Goal: Information Seeking & Learning: Learn about a topic

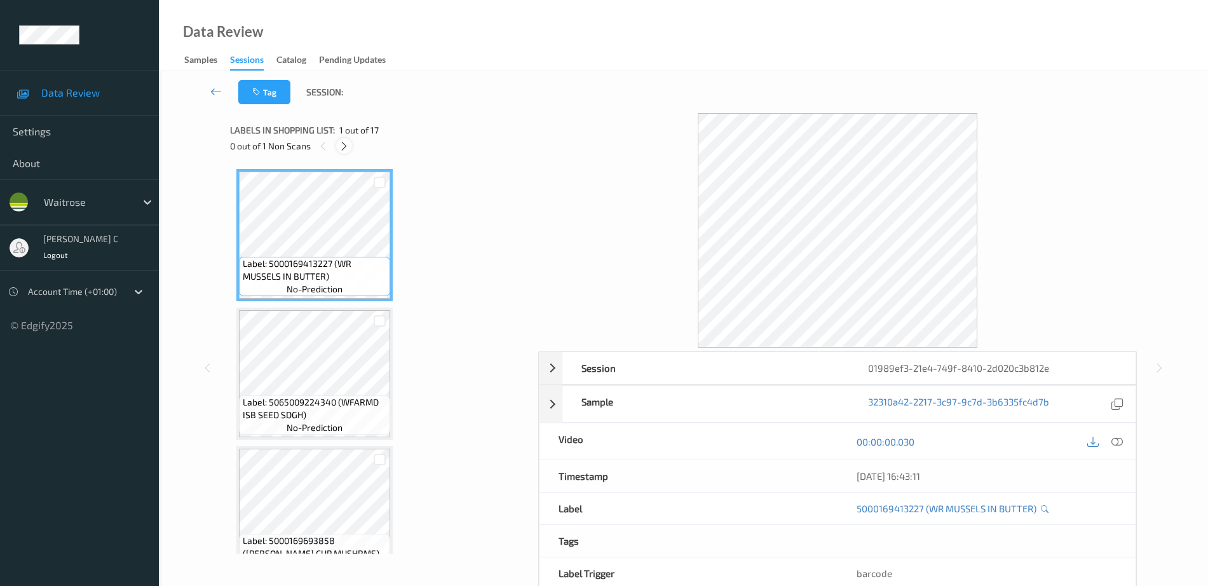
click at [341, 147] on icon at bounding box center [344, 145] width 11 height 11
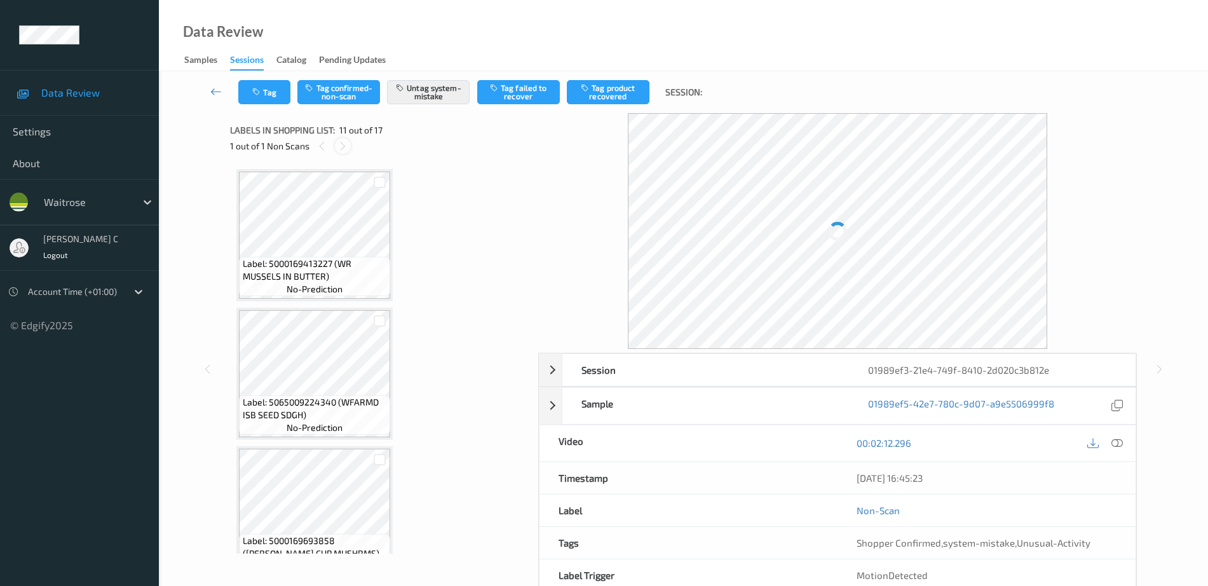
scroll to position [1253, 0]
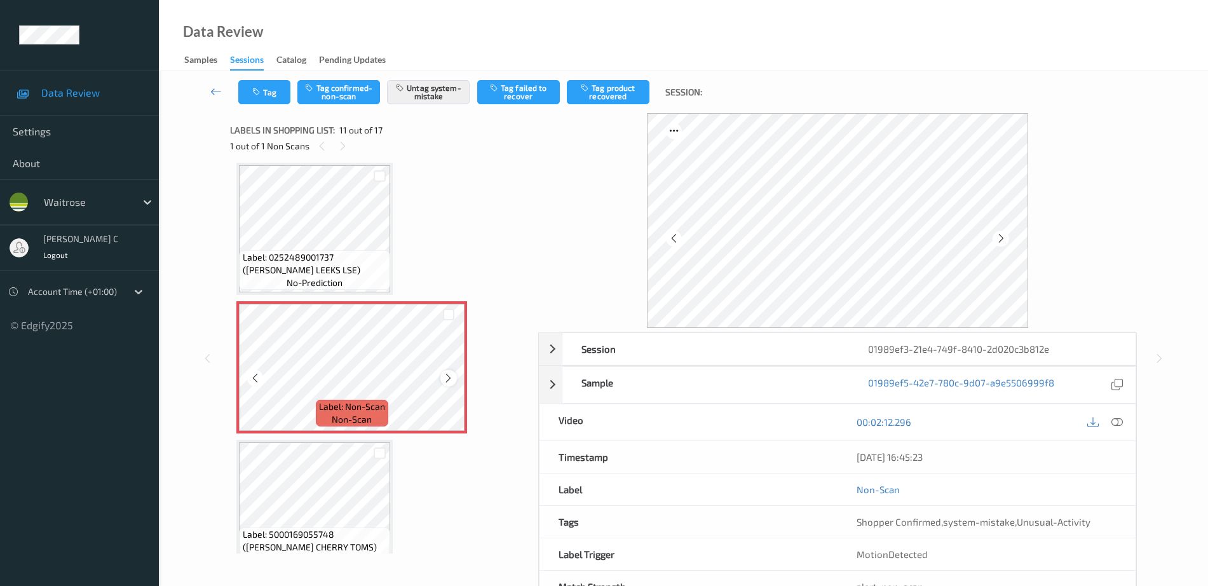
click at [448, 382] on icon at bounding box center [448, 377] width 11 height 11
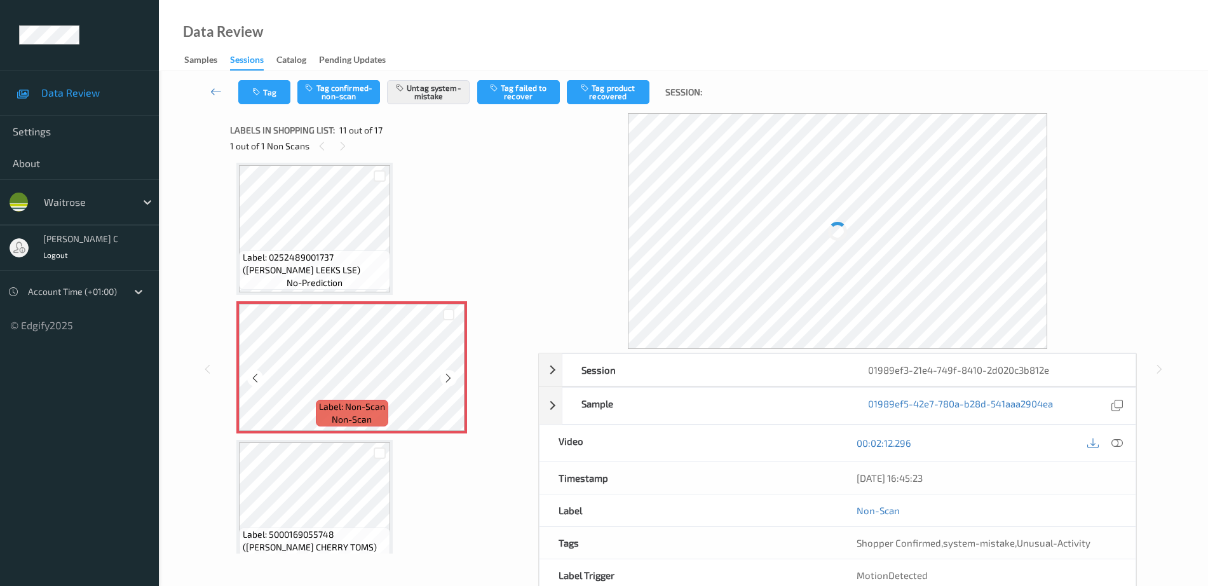
click at [448, 382] on icon at bounding box center [448, 377] width 11 height 11
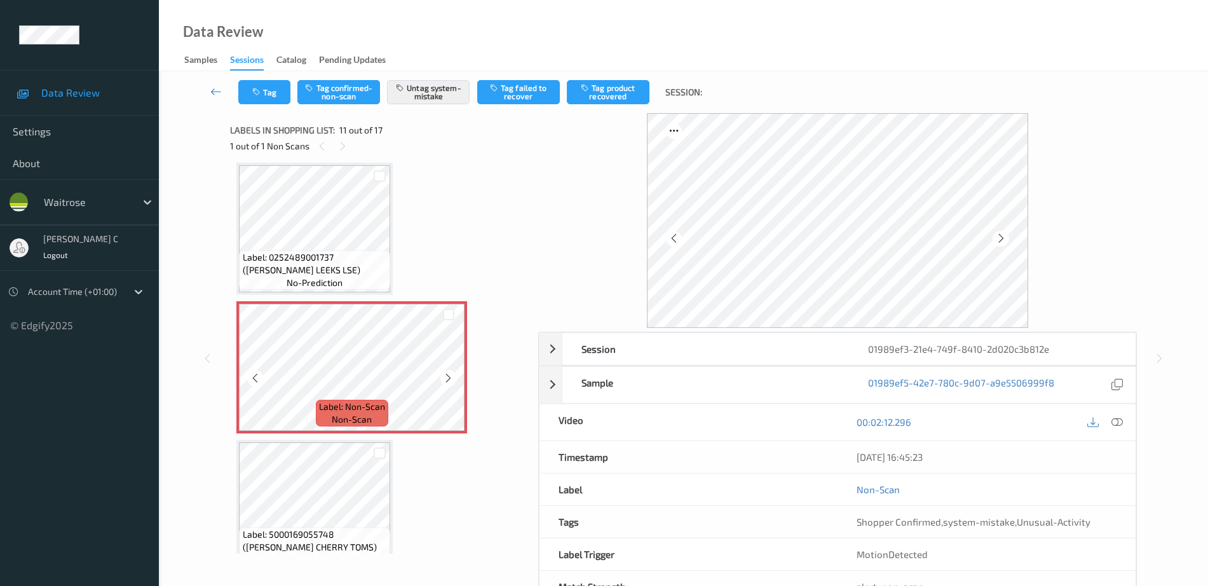
click at [448, 382] on icon at bounding box center [448, 377] width 11 height 11
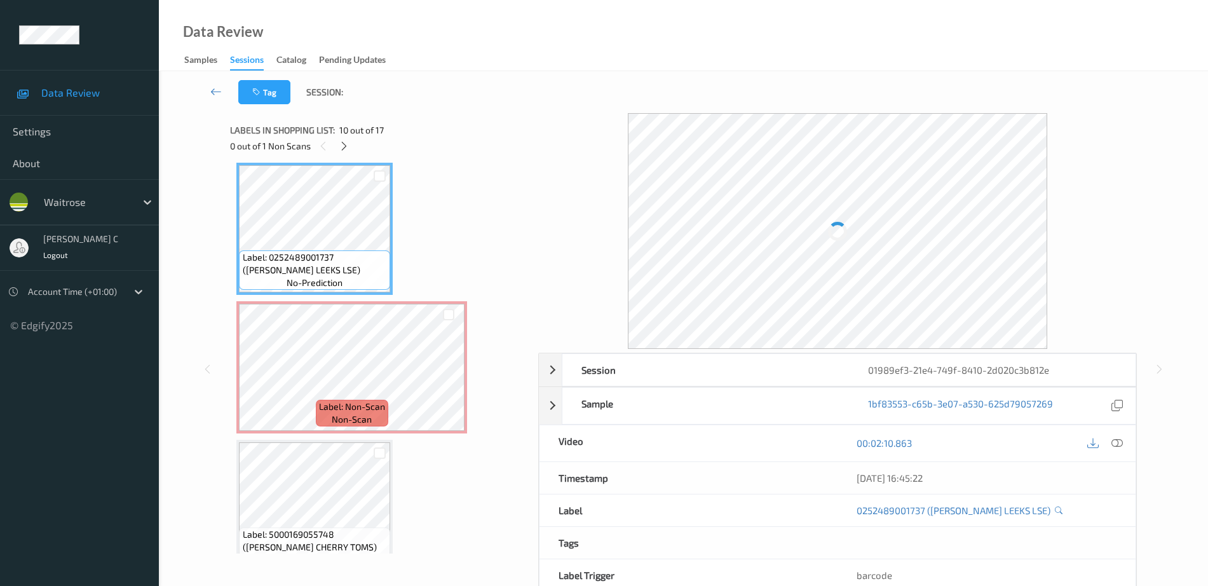
scroll to position [1094, 0]
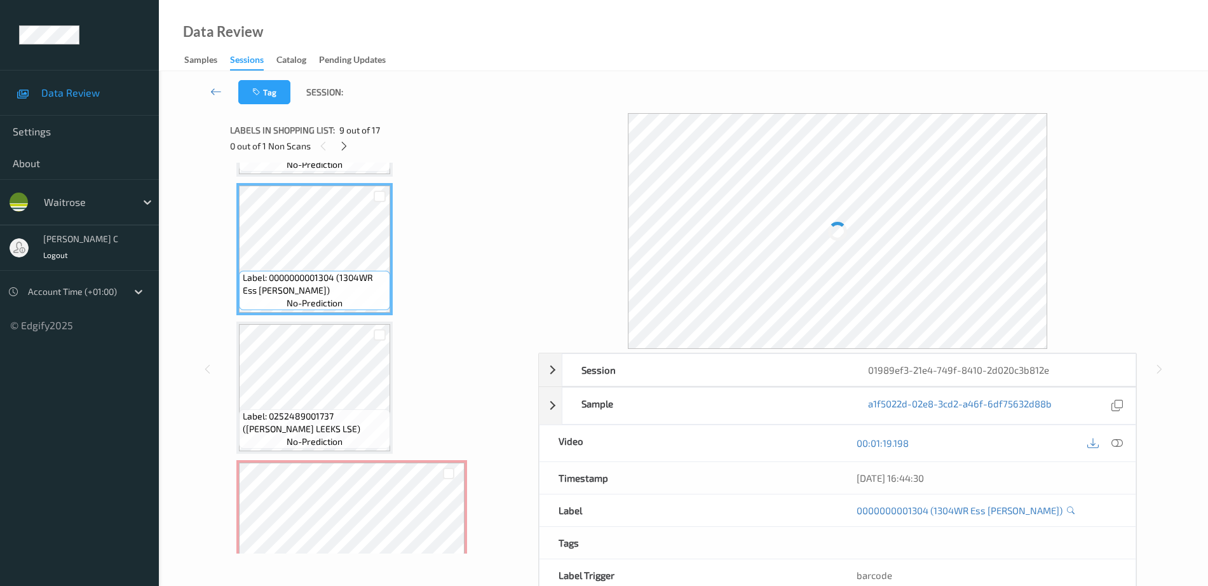
drag, startPoint x: 1119, startPoint y: 440, endPoint x: 1056, endPoint y: 470, distance: 70.2
click at [1120, 439] on icon at bounding box center [1116, 442] width 11 height 11
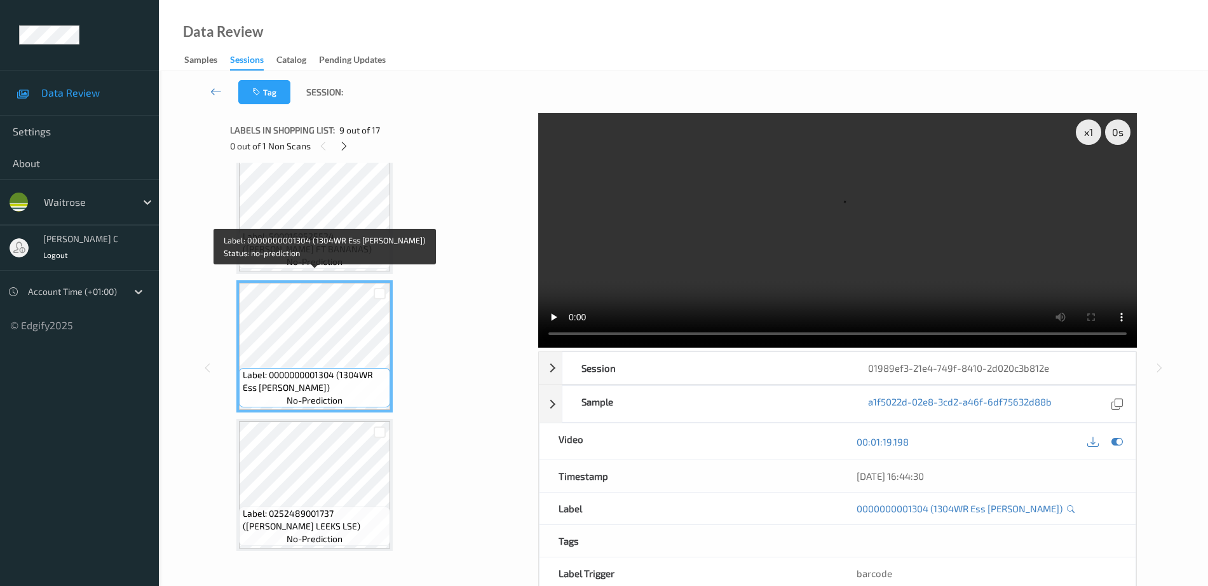
scroll to position [935, 0]
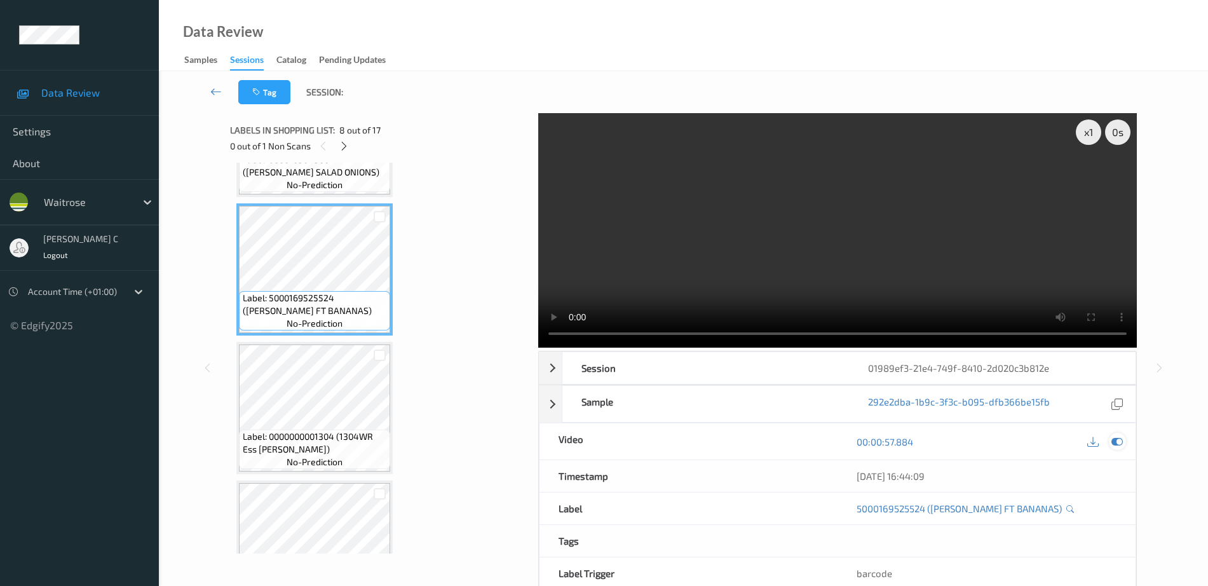
click at [1120, 438] on icon at bounding box center [1116, 441] width 11 height 11
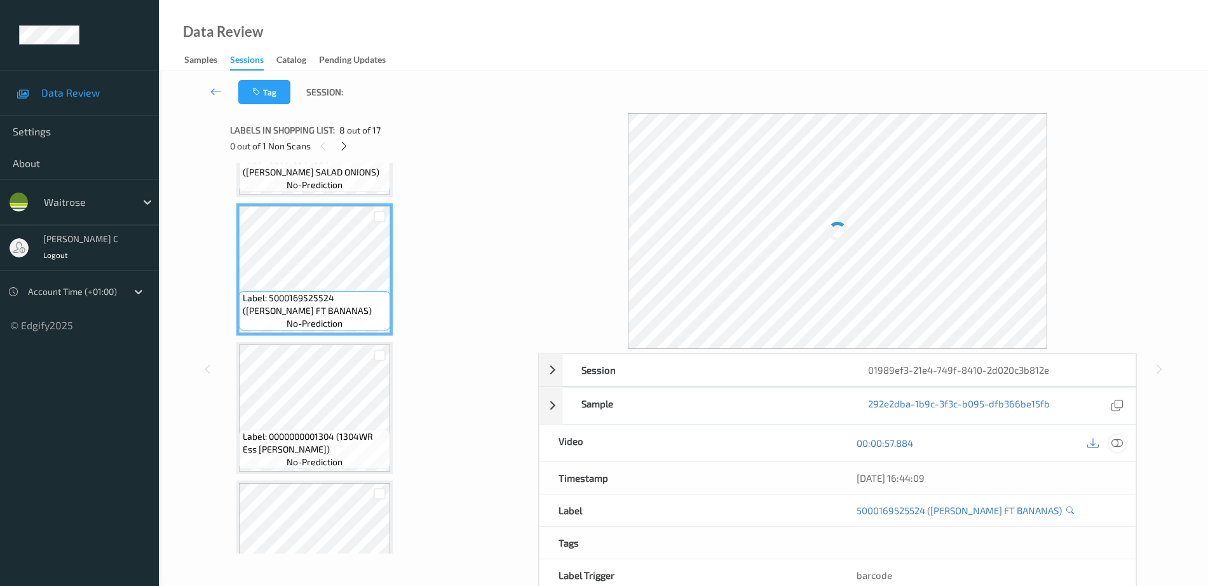
click at [1116, 442] on icon at bounding box center [1116, 442] width 11 height 11
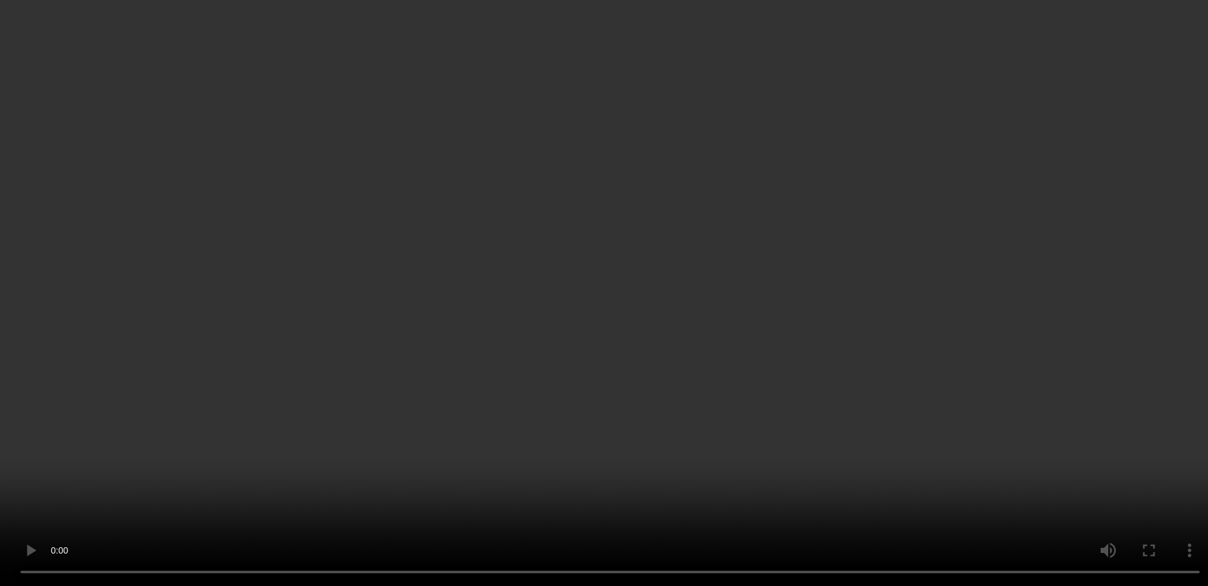
scroll to position [1173, 0]
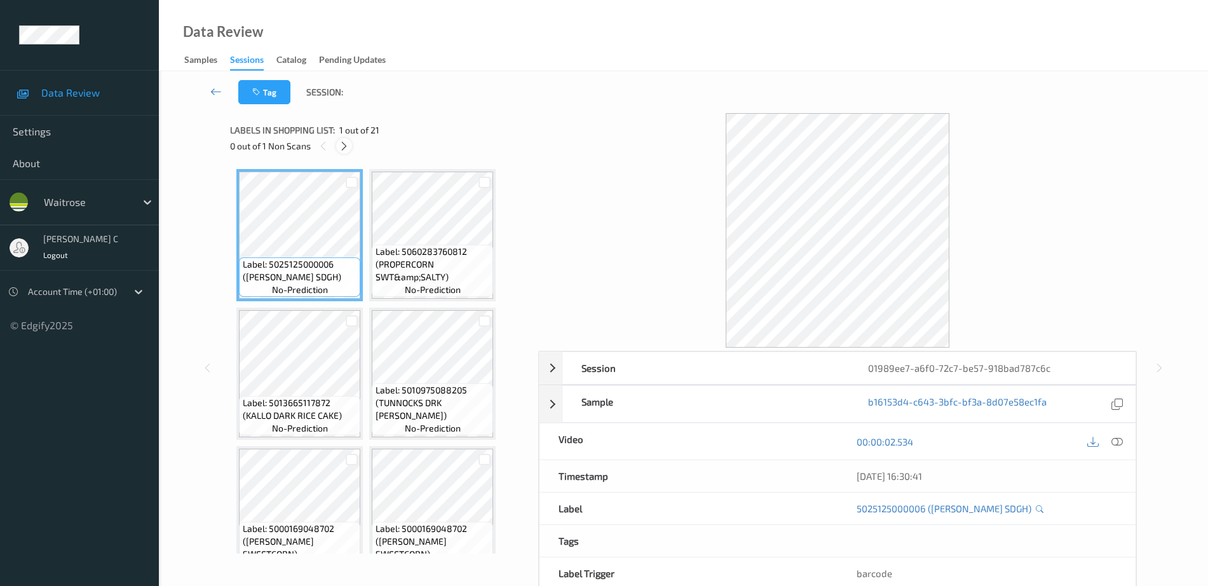
click at [346, 151] on icon at bounding box center [344, 145] width 11 height 11
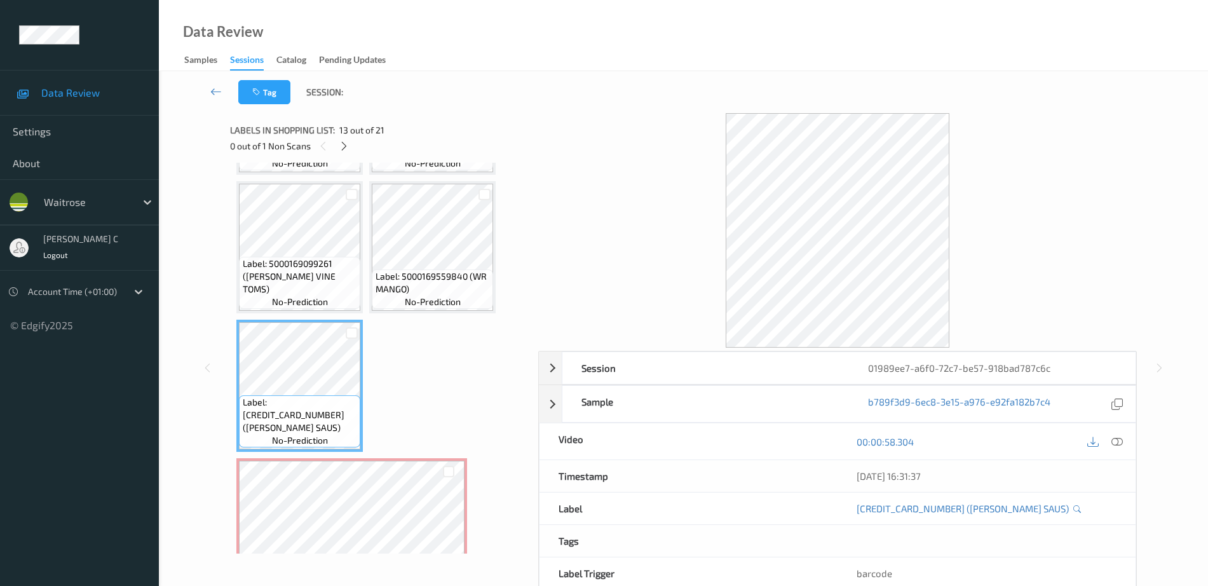
scroll to position [679, 0]
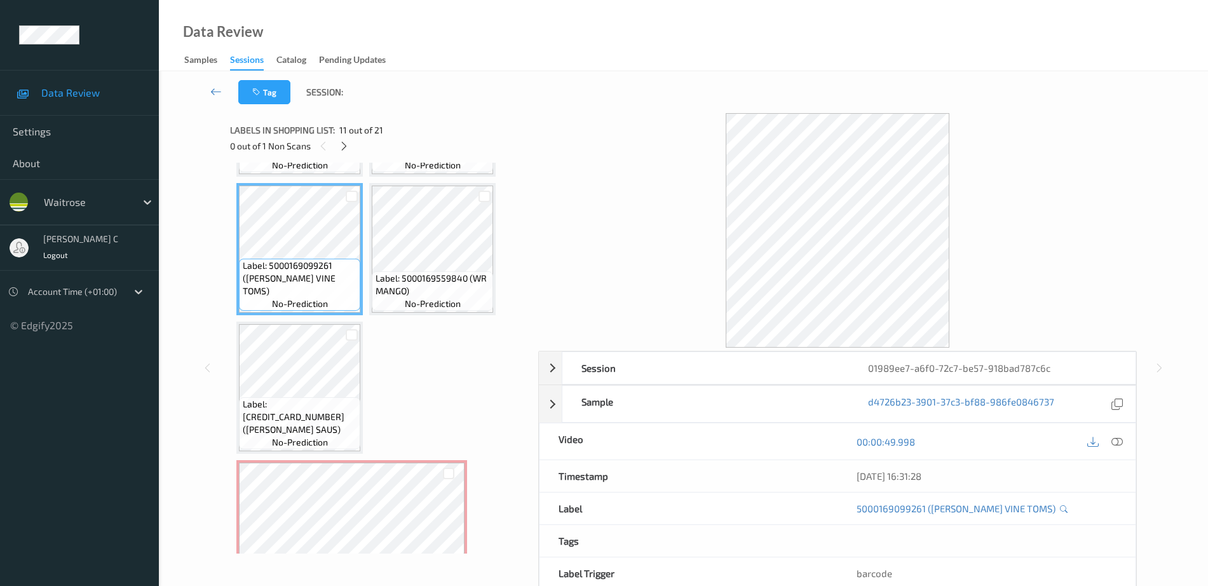
click at [1126, 440] on div "00:00:49.998" at bounding box center [986, 441] width 298 height 36
click at [1123, 445] on icon at bounding box center [1116, 441] width 11 height 11
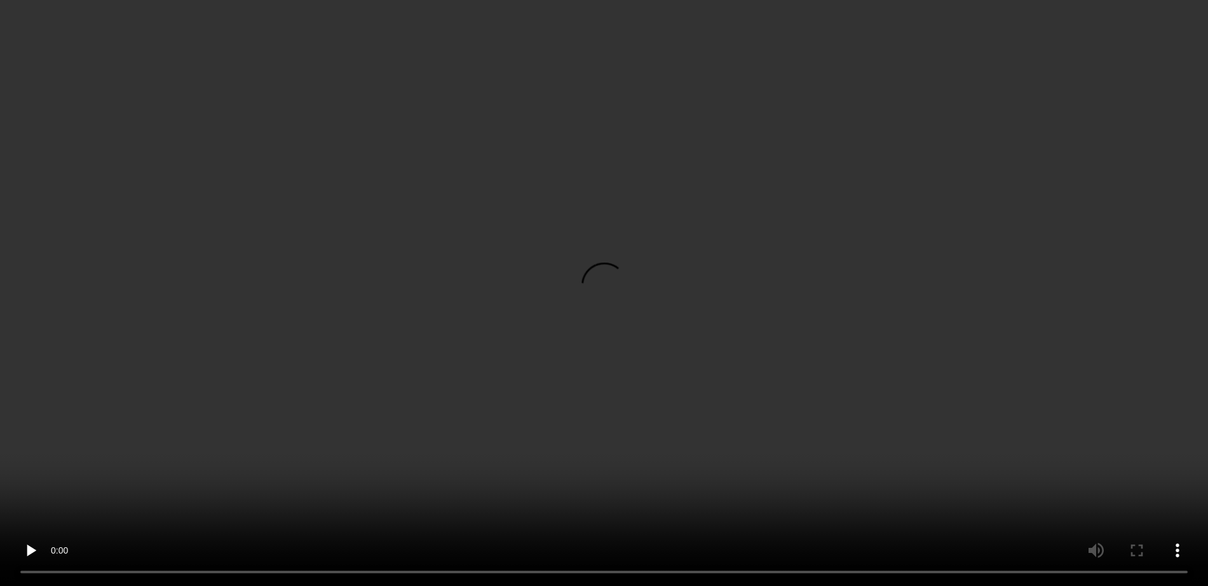
scroll to position [837, 0]
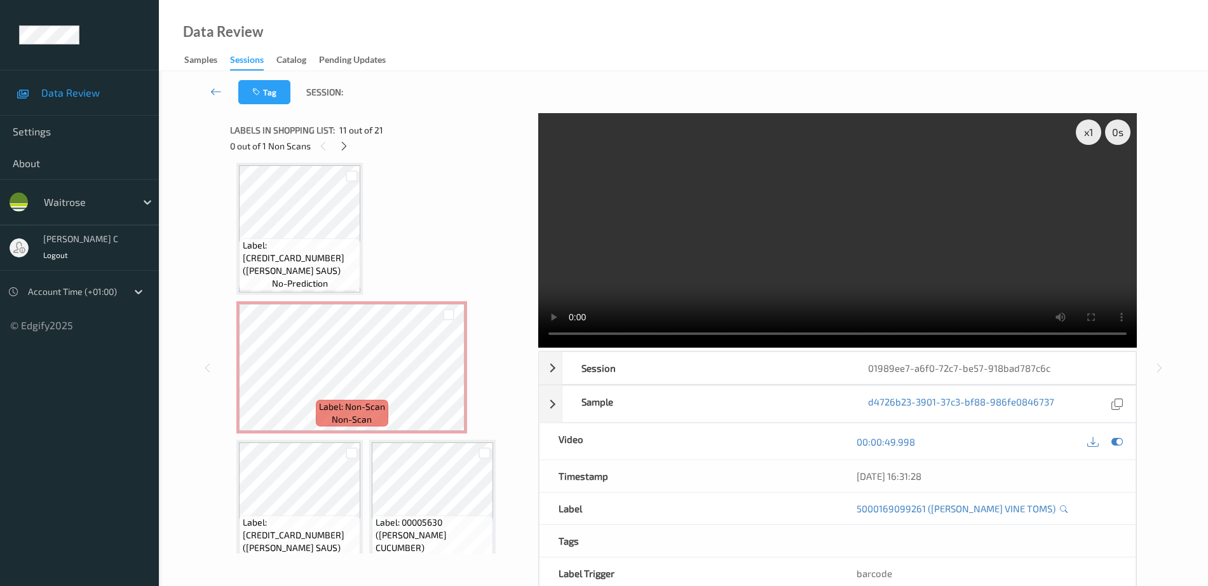
click at [333, 426] on span "non-scan" at bounding box center [352, 419] width 40 height 13
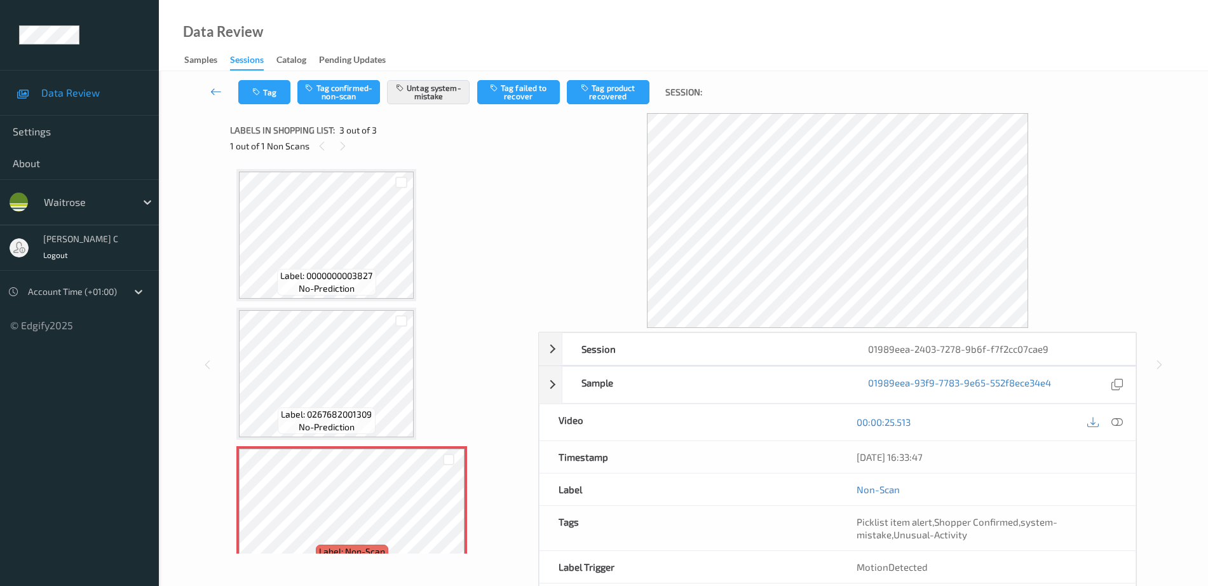
click at [308, 279] on span "Label: 0000000003827" at bounding box center [326, 275] width 92 height 13
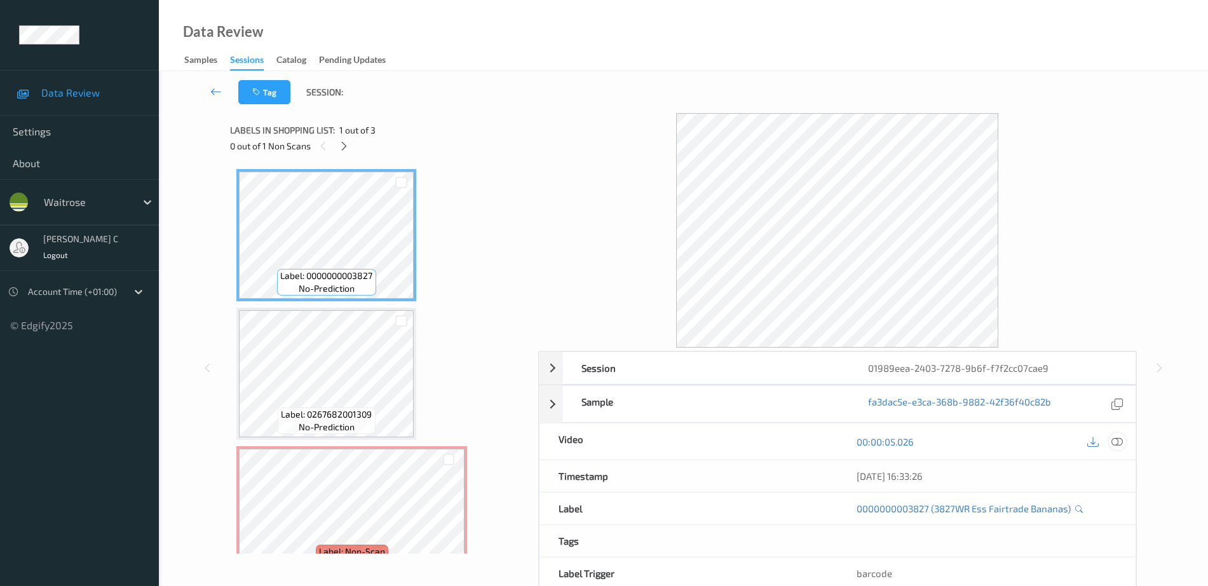
click at [1113, 443] on icon at bounding box center [1116, 441] width 11 height 11
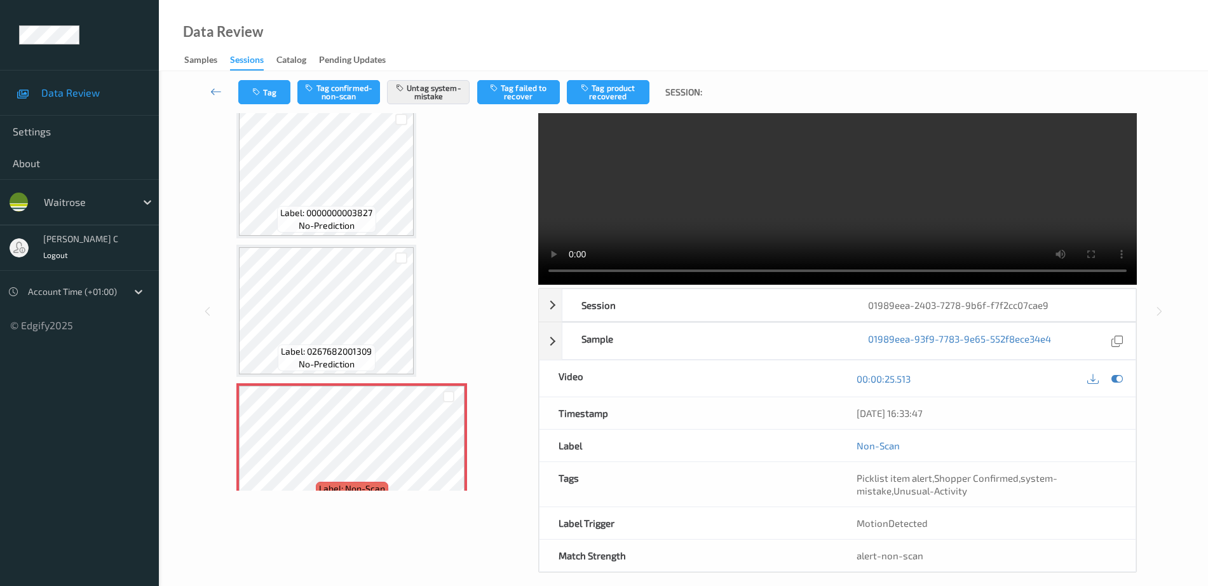
scroll to position [31, 0]
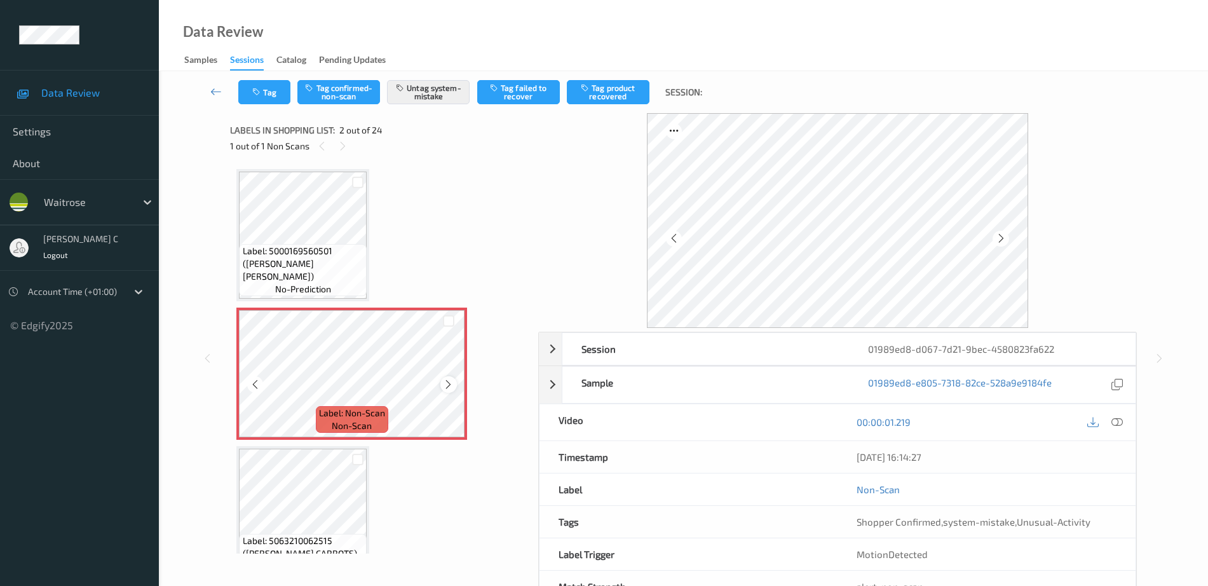
click at [443, 381] on icon at bounding box center [448, 384] width 11 height 11
click at [447, 379] on icon at bounding box center [448, 384] width 11 height 11
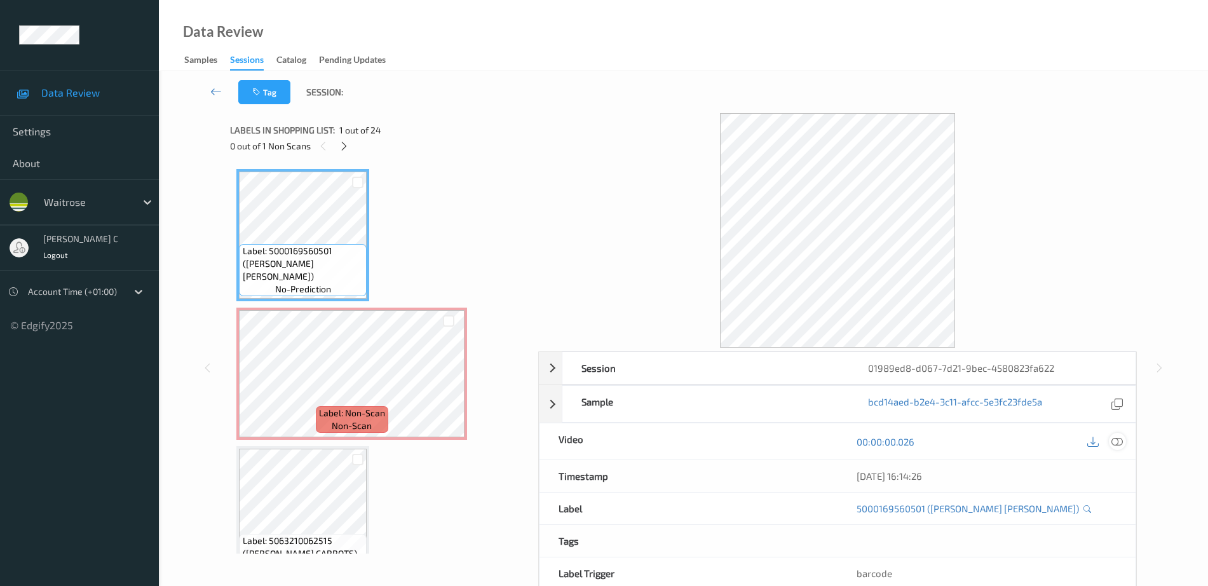
click at [1121, 443] on icon at bounding box center [1116, 441] width 11 height 11
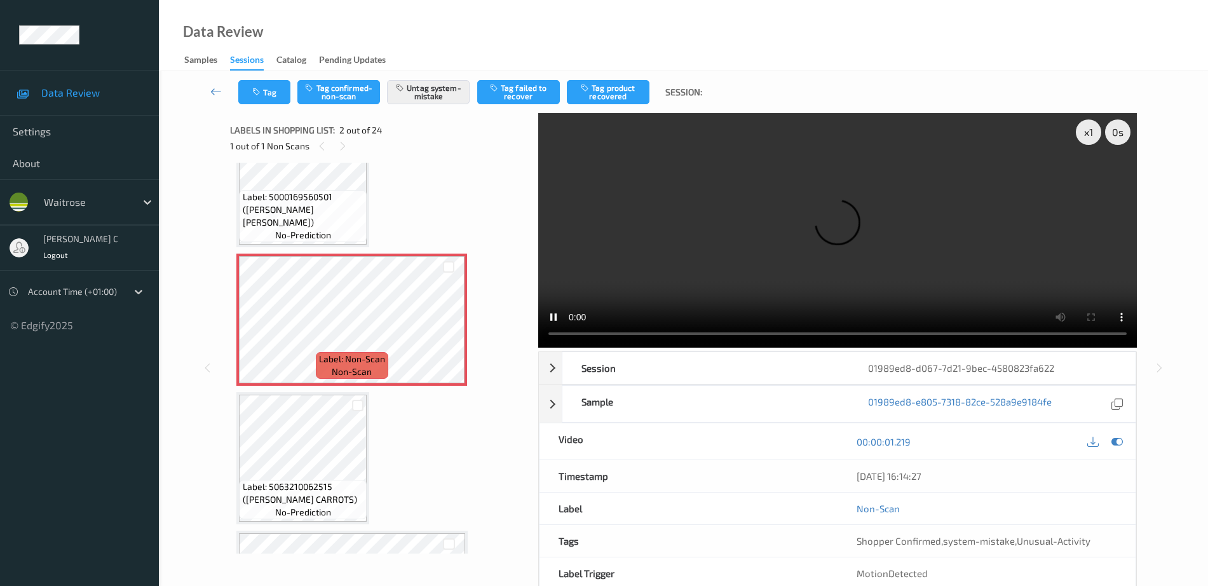
scroll to position [79, 0]
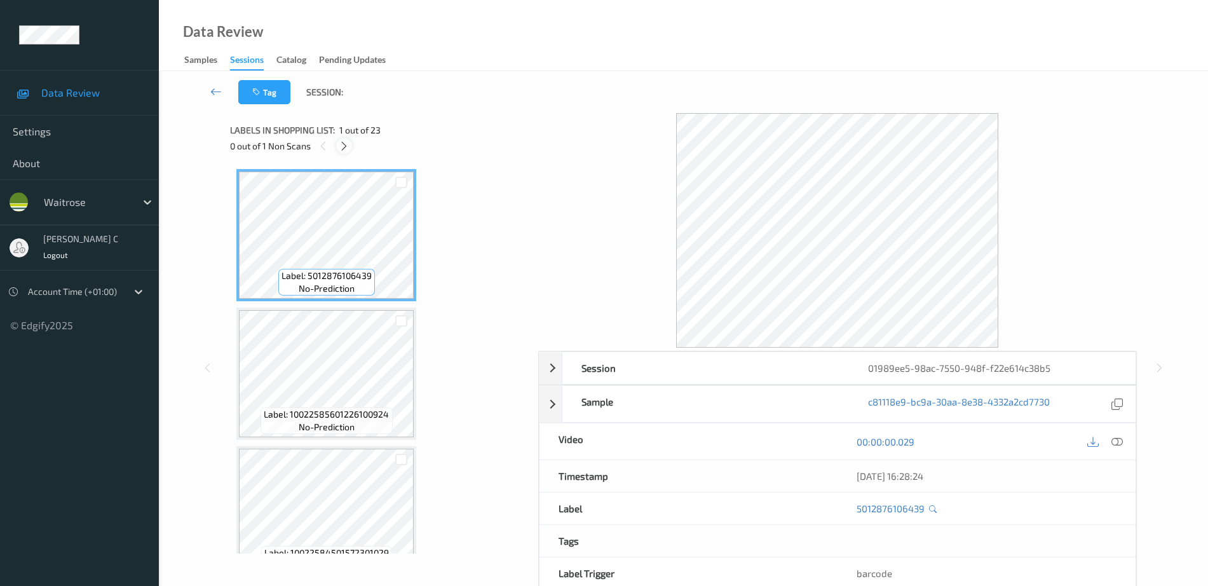
click at [345, 145] on icon at bounding box center [344, 145] width 11 height 11
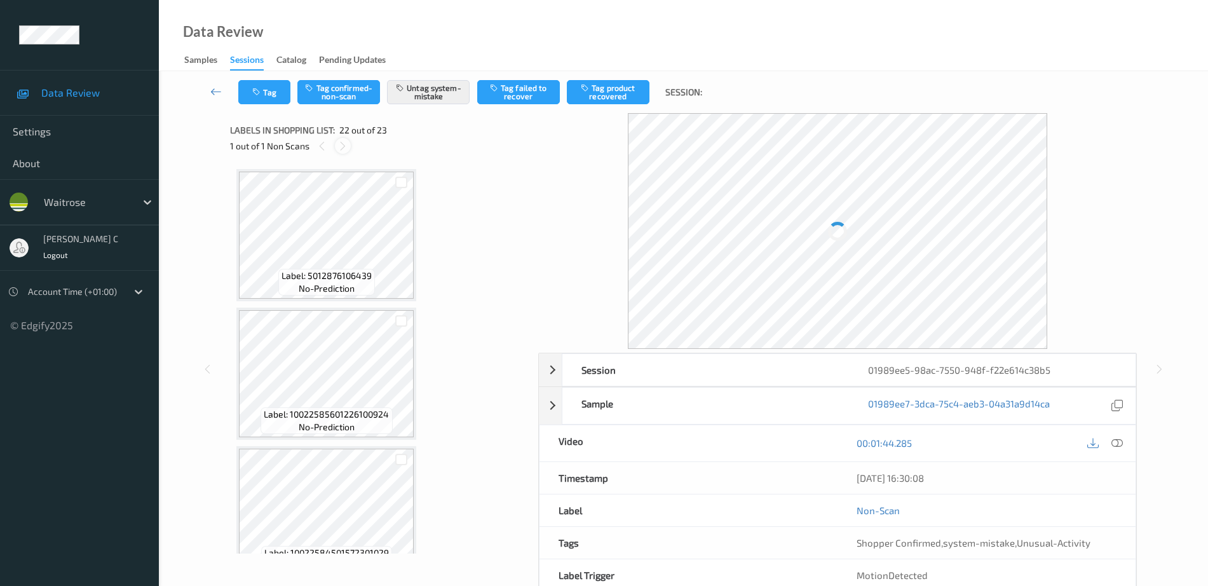
scroll to position [2776, 0]
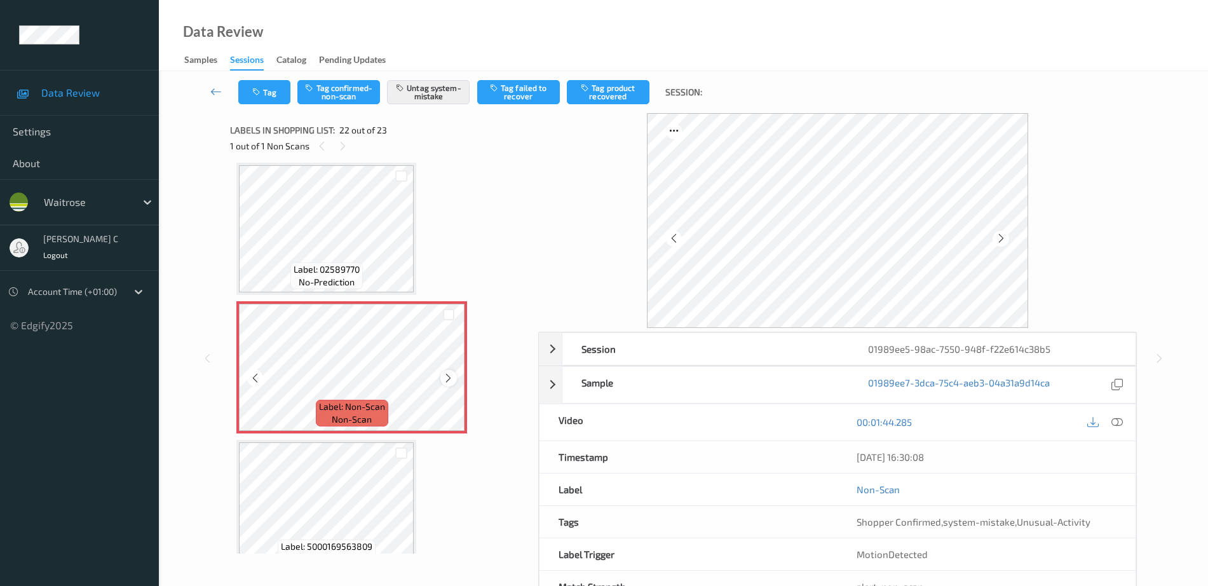
click at [449, 382] on icon at bounding box center [448, 377] width 11 height 11
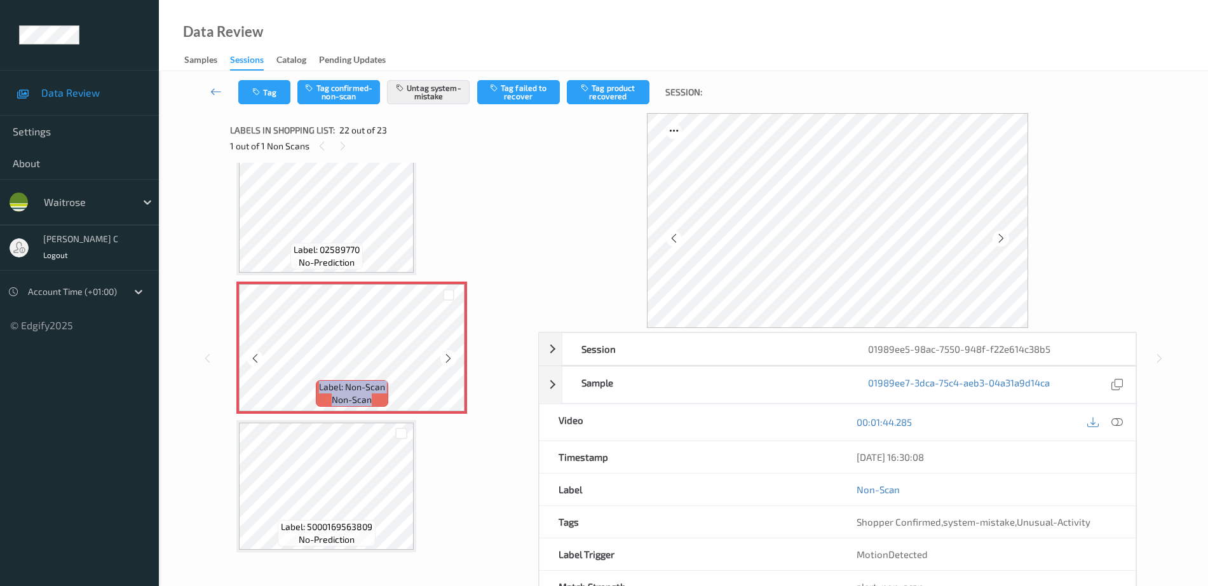
scroll to position [2801, 0]
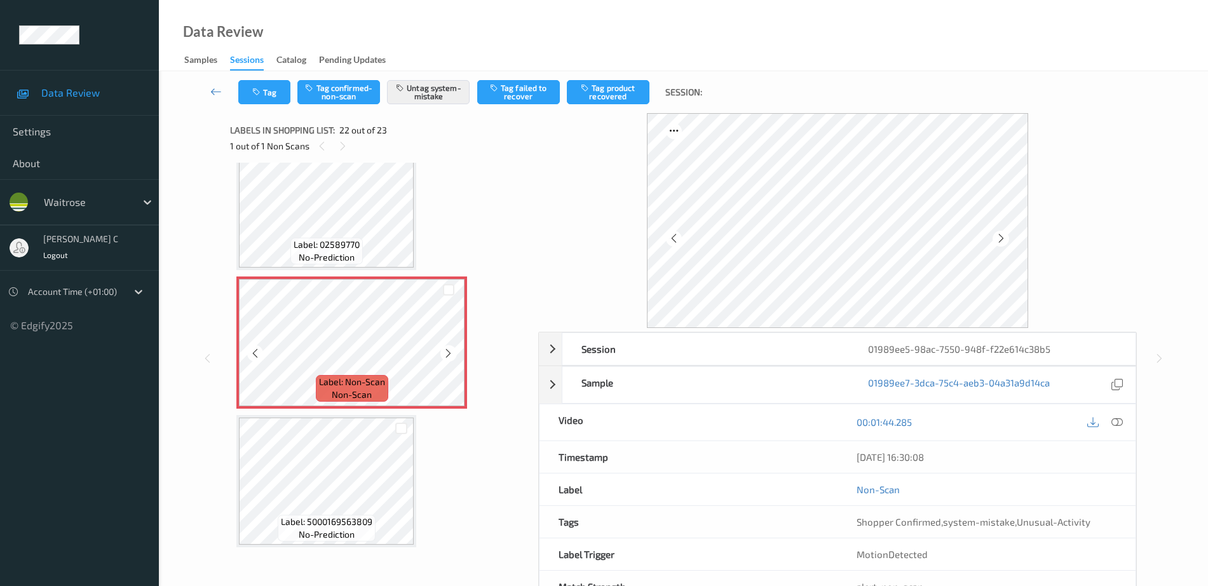
click at [324, 391] on div "Label: Non-Scan non-scan" at bounding box center [352, 388] width 72 height 27
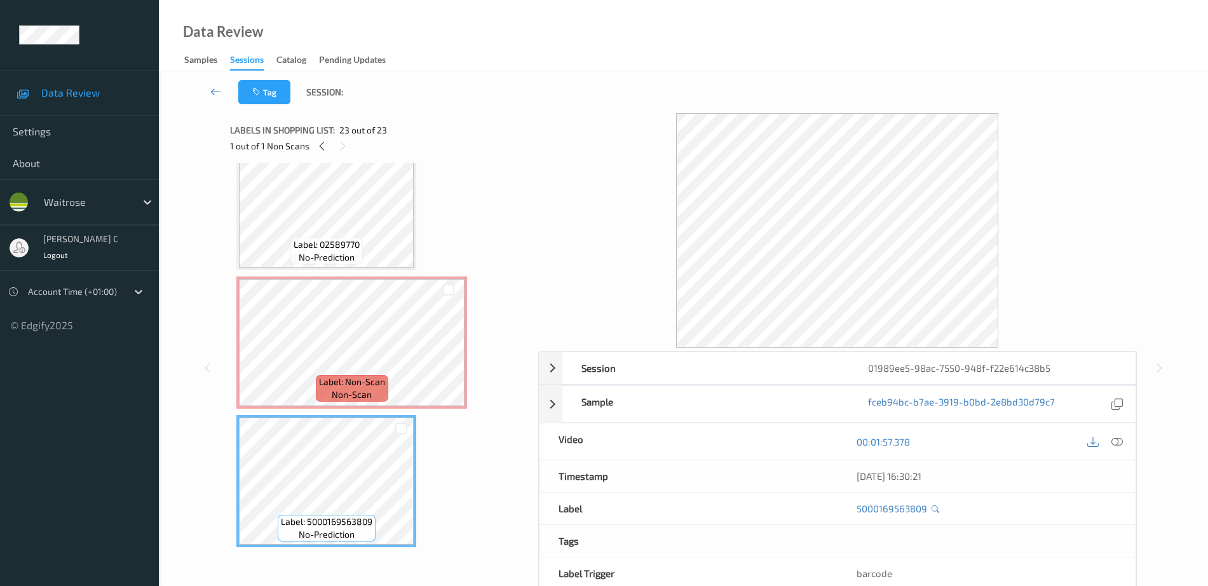
click at [323, 269] on div "Label: 02589770 no-prediction" at bounding box center [326, 204] width 180 height 132
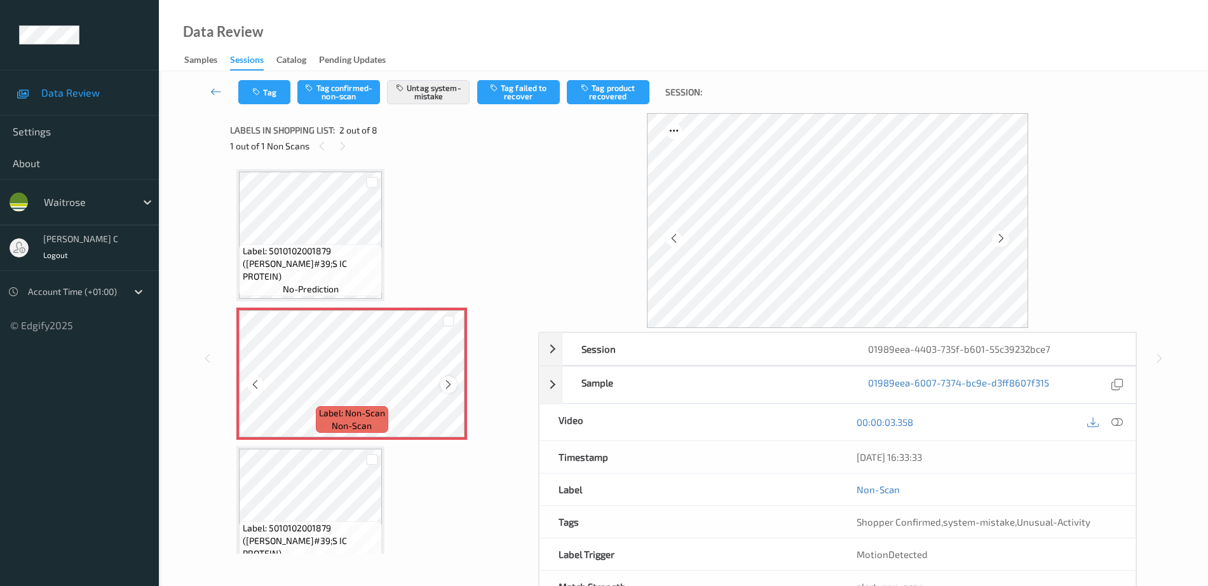
click at [447, 383] on icon at bounding box center [448, 384] width 11 height 11
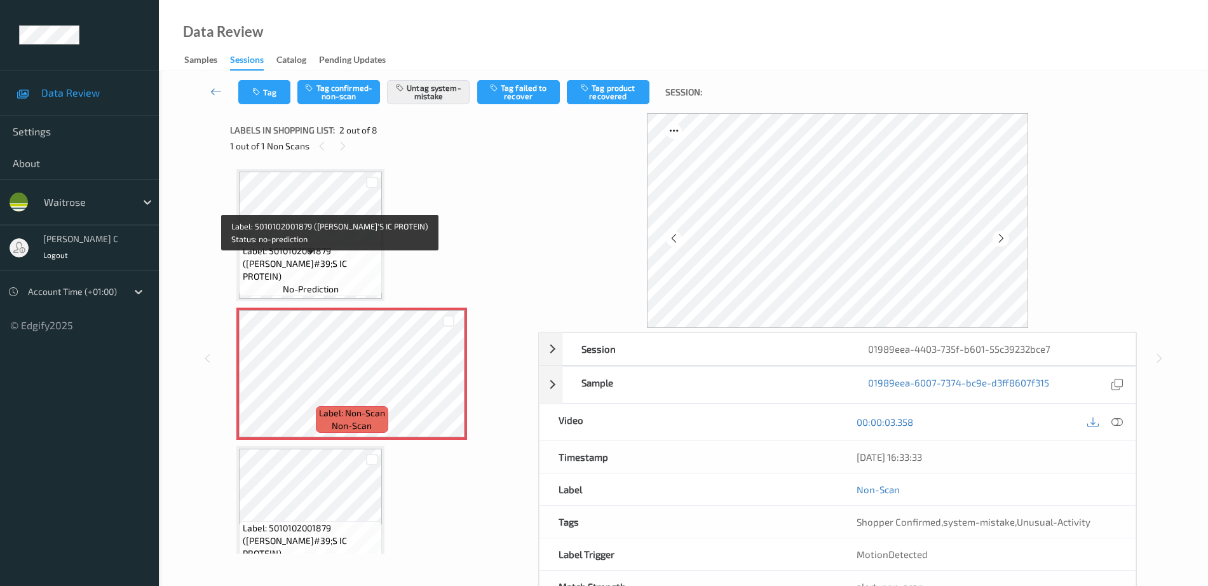
click at [339, 271] on span "Label: 5010102001879 (JIMMY&#39;S IC PROTEIN)" at bounding box center [311, 264] width 137 height 38
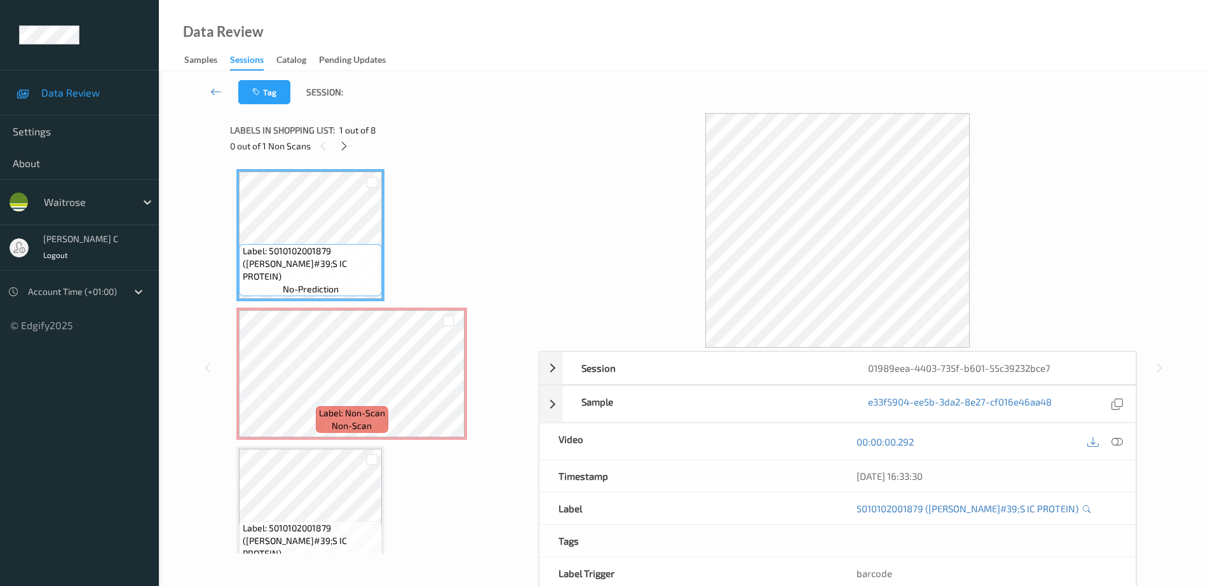
click at [323, 291] on span "no-prediction" at bounding box center [311, 289] width 56 height 13
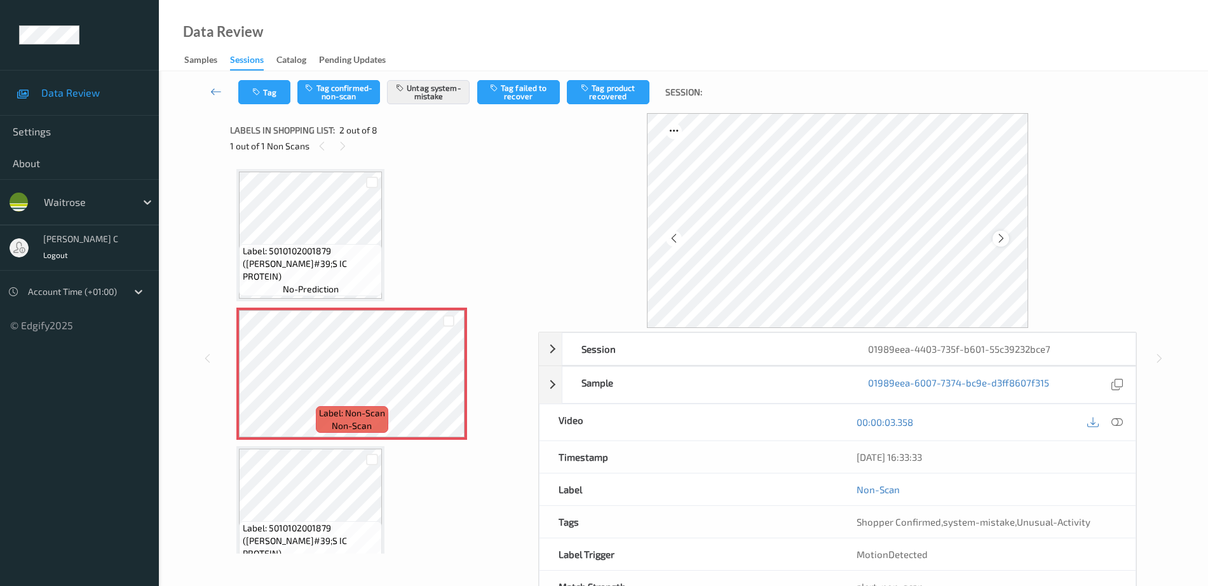
click at [999, 236] on icon at bounding box center [1001, 238] width 11 height 11
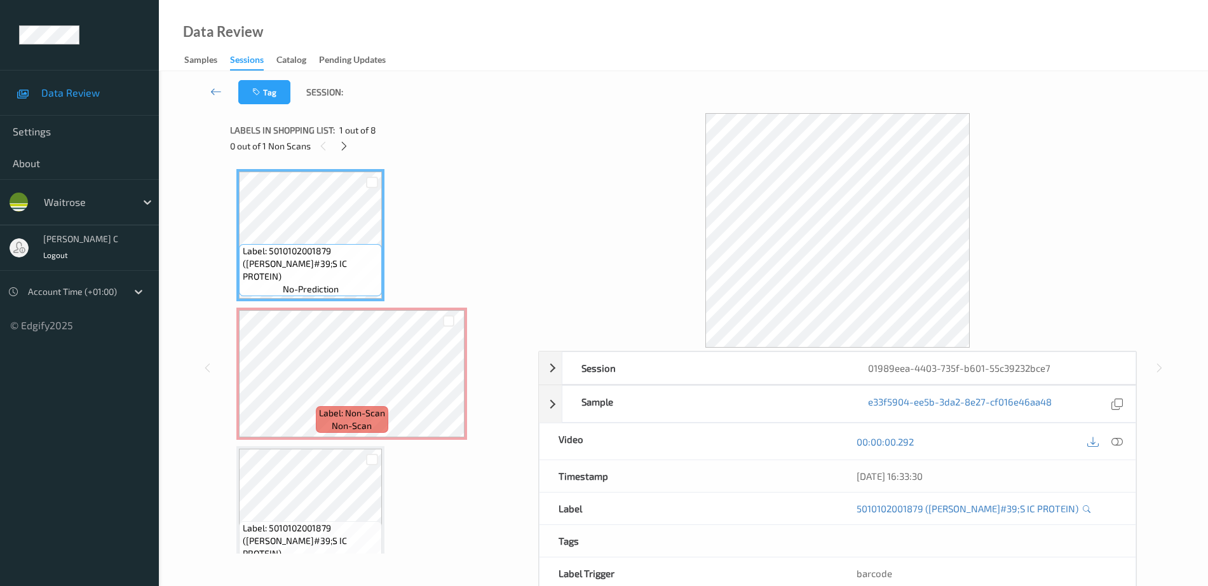
drag, startPoint x: 1119, startPoint y: 439, endPoint x: 1092, endPoint y: 473, distance: 44.3
click at [1119, 438] on icon at bounding box center [1116, 441] width 11 height 11
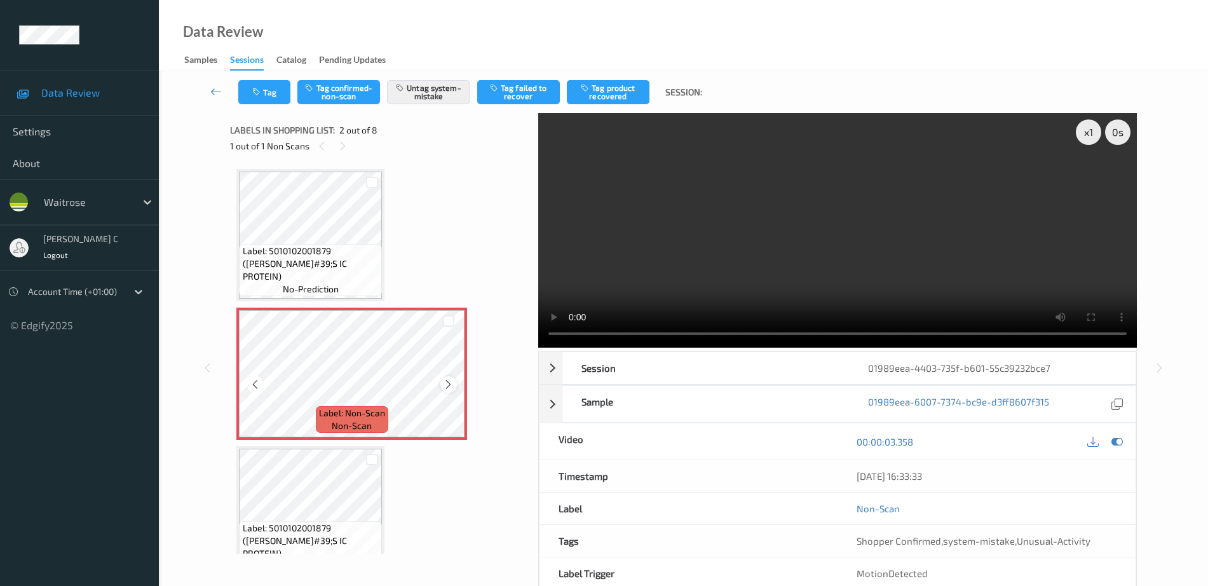
click at [452, 384] on icon at bounding box center [448, 384] width 11 height 11
click at [446, 383] on icon at bounding box center [448, 384] width 11 height 11
click at [447, 382] on icon at bounding box center [448, 384] width 11 height 11
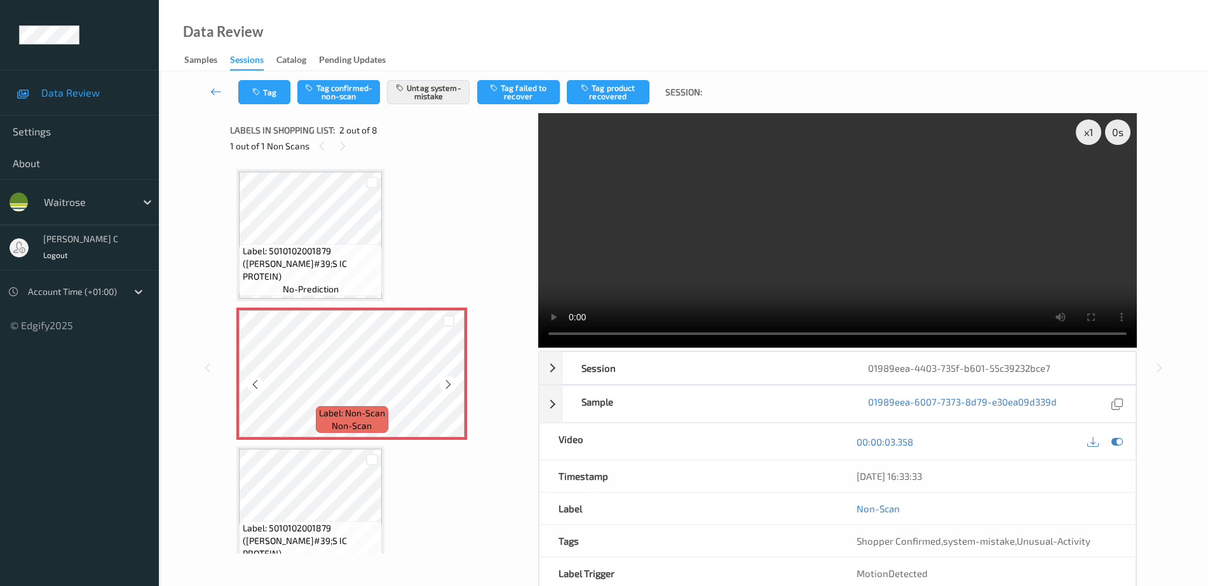
click at [447, 382] on icon at bounding box center [448, 384] width 11 height 11
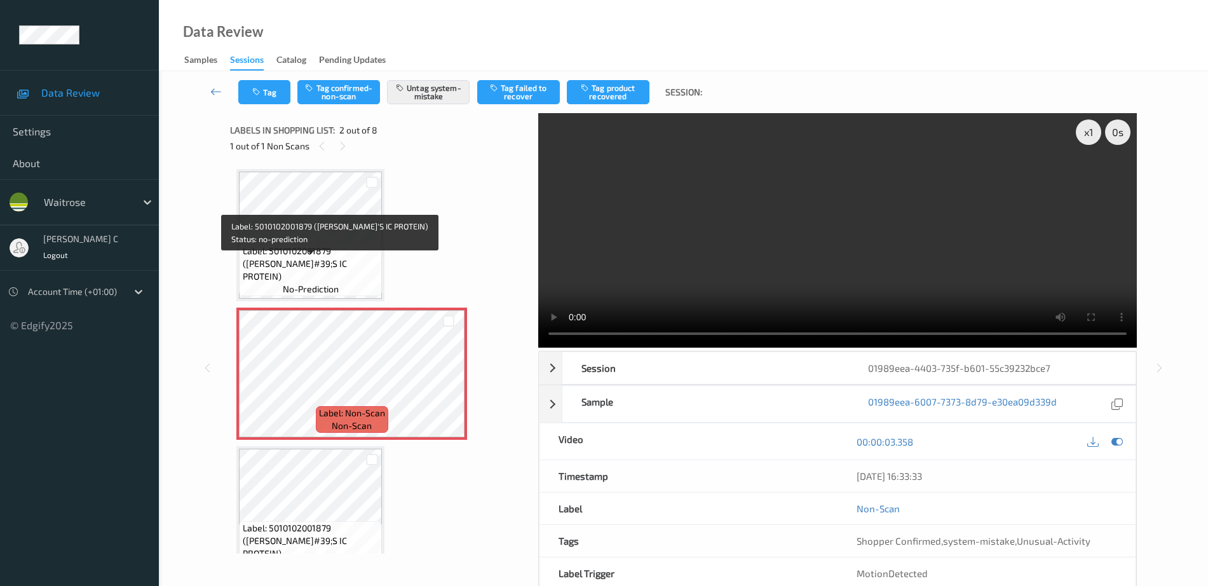
click at [338, 262] on span "Label: 5010102001879 (JIMMY&#39;S IC PROTEIN)" at bounding box center [311, 264] width 137 height 38
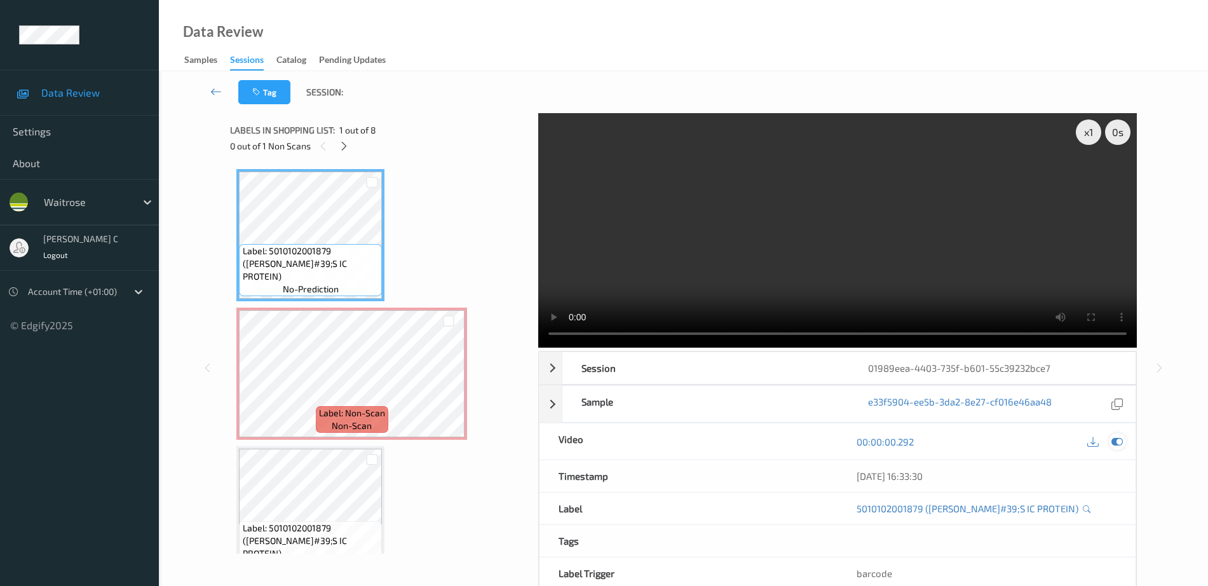
click at [1121, 443] on icon at bounding box center [1116, 441] width 11 height 11
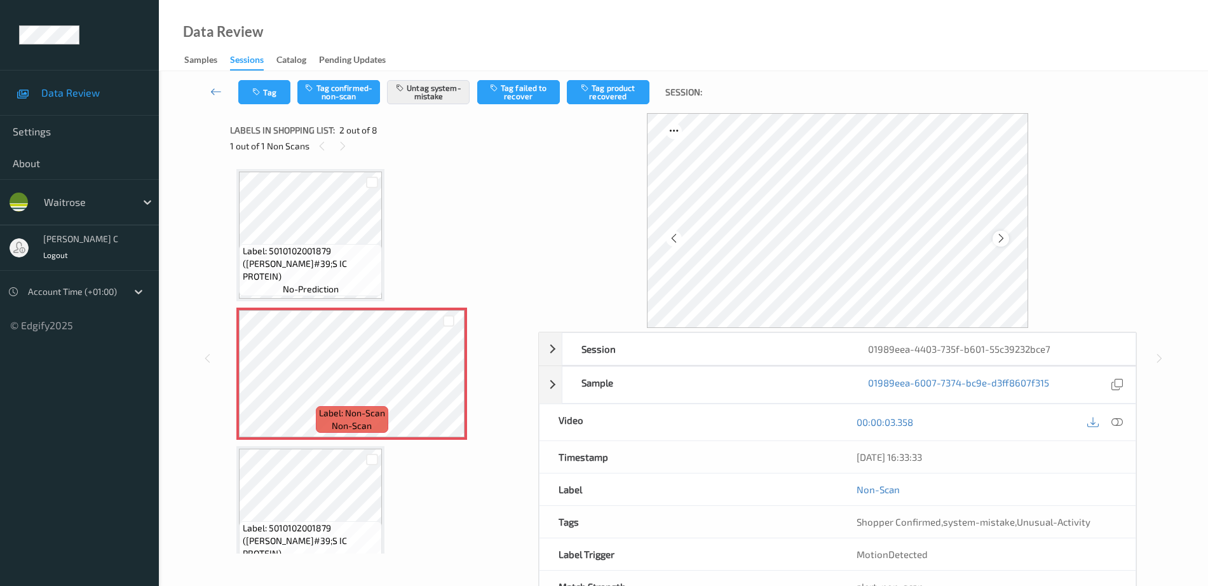
click at [1007, 237] on div at bounding box center [1000, 239] width 16 height 16
click at [1005, 240] on icon at bounding box center [1001, 238] width 11 height 11
click at [669, 240] on icon at bounding box center [673, 238] width 11 height 11
click at [1001, 236] on icon at bounding box center [1001, 238] width 11 height 11
click at [1122, 419] on icon at bounding box center [1116, 421] width 11 height 11
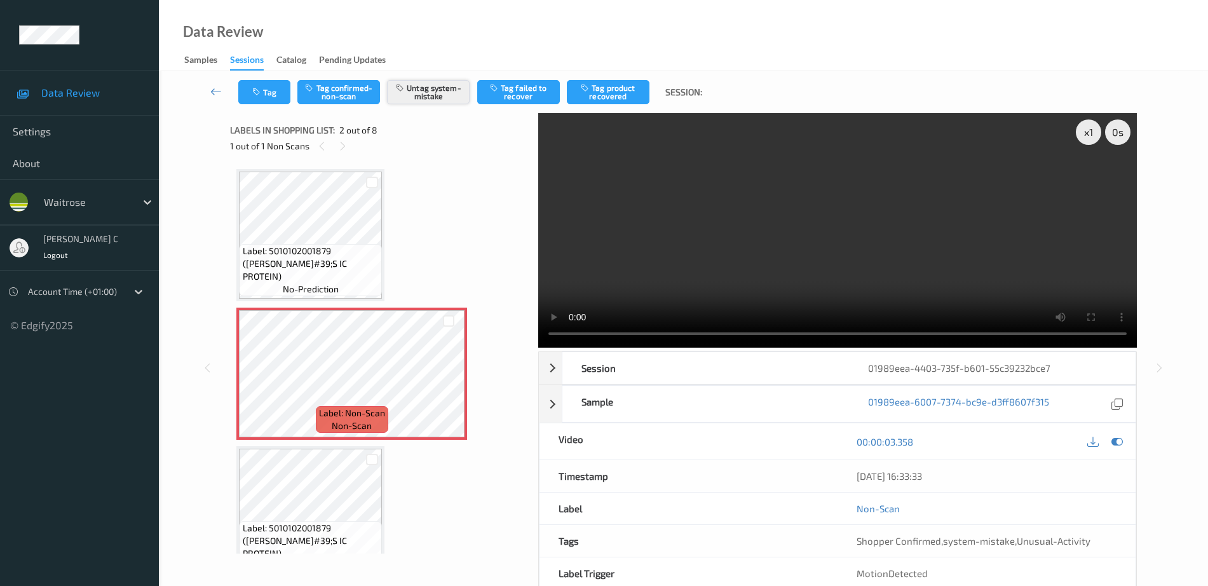
click at [434, 94] on button "Untag system-mistake" at bounding box center [428, 92] width 83 height 24
click at [274, 85] on button "Tag" at bounding box center [264, 92] width 52 height 24
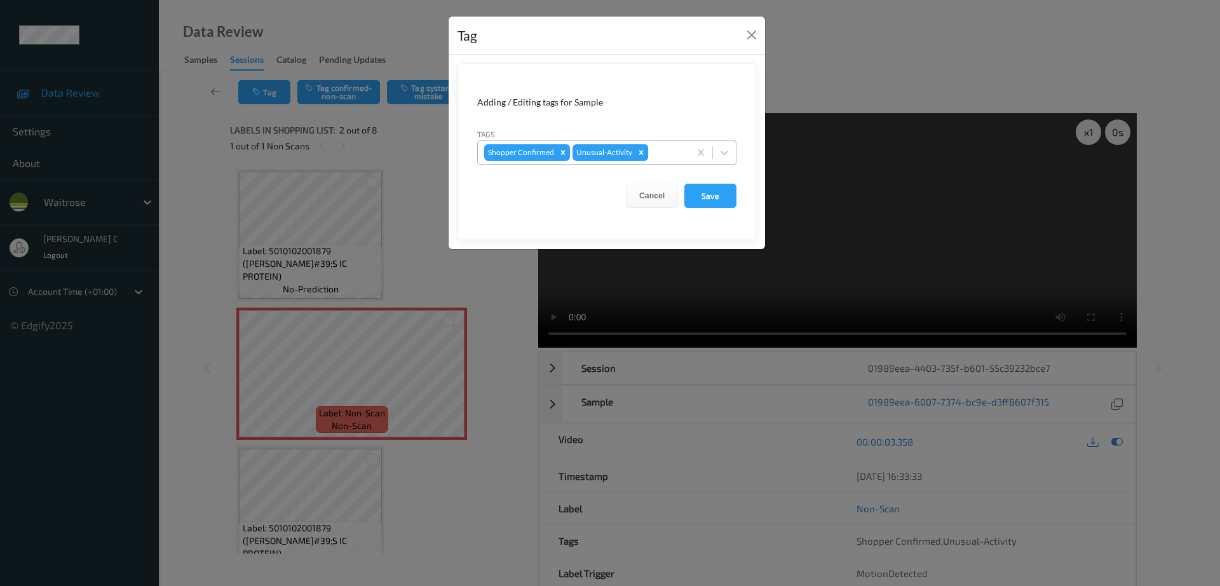
click at [642, 155] on icon "Remove Unusual-Activity" at bounding box center [641, 152] width 9 height 9
click at [721, 193] on button "Save" at bounding box center [710, 196] width 52 height 24
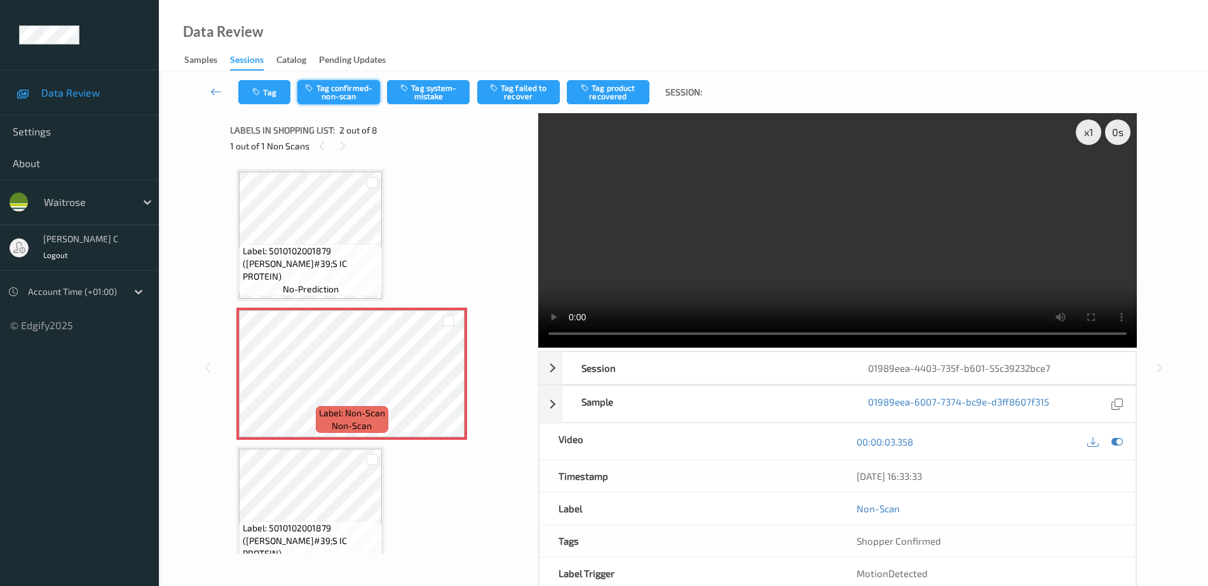
click at [363, 84] on button "Tag confirmed-non-scan" at bounding box center [338, 92] width 83 height 24
click at [638, 97] on button "Tag product recovered" at bounding box center [608, 92] width 83 height 24
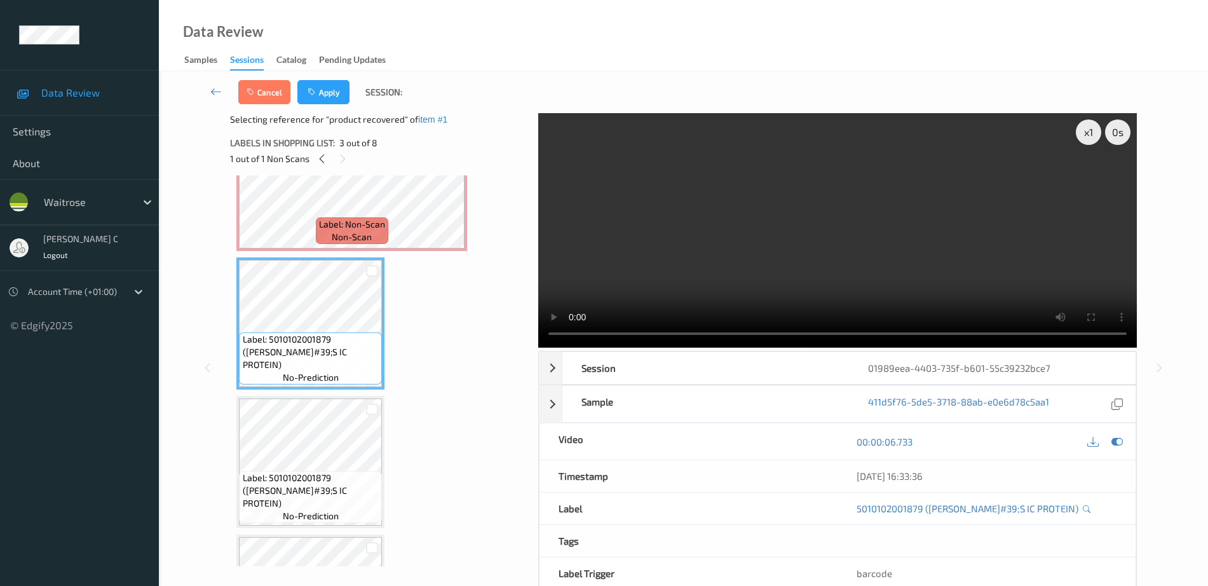
scroll to position [238, 0]
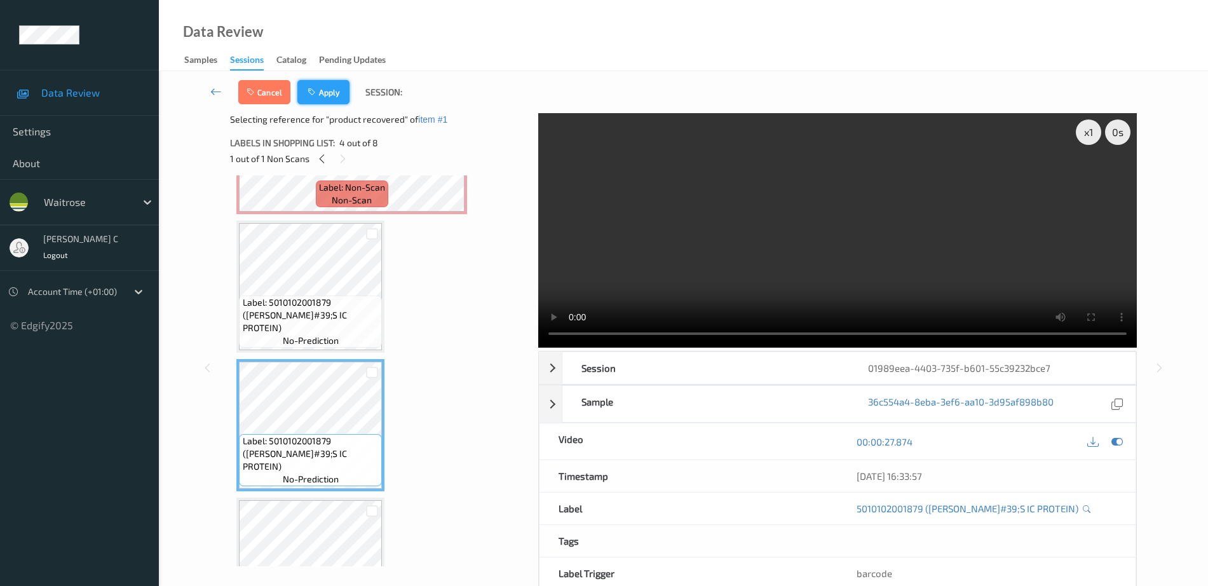
click at [319, 97] on button "Apply" at bounding box center [323, 92] width 52 height 24
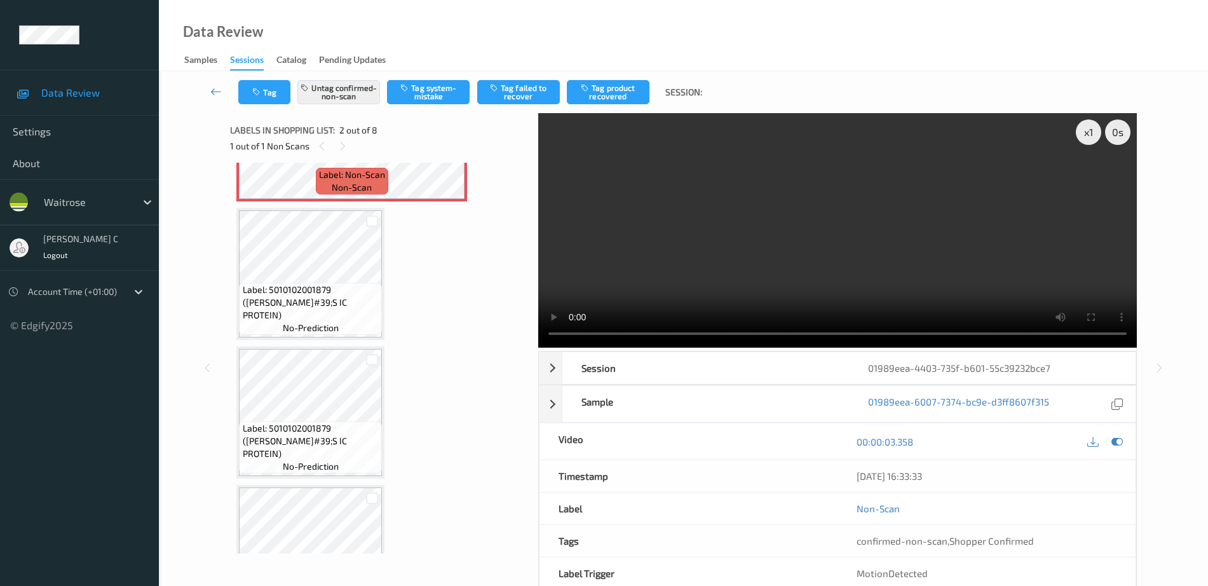
scroll to position [6, 0]
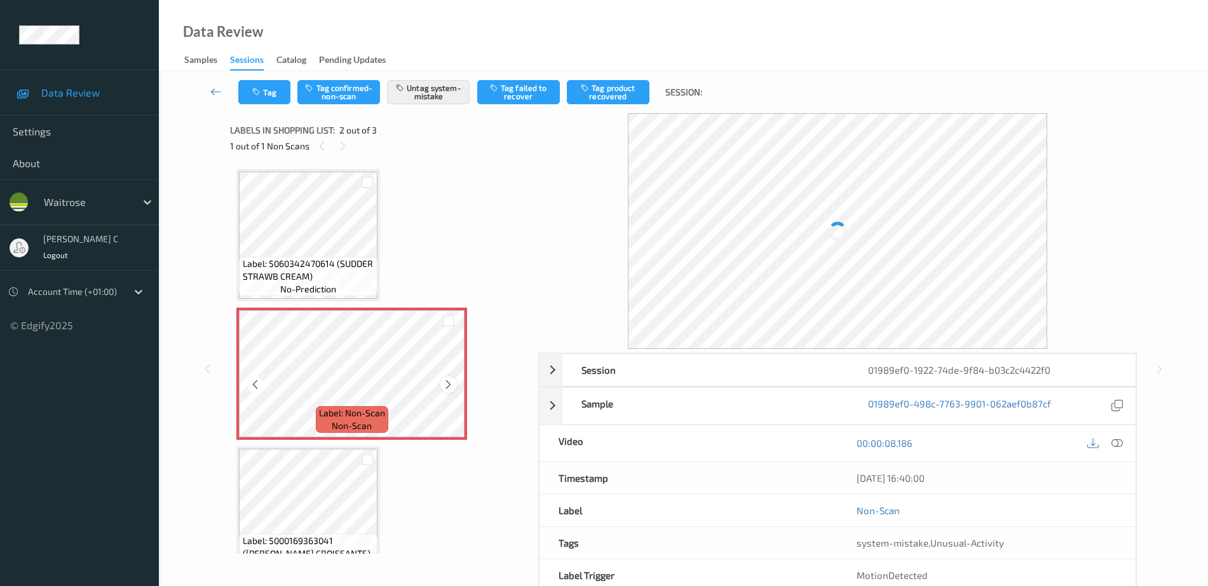
click at [447, 383] on icon at bounding box center [448, 384] width 11 height 11
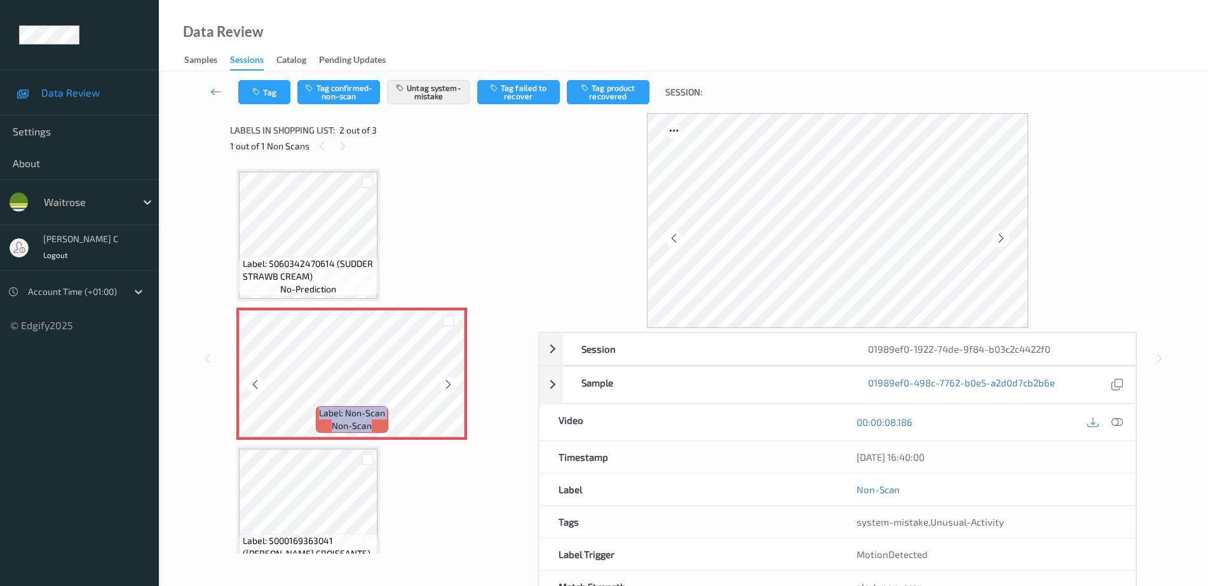
click at [447, 383] on icon at bounding box center [448, 384] width 11 height 11
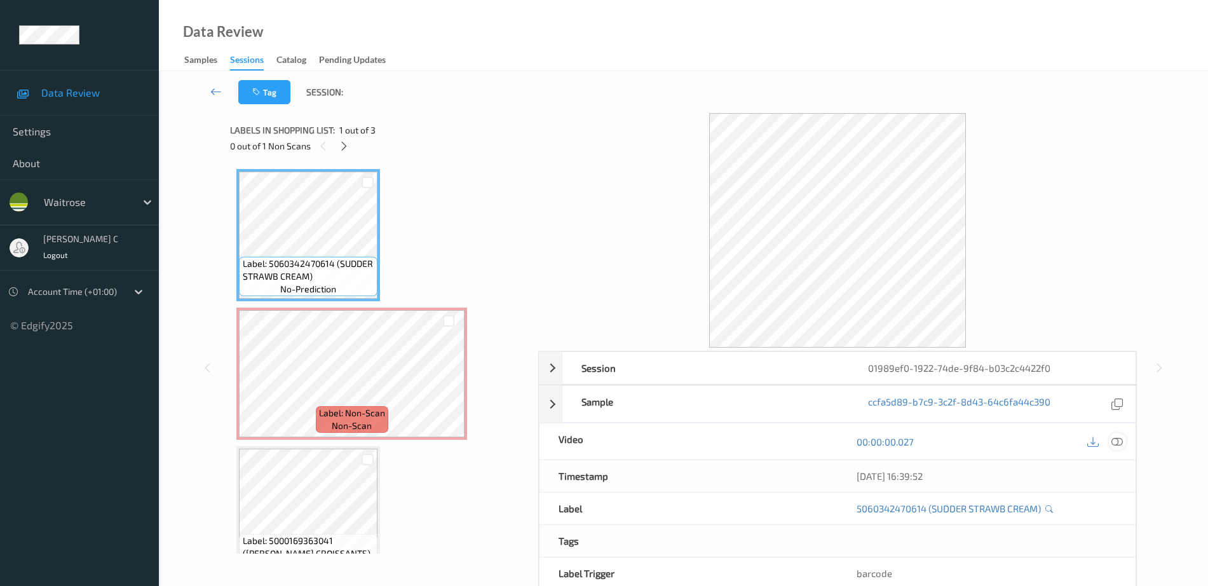
click at [1114, 440] on icon at bounding box center [1116, 441] width 11 height 11
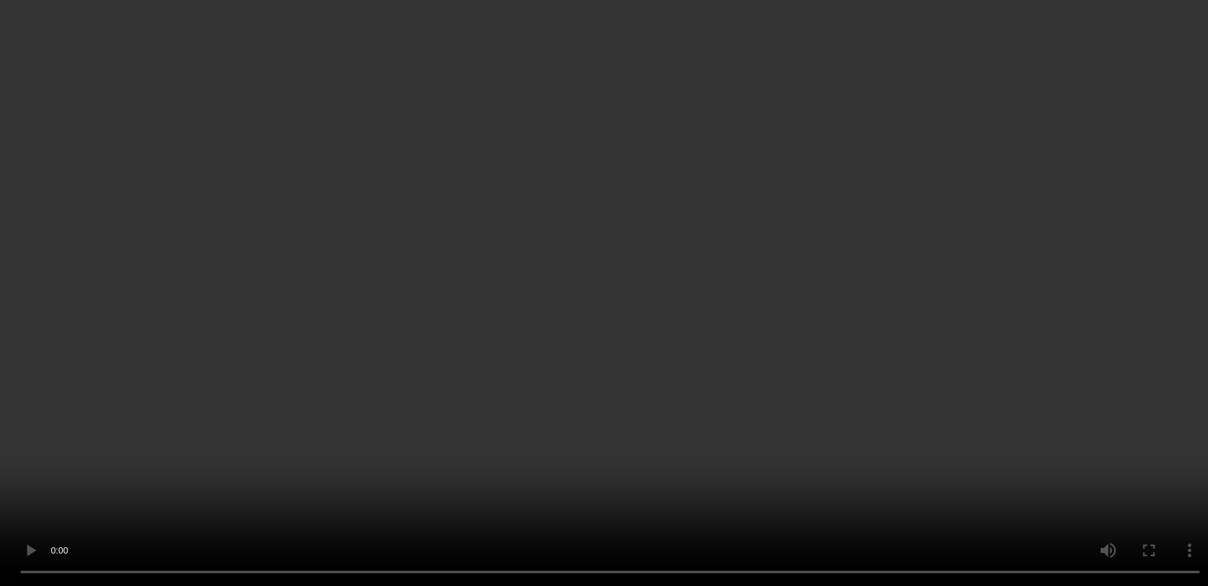
scroll to position [31, 0]
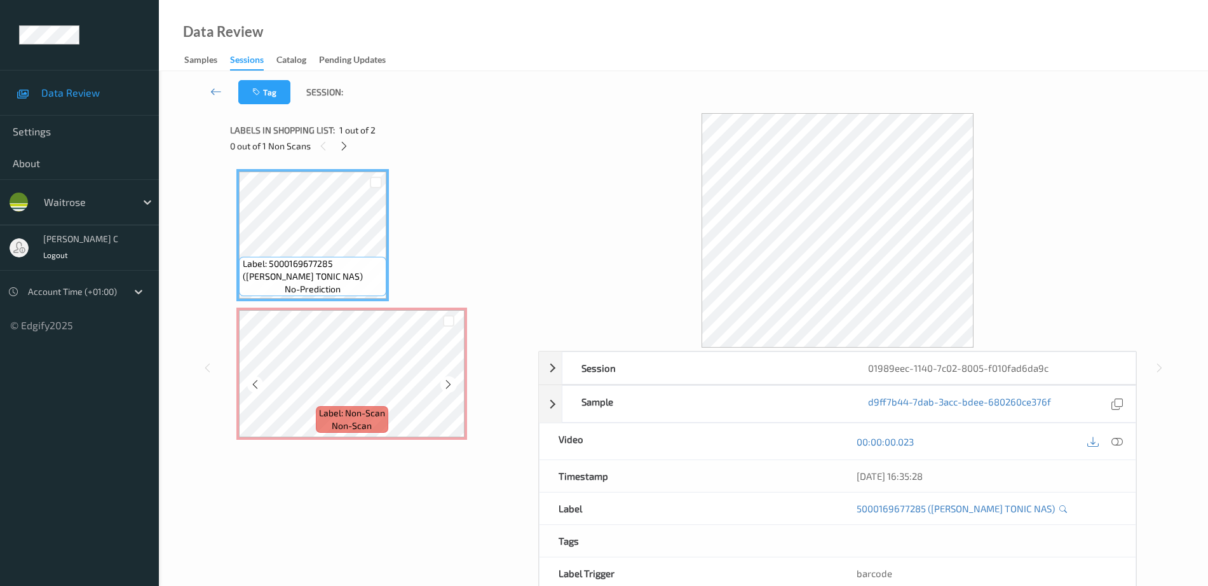
click at [342, 419] on span "Label: Non-Scan" at bounding box center [352, 413] width 66 height 13
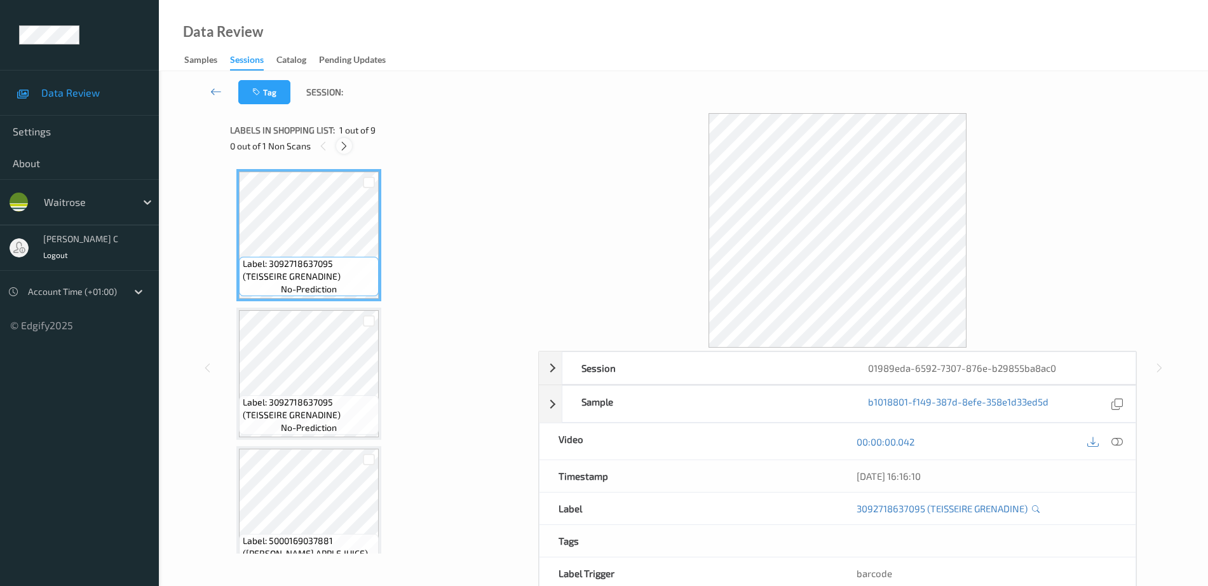
click at [342, 149] on icon at bounding box center [344, 145] width 11 height 11
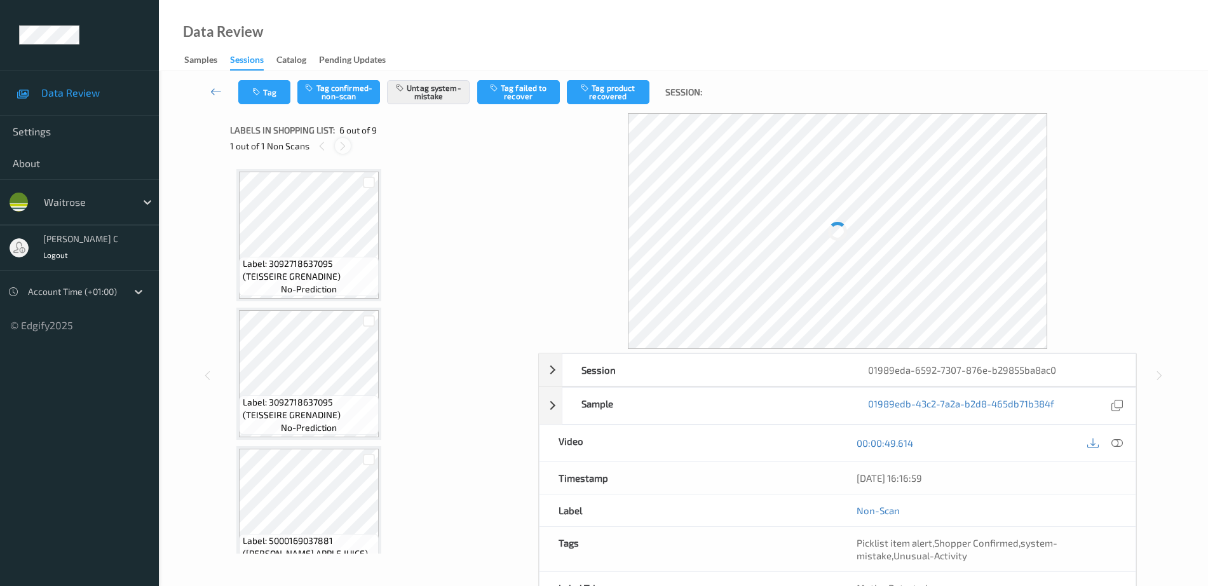
scroll to position [560, 0]
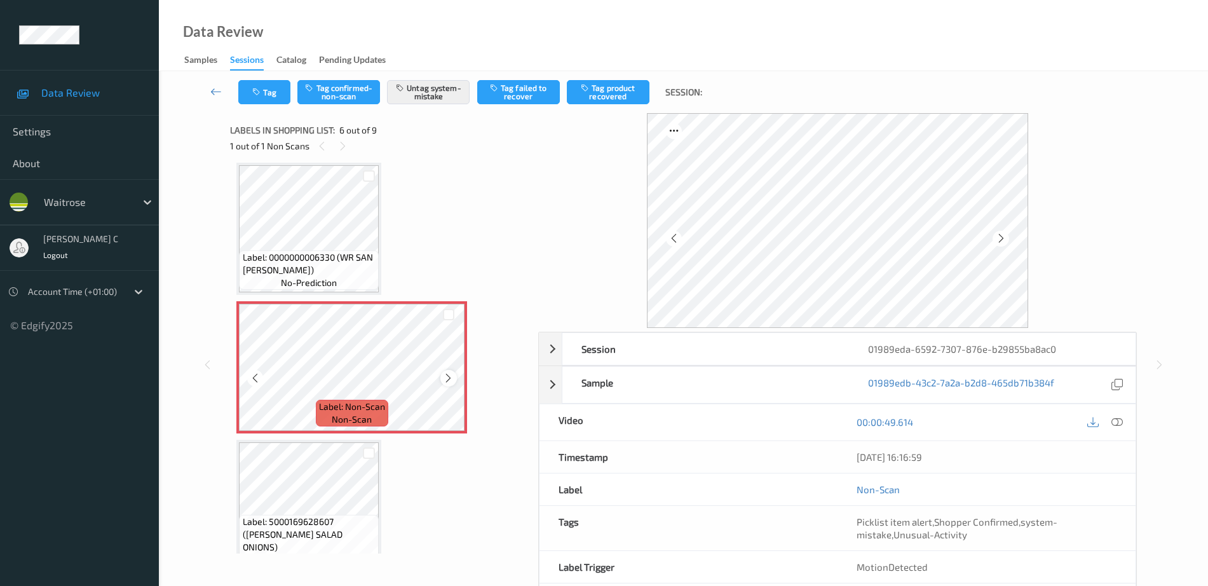
click at [447, 384] on div at bounding box center [448, 378] width 16 height 16
click at [448, 379] on icon at bounding box center [448, 377] width 11 height 11
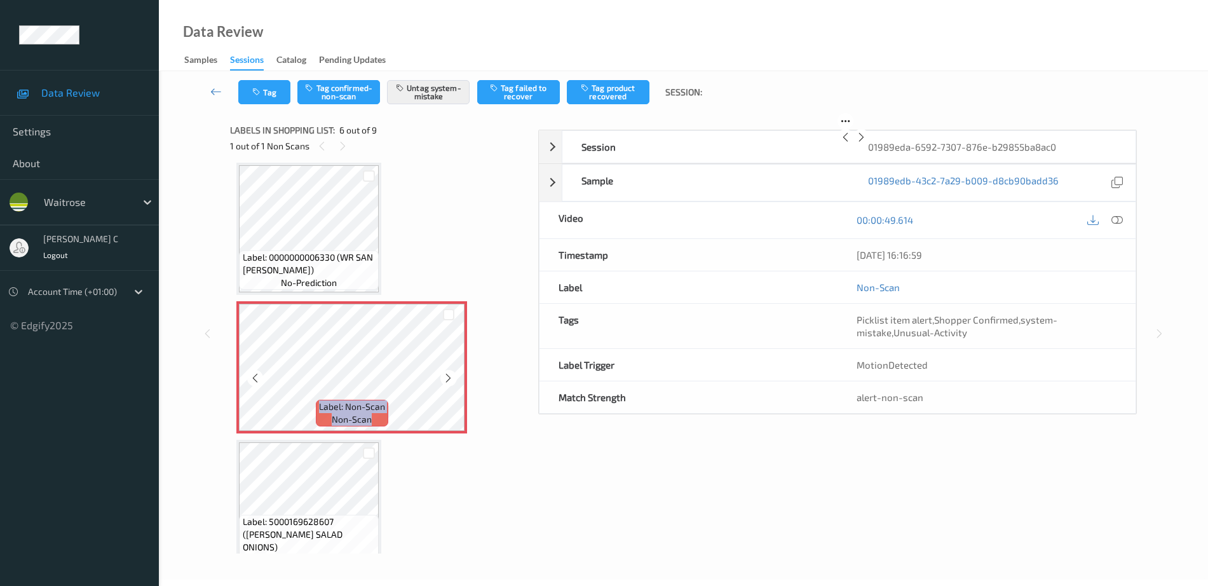
click at [448, 379] on icon at bounding box center [448, 377] width 11 height 11
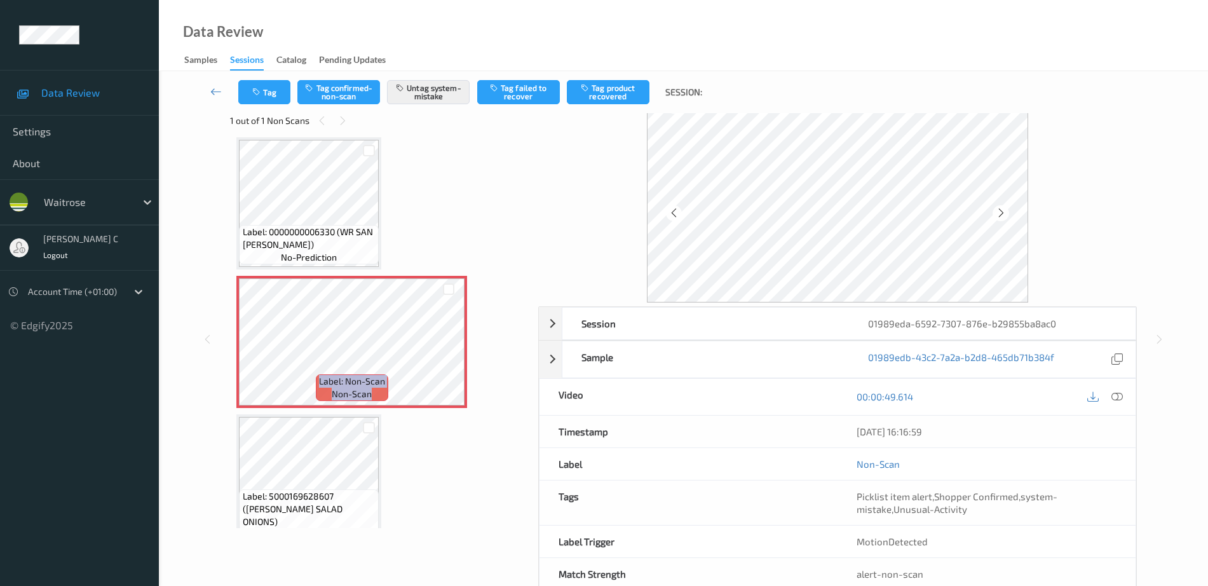
scroll to position [0, 0]
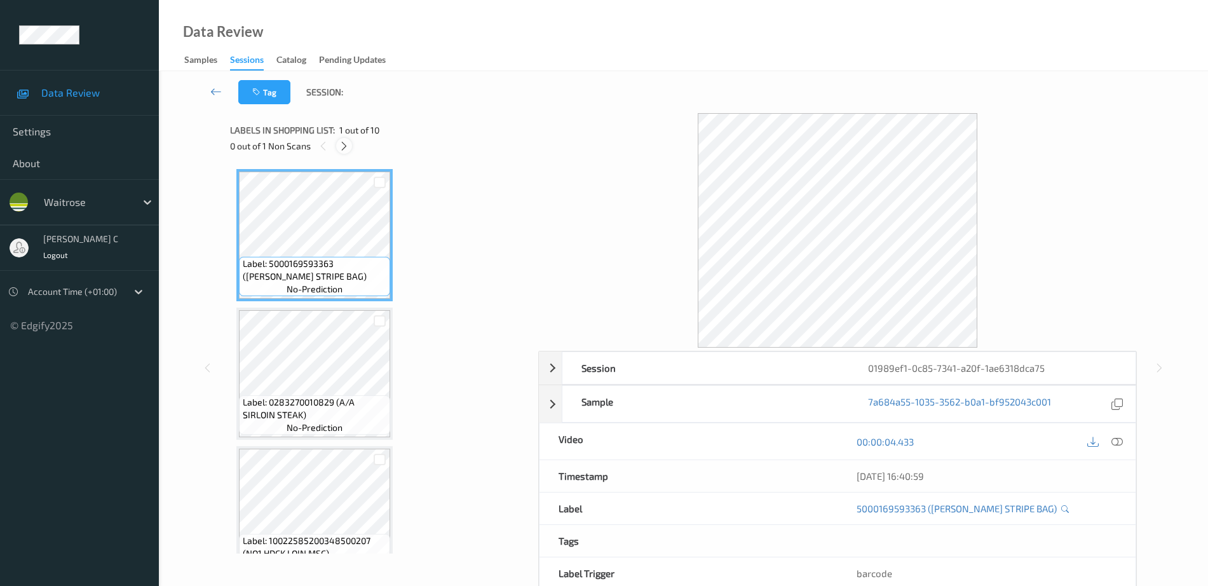
click at [346, 150] on icon at bounding box center [344, 145] width 11 height 11
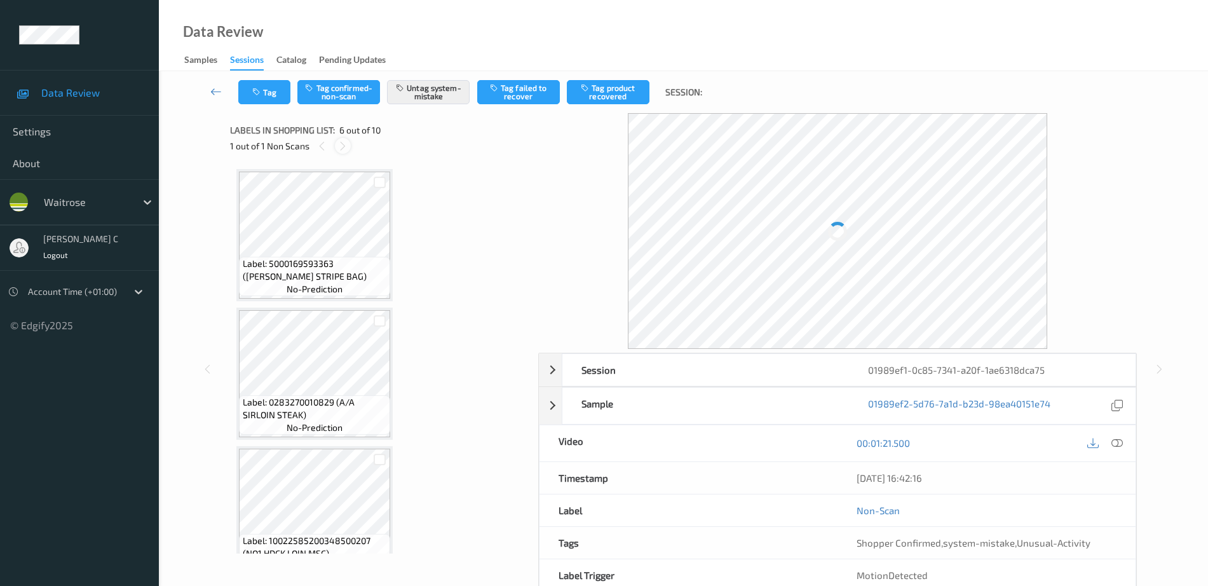
scroll to position [560, 0]
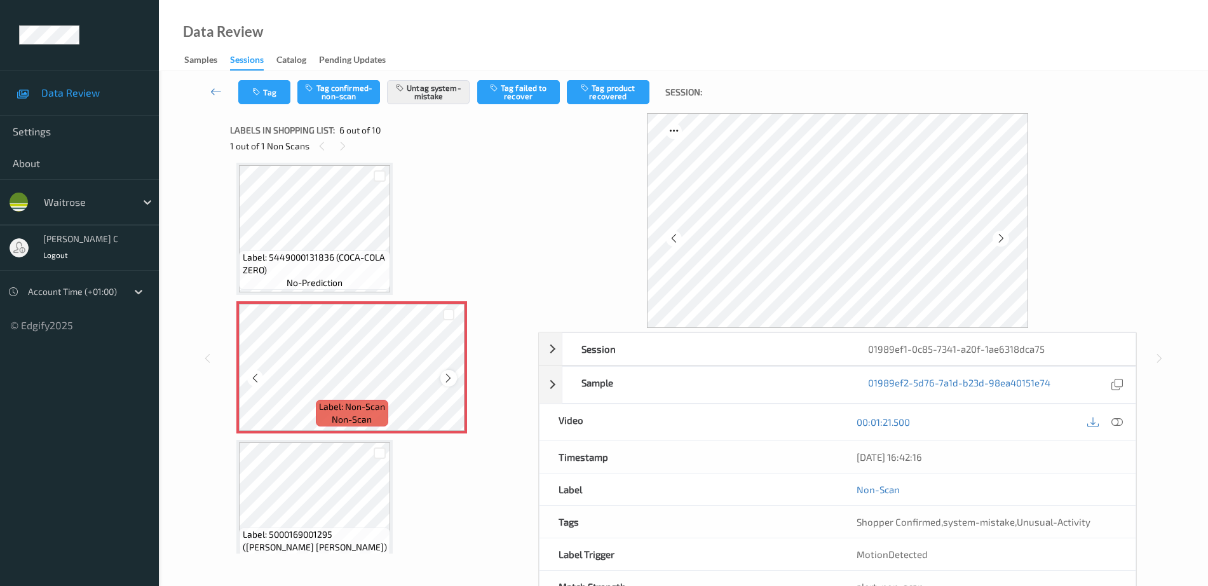
click at [450, 379] on icon at bounding box center [448, 377] width 11 height 11
click at [234, 220] on div "Label: 5000169593363 (WR GREEN STRIPE BAG) no-prediction Label: 0283270010829 (…" at bounding box center [379, 358] width 299 height 391
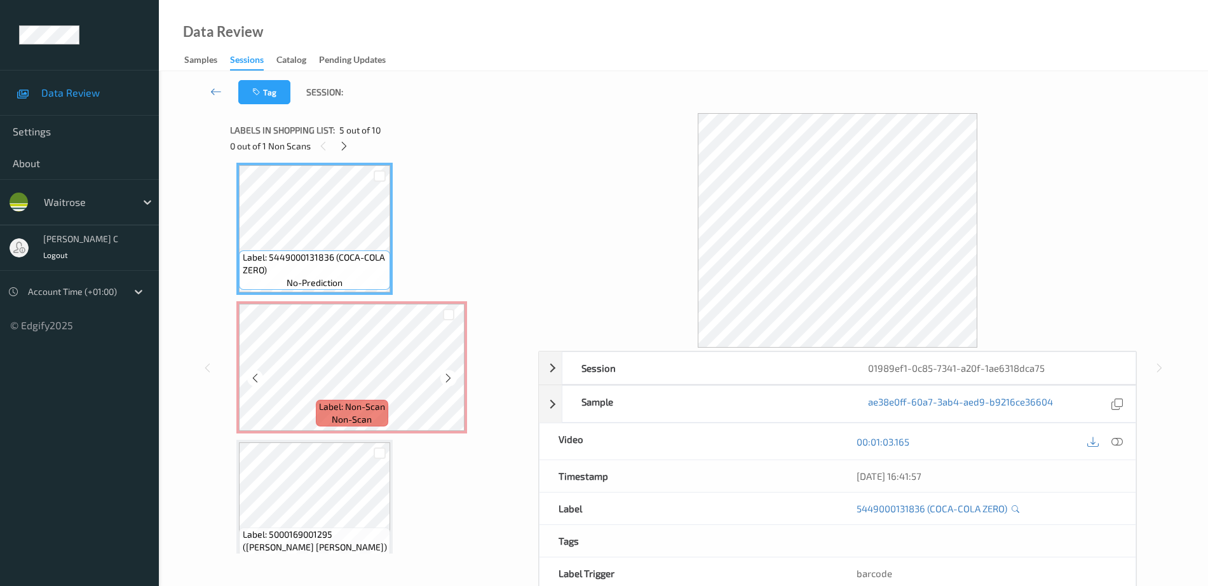
click at [311, 302] on div "Label: Non-Scan non-scan" at bounding box center [351, 367] width 231 height 132
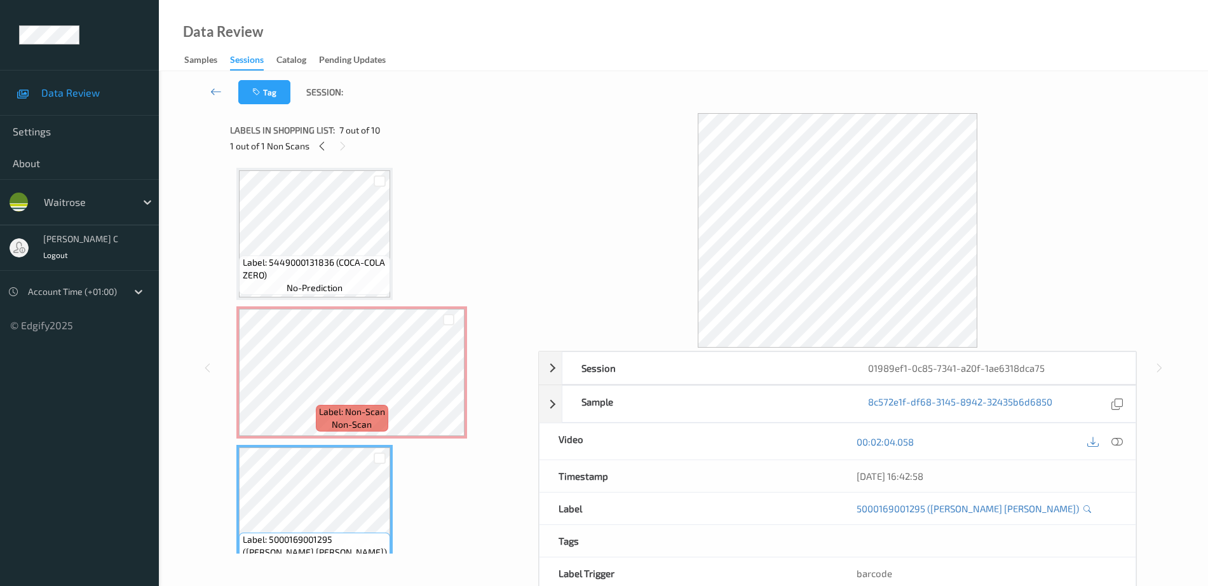
scroll to position [481, 0]
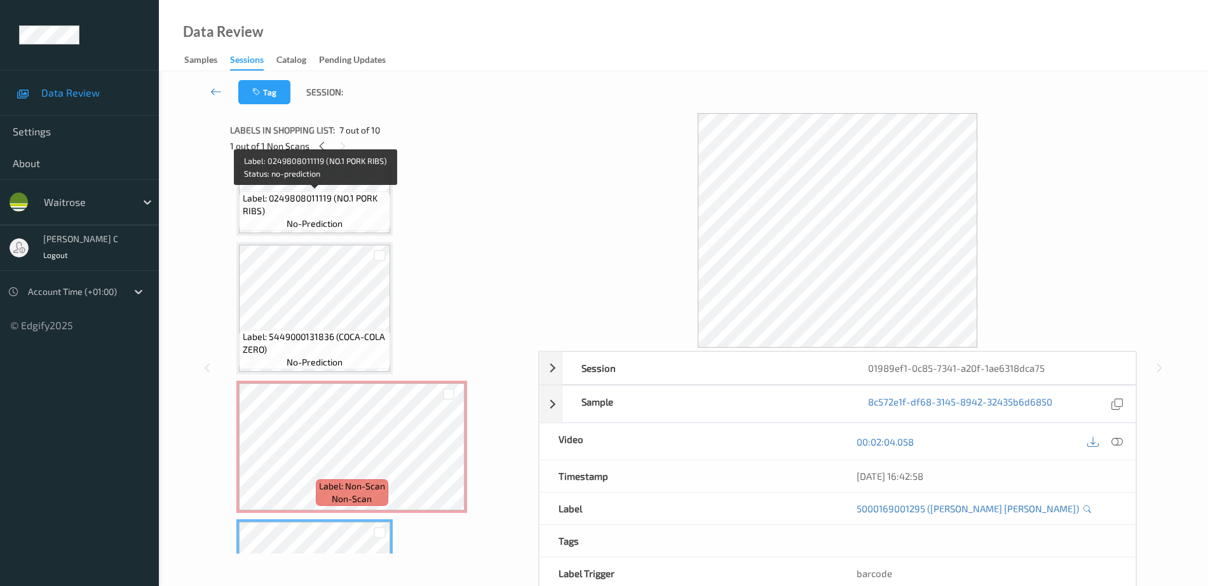
click at [309, 224] on span "no-prediction" at bounding box center [315, 223] width 56 height 13
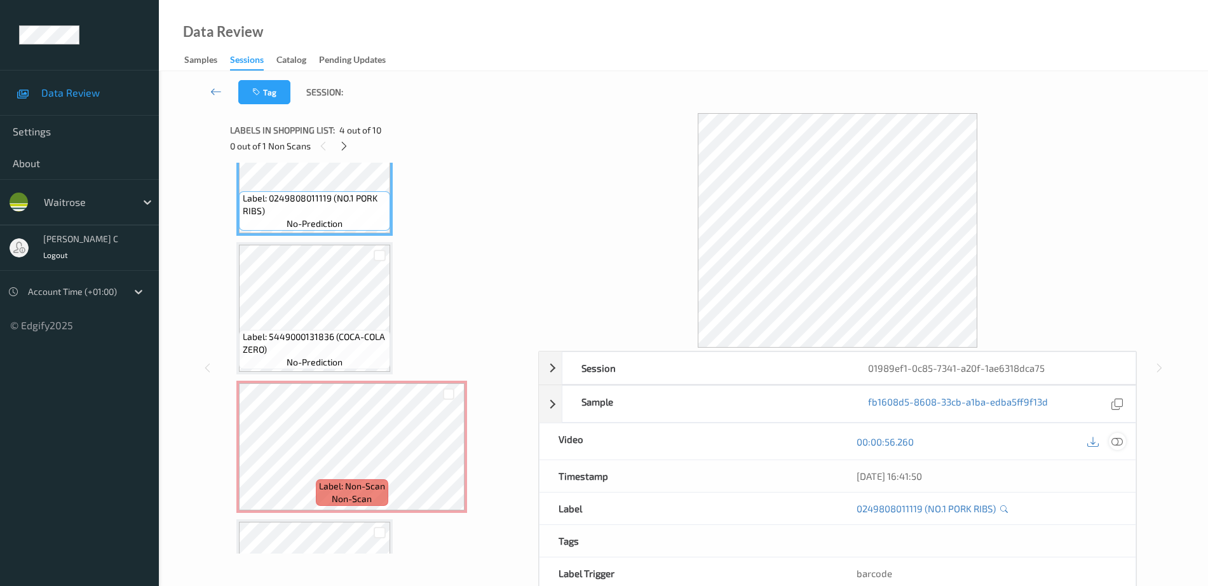
click at [1122, 447] on icon at bounding box center [1116, 441] width 11 height 11
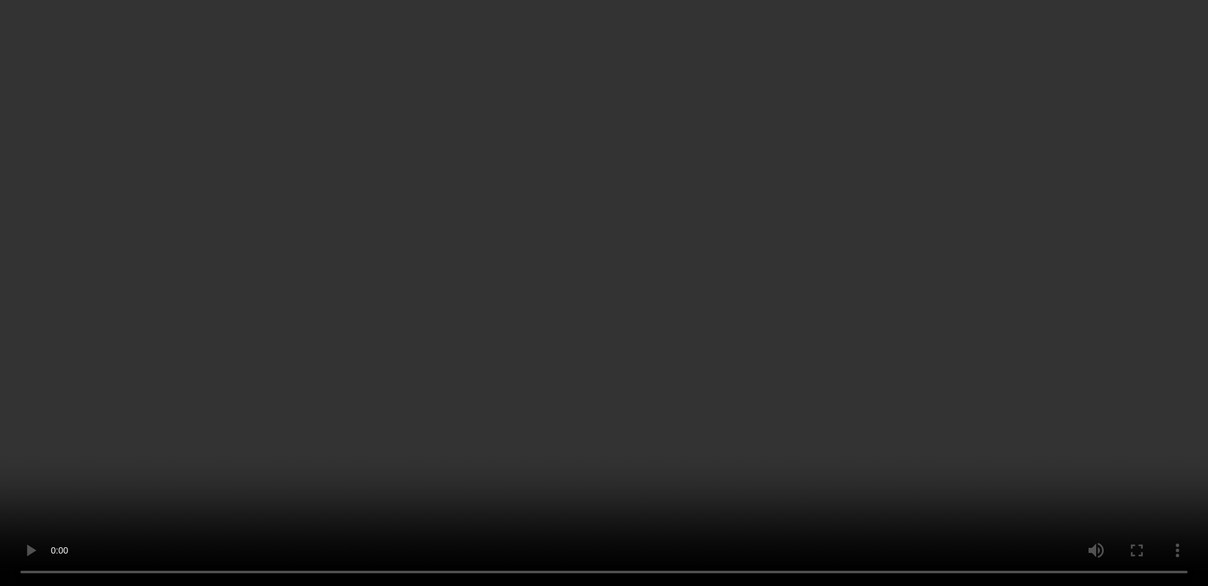
scroll to position [560, 0]
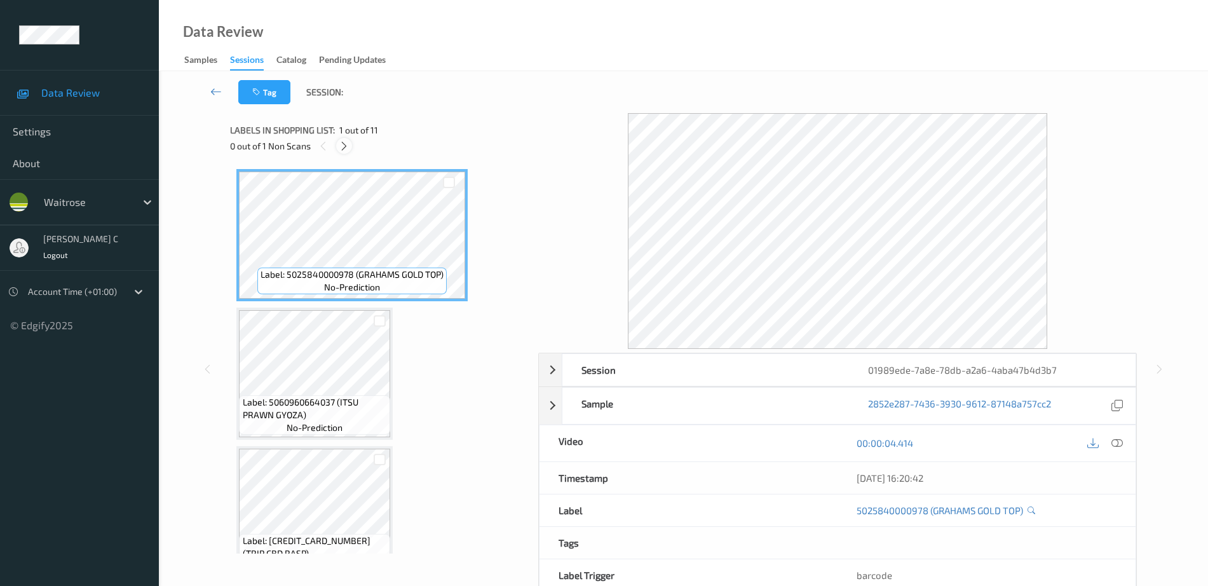
click at [337, 144] on div at bounding box center [344, 146] width 16 height 16
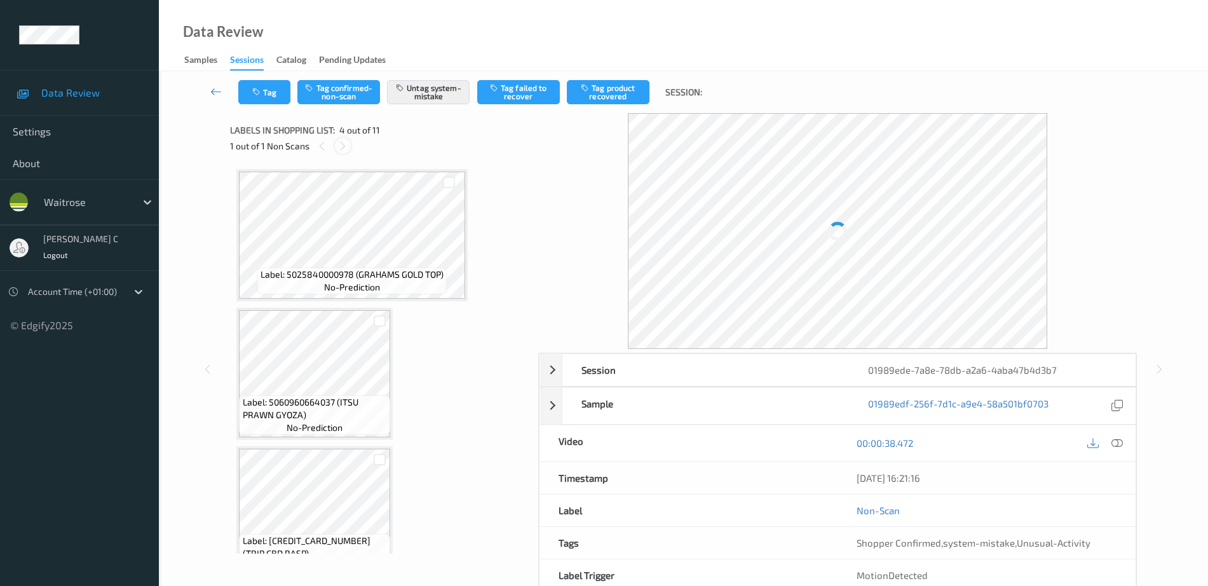
scroll to position [283, 0]
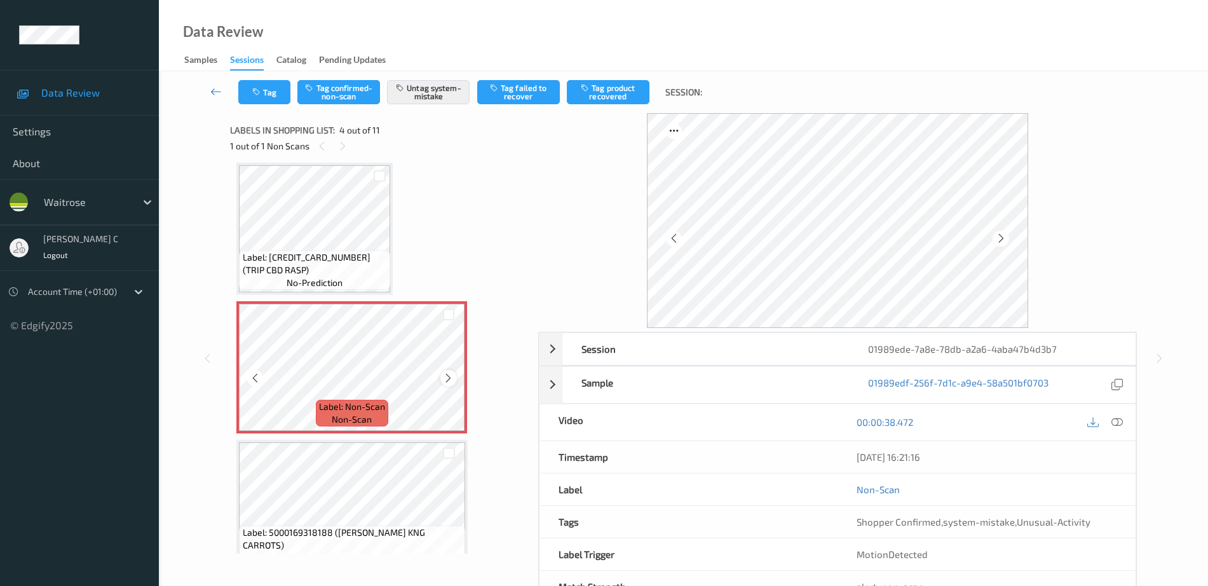
click at [449, 372] on icon at bounding box center [448, 377] width 11 height 11
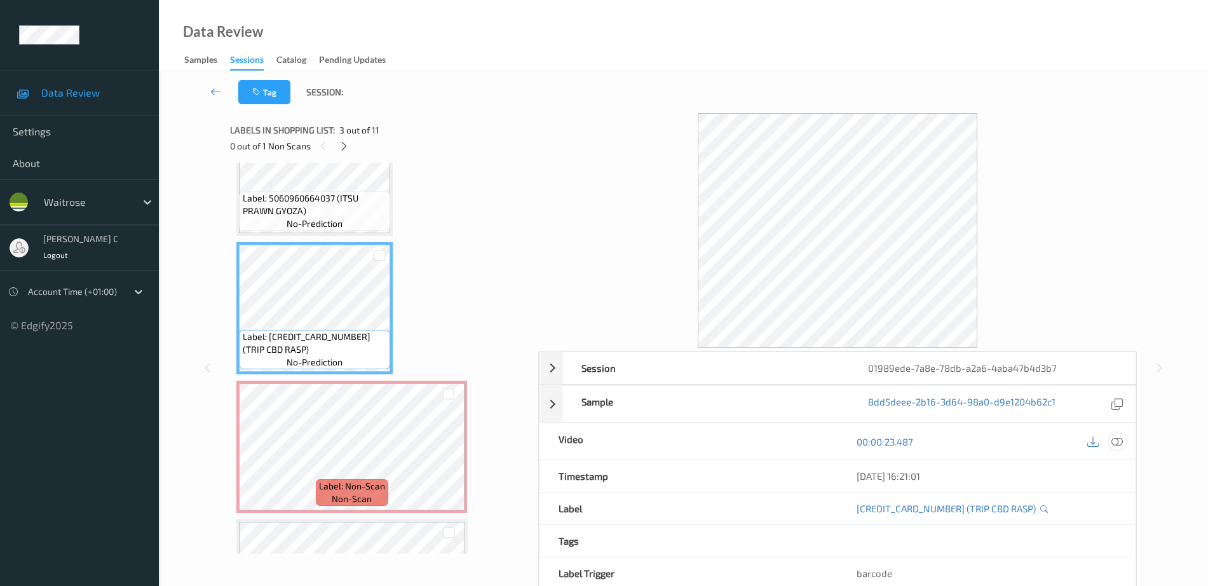
click at [1121, 442] on icon at bounding box center [1116, 441] width 11 height 11
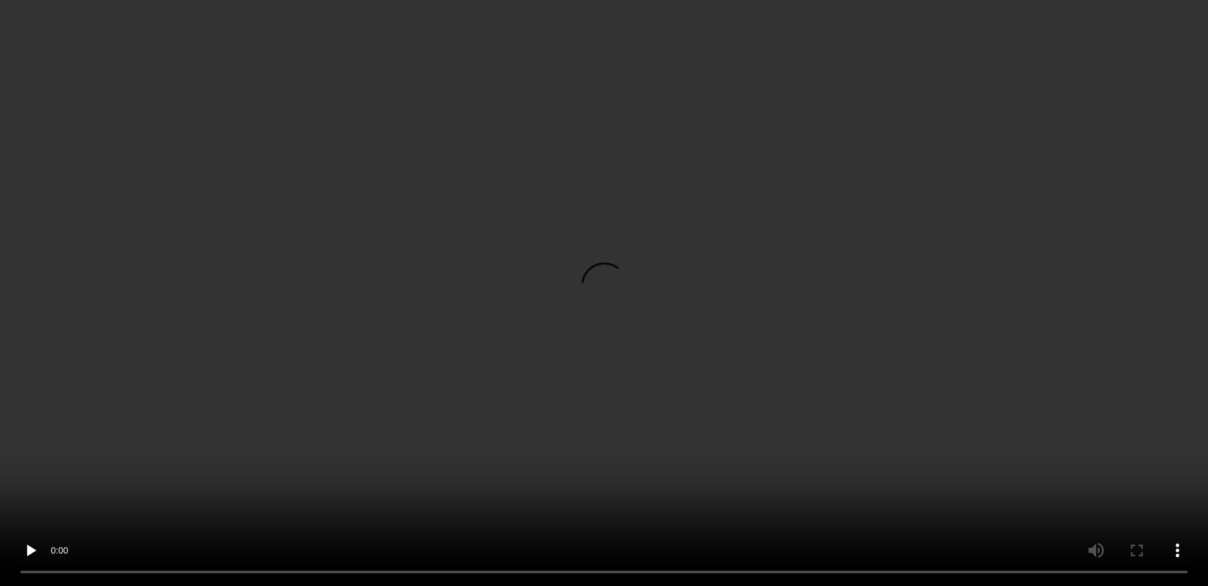
scroll to position [363, 0]
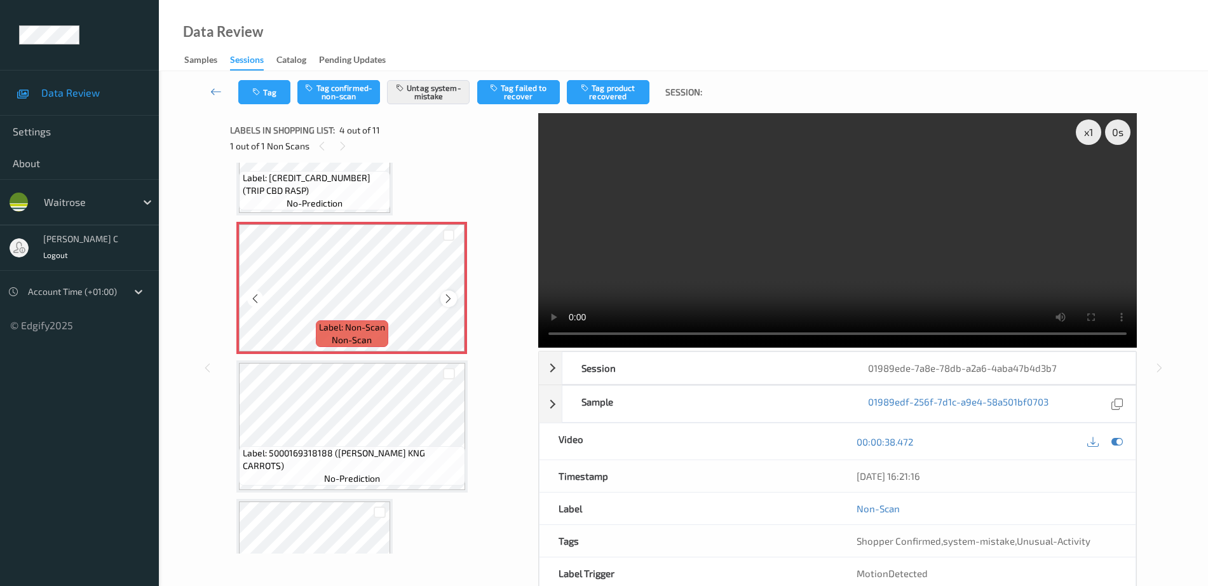
click at [443, 304] on div at bounding box center [448, 298] width 16 height 16
click at [443, 303] on icon at bounding box center [448, 298] width 11 height 11
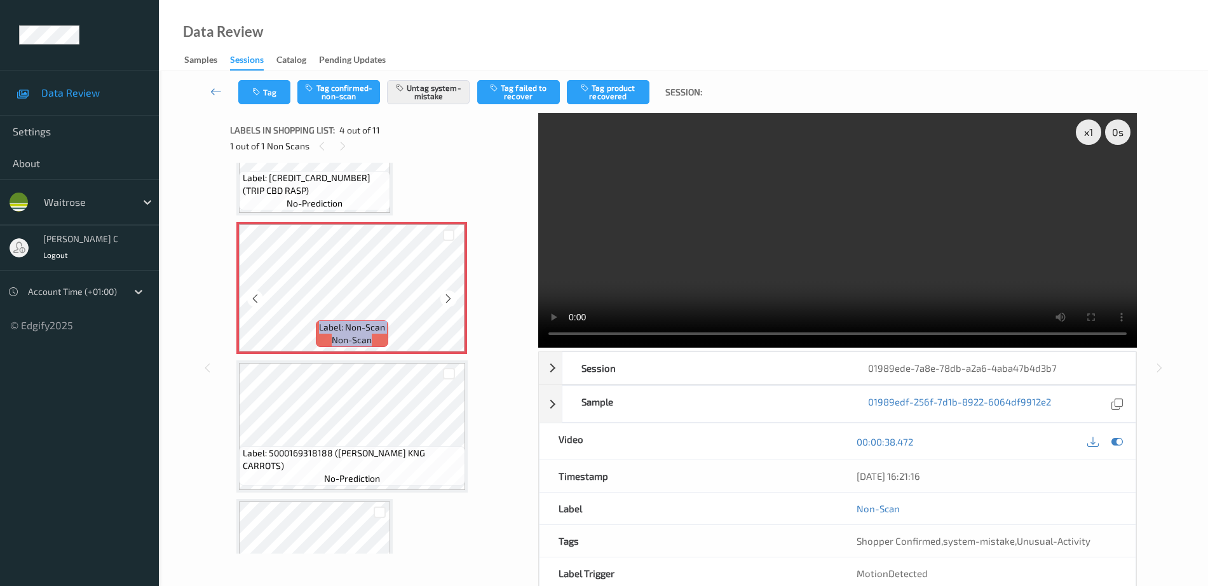
click at [443, 303] on icon at bounding box center [448, 298] width 11 height 11
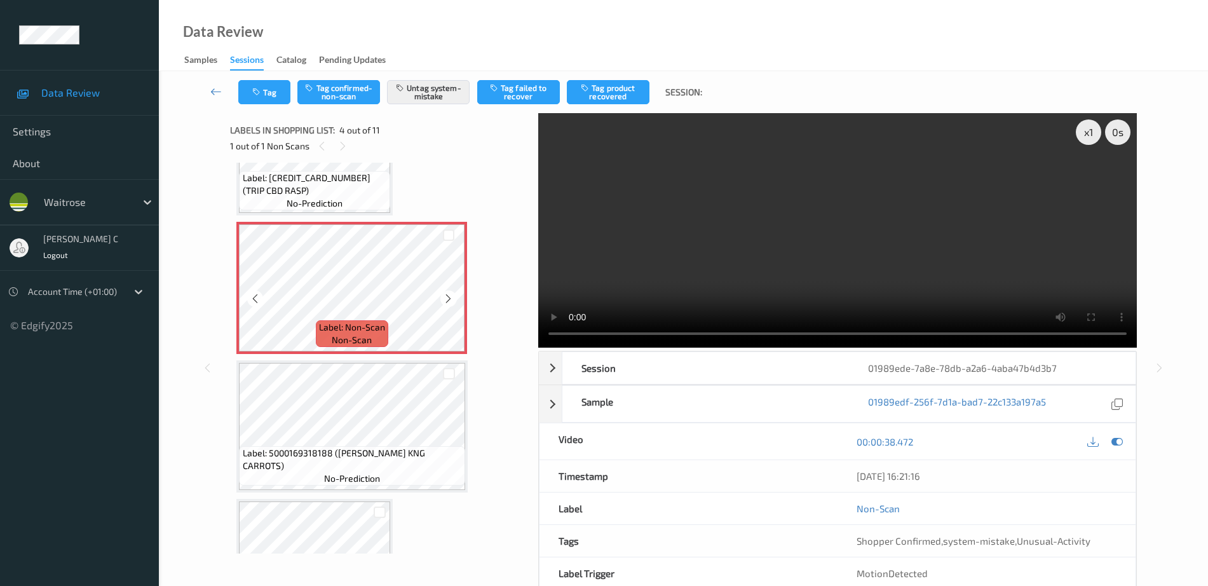
click at [443, 303] on icon at bounding box center [448, 298] width 11 height 11
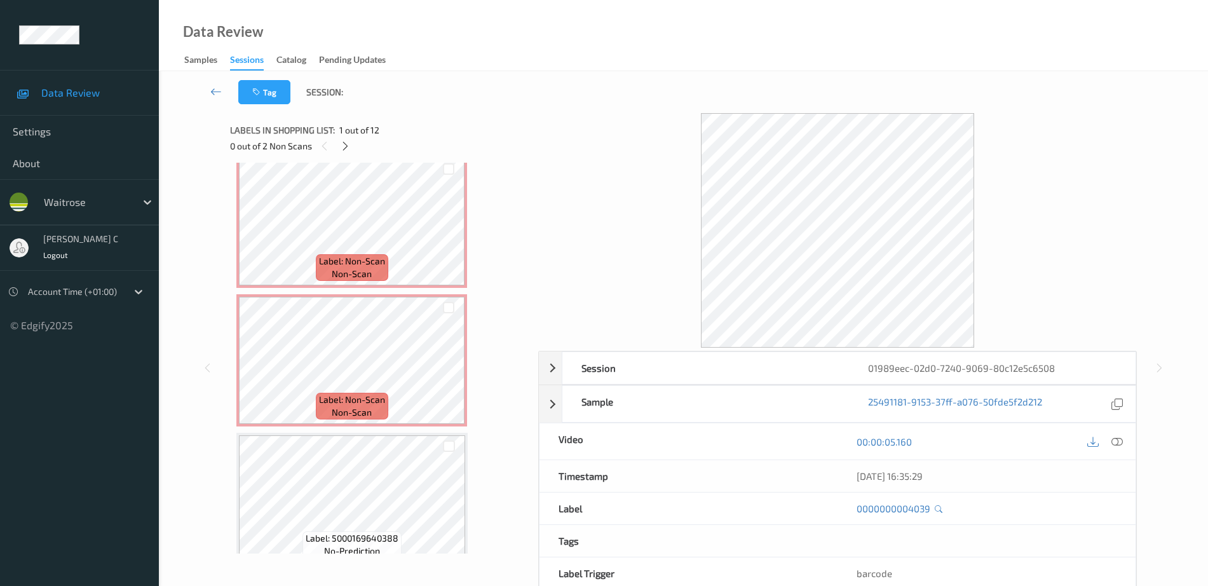
scroll to position [159, 0]
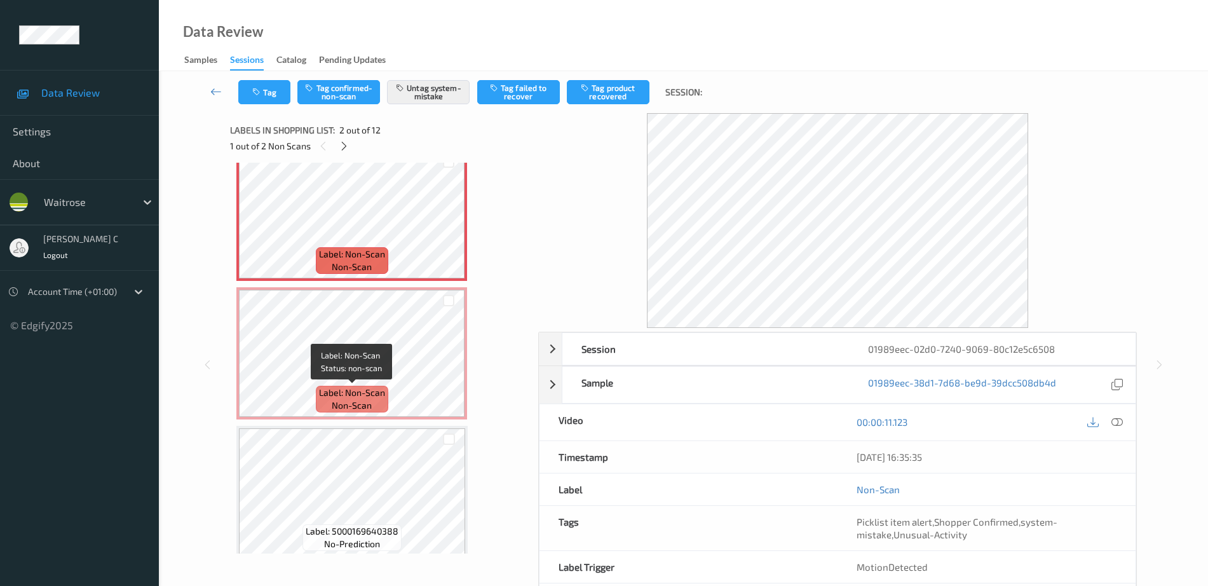
click at [364, 398] on span "Label: Non-Scan" at bounding box center [352, 392] width 66 height 13
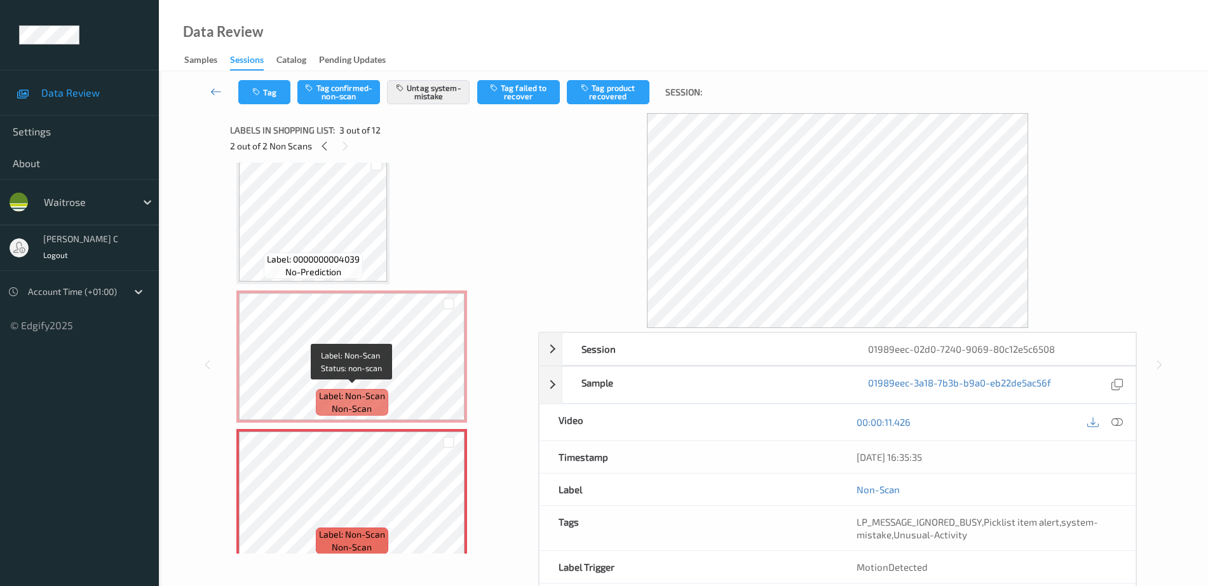
scroll to position [0, 0]
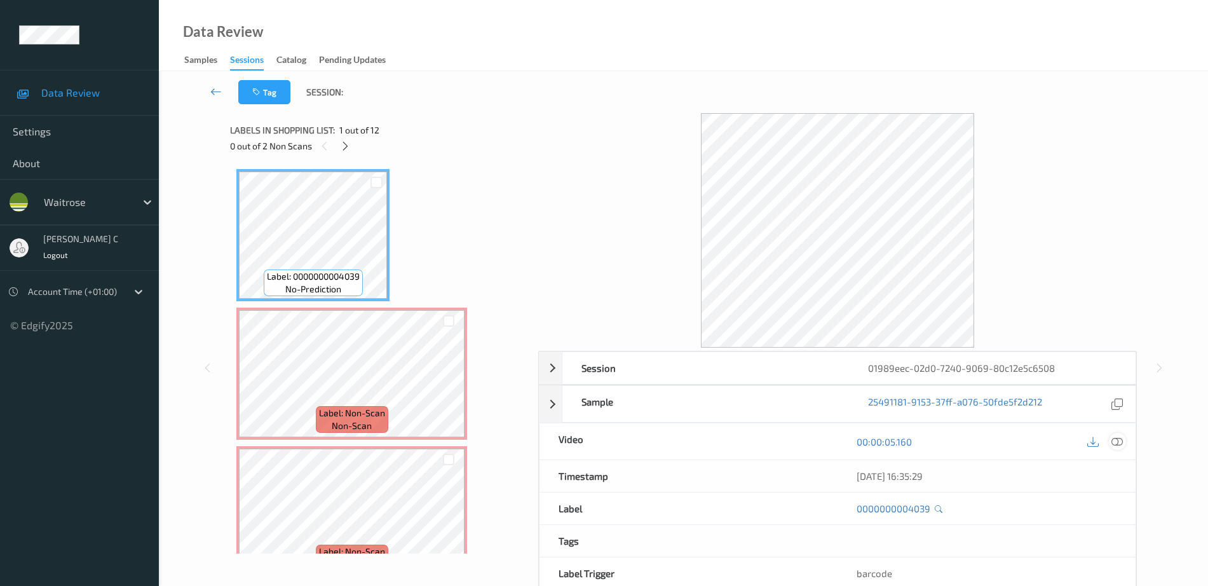
click at [1118, 438] on icon at bounding box center [1116, 441] width 11 height 11
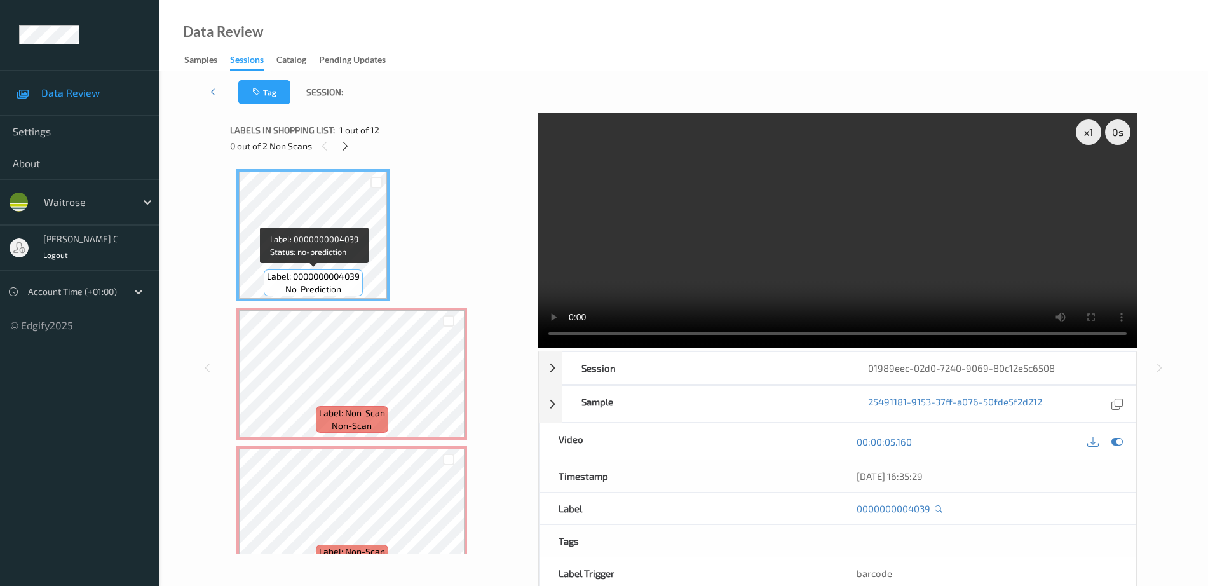
click at [358, 283] on div "Label: 0000000004039 no-prediction" at bounding box center [313, 282] width 99 height 27
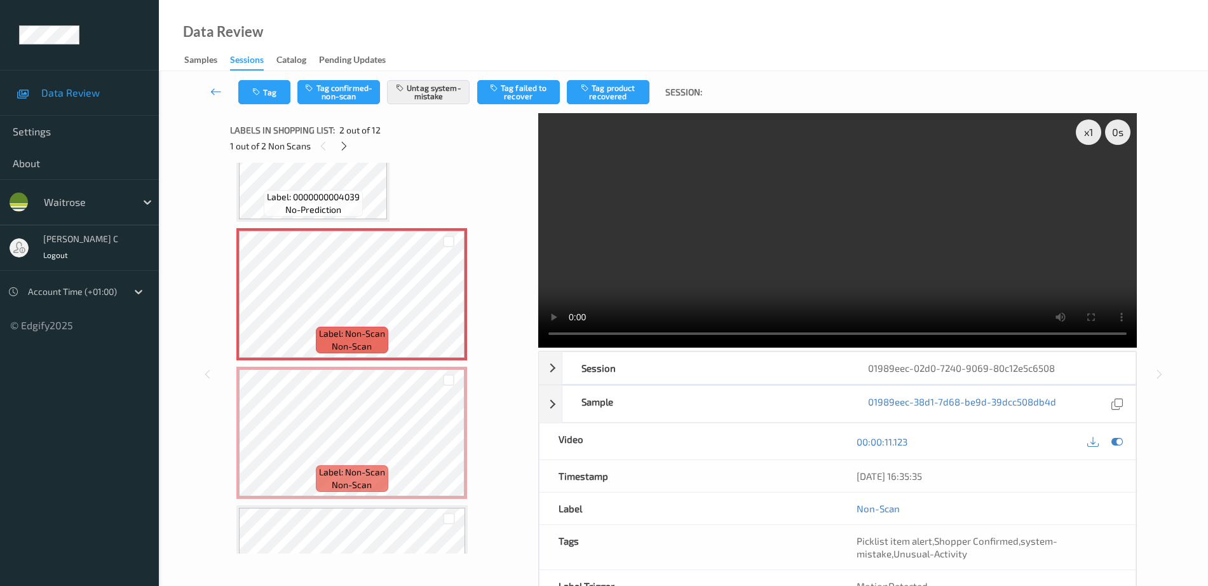
scroll to position [159, 0]
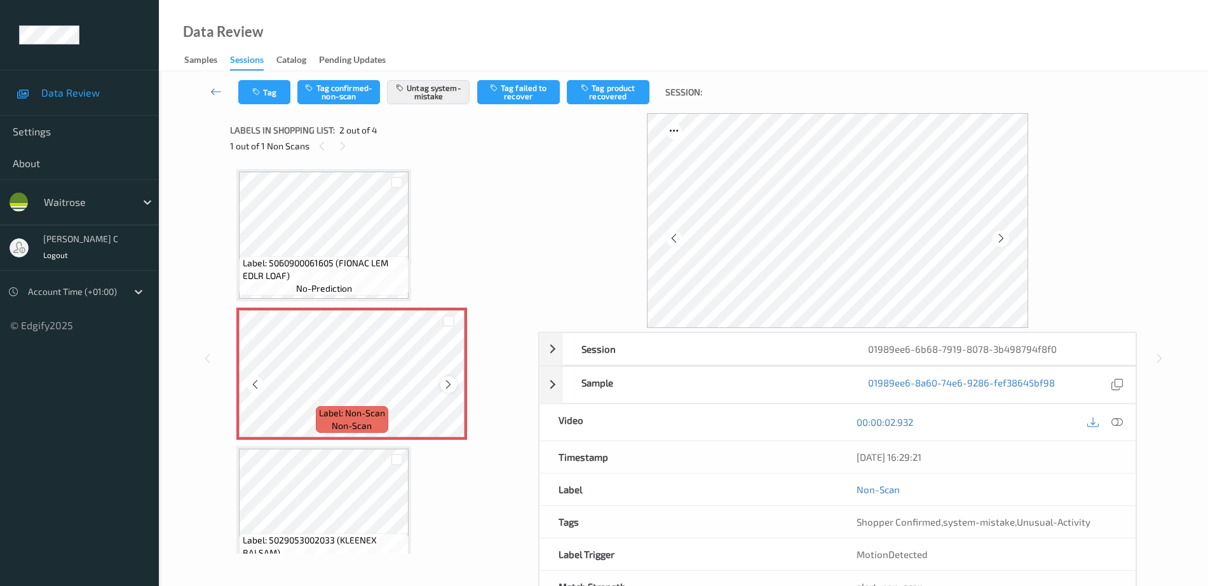
click at [444, 385] on icon at bounding box center [448, 384] width 11 height 11
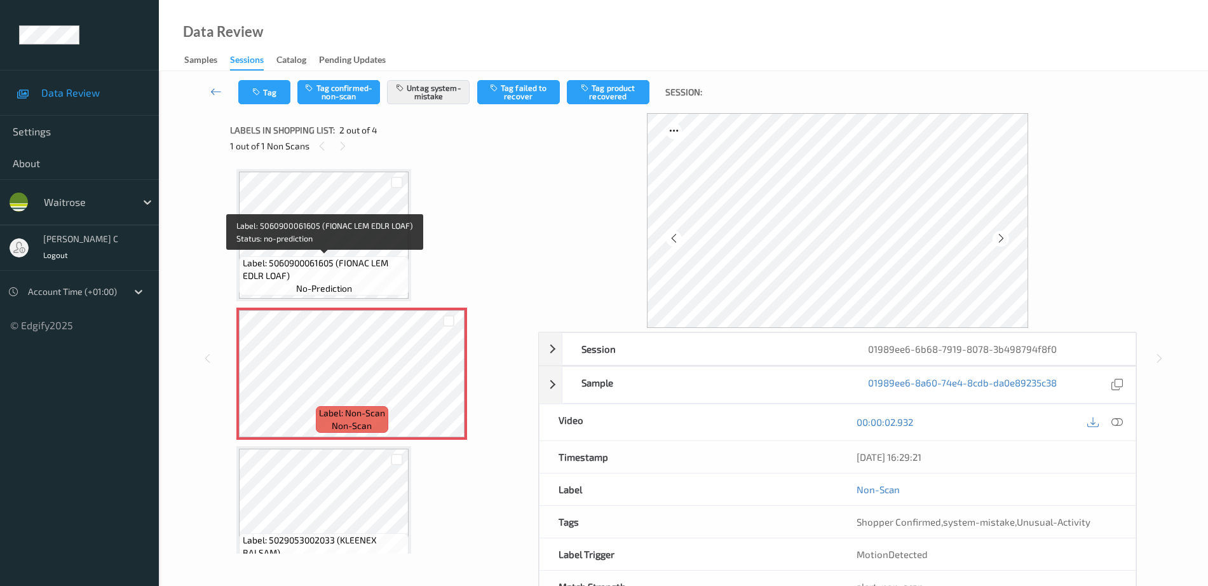
click at [343, 274] on span "Label: 5060900061605 (FIONAC LEM EDLR LOAF)" at bounding box center [324, 269] width 163 height 25
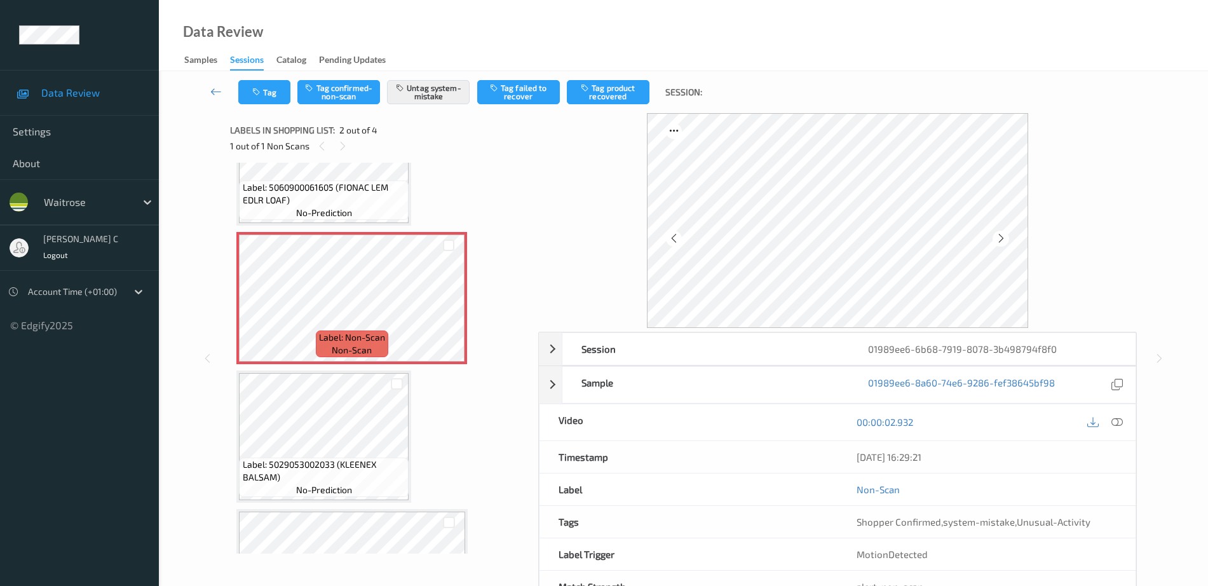
scroll to position [159, 0]
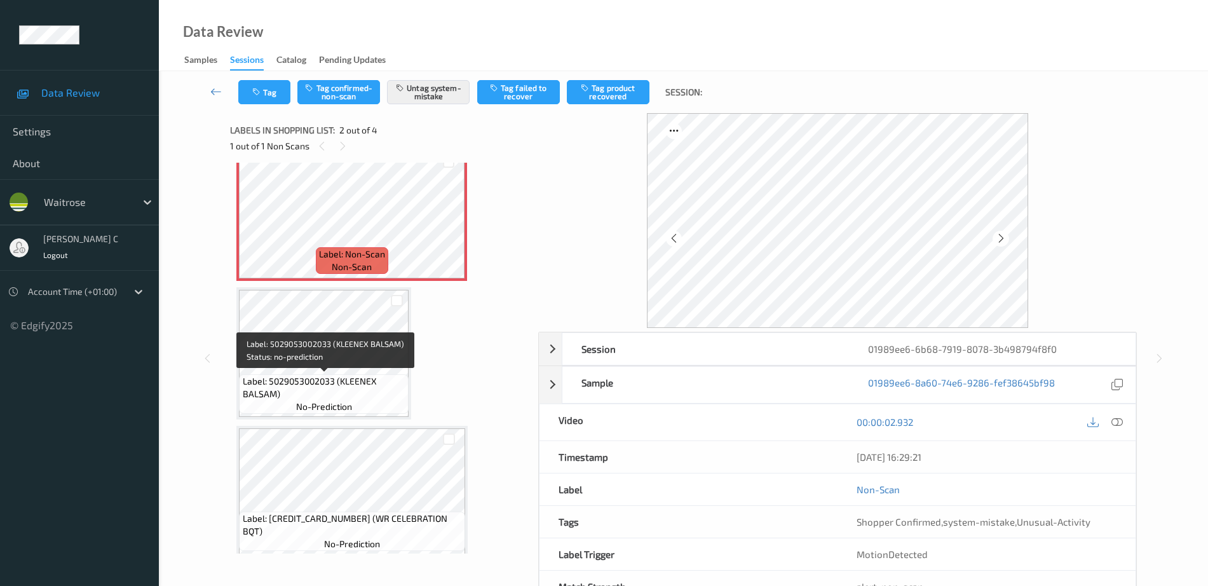
click at [348, 413] on div "Label: 5029053002033 (KLEENEX BALSAM) no-prediction" at bounding box center [324, 393] width 170 height 39
click at [337, 425] on div "Label: 5060900061605 (FIONAC LEM EDLR LOAF) no-prediction Label: Non-Scan non-s…" at bounding box center [379, 284] width 287 height 548
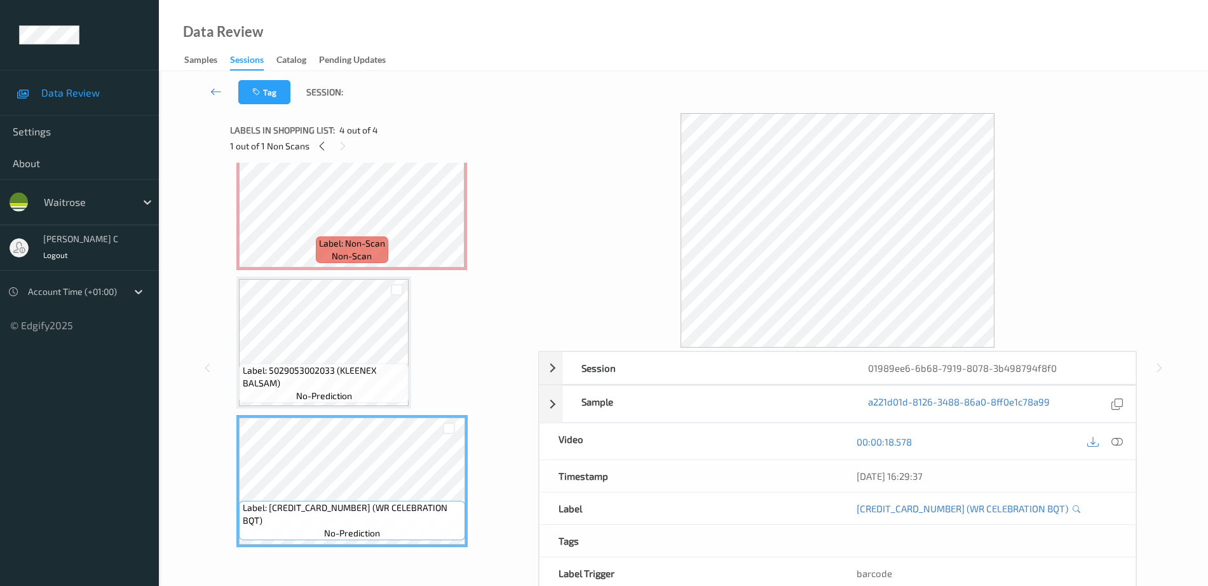
scroll to position [0, 0]
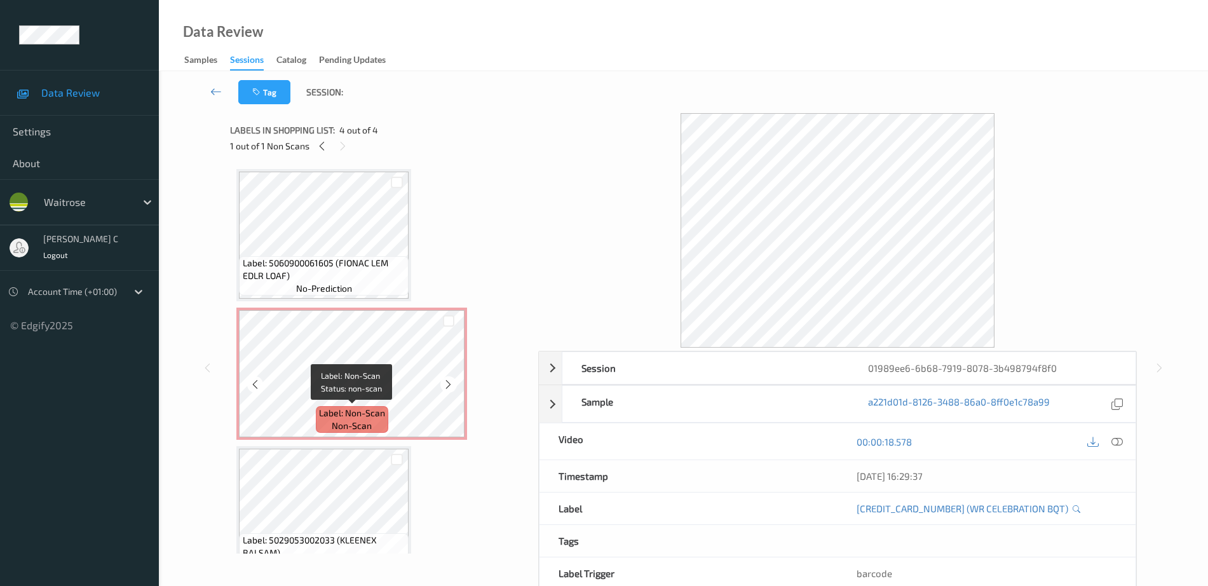
click at [374, 416] on span "Label: Non-Scan" at bounding box center [352, 413] width 66 height 13
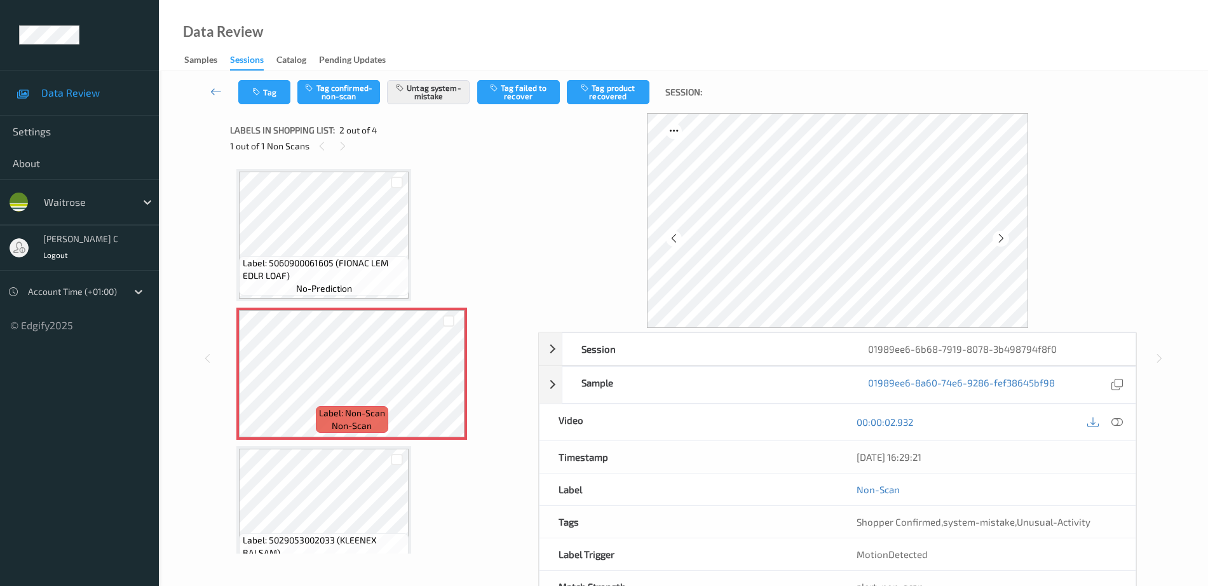
click at [355, 287] on div "Label: 5060900061605 (FIONAC LEM EDLR LOAF) no-prediction" at bounding box center [324, 275] width 170 height 39
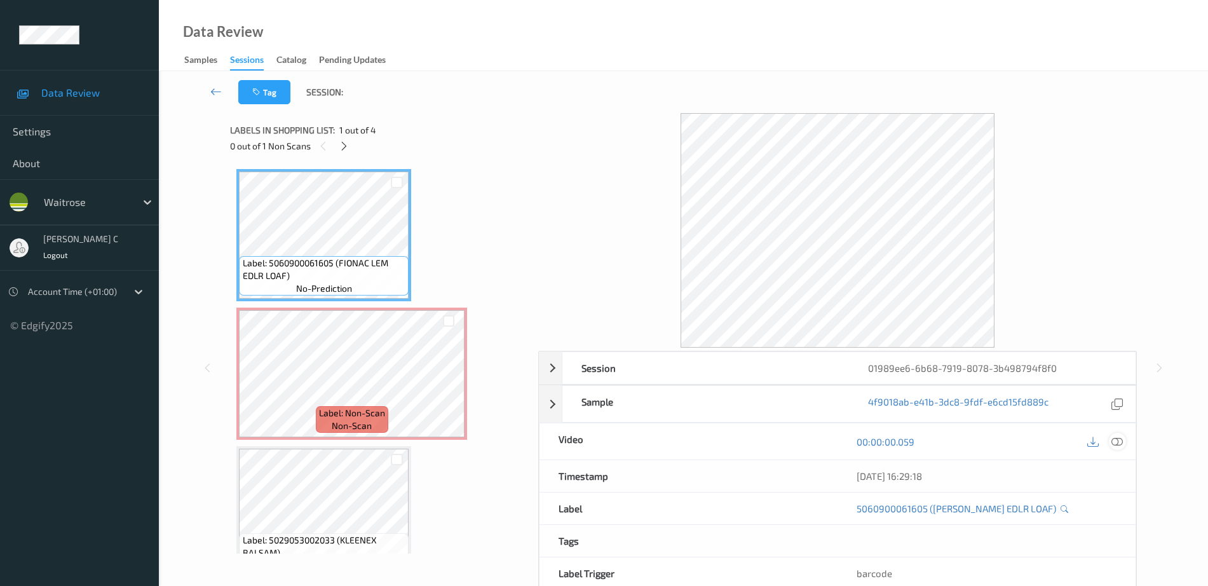
click at [1121, 438] on icon at bounding box center [1116, 441] width 11 height 11
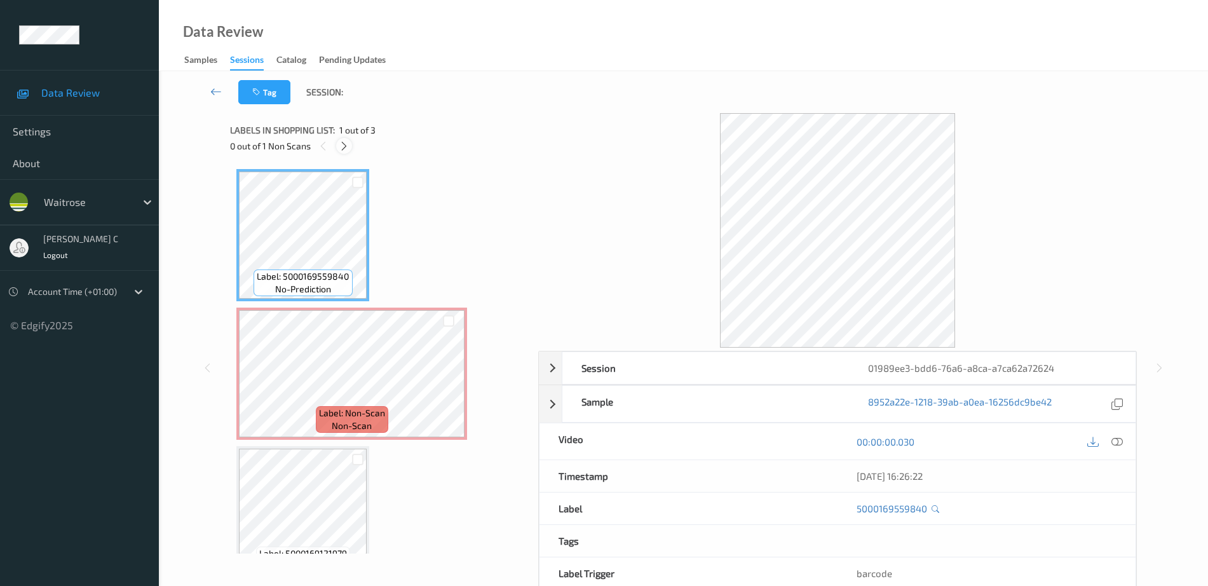
click at [341, 146] on icon at bounding box center [344, 145] width 11 height 11
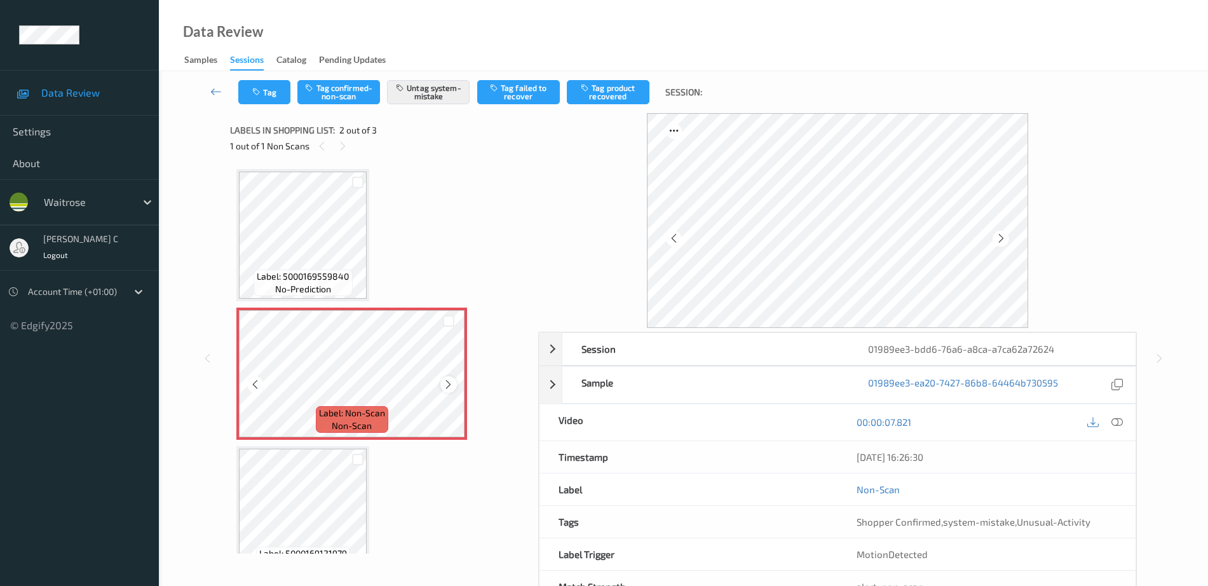
click at [444, 390] on div at bounding box center [448, 384] width 16 height 16
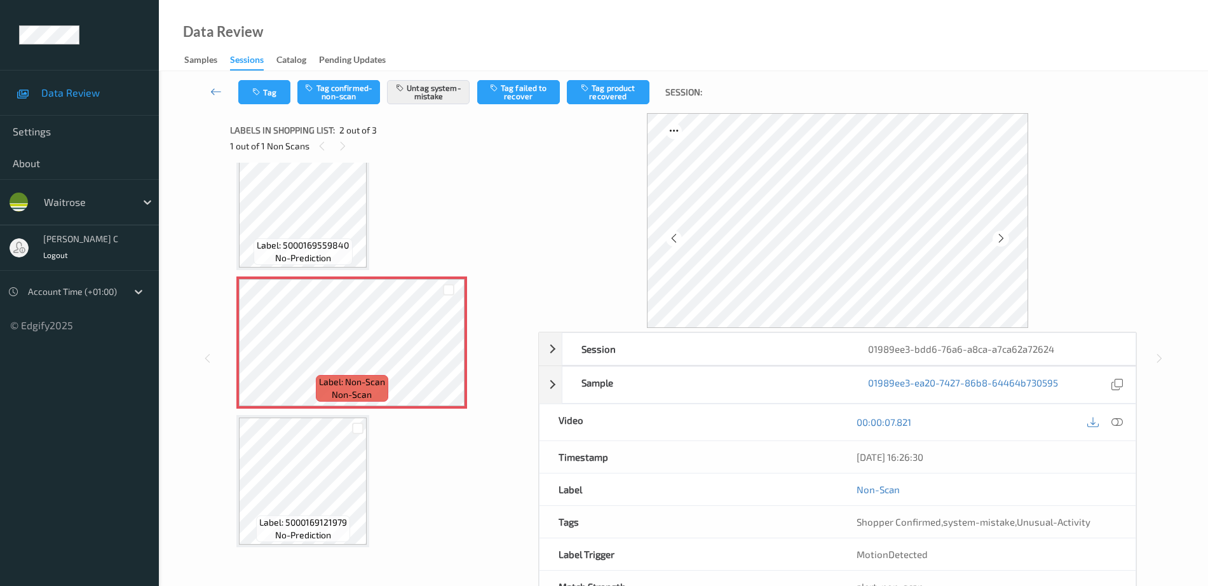
click at [350, 426] on div at bounding box center [358, 427] width 18 height 21
click at [450, 355] on icon at bounding box center [448, 353] width 11 height 11
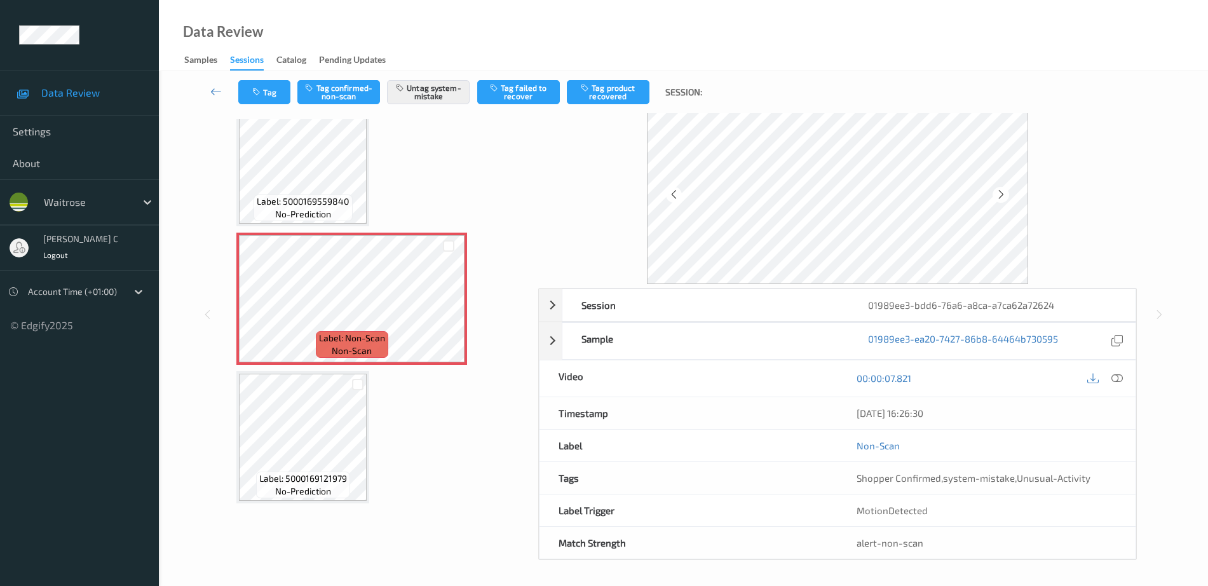
click at [221, 418] on div "Session 01989ee3-bdd6-76a6-a8ca-a7ca62a72624 Session ID 01989ee3-bdd6-76a6-a8ca…" at bounding box center [683, 314] width 997 height 490
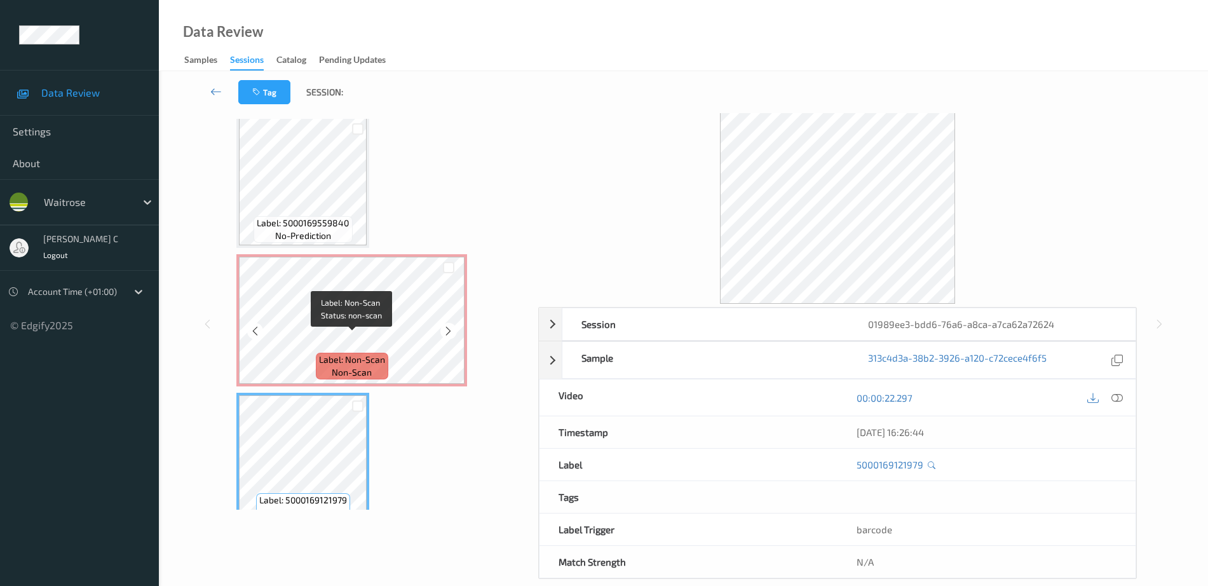
scroll to position [0, 0]
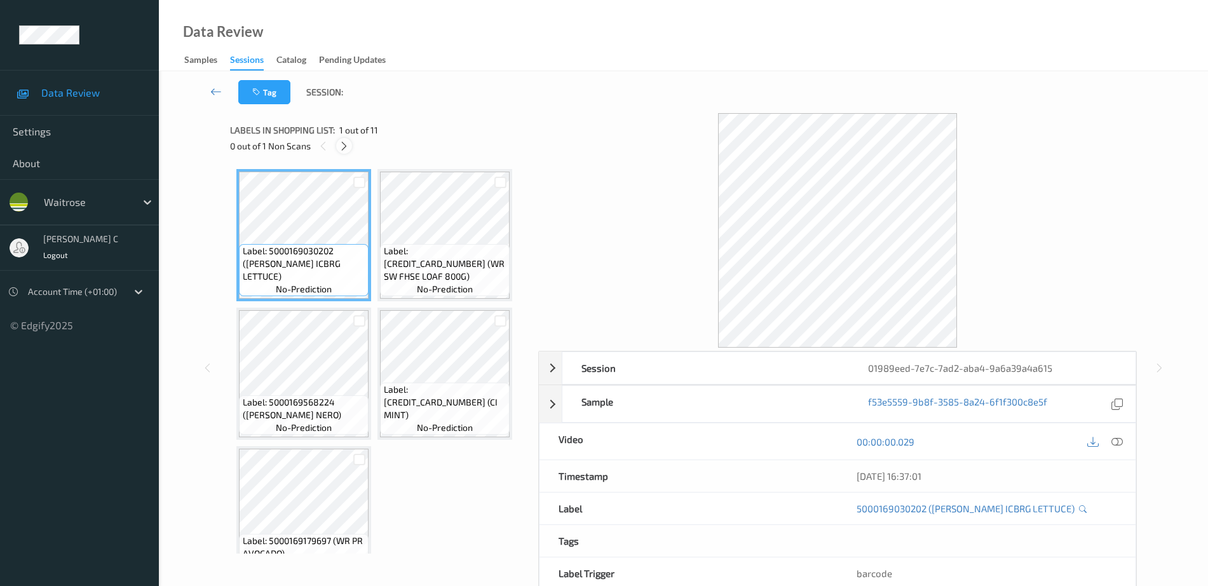
click at [342, 145] on icon at bounding box center [344, 145] width 11 height 11
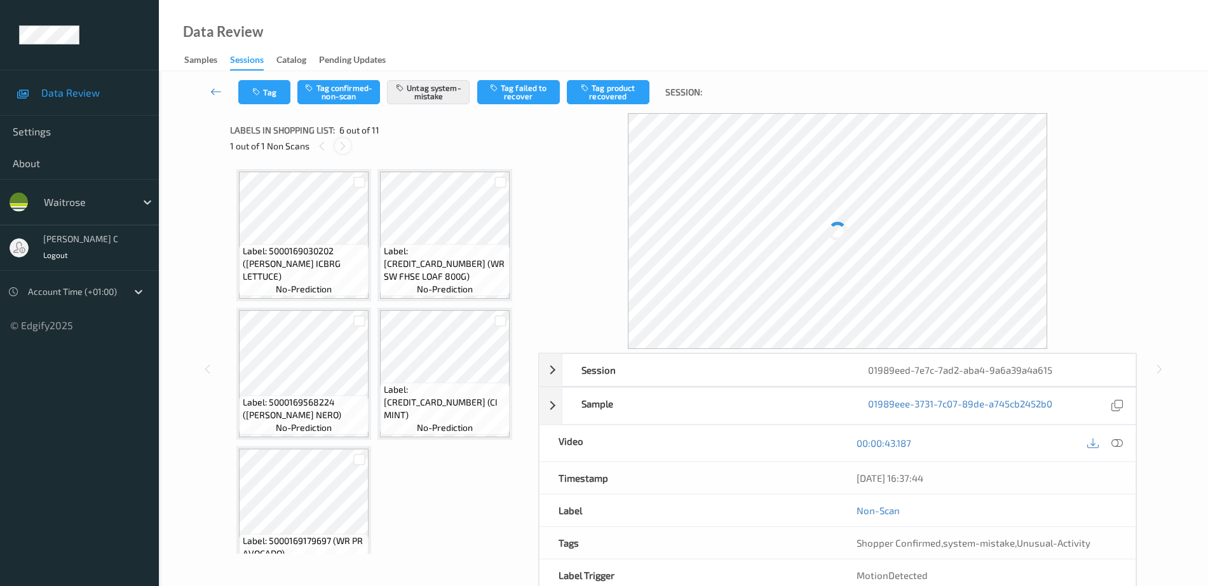
scroll to position [283, 0]
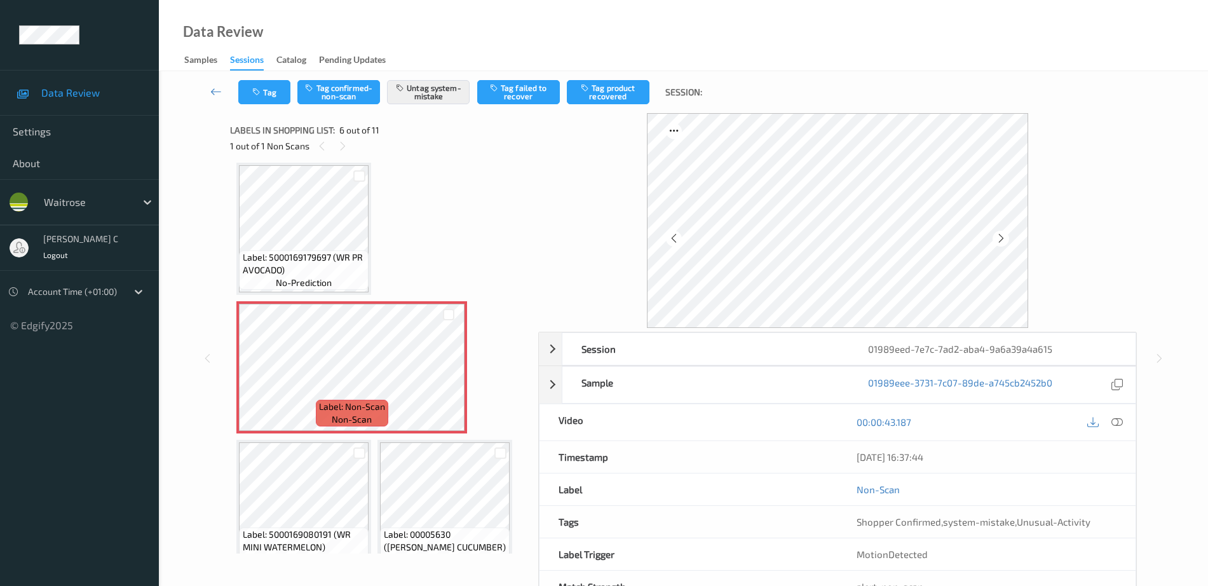
click at [377, 437] on div "Label: 5000169030202 ([PERSON_NAME] ICBRG LETTUCE) no-prediction Label: [CREDIT…" at bounding box center [379, 367] width 287 height 963
click at [451, 375] on icon at bounding box center [448, 377] width 11 height 11
click at [1118, 422] on icon at bounding box center [1116, 421] width 11 height 11
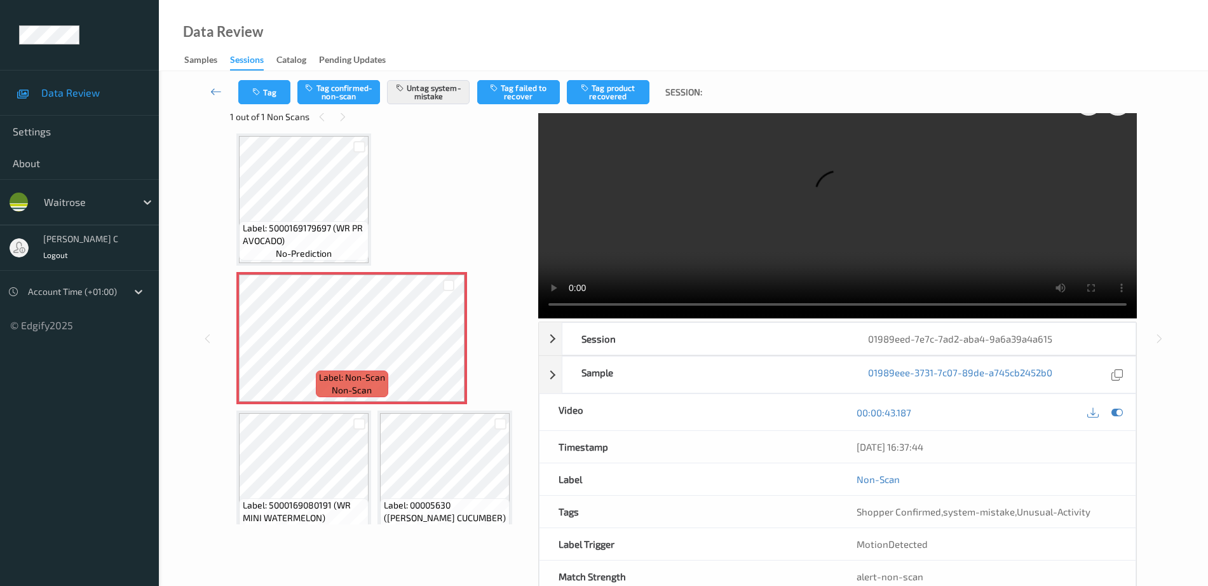
scroll to position [0, 0]
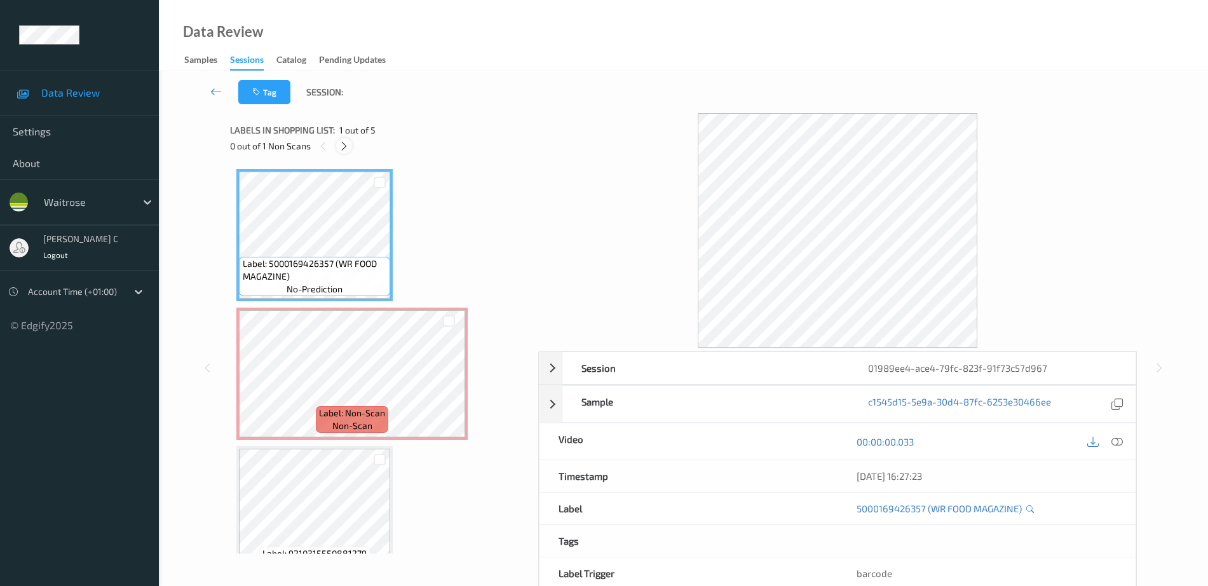
click at [342, 144] on icon at bounding box center [344, 145] width 11 height 11
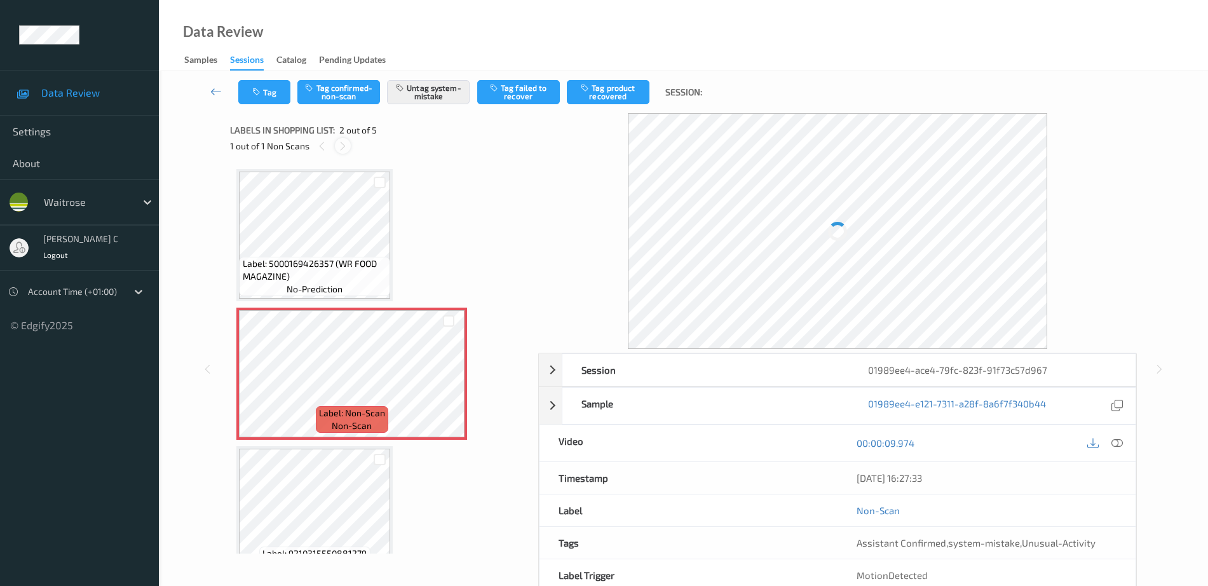
scroll to position [6, 0]
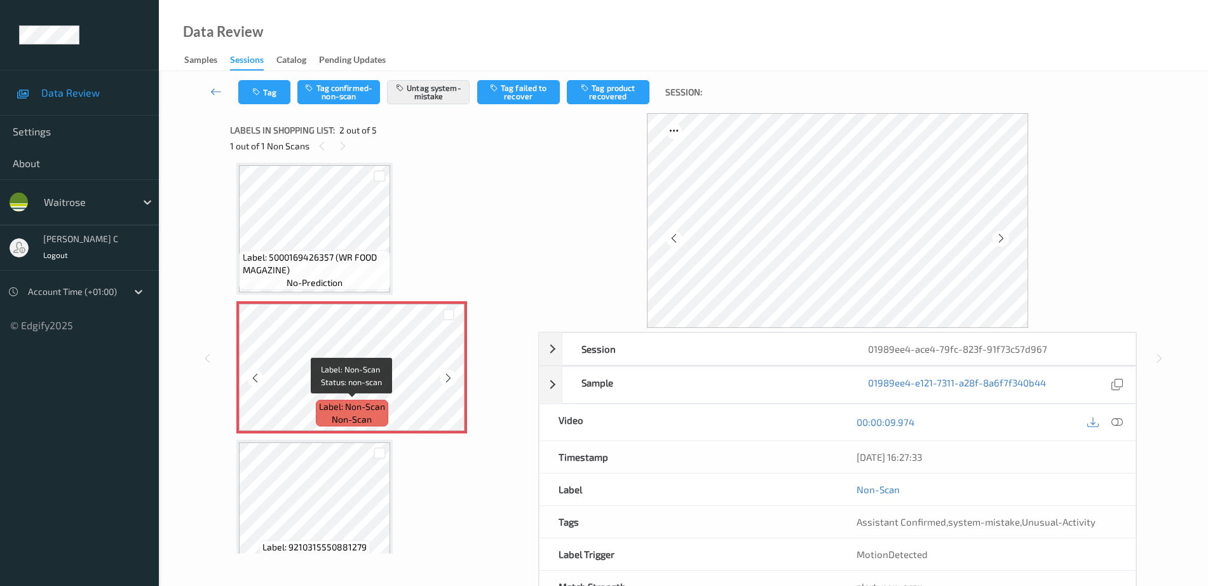
click at [358, 402] on span "Label: Non-Scan" at bounding box center [352, 406] width 66 height 13
click at [455, 375] on div at bounding box center [448, 378] width 16 height 16
click at [455, 375] on div at bounding box center [449, 378] width 16 height 16
click at [455, 375] on div at bounding box center [448, 378] width 16 height 16
click at [233, 230] on div "Label: 5000169426357 (WR FOOD MAGAZINE) no-prediction Label: Non-Scan non-scan …" at bounding box center [379, 358] width 299 height 391
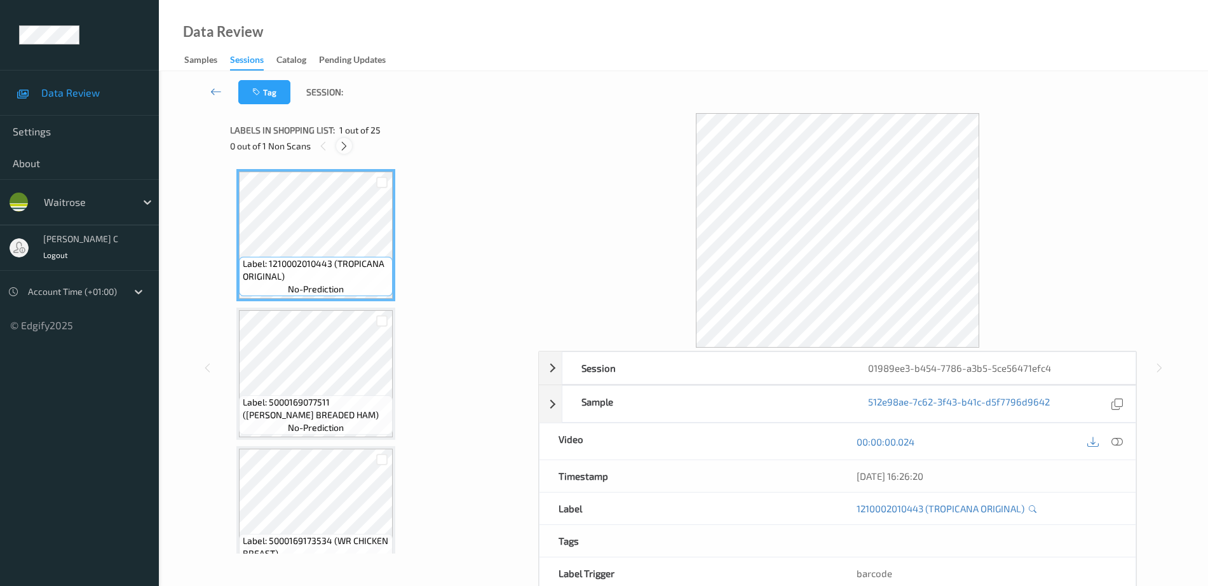
click at [348, 139] on div at bounding box center [344, 146] width 16 height 16
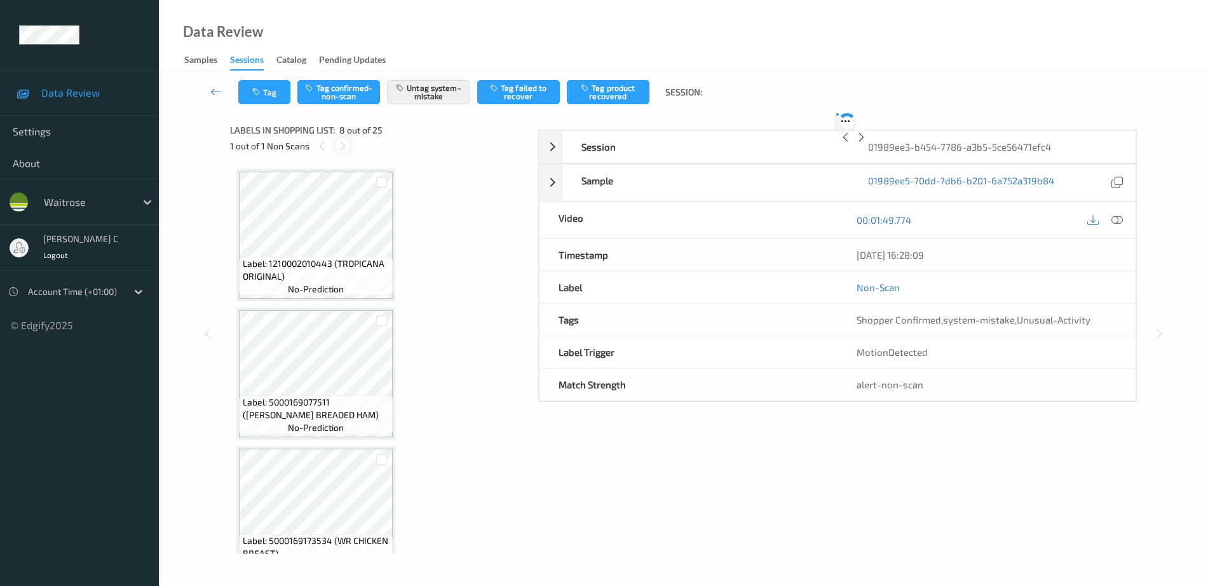
scroll to position [837, 0]
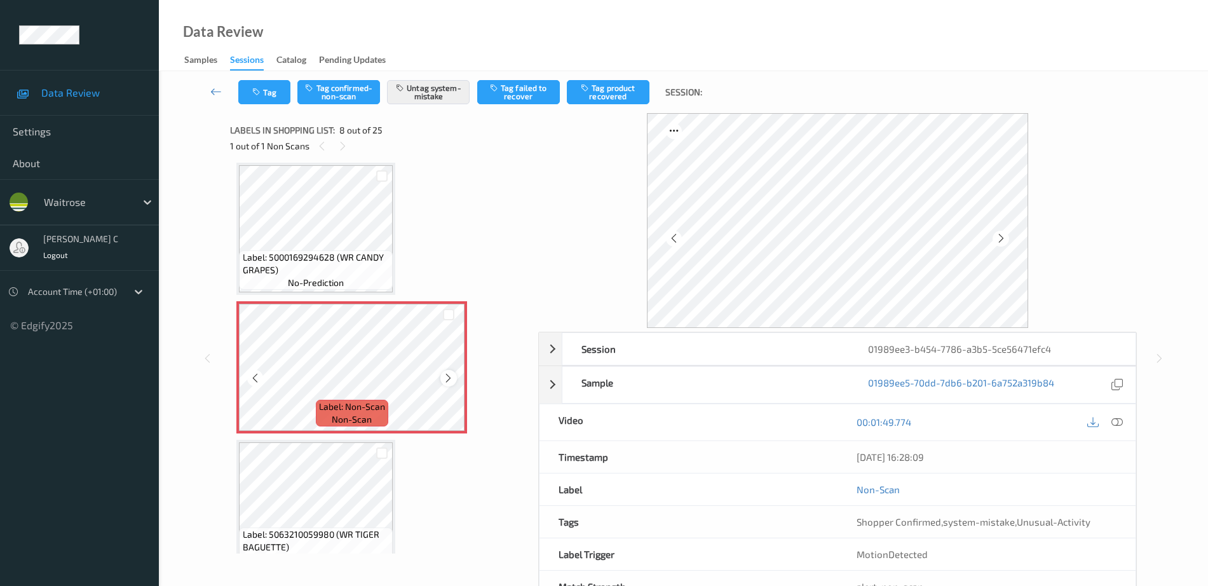
click at [443, 377] on icon at bounding box center [448, 377] width 11 height 11
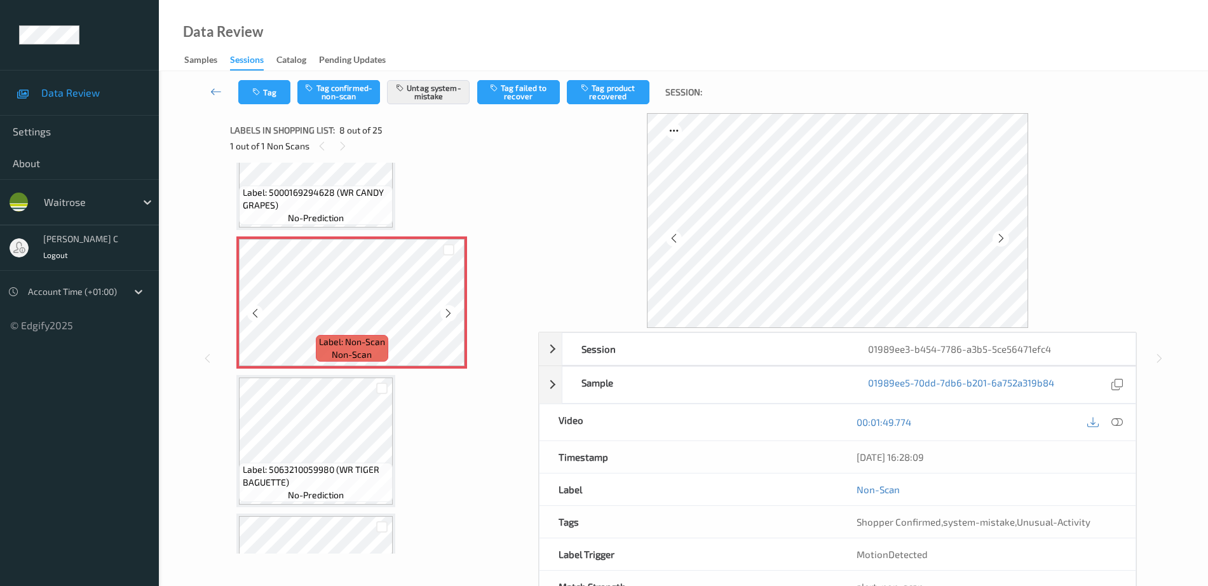
scroll to position [996, 0]
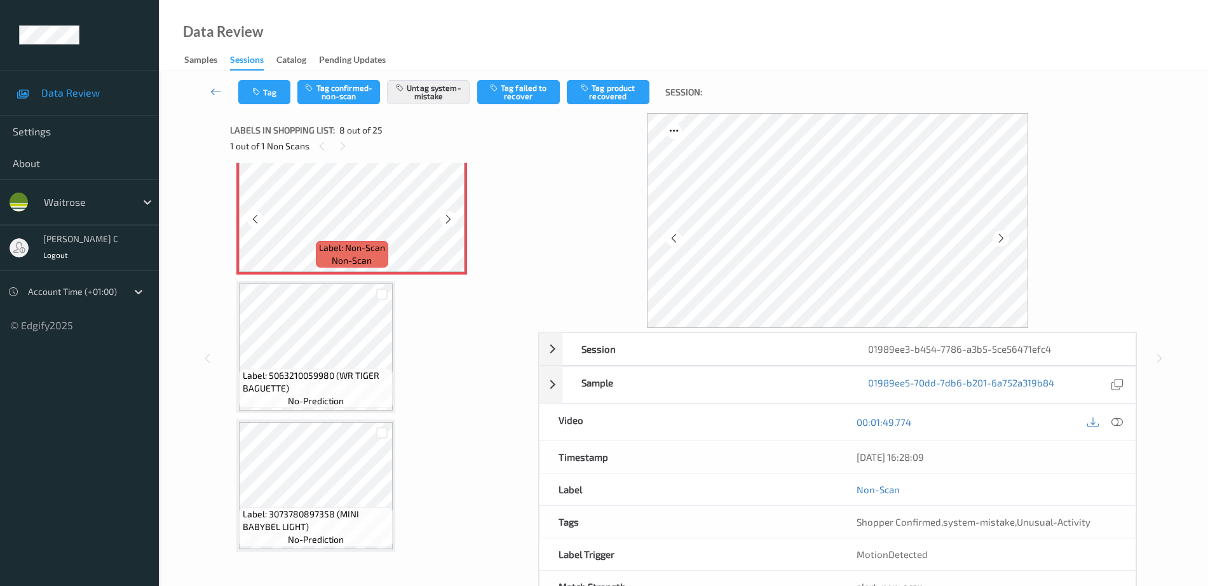
click at [323, 393] on span "Label: 5063210059980 (WR TIGER BAGUETTE)" at bounding box center [316, 381] width 147 height 25
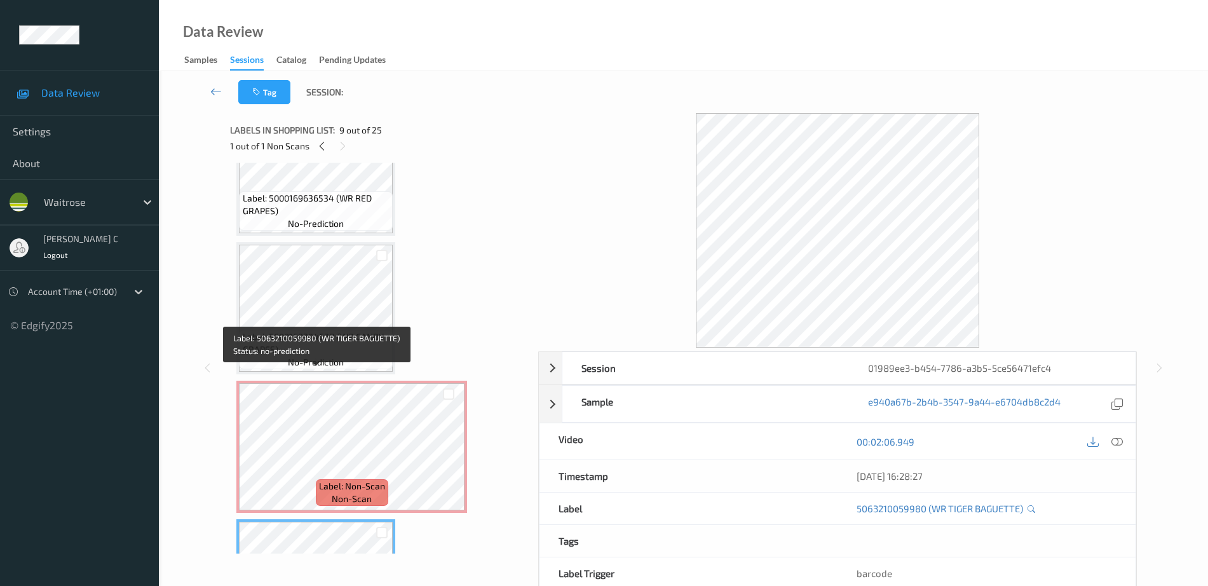
scroll to position [679, 0]
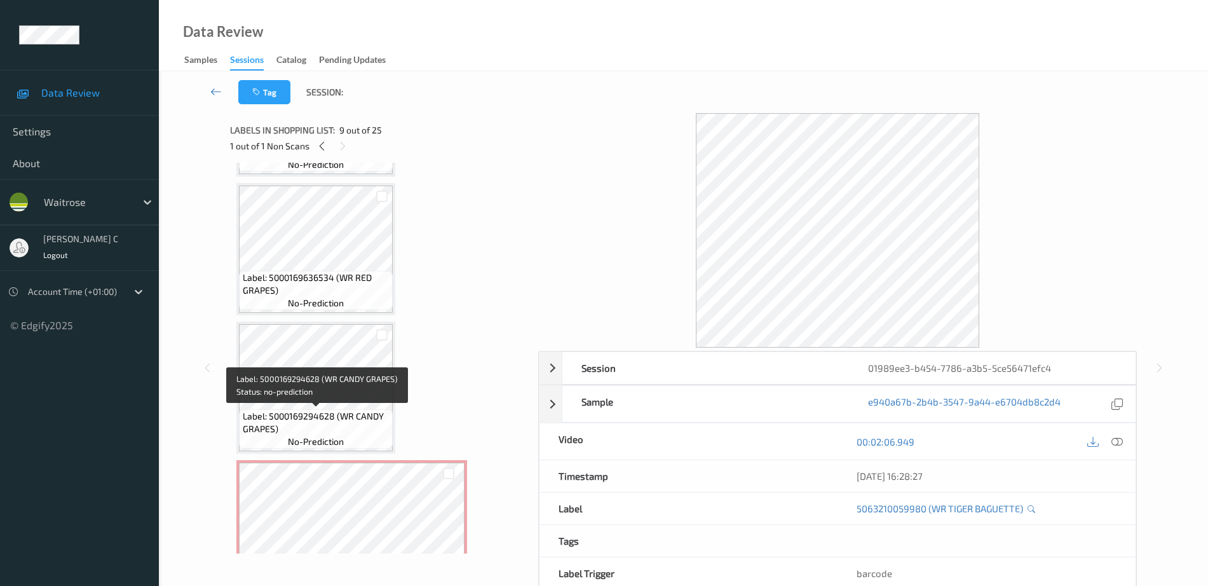
click at [363, 278] on span "Label: 5000169636534 (WR RED GRAPES)" at bounding box center [316, 283] width 147 height 25
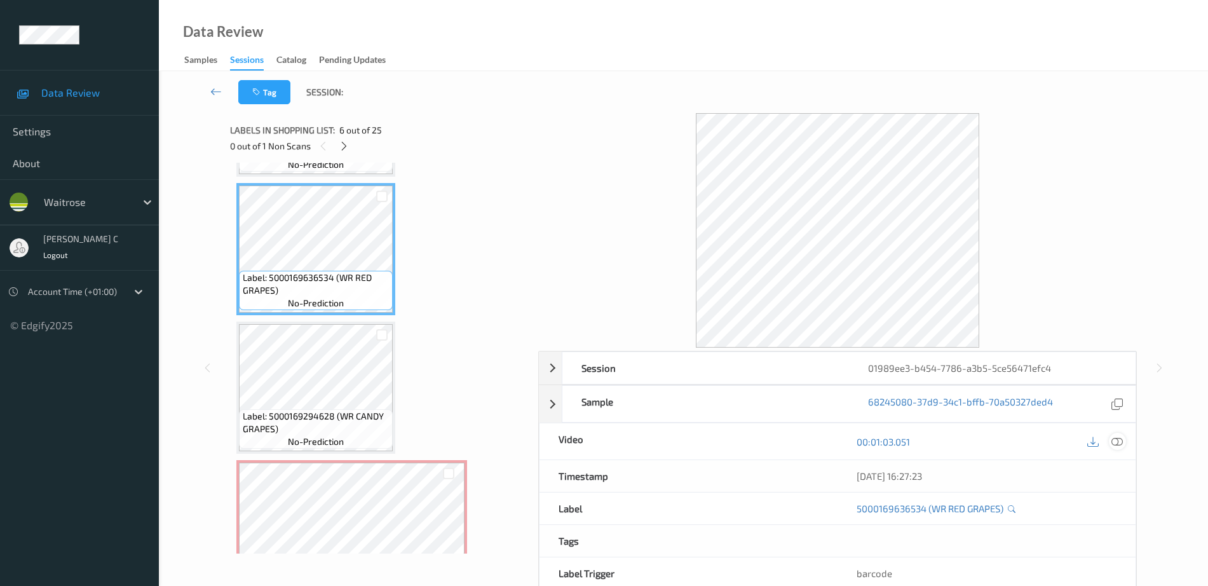
click at [1117, 439] on icon at bounding box center [1116, 441] width 11 height 11
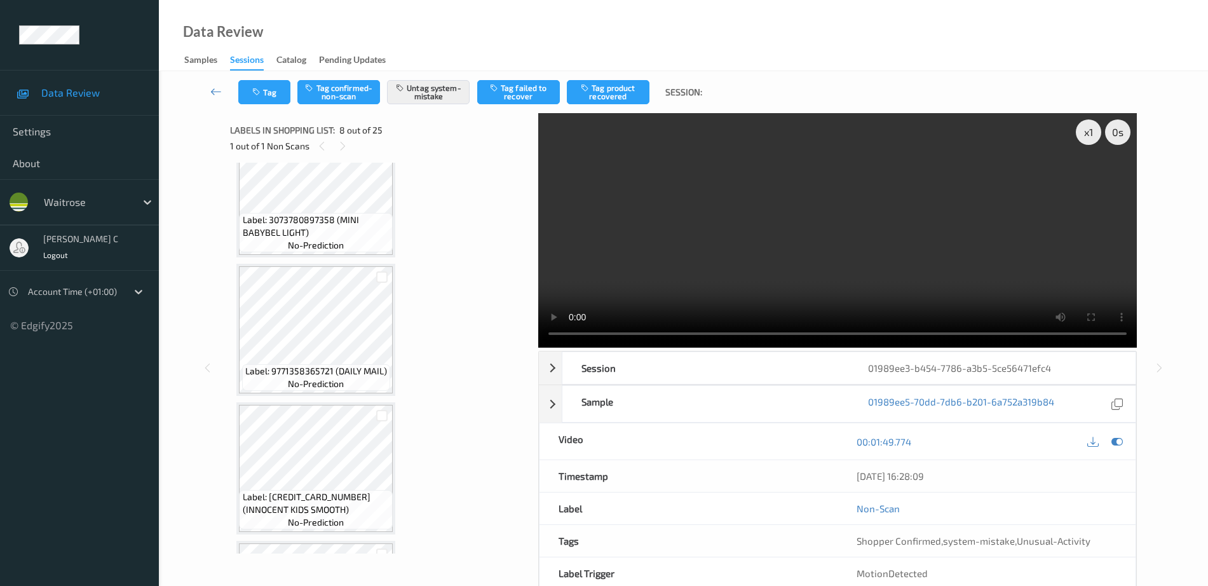
scroll to position [1393, 0]
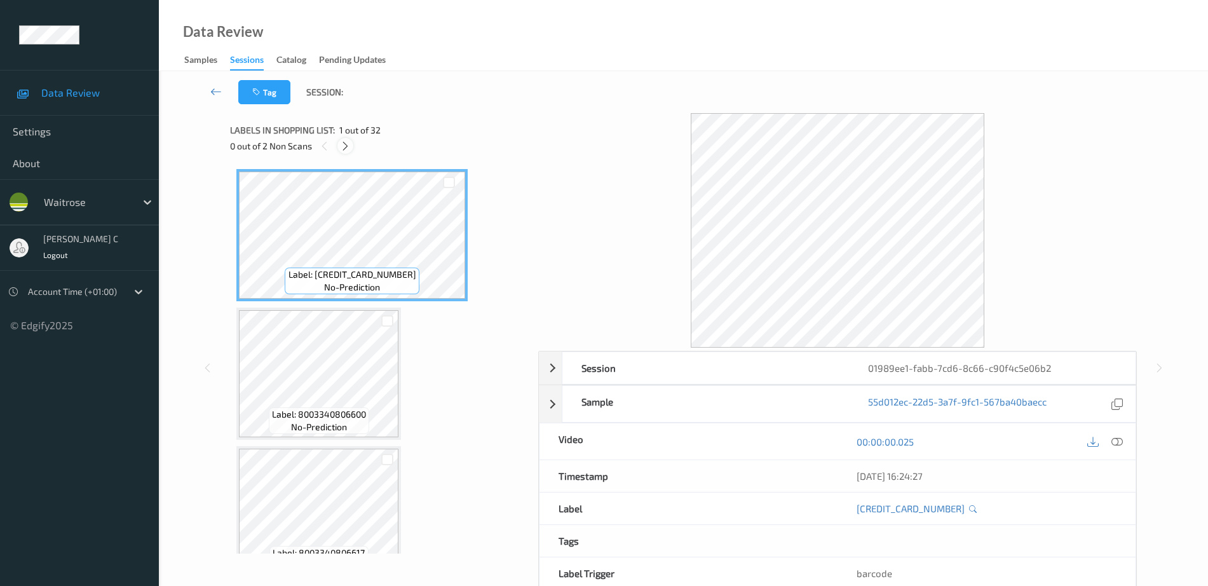
click at [351, 152] on div "0 out of 2 Non Scans" at bounding box center [379, 146] width 299 height 16
click at [349, 152] on div at bounding box center [345, 146] width 16 height 16
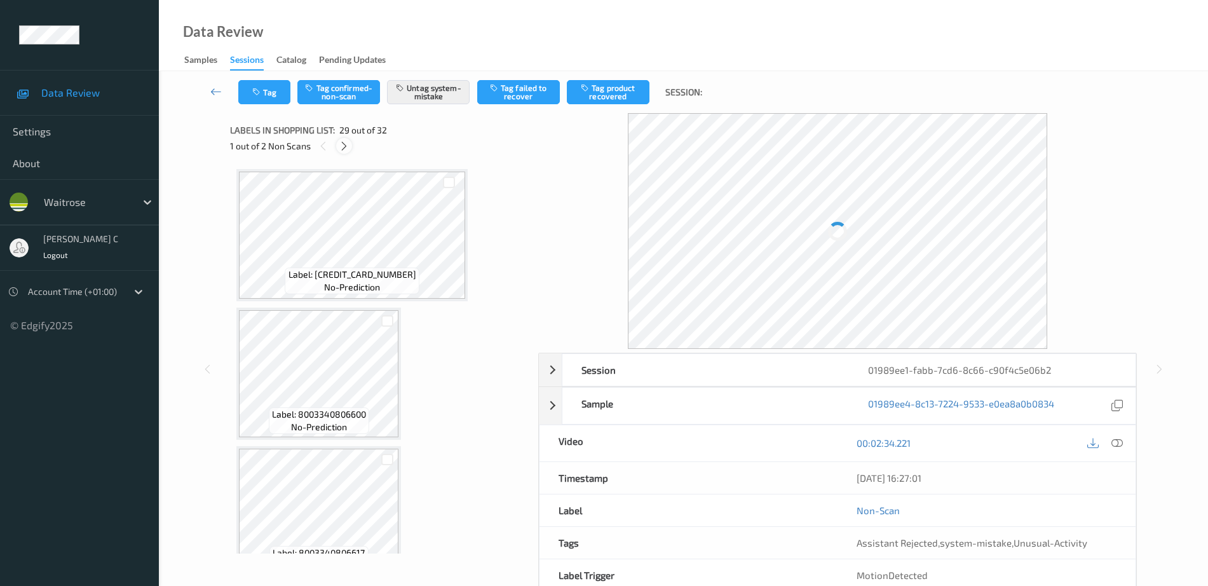
scroll to position [3746, 0]
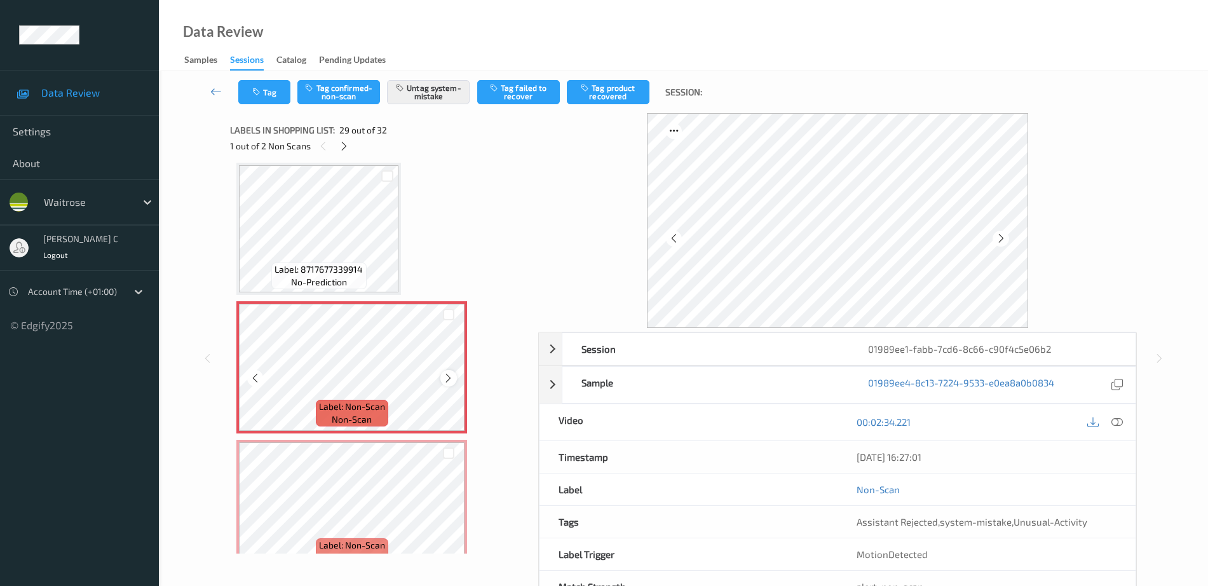
click at [449, 375] on icon at bounding box center [448, 377] width 11 height 11
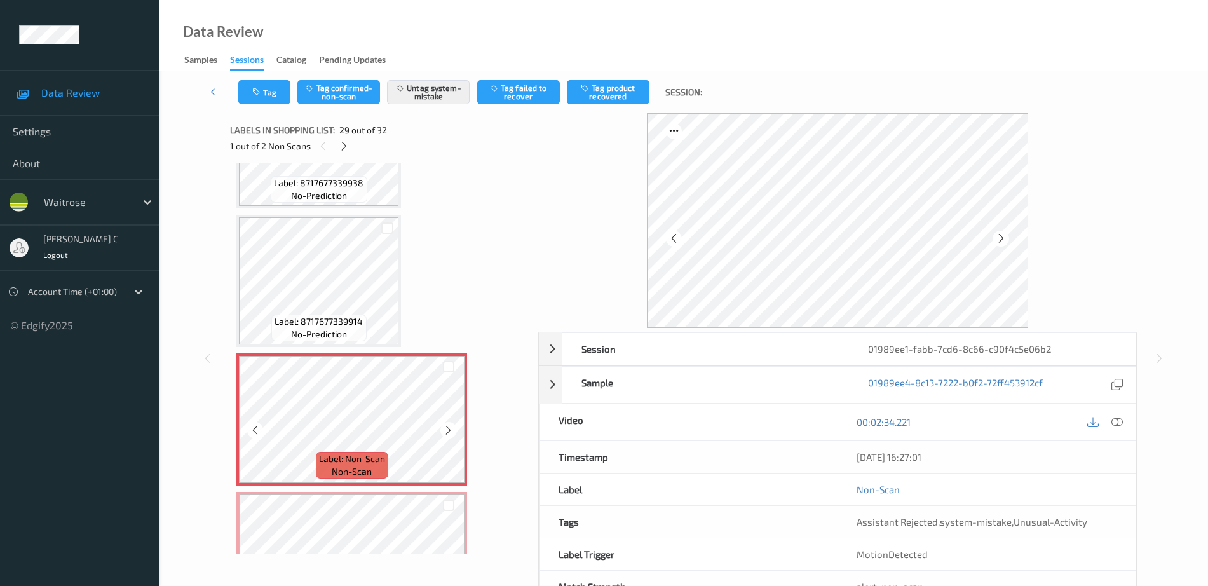
scroll to position [3667, 0]
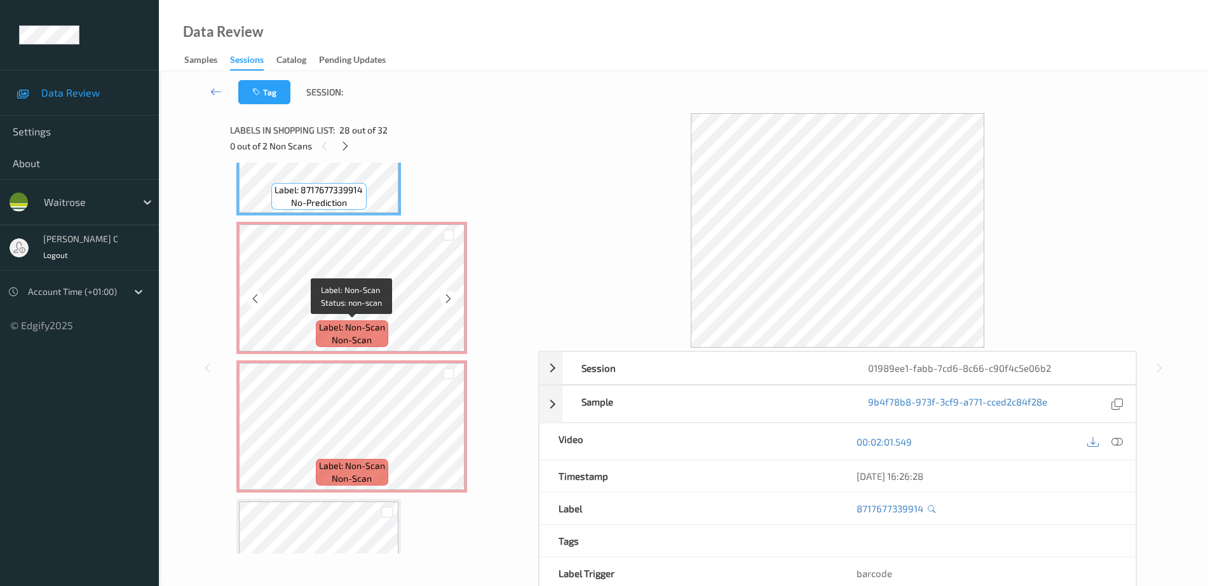
click at [316, 338] on div "Label: Non-Scan non-scan" at bounding box center [352, 333] width 72 height 27
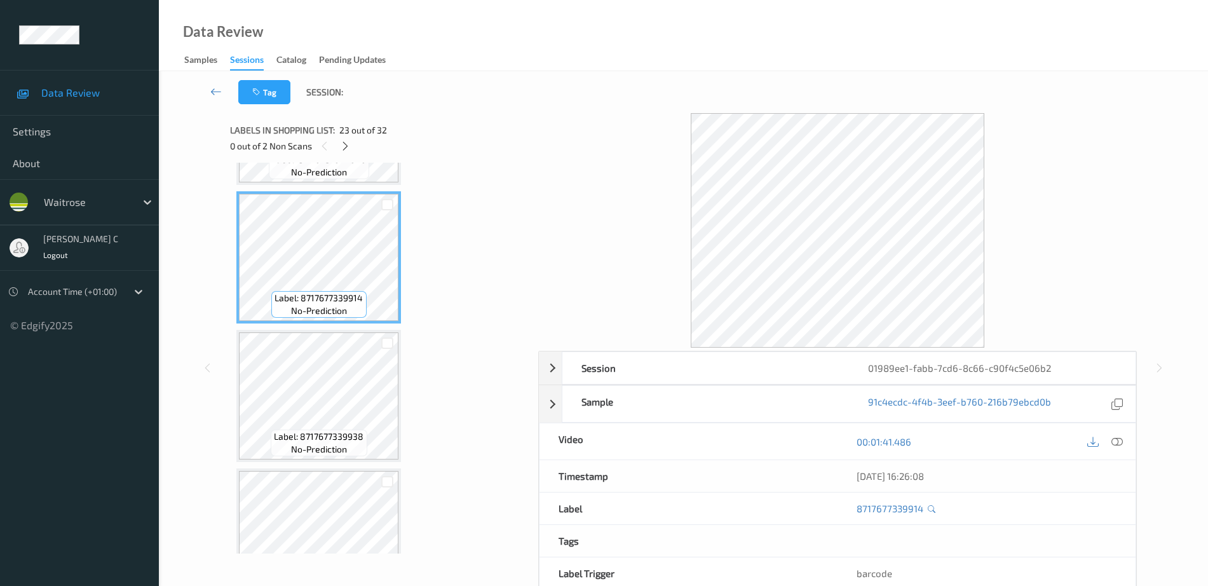
scroll to position [3031, 0]
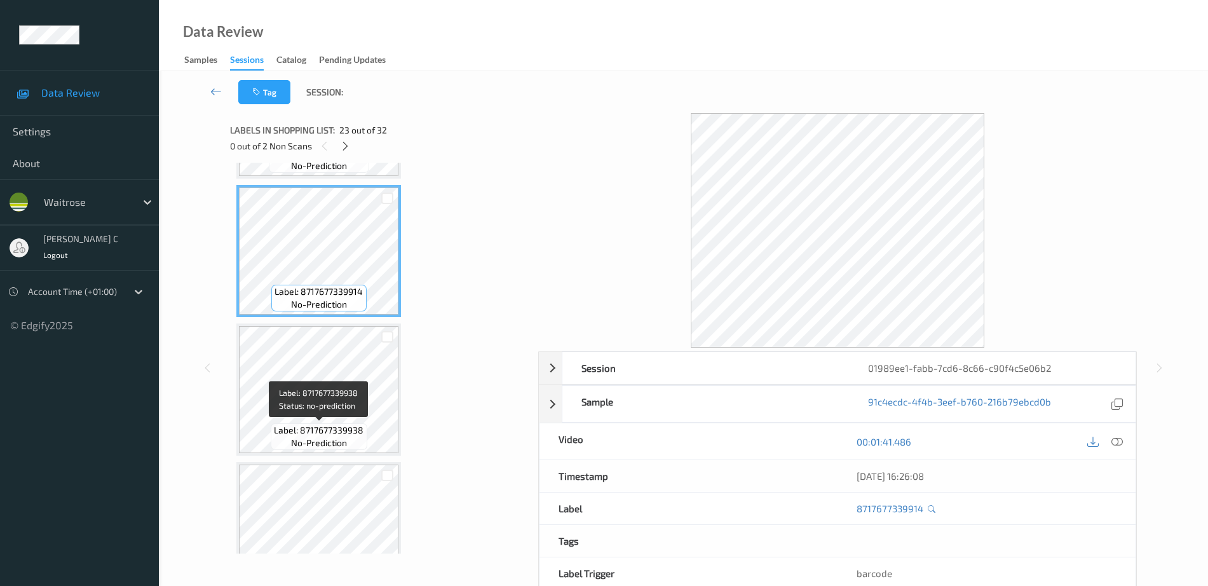
click at [308, 433] on span "Label: 8717677339938" at bounding box center [319, 430] width 90 height 13
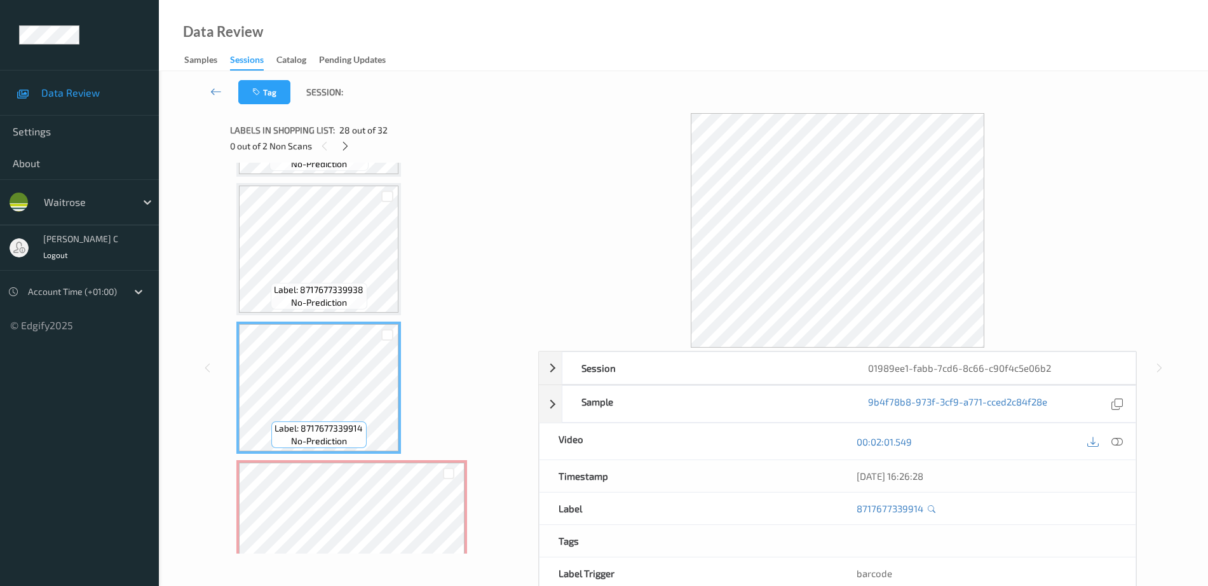
scroll to position [3746, 0]
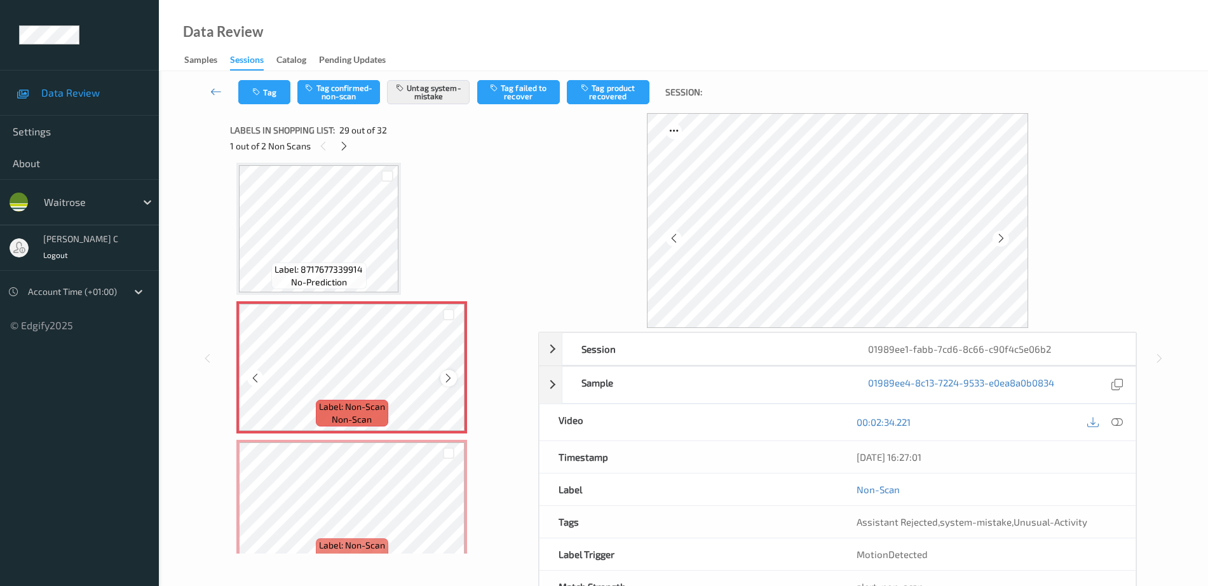
click at [453, 376] on icon at bounding box center [448, 377] width 11 height 11
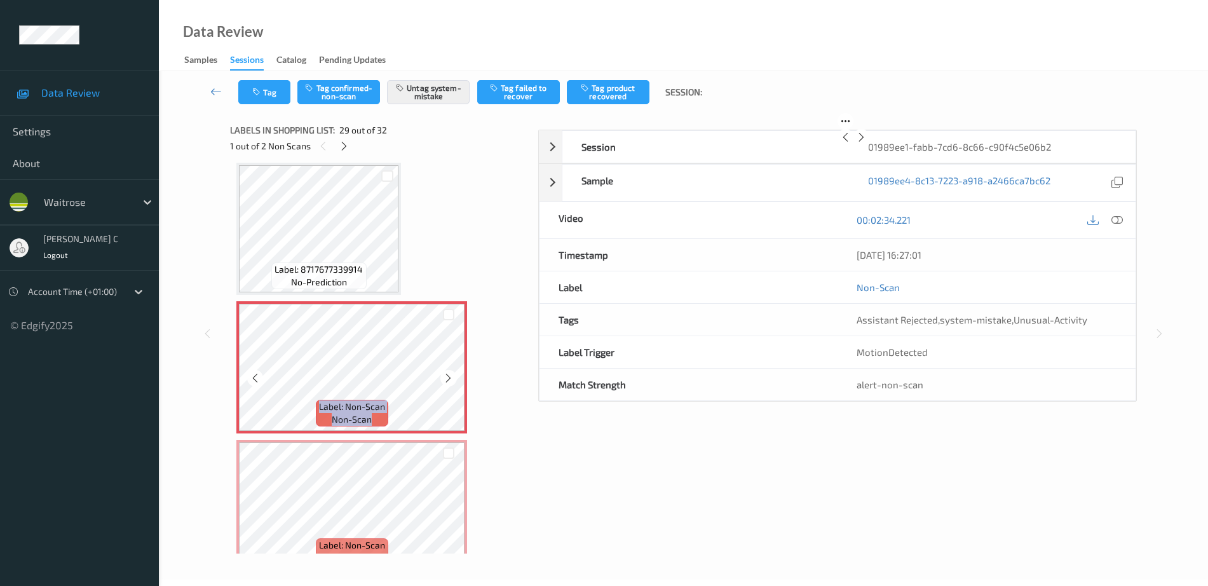
click at [453, 376] on icon at bounding box center [448, 377] width 11 height 11
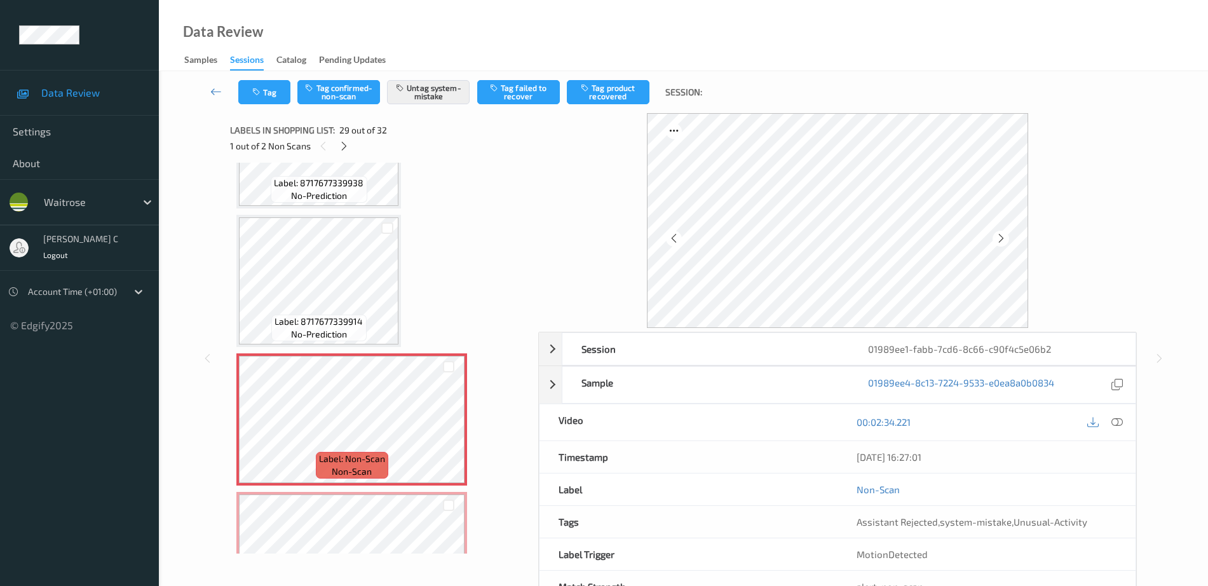
scroll to position [3667, 0]
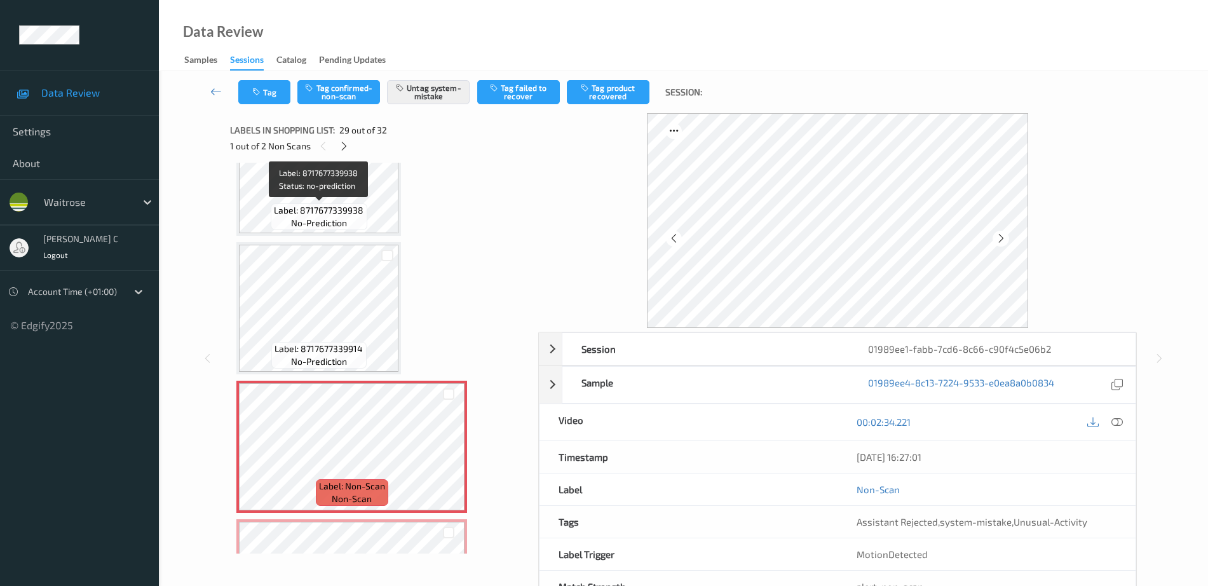
click at [330, 213] on span "Label: 8717677339938" at bounding box center [319, 210] width 90 height 13
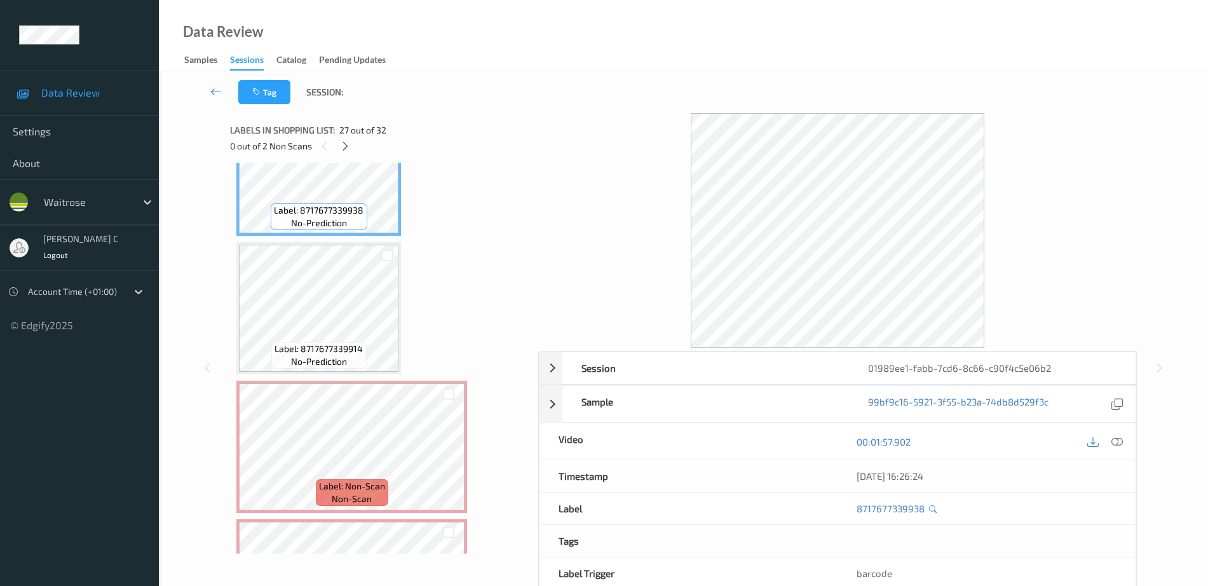
click at [1103, 440] on div at bounding box center [1104, 441] width 41 height 17
click at [1111, 440] on div at bounding box center [1117, 441] width 17 height 17
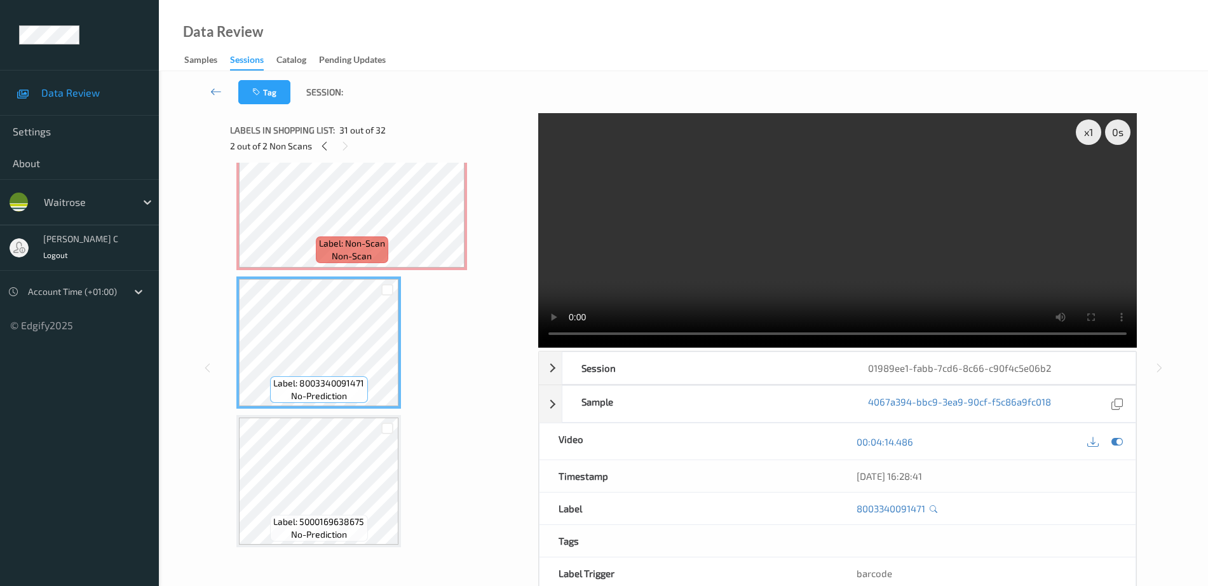
scroll to position [63, 0]
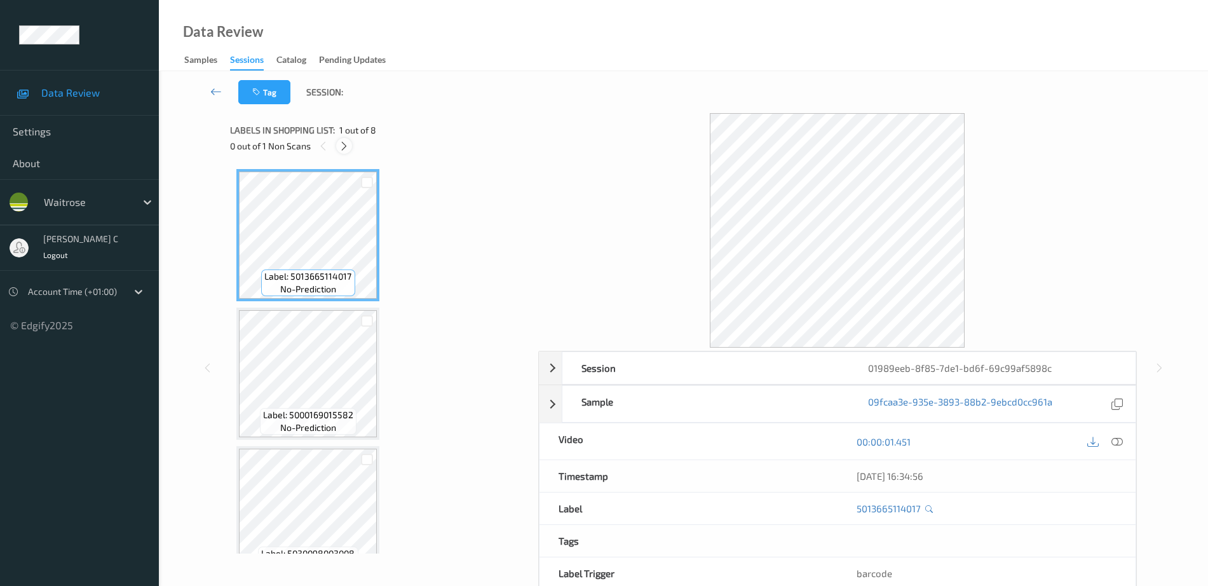
click at [344, 147] on icon at bounding box center [344, 145] width 11 height 11
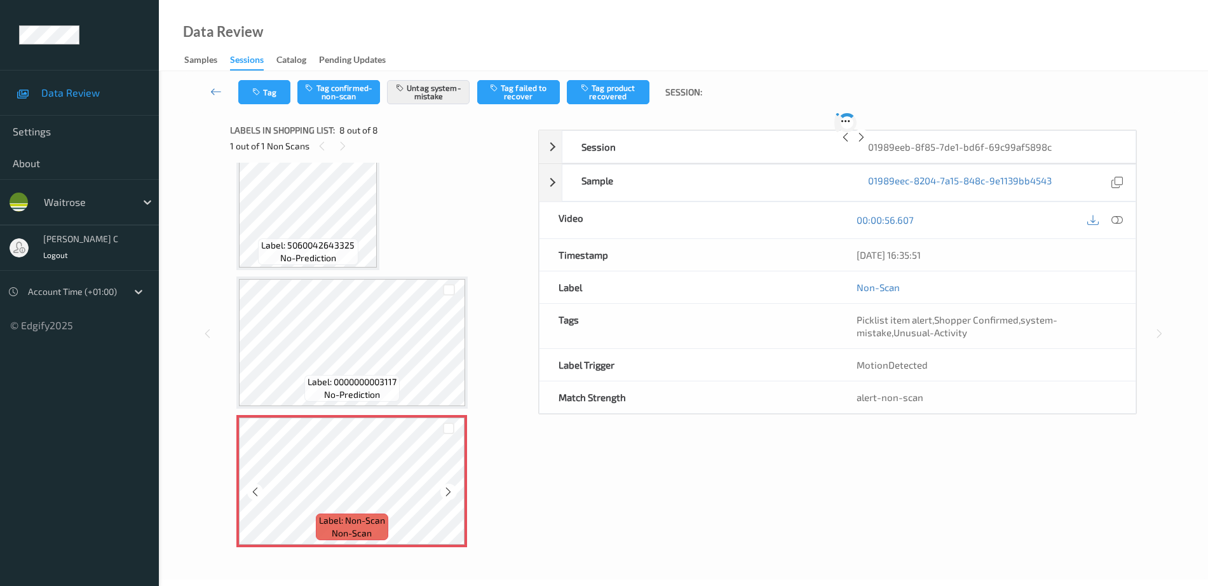
scroll to position [57, 0]
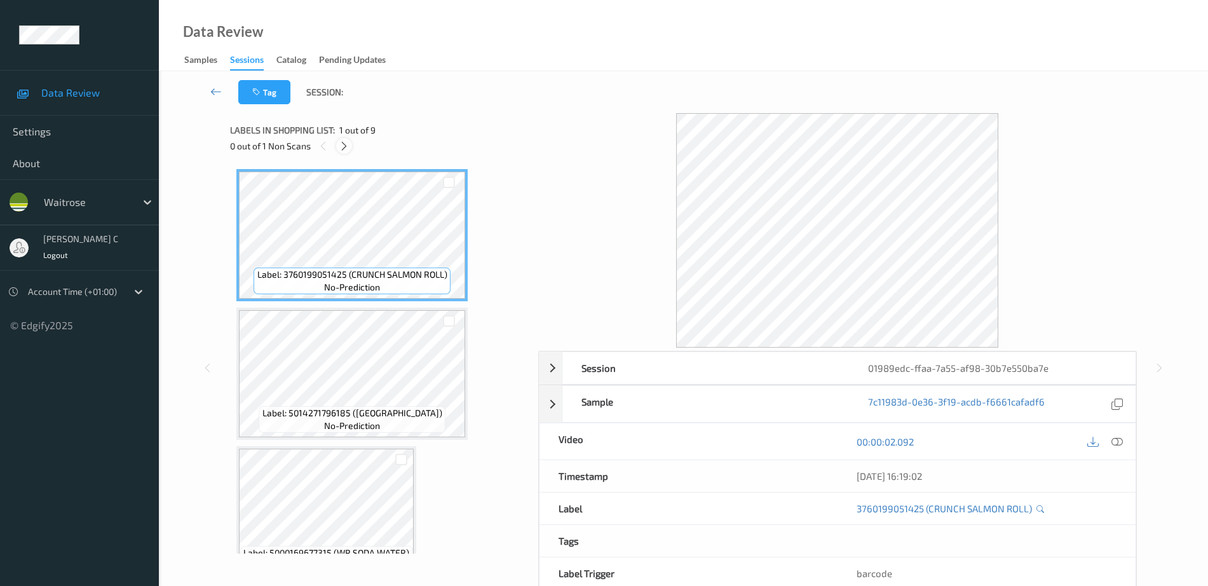
click at [344, 148] on icon at bounding box center [344, 145] width 11 height 11
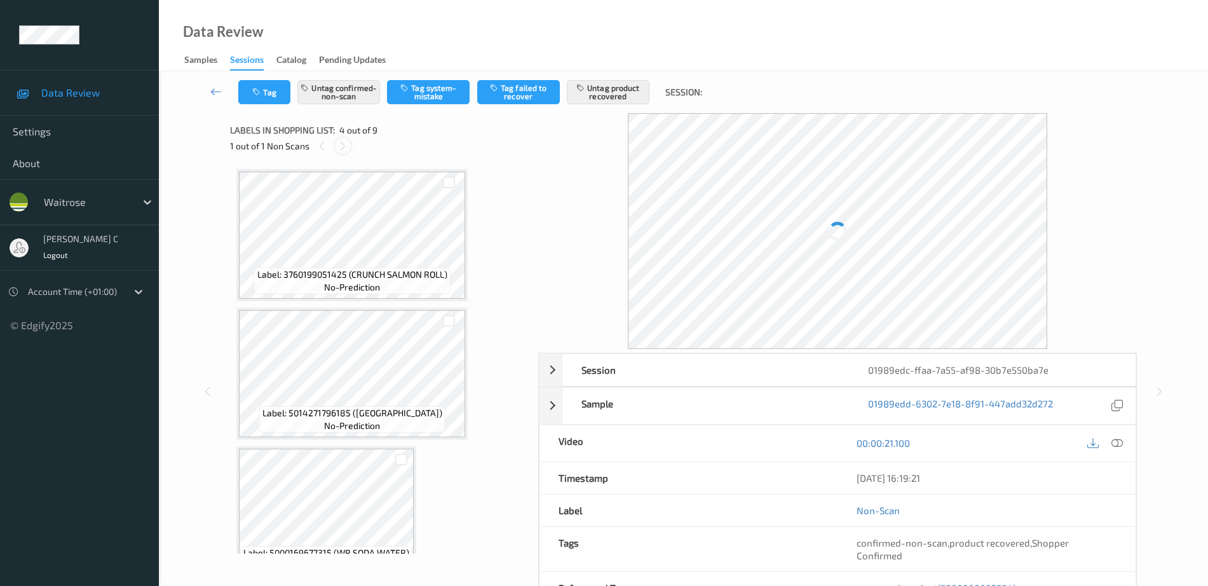
scroll to position [283, 0]
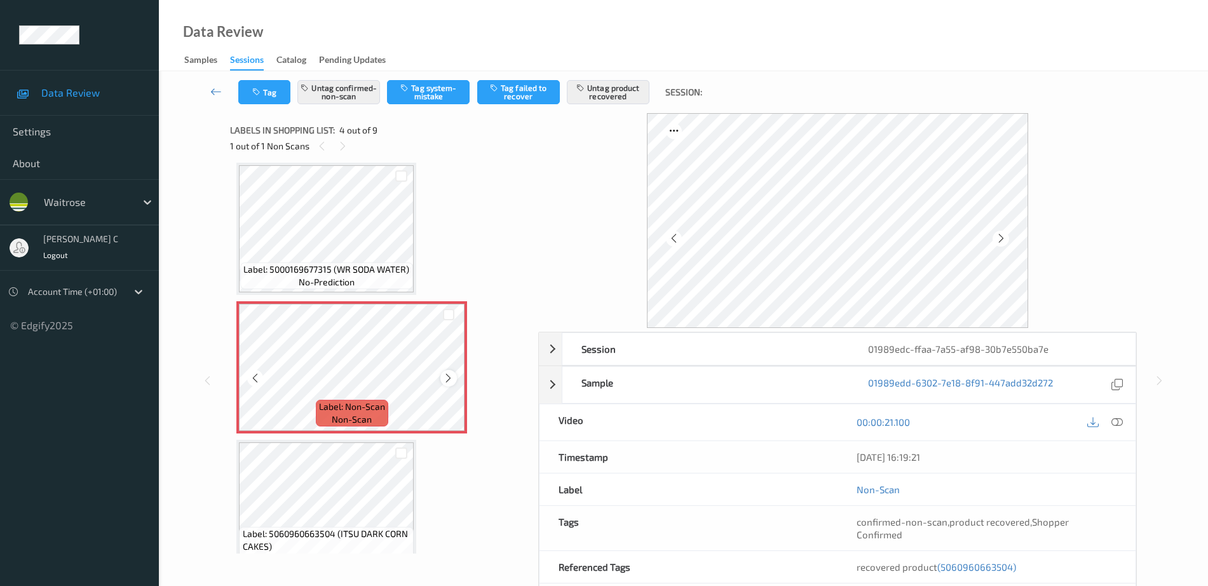
click at [449, 375] on icon at bounding box center [448, 377] width 11 height 11
click at [449, 382] on icon at bounding box center [448, 377] width 11 height 11
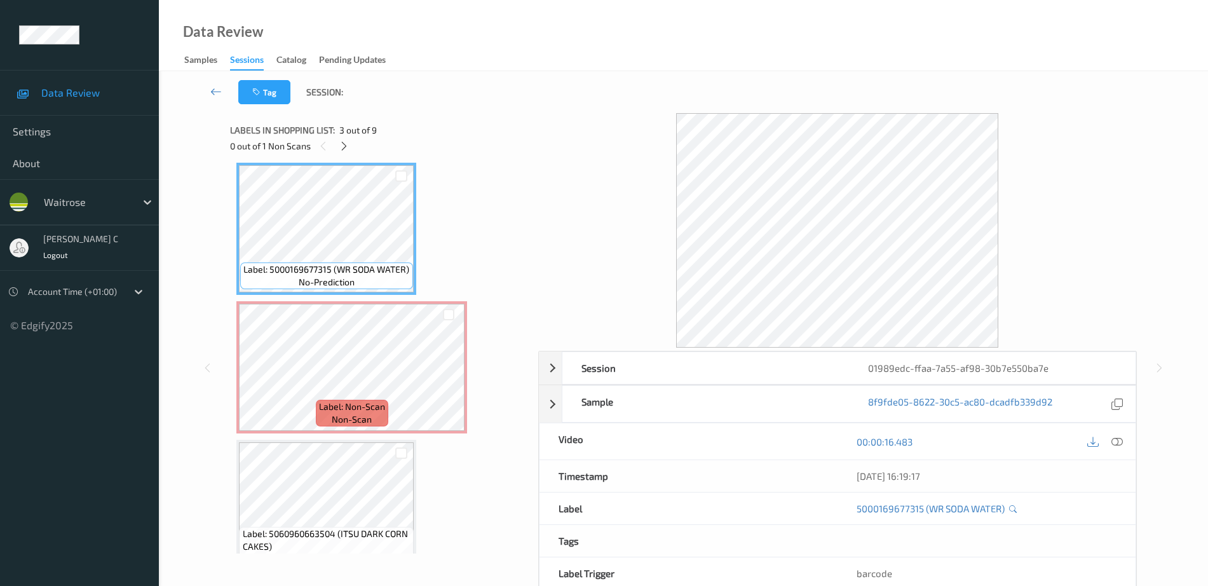
scroll to position [125, 0]
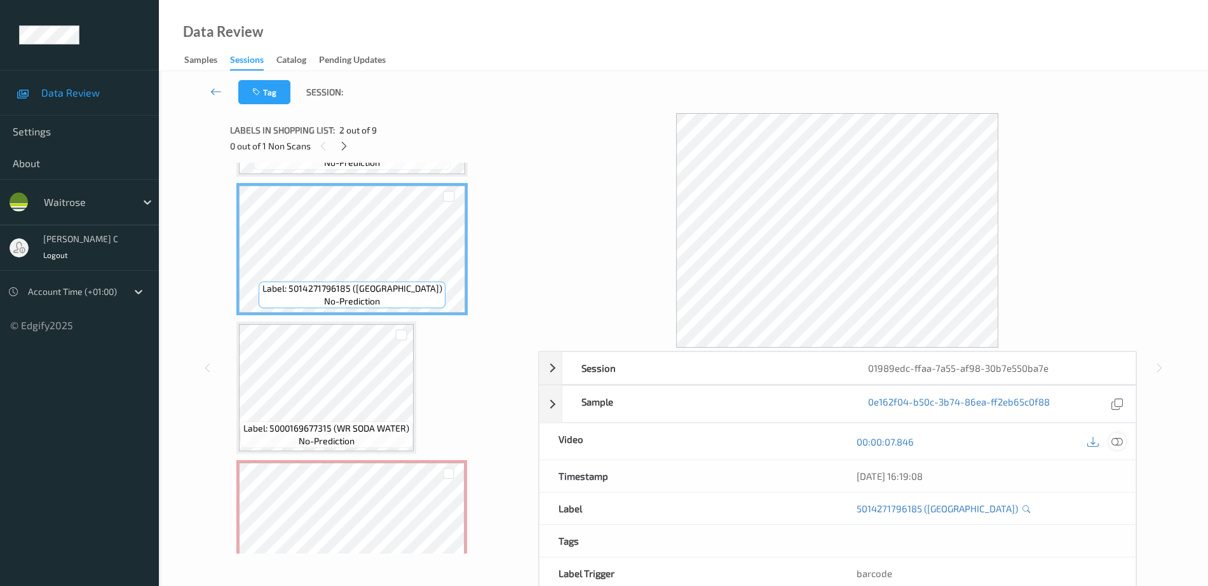
click at [1115, 440] on icon at bounding box center [1116, 441] width 11 height 11
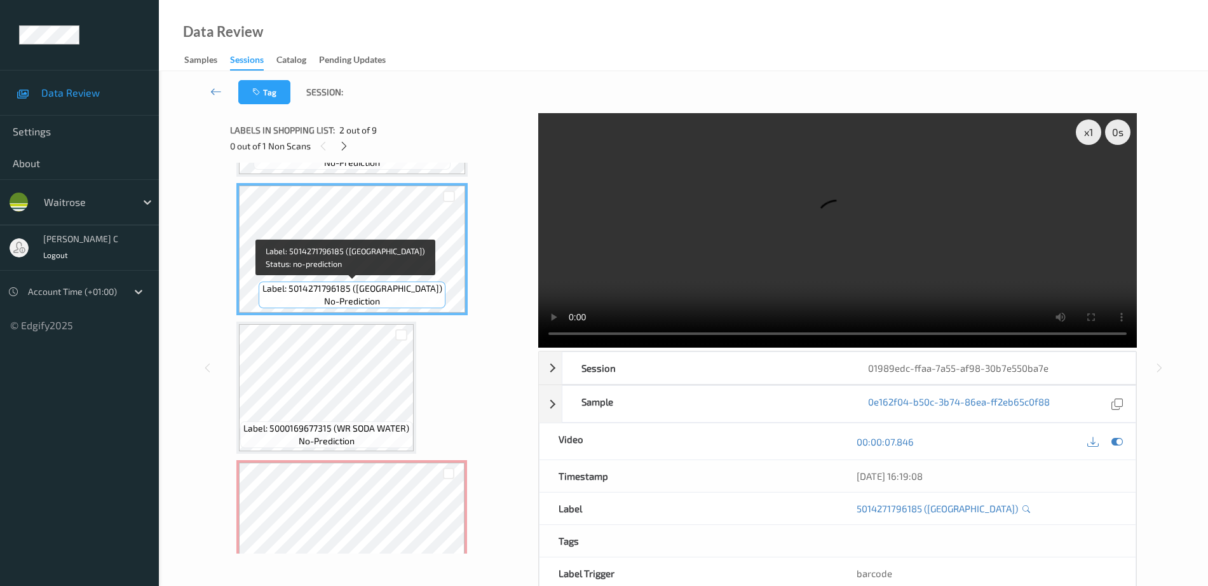
click at [347, 290] on span "Label: 5014271796185 (ST-GERMAIN ELDRFLWR)" at bounding box center [352, 288] width 180 height 13
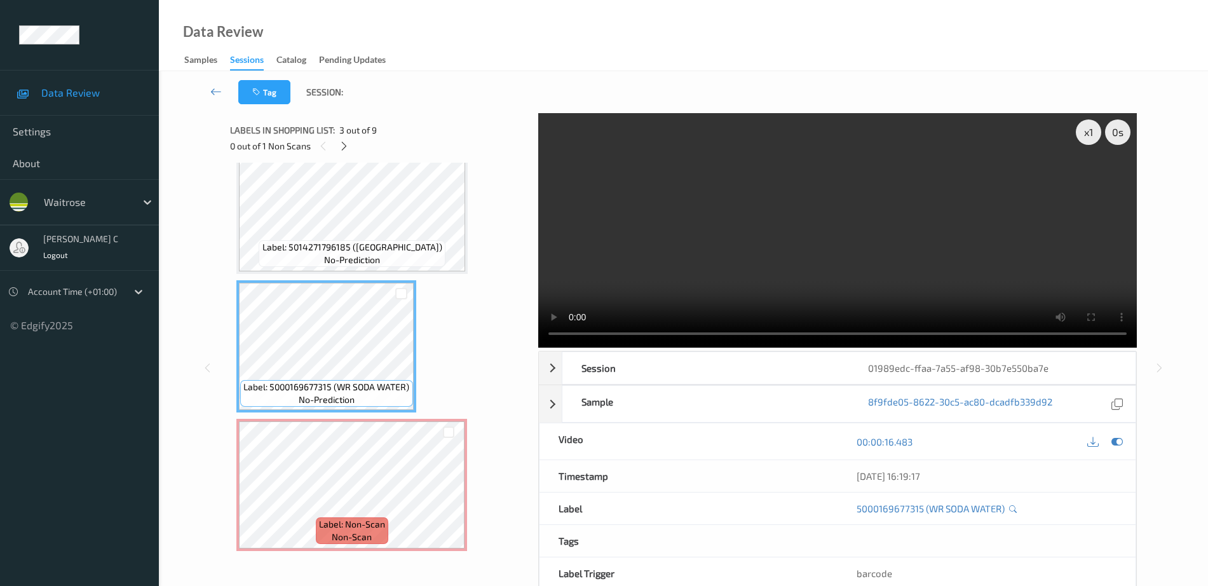
scroll to position [204, 0]
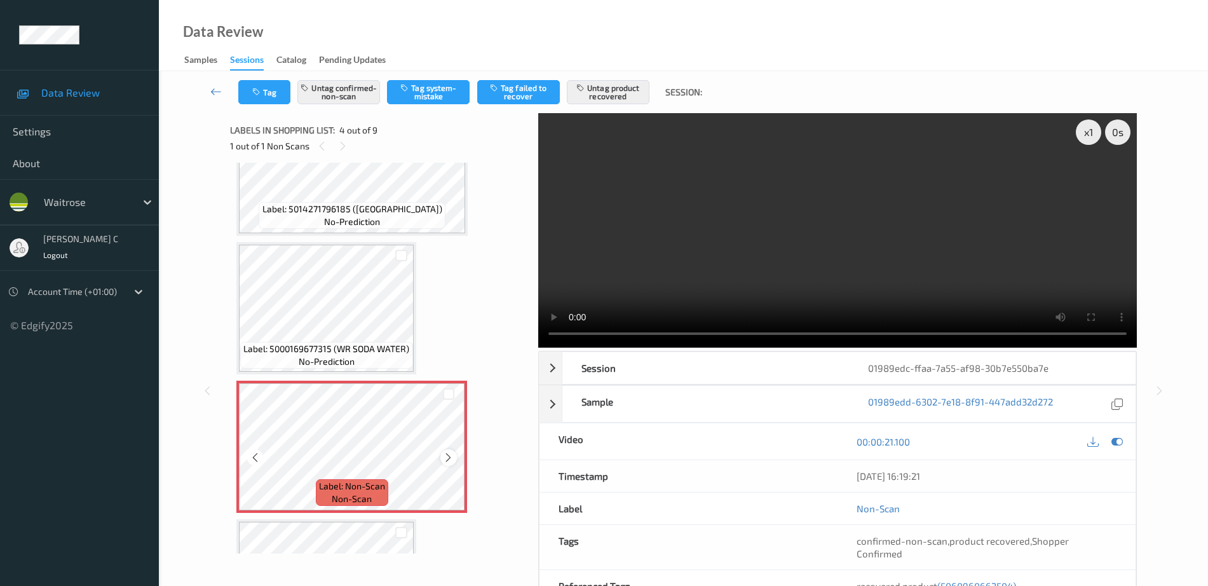
click at [451, 457] on icon at bounding box center [448, 457] width 11 height 11
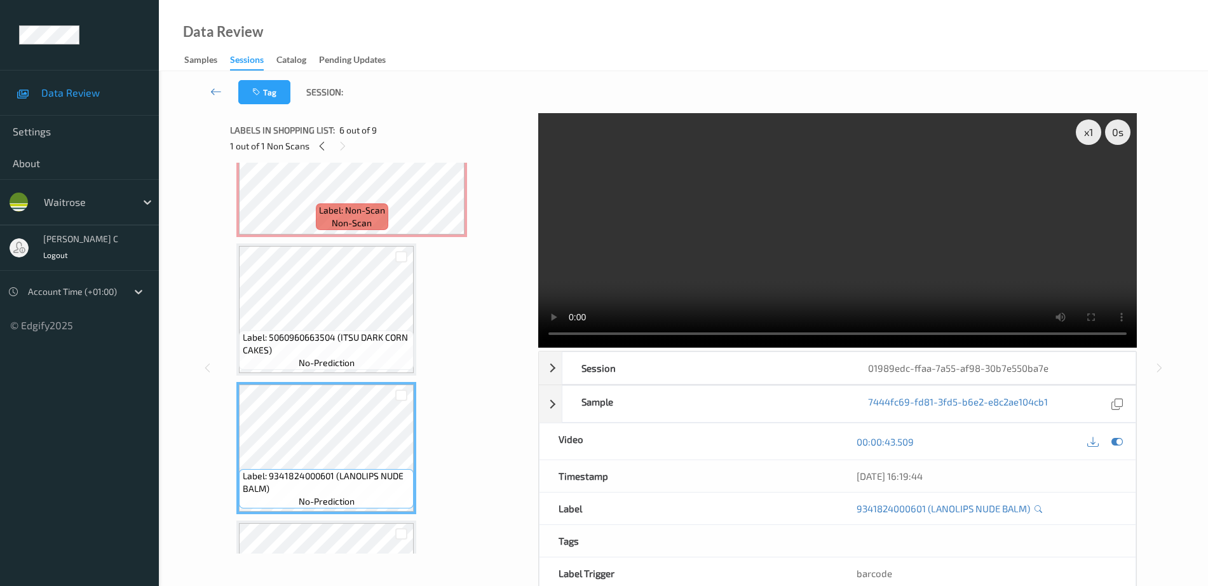
scroll to position [442, 0]
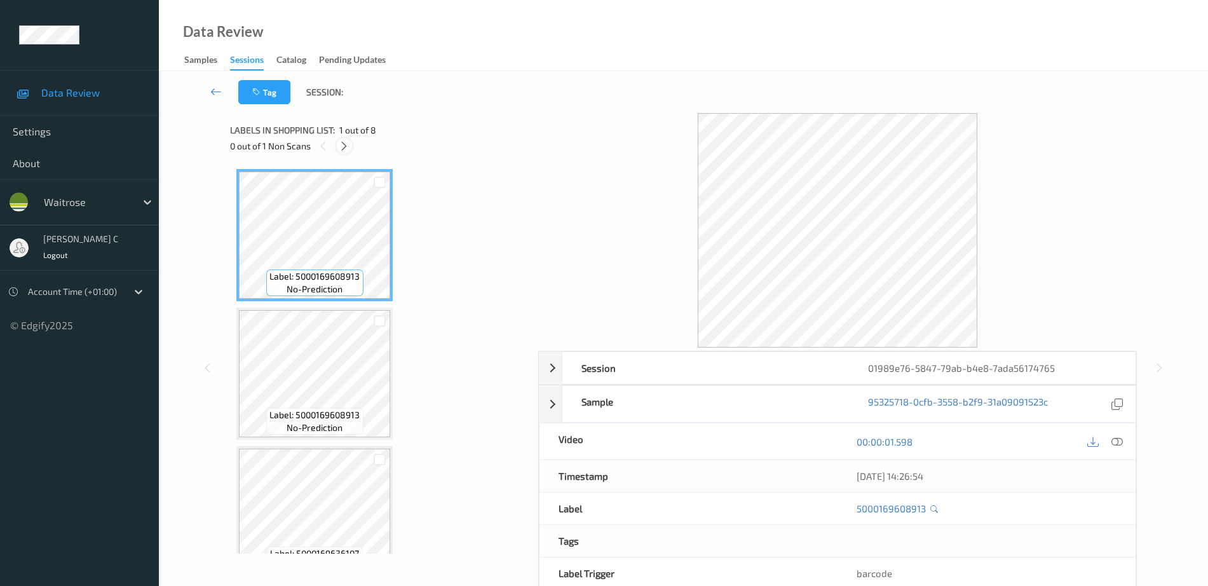
click at [342, 145] on icon at bounding box center [344, 145] width 11 height 11
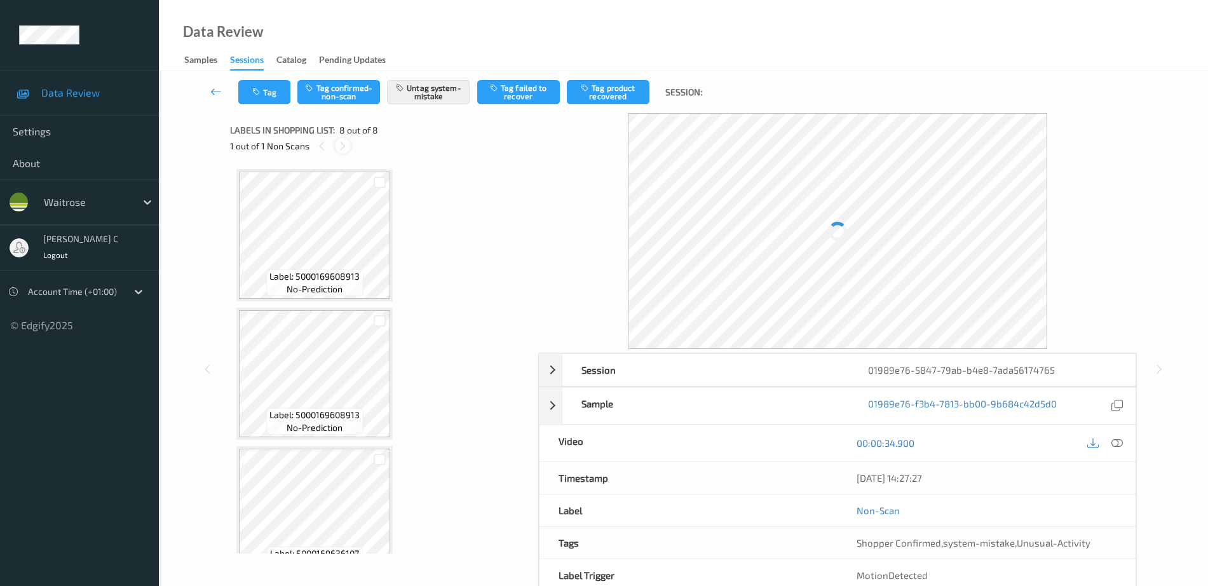
scroll to position [724, 0]
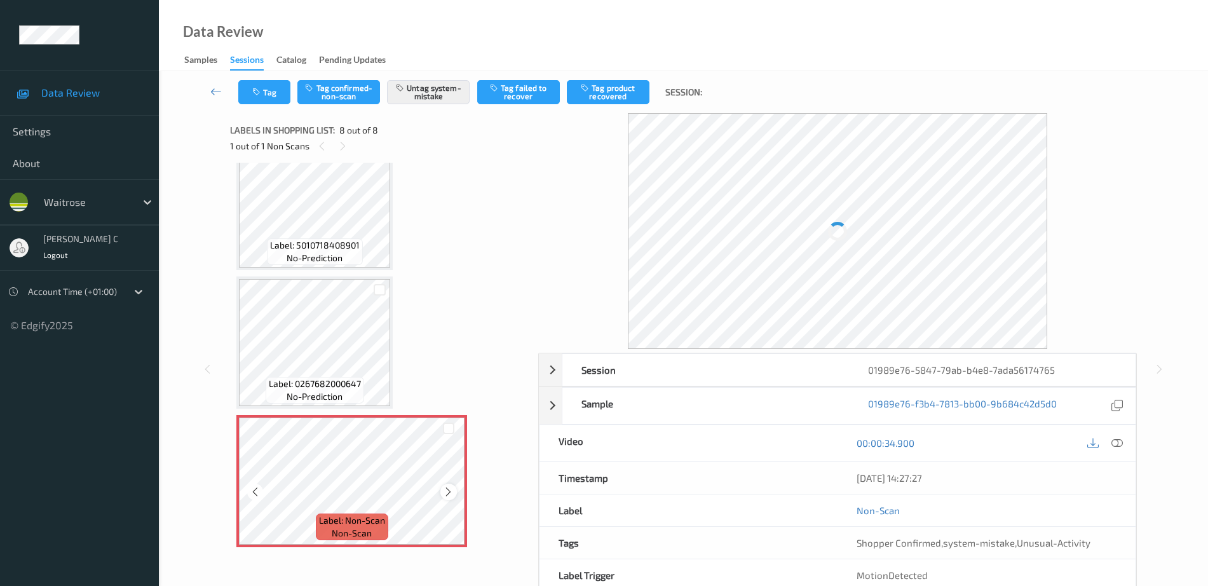
click at [450, 491] on icon at bounding box center [448, 491] width 11 height 11
click at [449, 492] on icon at bounding box center [448, 491] width 11 height 11
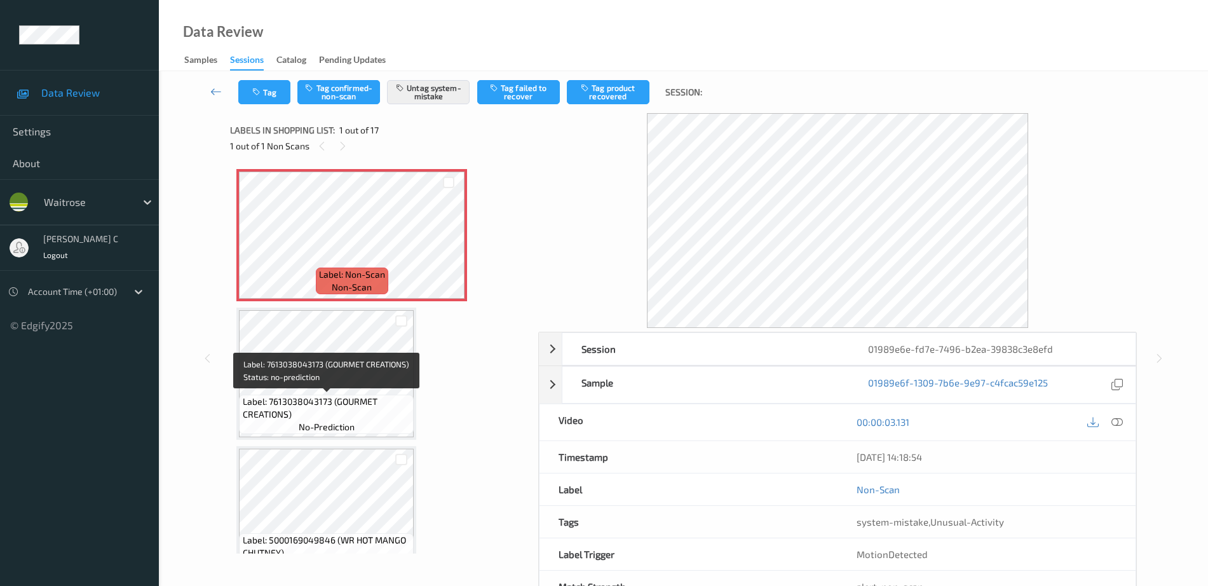
click at [262, 426] on div "Label: 7613038043173 (GOURMET CREATIONS) no-prediction" at bounding box center [326, 414] width 175 height 39
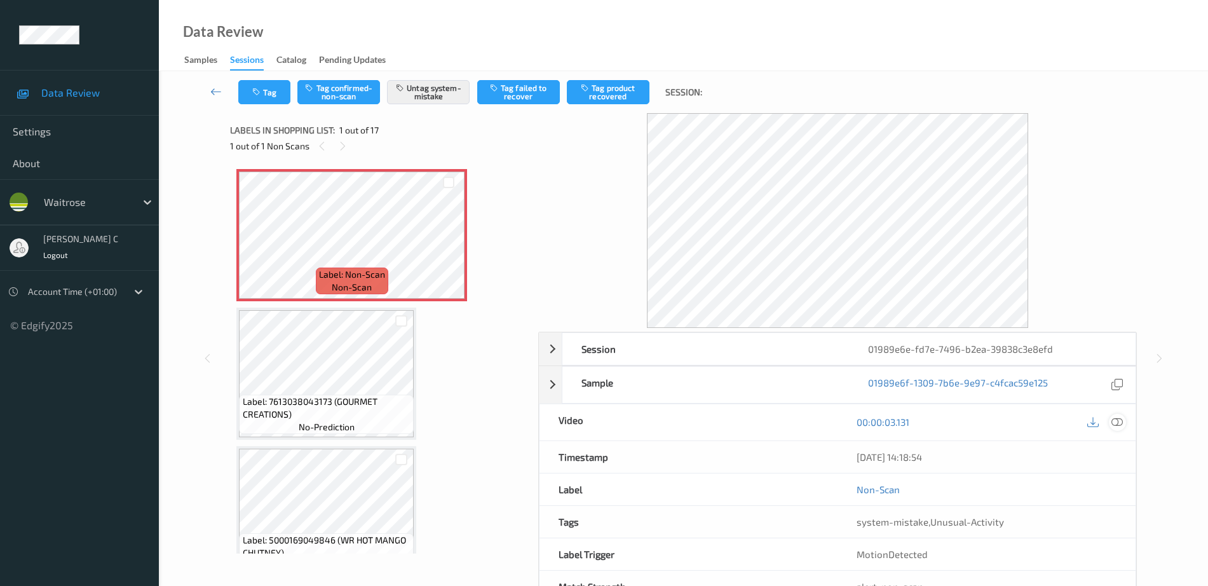
click at [1114, 422] on icon at bounding box center [1116, 421] width 11 height 11
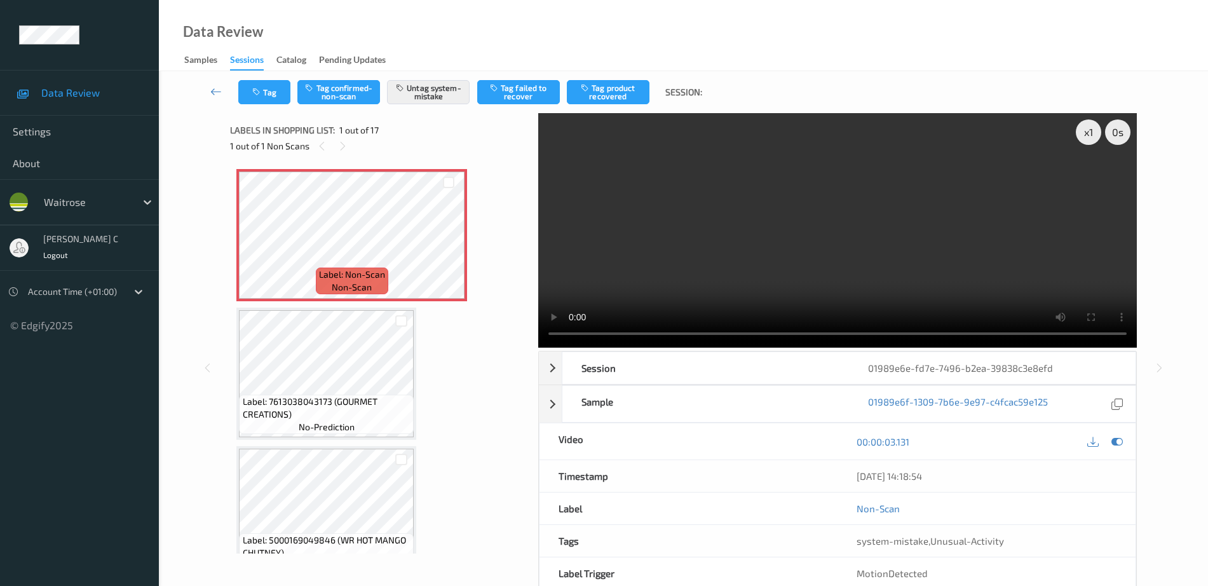
click at [352, 279] on span "Label: Non-Scan" at bounding box center [352, 274] width 66 height 13
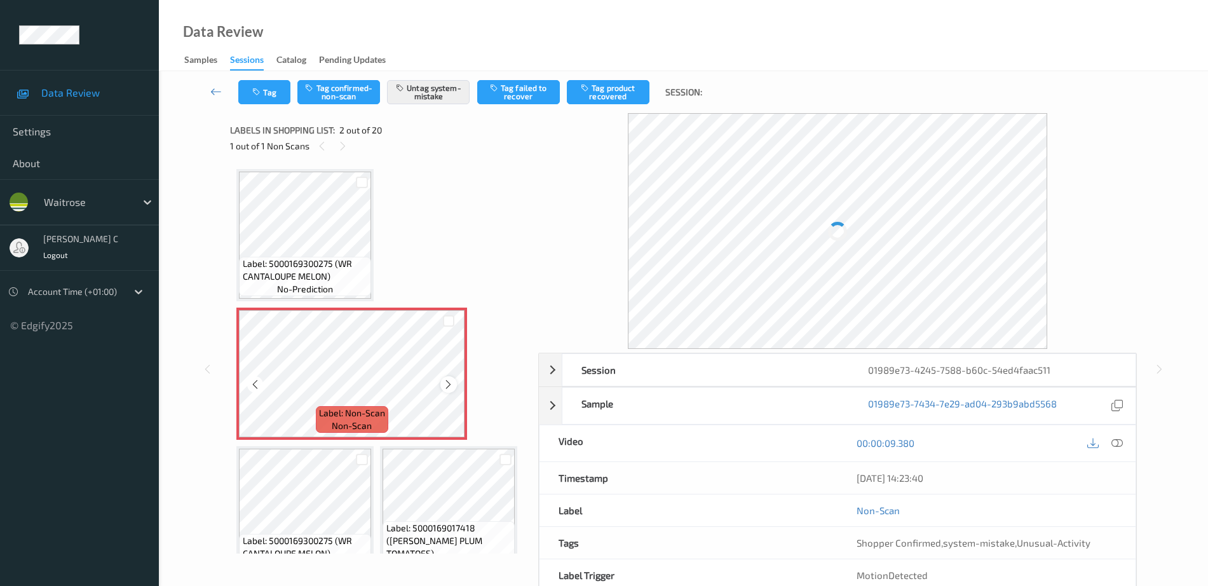
click at [445, 382] on icon at bounding box center [448, 384] width 11 height 11
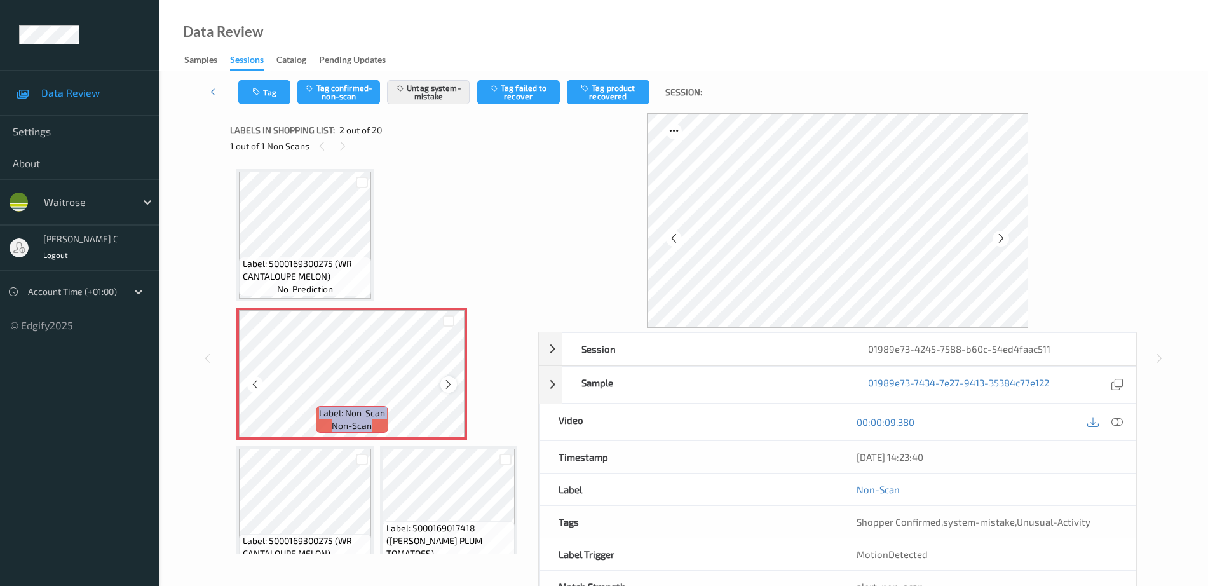
click at [445, 380] on icon at bounding box center [448, 384] width 11 height 11
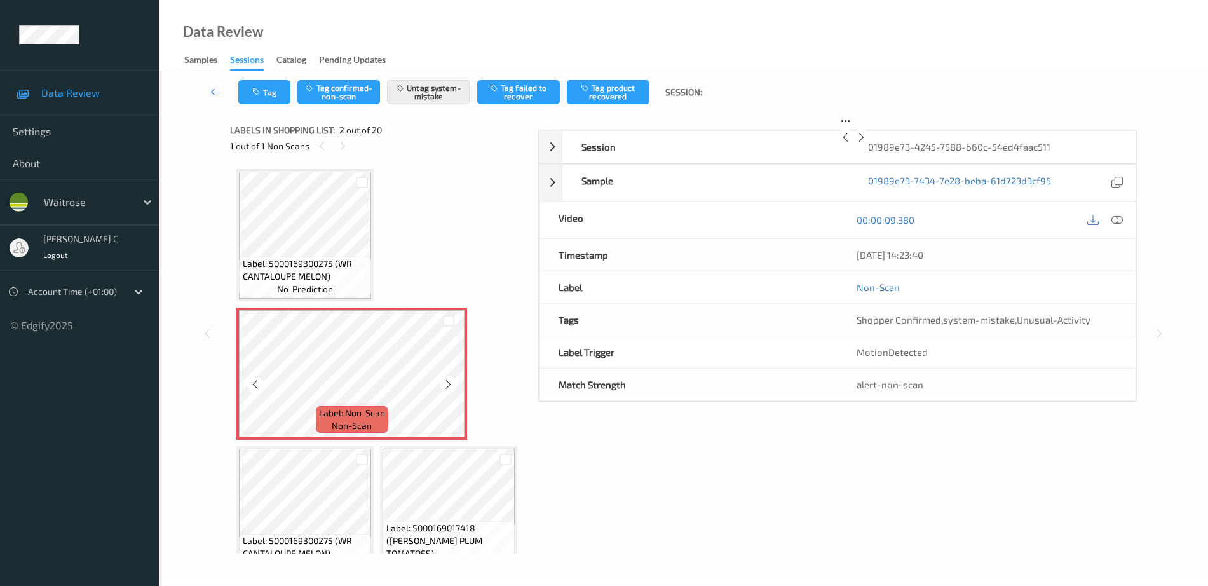
click at [445, 380] on icon at bounding box center [448, 384] width 11 height 11
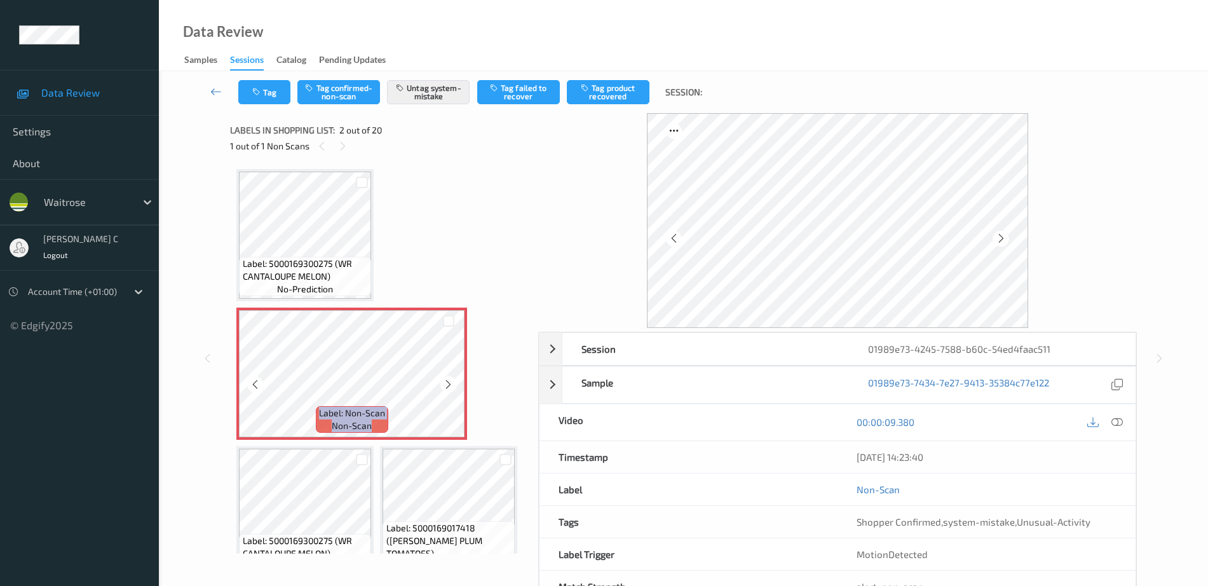
click at [445, 380] on icon at bounding box center [448, 384] width 11 height 11
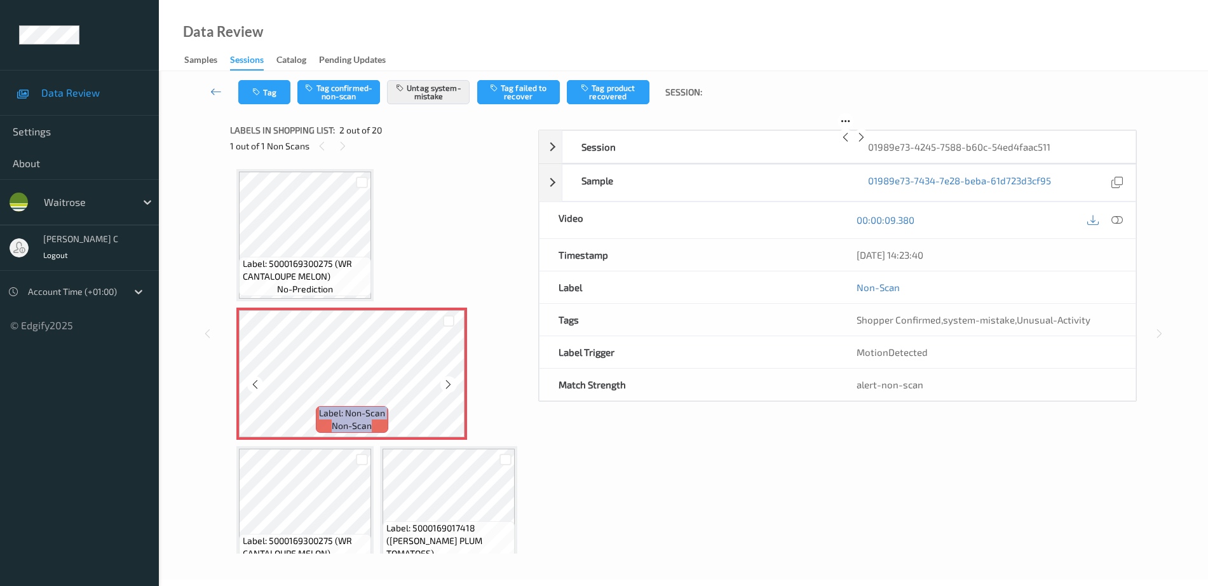
click at [445, 380] on icon at bounding box center [448, 384] width 11 height 11
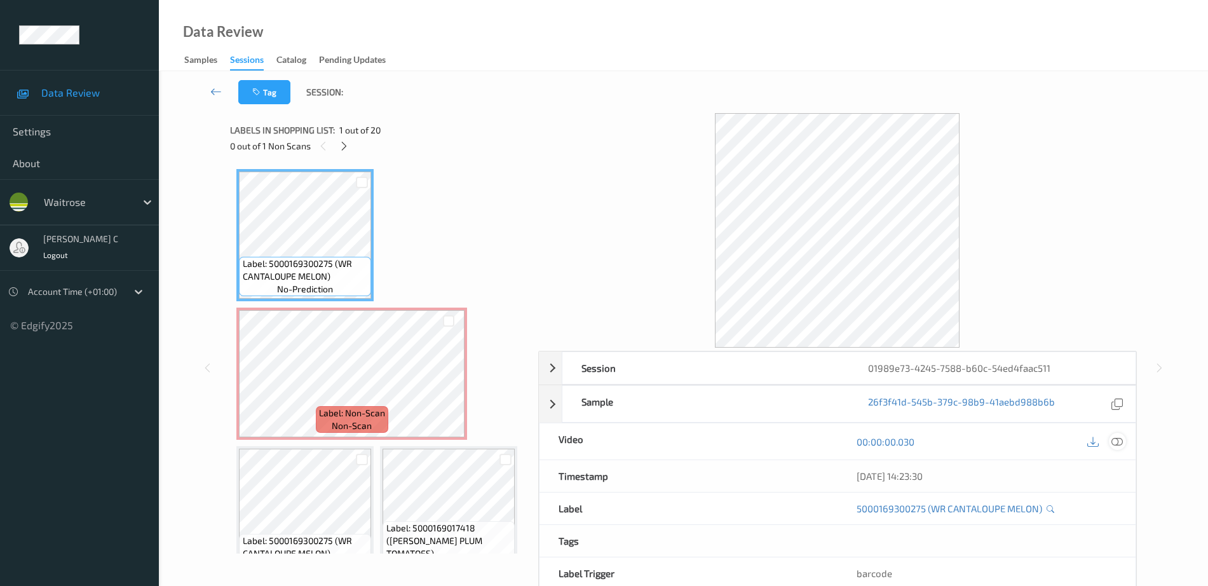
click at [1125, 441] on div at bounding box center [1117, 441] width 17 height 17
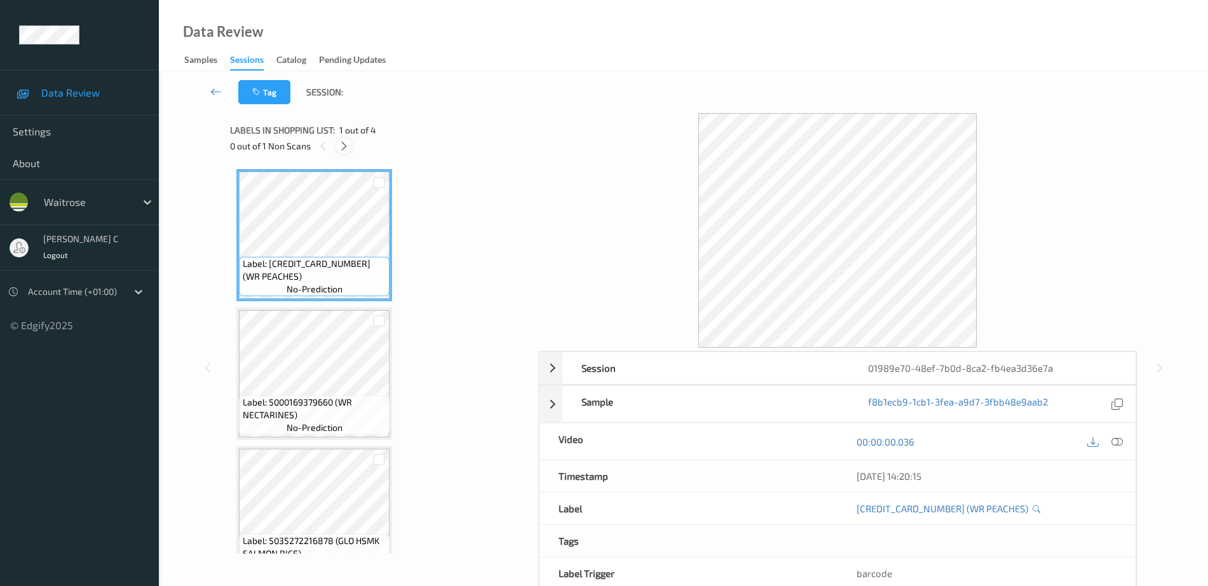
click at [347, 142] on icon at bounding box center [344, 145] width 11 height 11
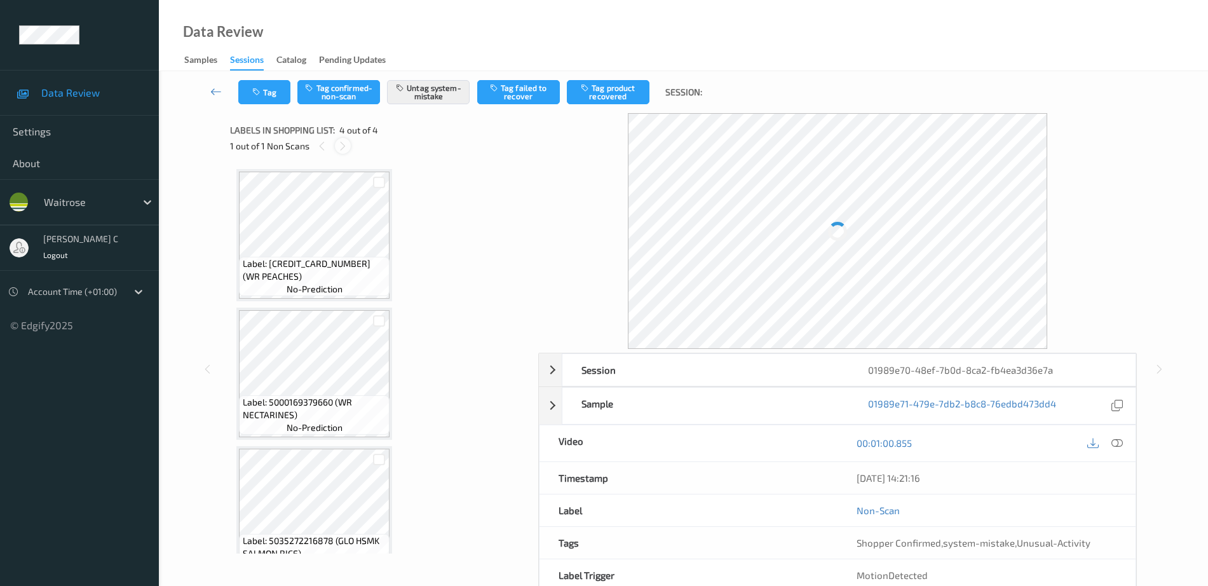
scroll to position [170, 0]
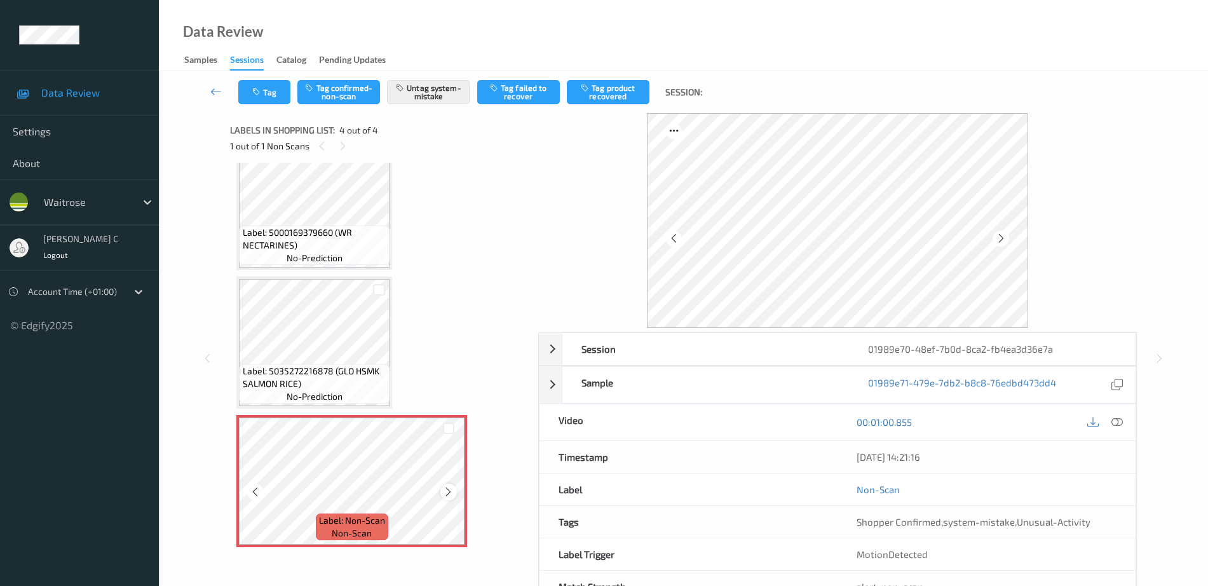
click at [451, 490] on icon at bounding box center [448, 491] width 11 height 11
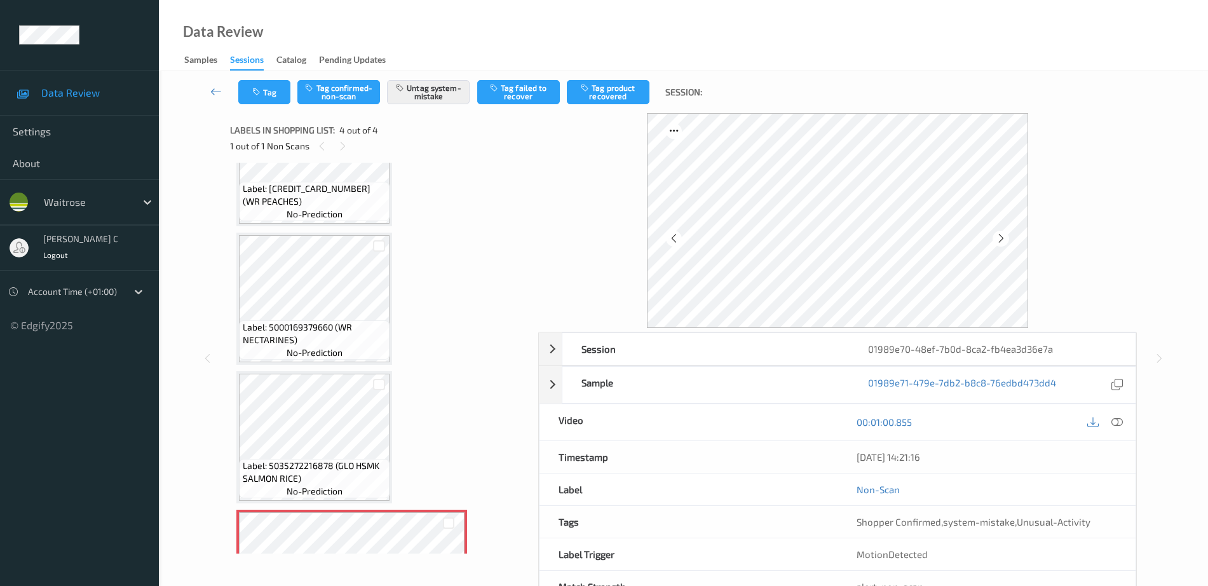
scroll to position [0, 0]
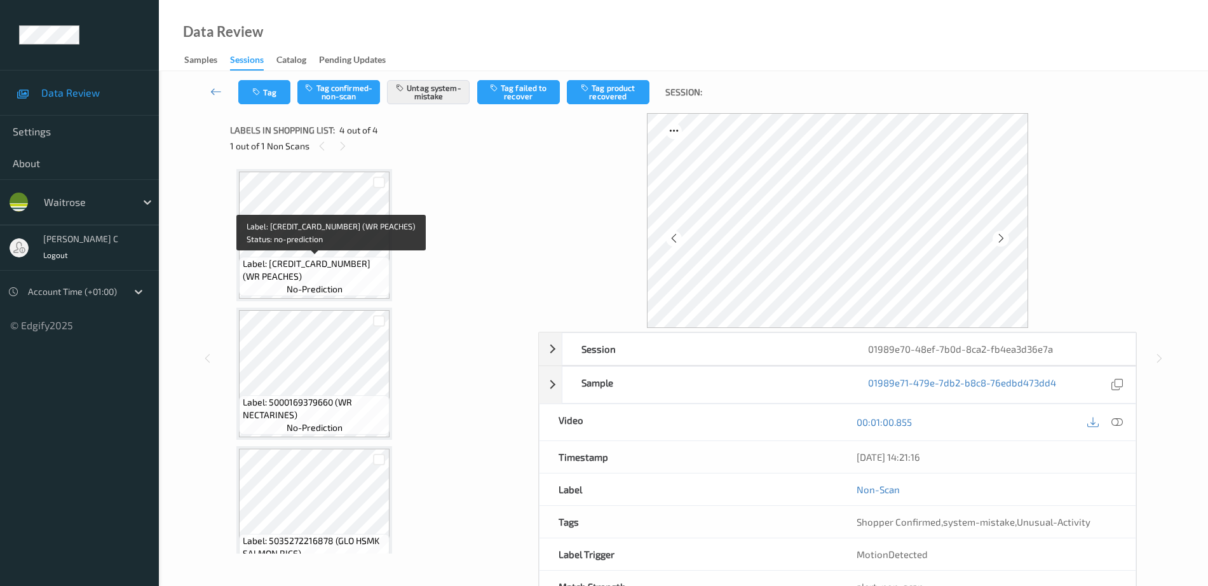
click at [328, 262] on span "Label: [CREDIT_CARD_NUMBER] (WR PEACHES)" at bounding box center [315, 269] width 144 height 25
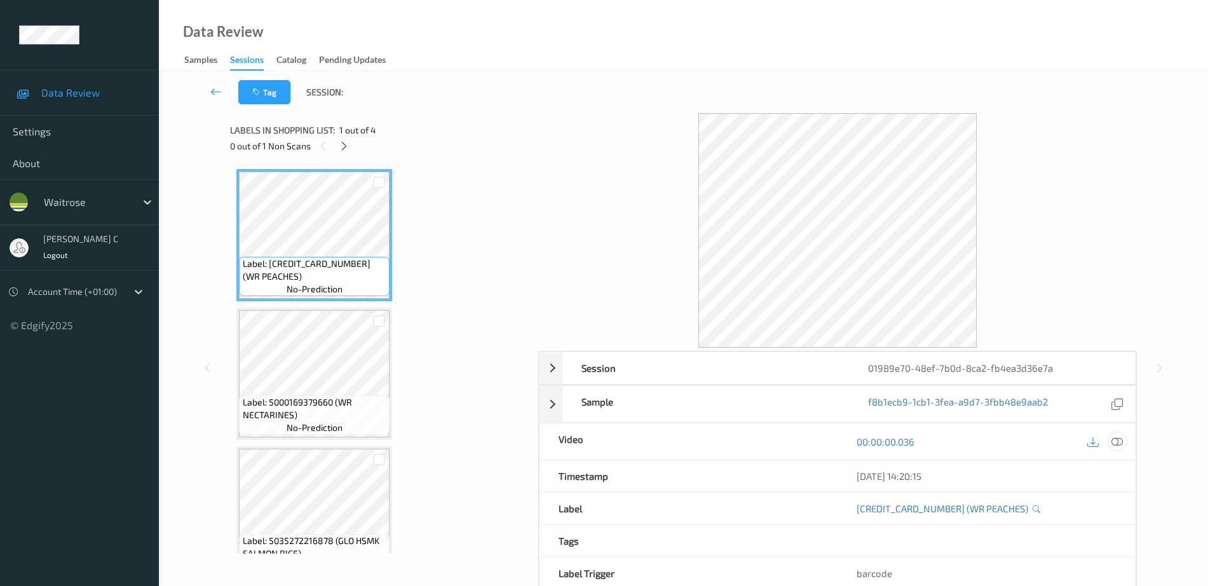
click at [1118, 438] on icon at bounding box center [1116, 441] width 11 height 11
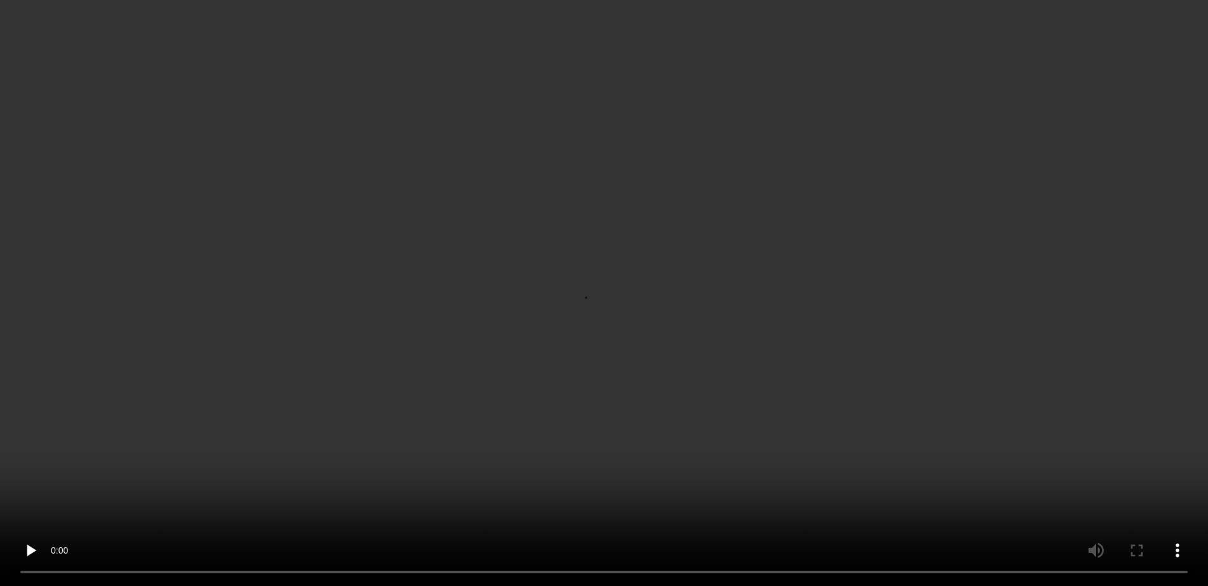
scroll to position [170, 0]
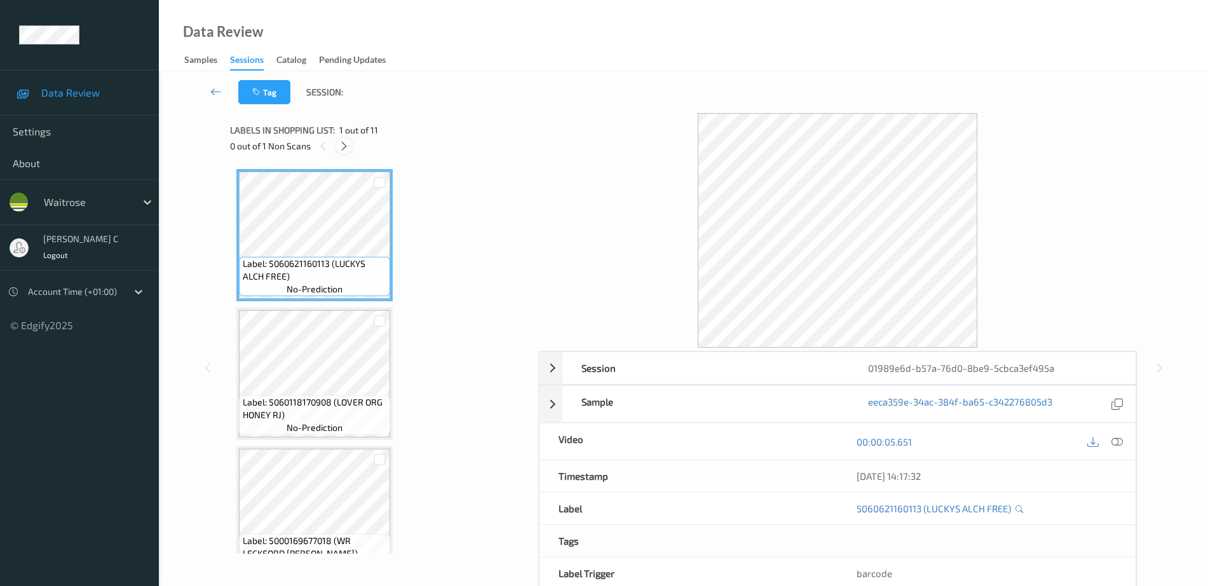
click at [345, 152] on div at bounding box center [344, 146] width 16 height 16
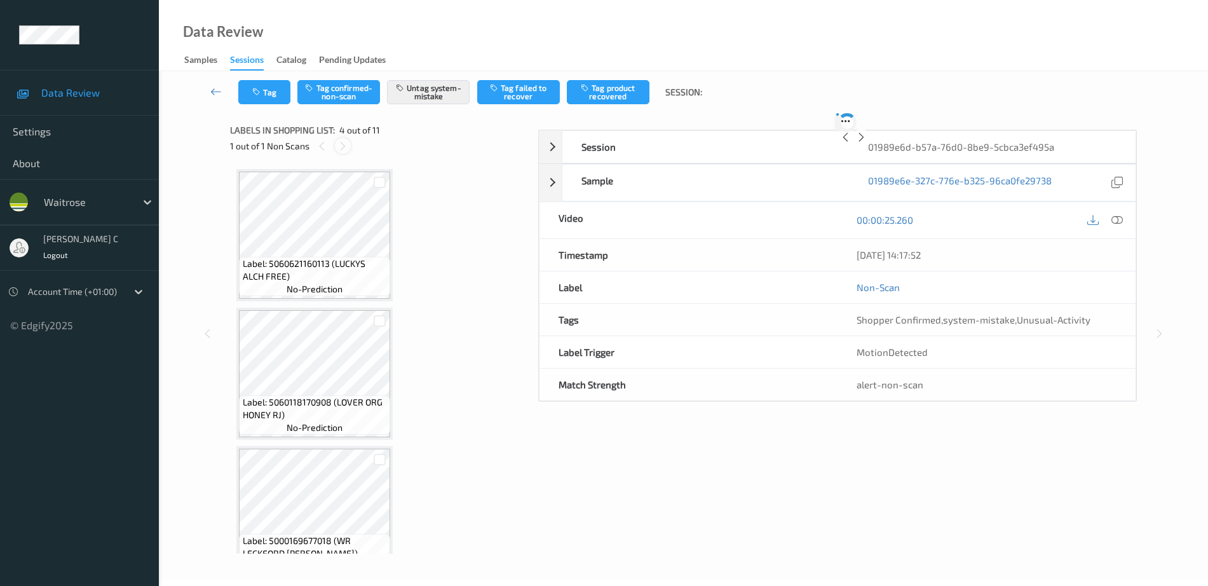
scroll to position [283, 0]
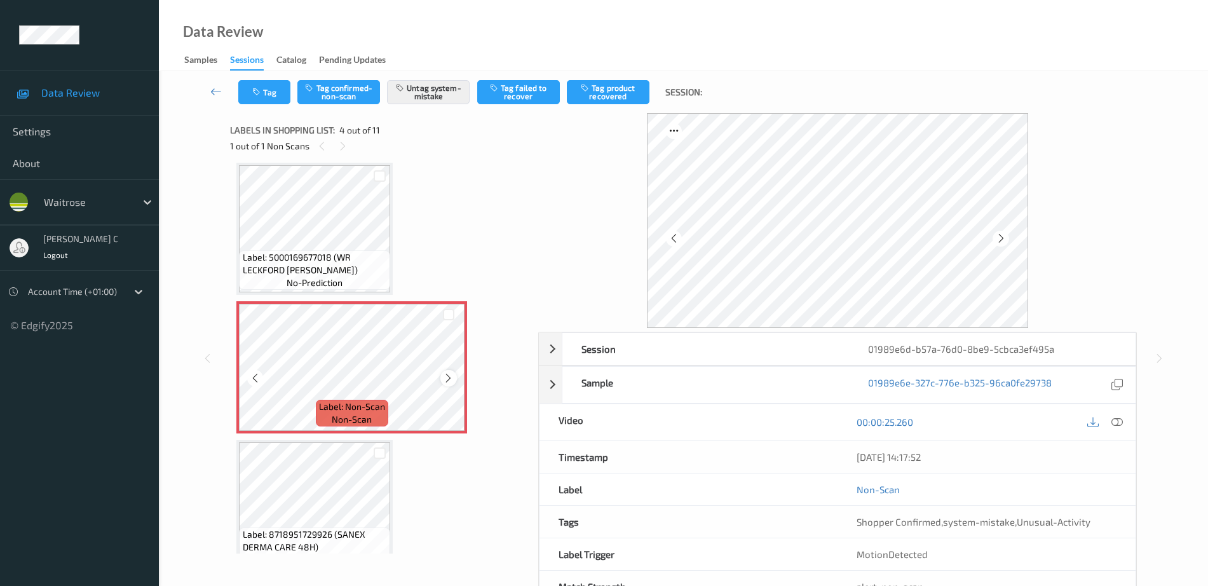
click at [450, 378] on icon at bounding box center [448, 377] width 11 height 11
click at [450, 380] on icon at bounding box center [448, 377] width 11 height 11
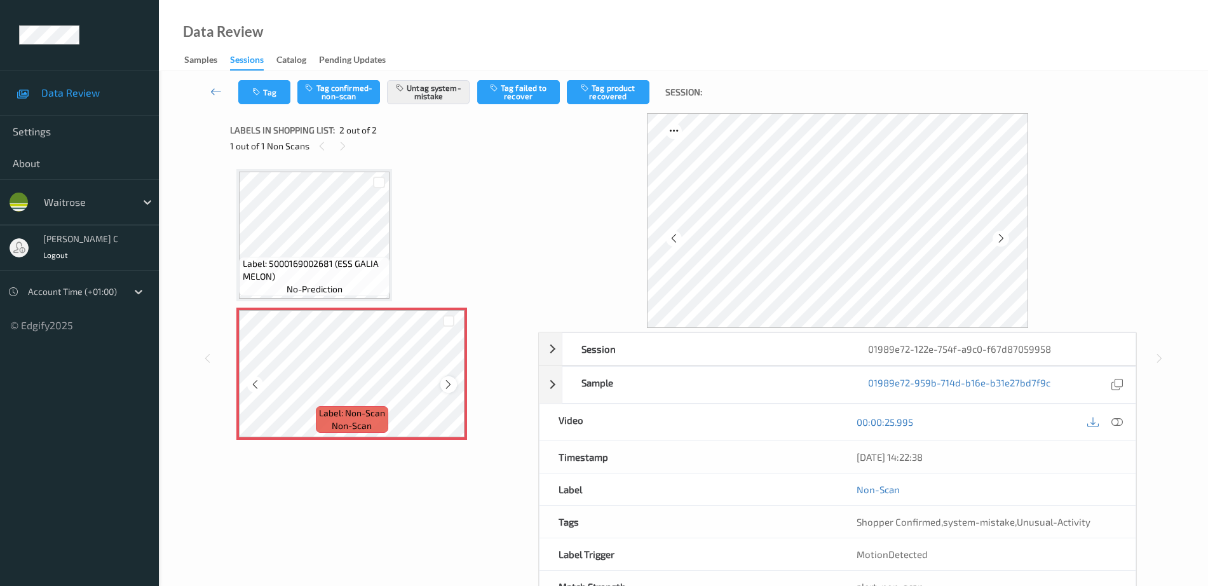
click at [449, 386] on icon at bounding box center [448, 384] width 11 height 11
click at [303, 261] on span "Label: 5000169002681 (ESS GALIA MELON)" at bounding box center [315, 269] width 144 height 25
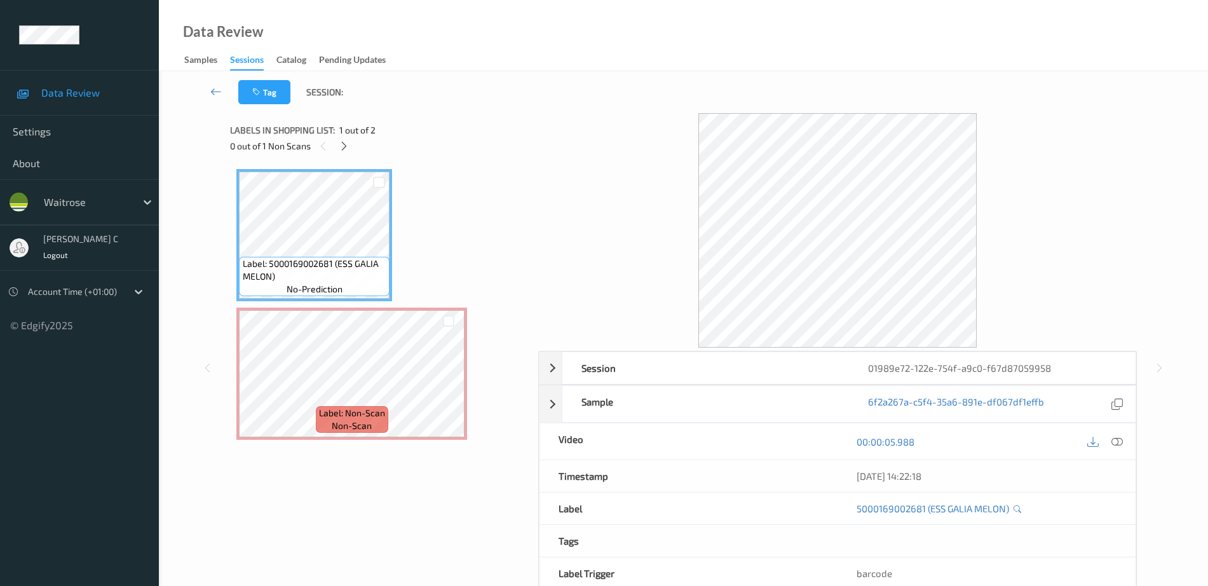
click at [1123, 431] on div "00:00:05.988" at bounding box center [986, 441] width 298 height 36
click at [1121, 437] on icon at bounding box center [1116, 441] width 11 height 11
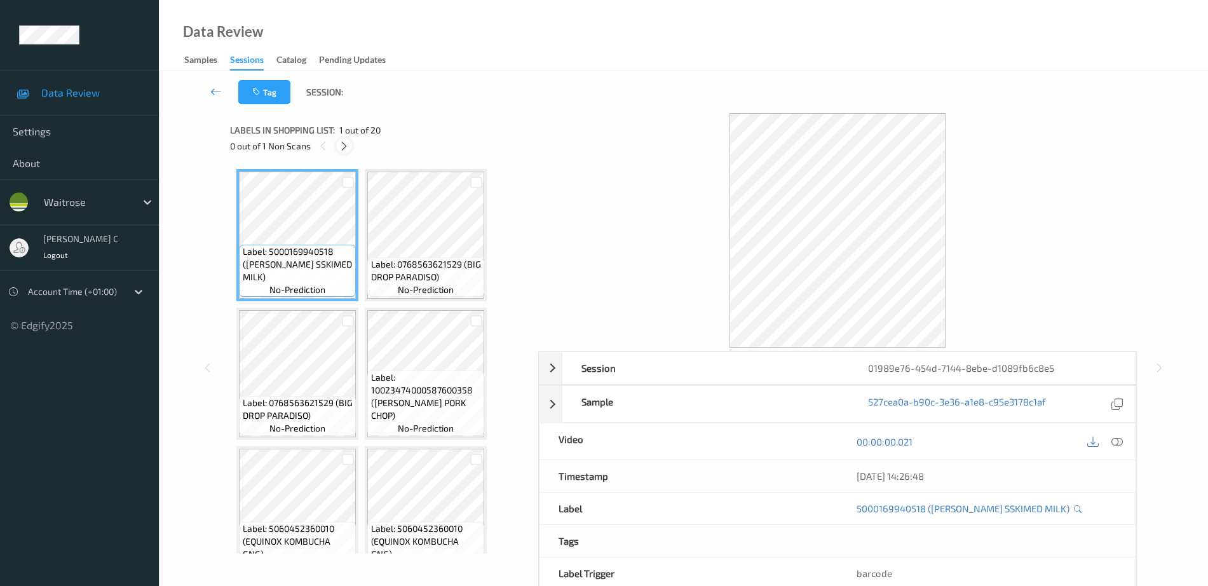
click at [339, 150] on icon at bounding box center [344, 145] width 11 height 11
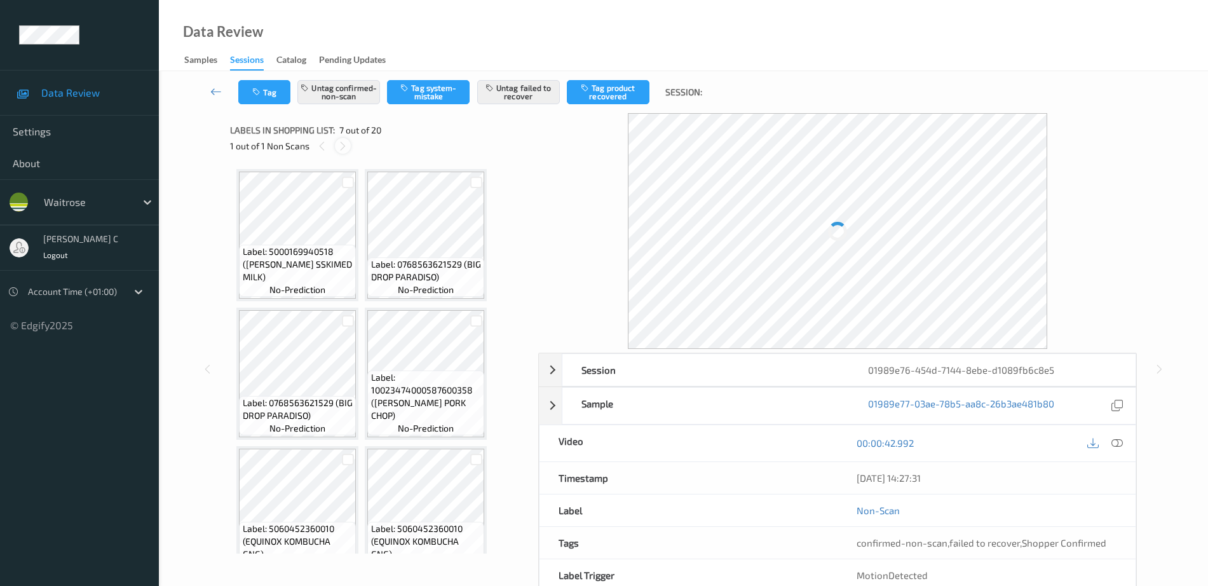
scroll to position [283, 0]
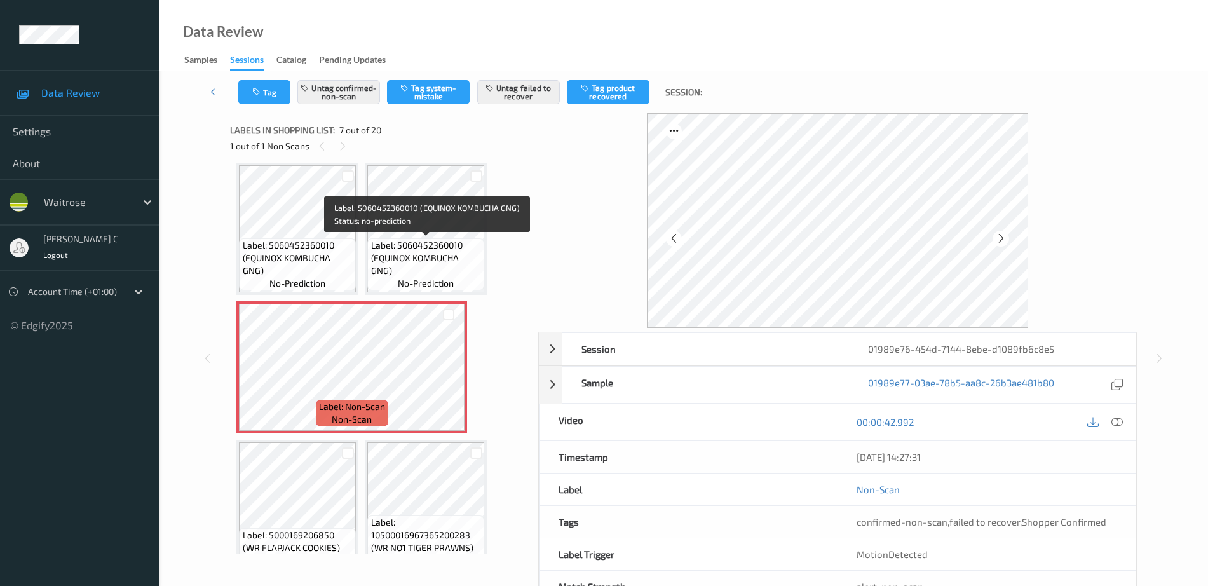
click at [371, 244] on span "Label: 5060452360010 (EQUINOX KOMBUCHA GNG)" at bounding box center [426, 258] width 111 height 38
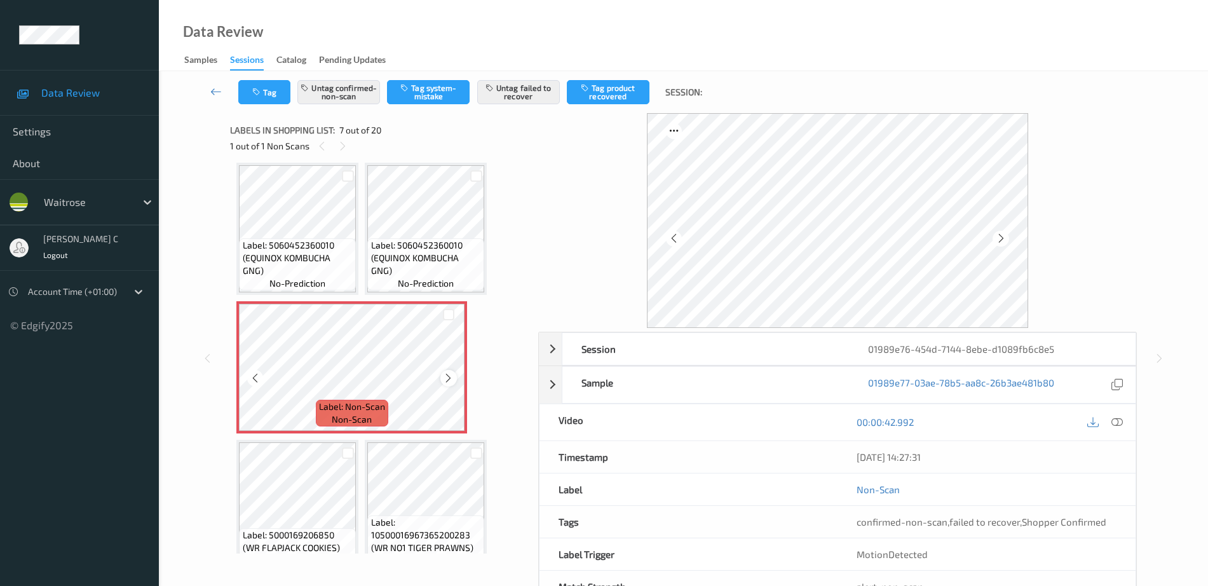
click at [451, 379] on icon at bounding box center [448, 377] width 11 height 11
click at [417, 273] on span "Label: 5060452360010 (EQUINOX KOMBUCHA GNG)" at bounding box center [426, 258] width 111 height 38
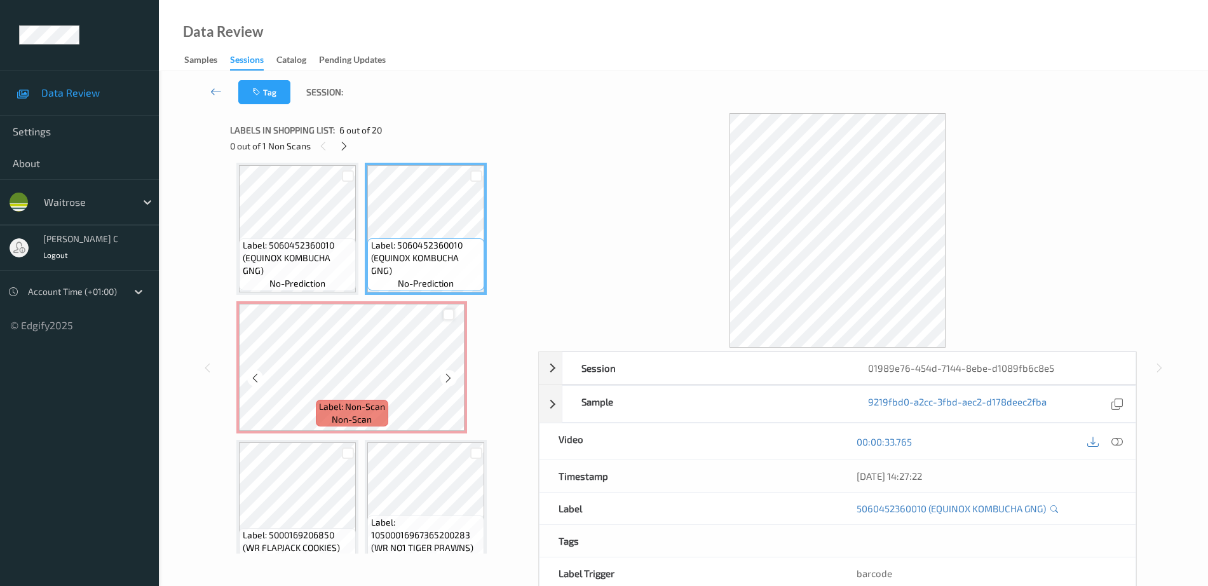
click at [450, 373] on icon at bounding box center [448, 377] width 11 height 11
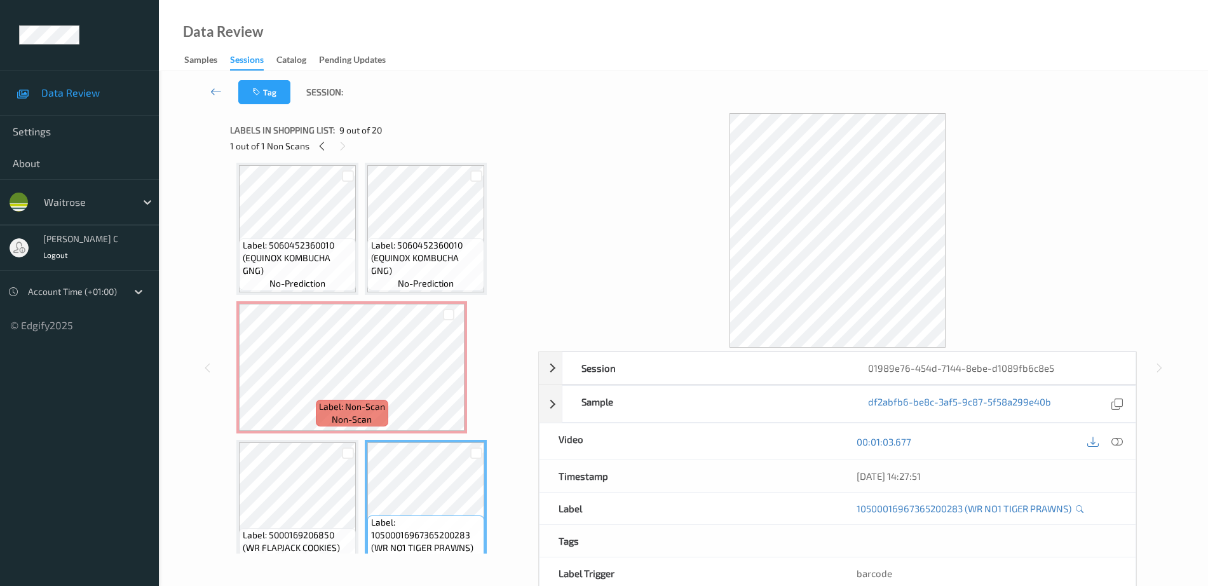
click at [413, 262] on span "Label: 5060452360010 (EQUINOX KOMBUCHA GNG)" at bounding box center [426, 258] width 111 height 38
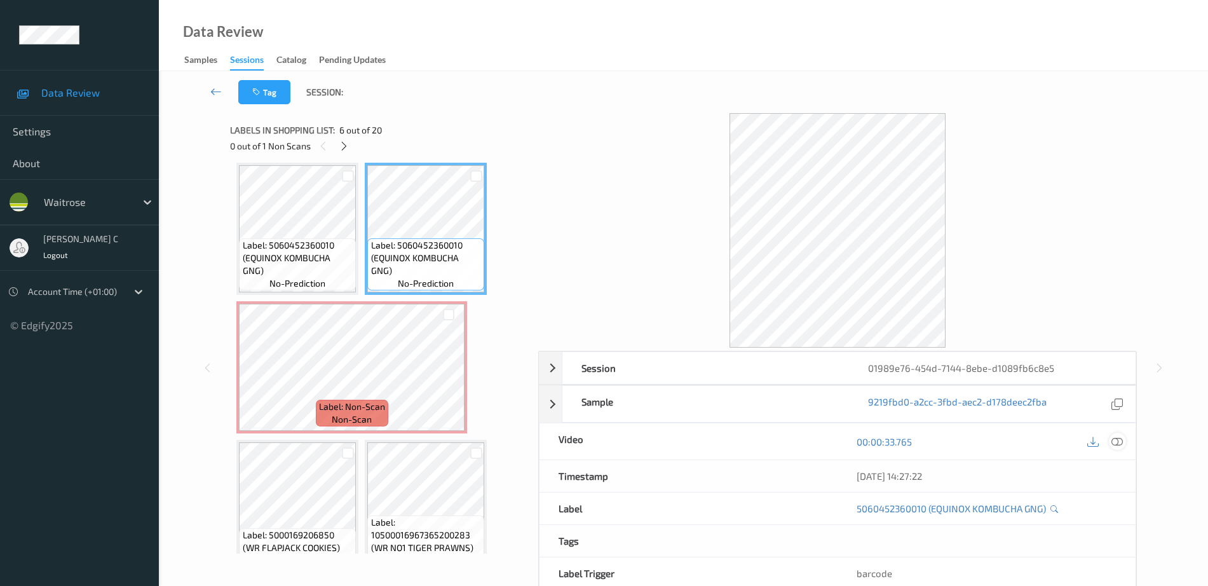
click at [1118, 441] on icon at bounding box center [1116, 441] width 11 height 11
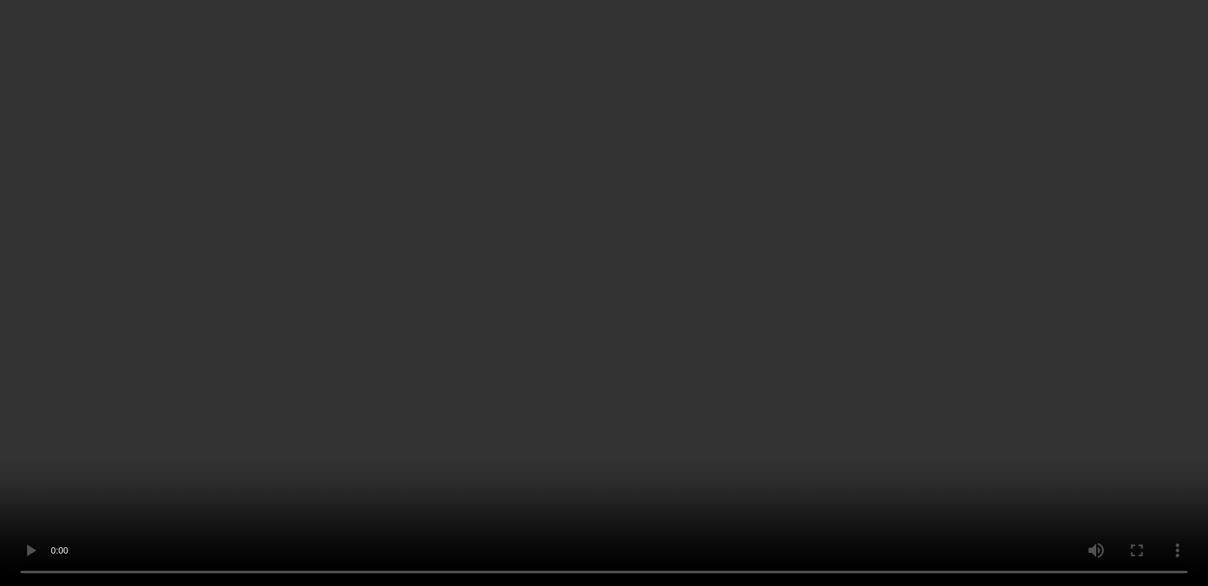
click at [1090, 384] on video at bounding box center [604, 293] width 1208 height 586
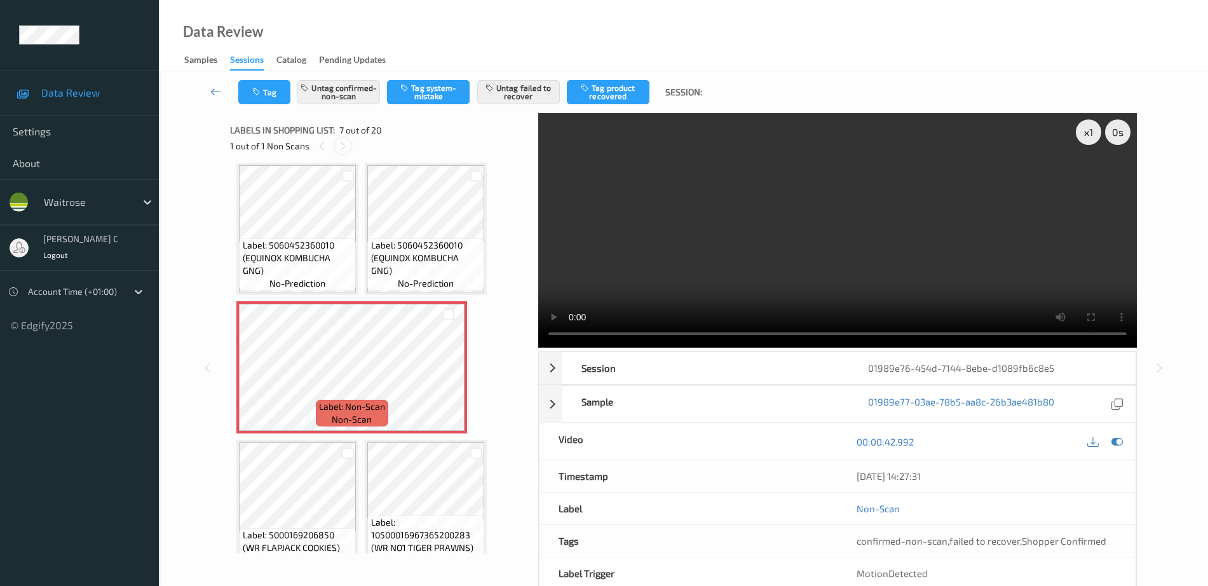
click at [340, 147] on icon at bounding box center [342, 145] width 11 height 11
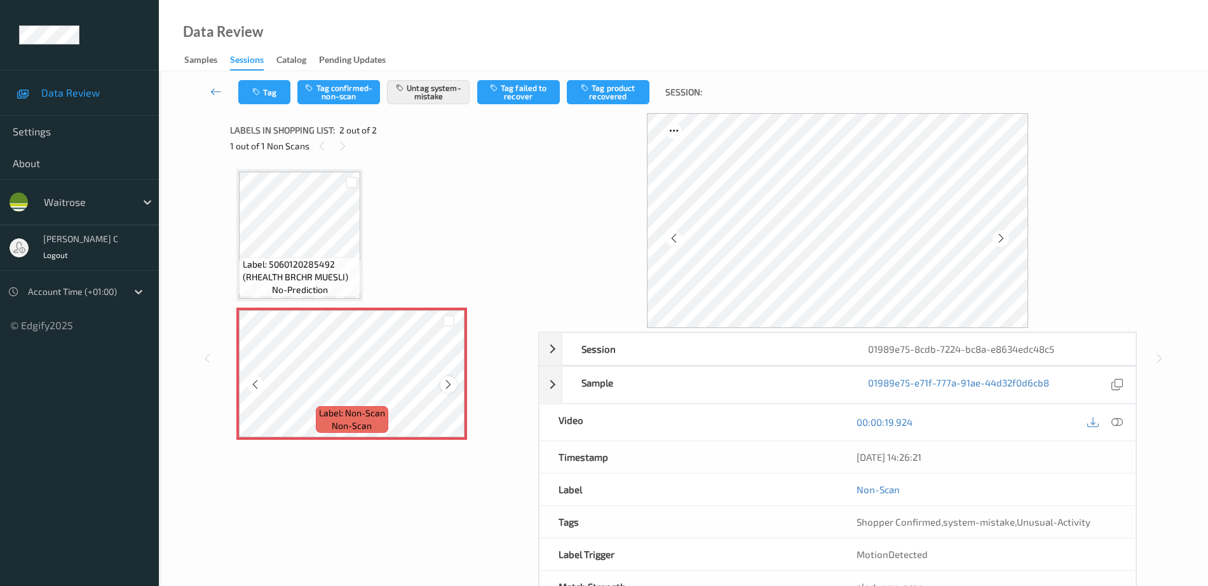
click at [445, 381] on icon at bounding box center [448, 384] width 11 height 11
click at [447, 388] on icon at bounding box center [448, 384] width 11 height 11
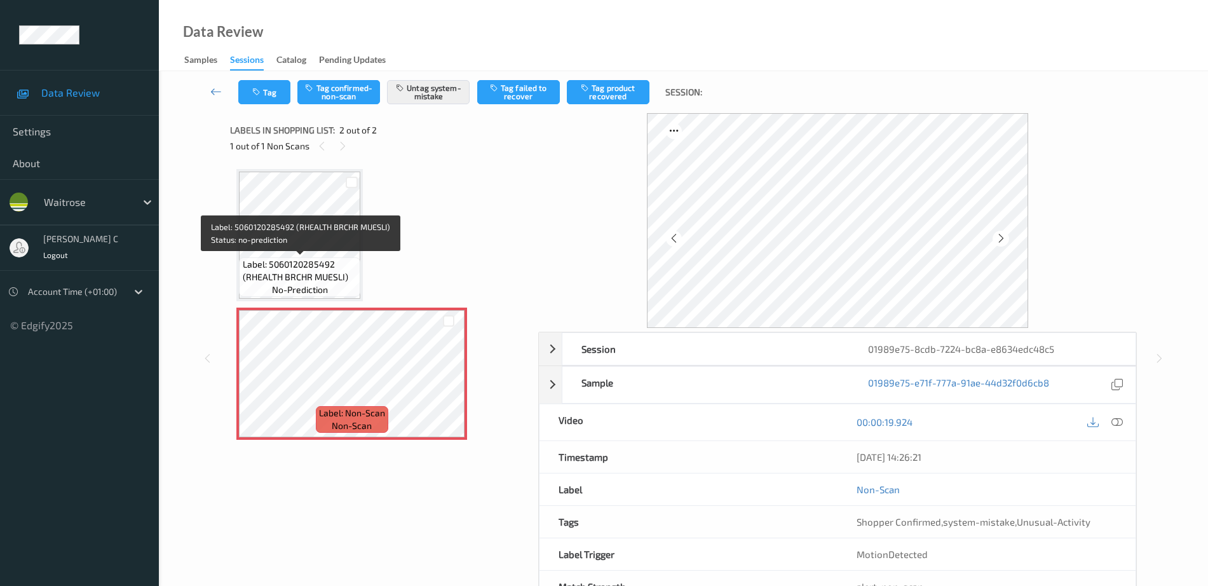
click at [269, 262] on span "Label: 5060120285492 (RHEALTH BRCHR MUESLI)" at bounding box center [300, 270] width 115 height 25
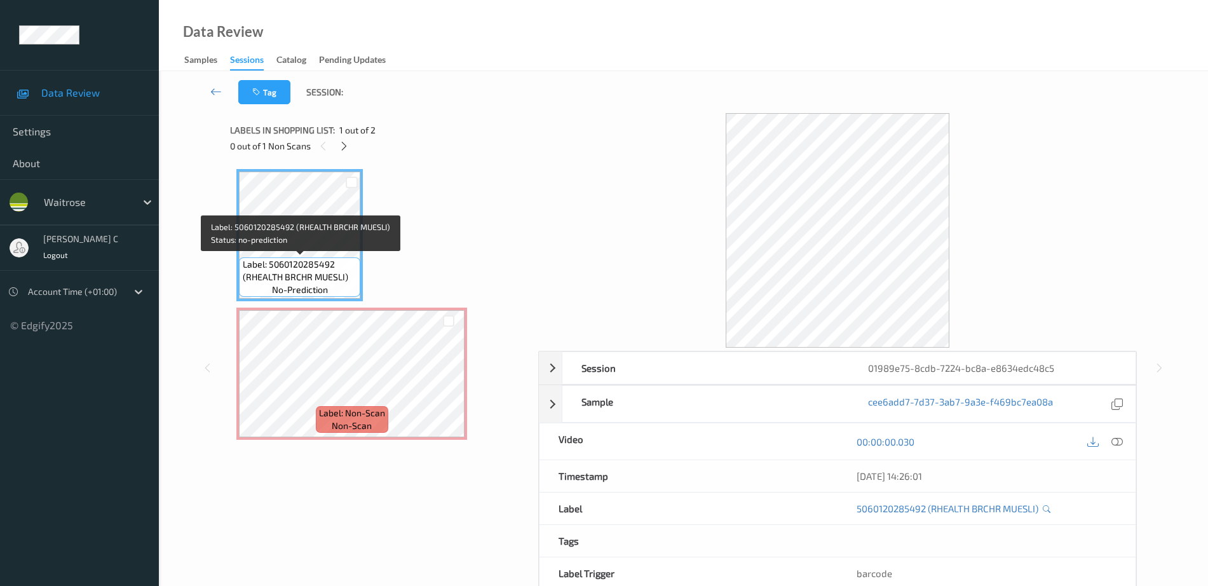
click at [278, 266] on span "Label: 5060120285492 (RHEALTH BRCHR MUESLI)" at bounding box center [300, 270] width 115 height 25
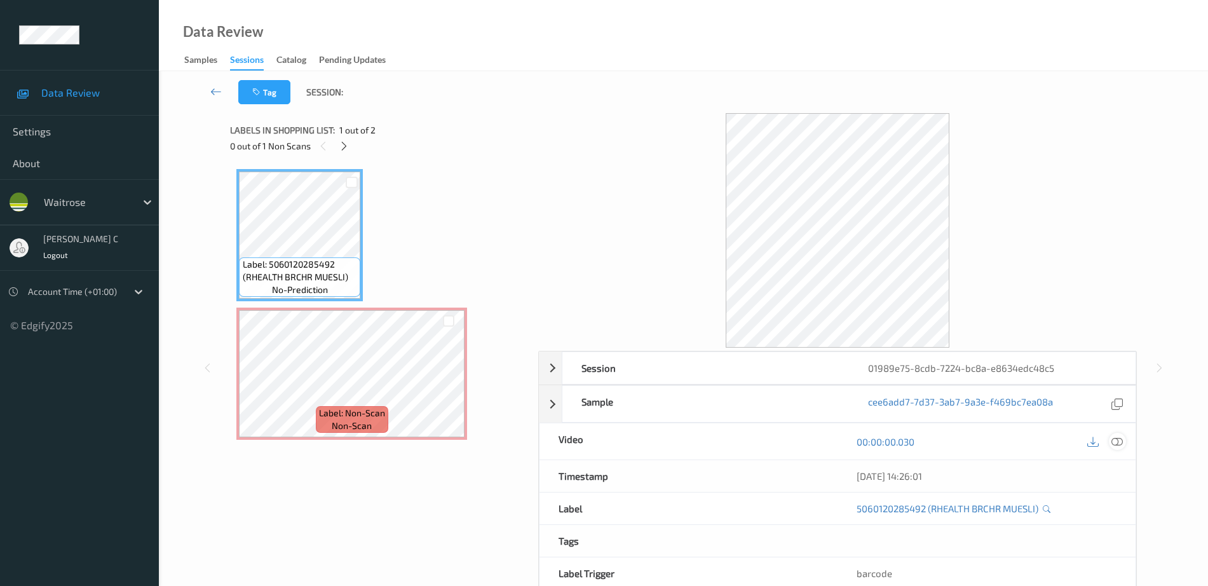
click at [1116, 442] on icon at bounding box center [1116, 441] width 11 height 11
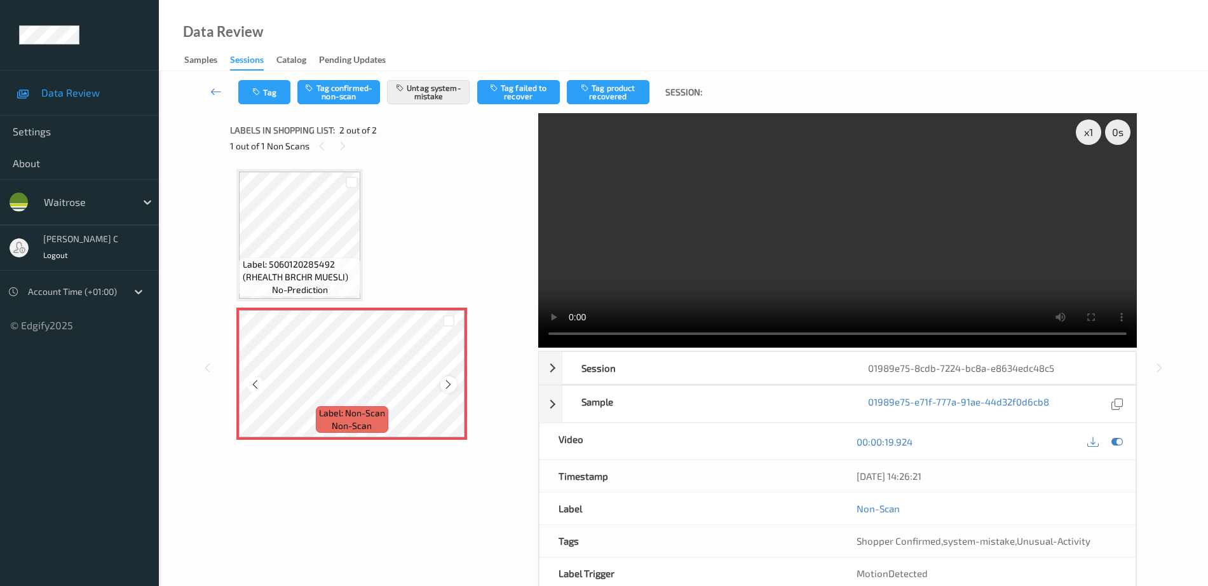
click at [450, 381] on icon at bounding box center [448, 384] width 11 height 11
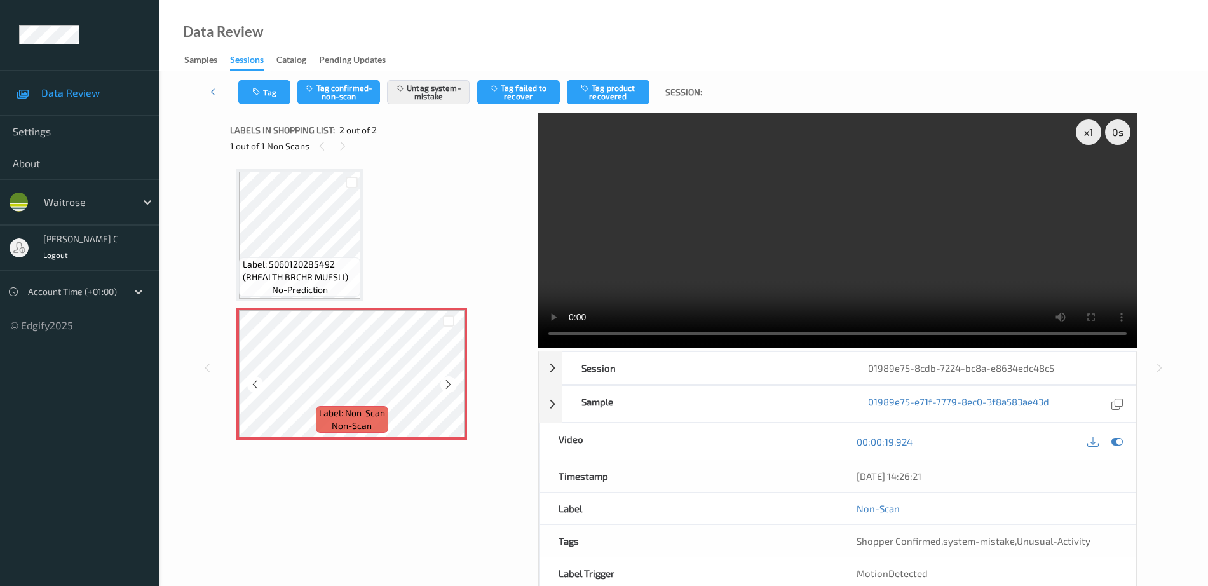
click at [450, 381] on icon at bounding box center [448, 384] width 11 height 11
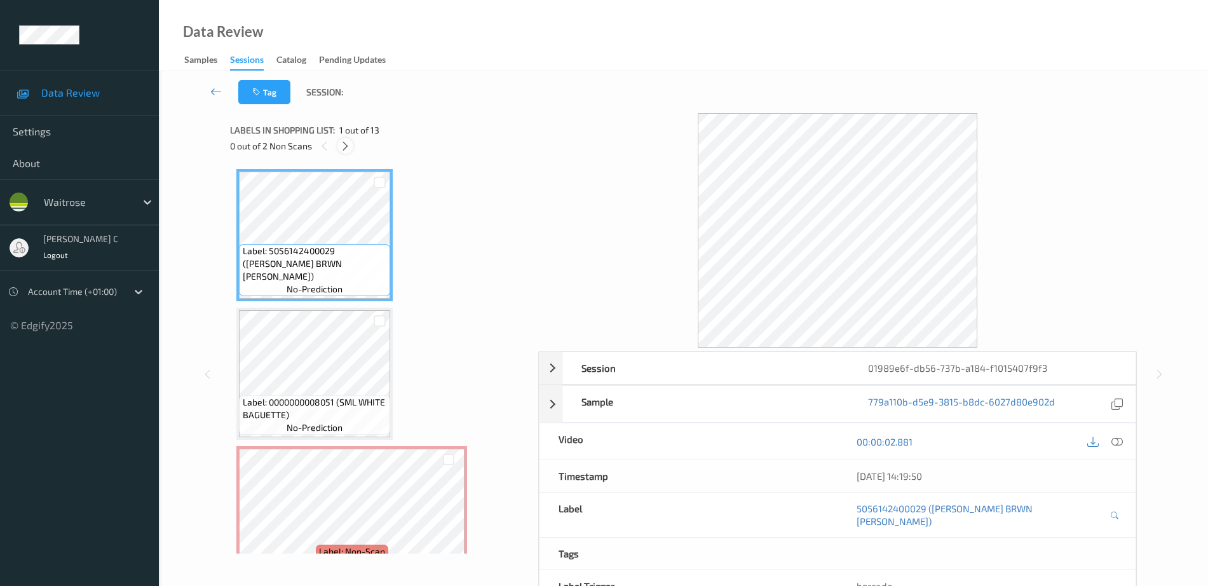
click at [348, 142] on icon at bounding box center [345, 145] width 11 height 11
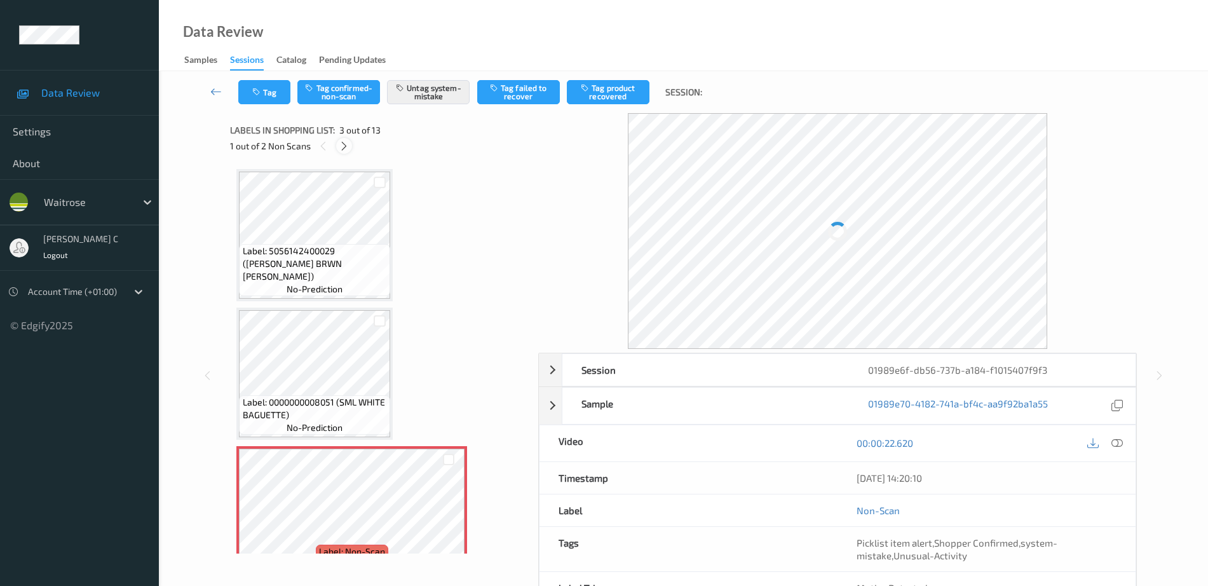
scroll to position [145, 0]
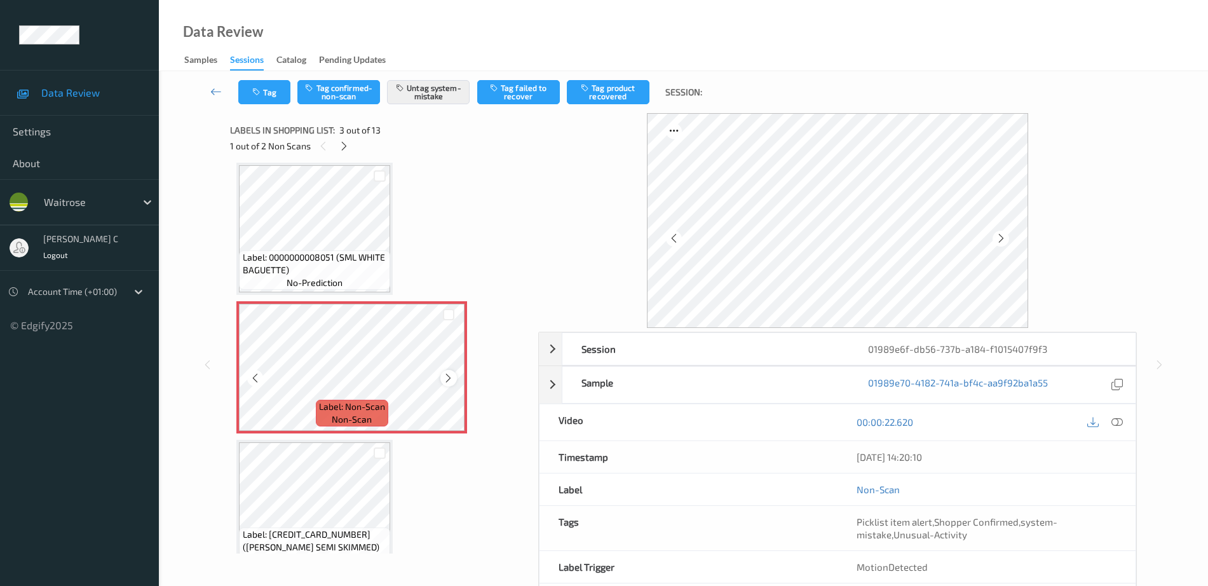
click at [449, 381] on icon at bounding box center [448, 377] width 11 height 11
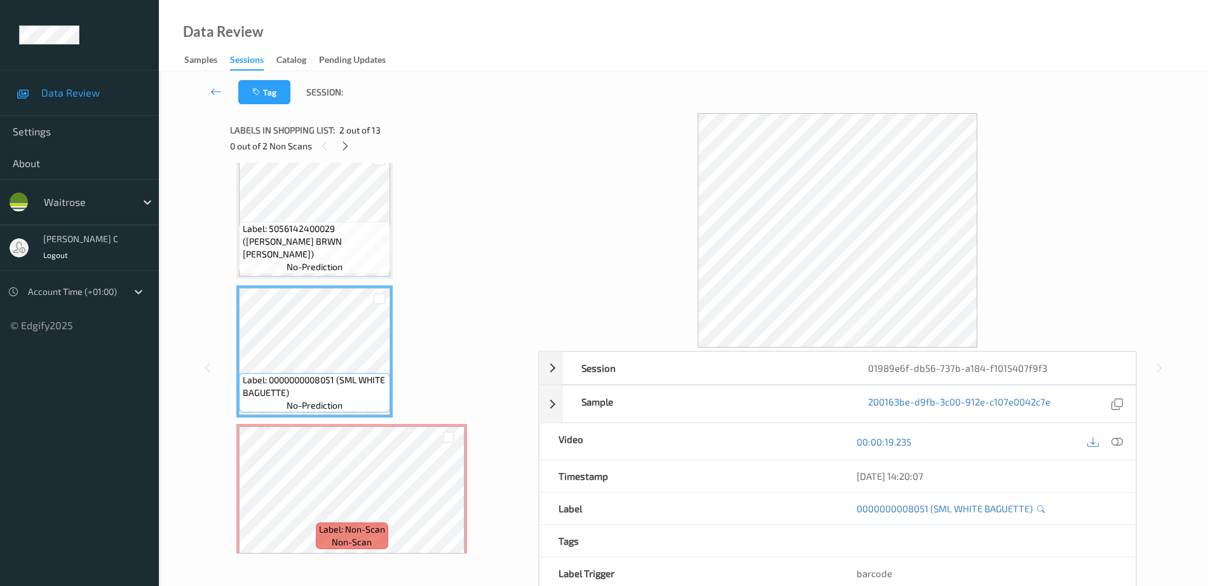
scroll to position [0, 0]
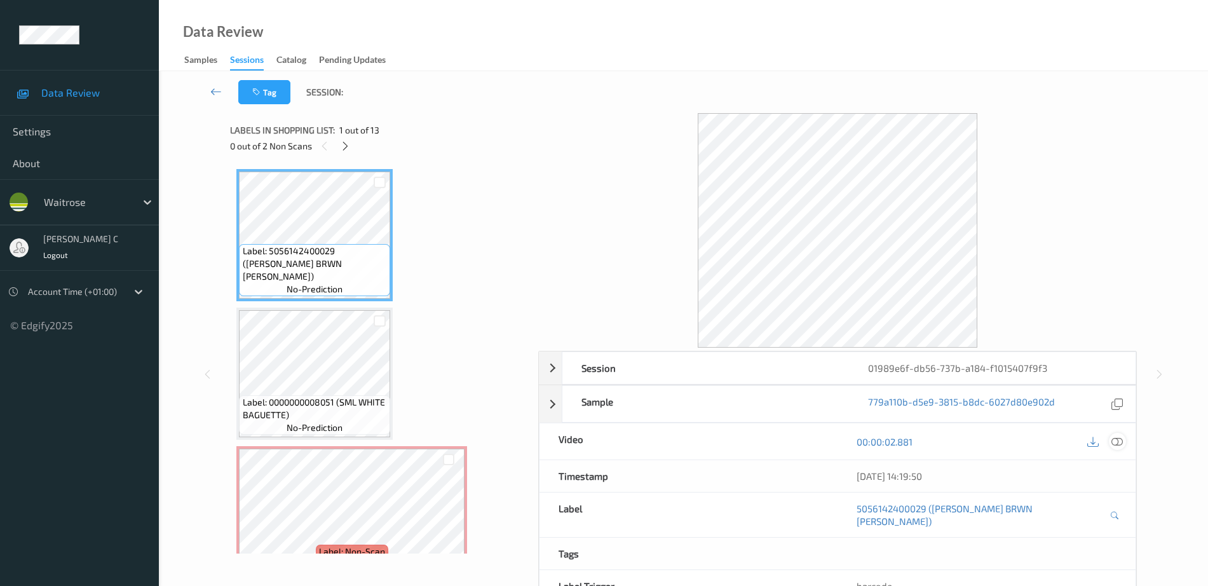
click at [1123, 438] on icon at bounding box center [1116, 441] width 11 height 11
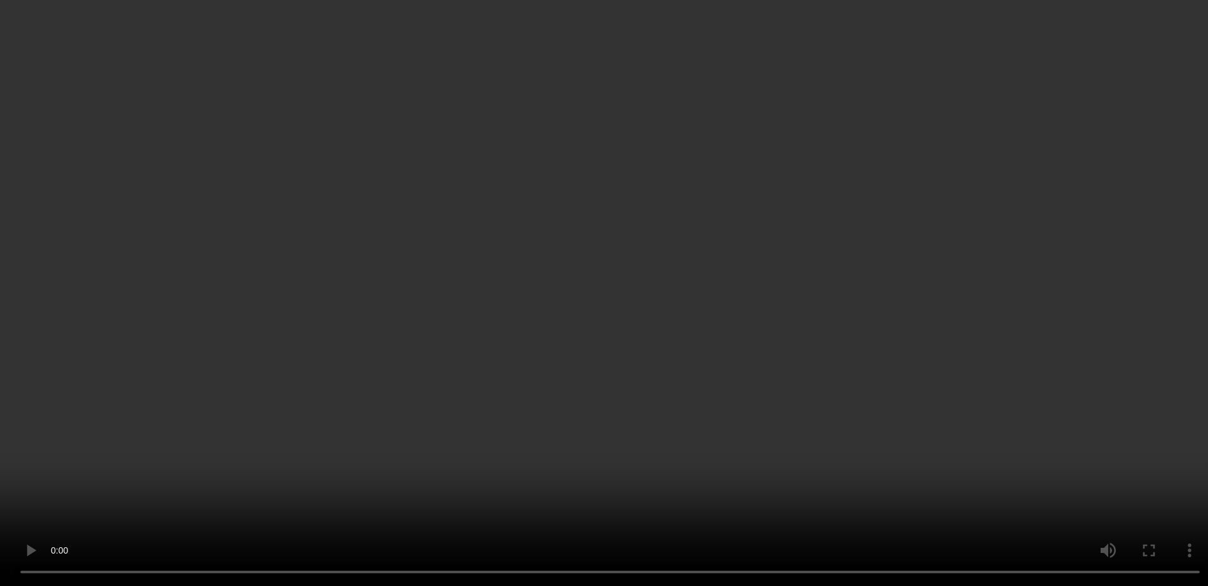
scroll to position [1416, 0]
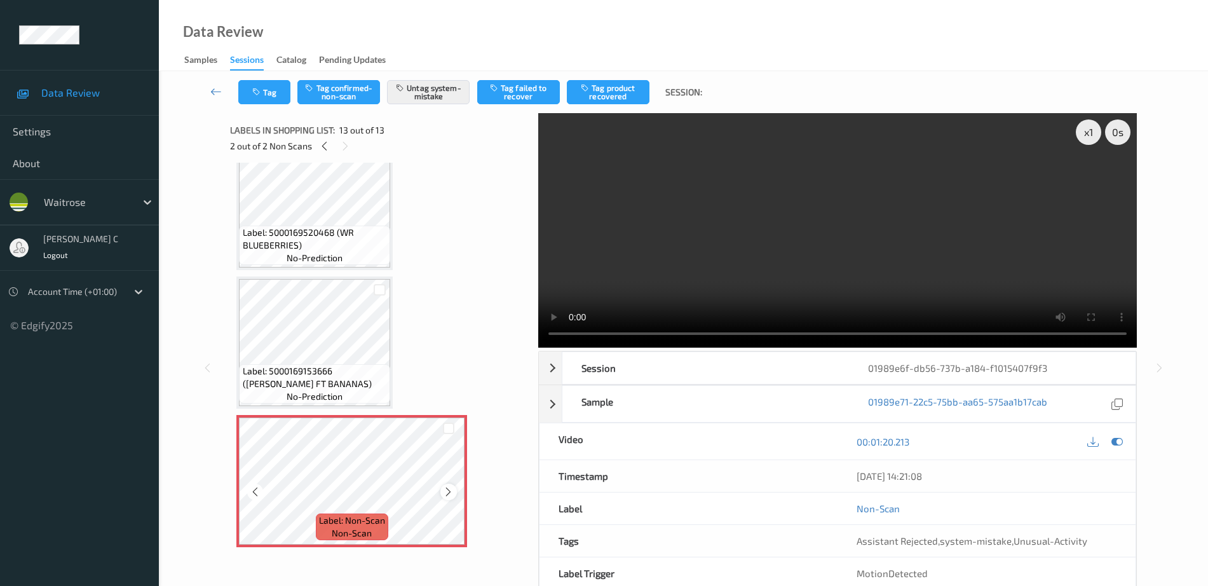
click at [443, 489] on icon at bounding box center [448, 491] width 11 height 11
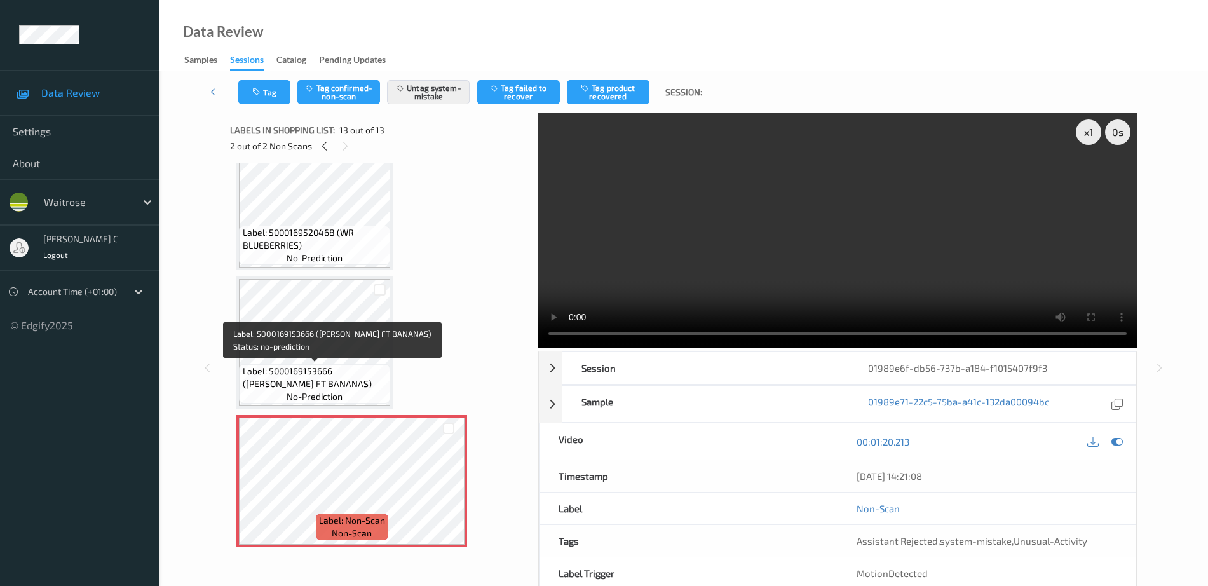
click at [346, 370] on span "Label: 5000169153666 (WR ESS FT BANANAS)" at bounding box center [315, 377] width 145 height 25
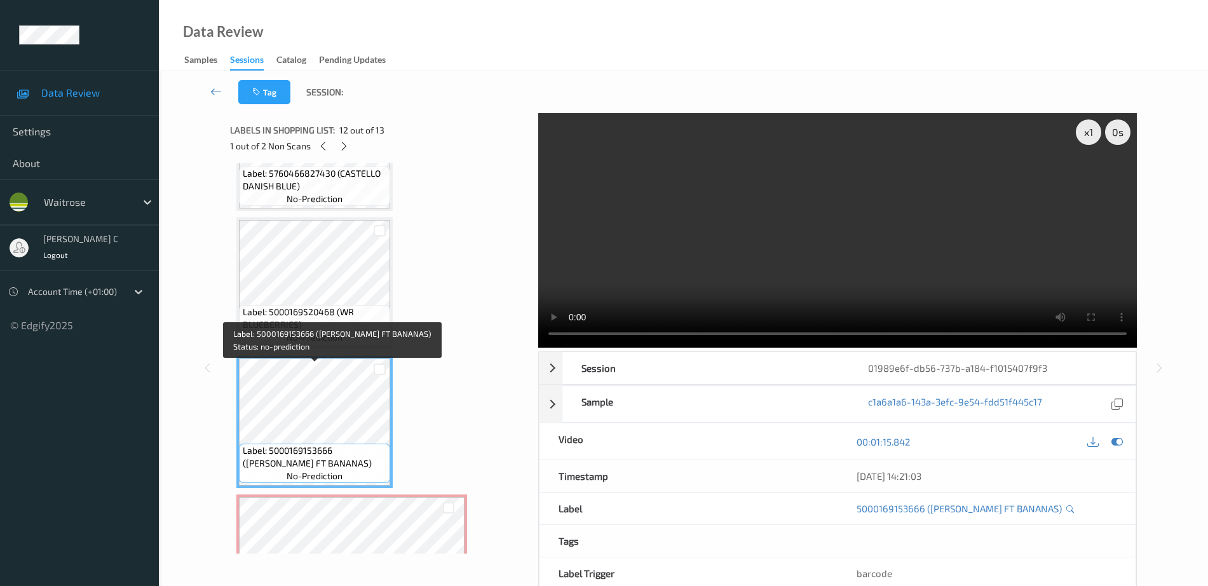
click at [331, 319] on span "Label: 5000169520468 (WR BLUEBERRIES)" at bounding box center [315, 318] width 145 height 25
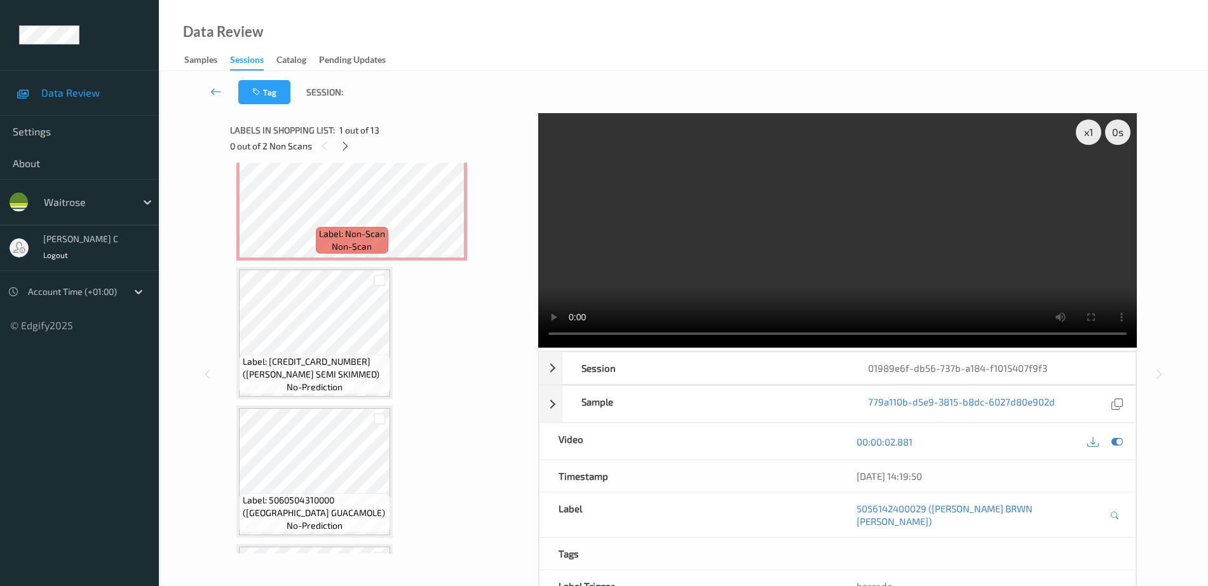
scroll to position [874, 0]
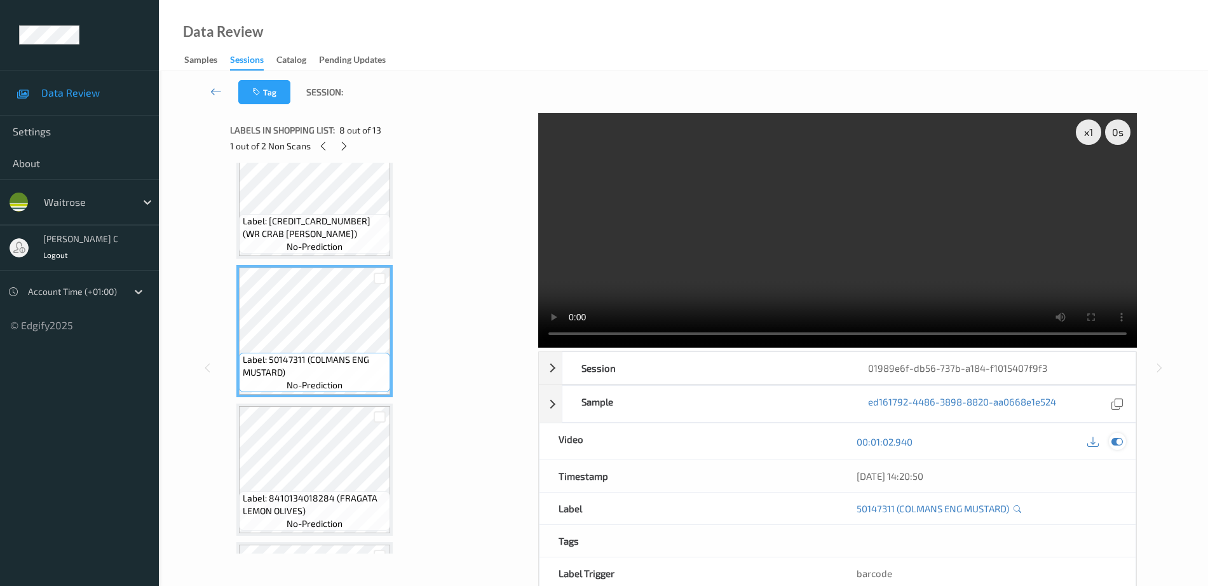
click at [1118, 444] on icon at bounding box center [1116, 441] width 11 height 11
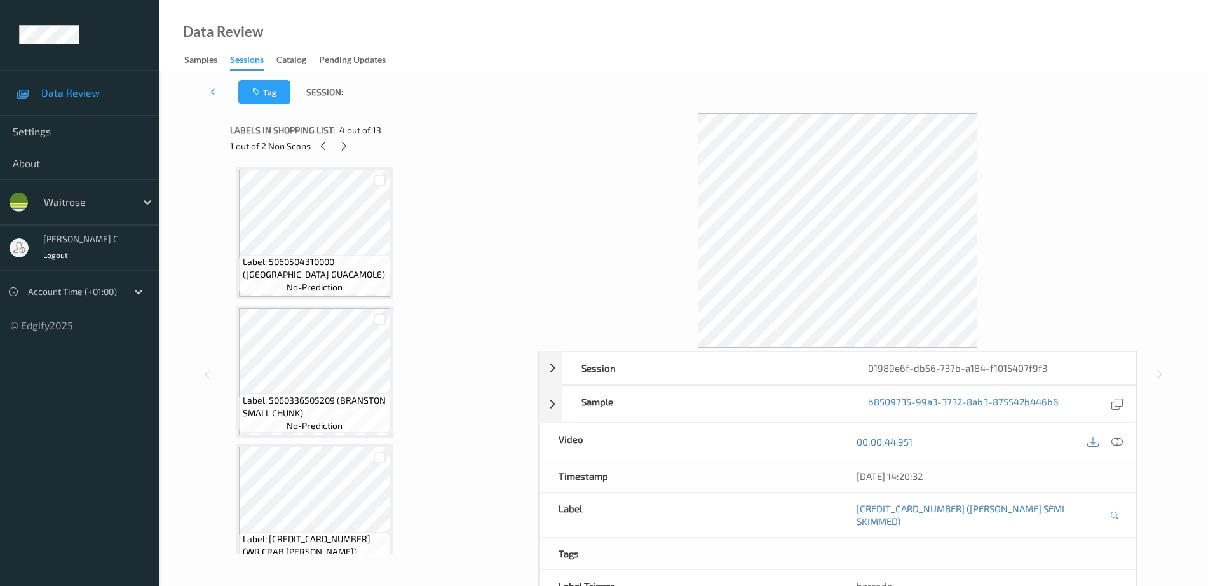
scroll to position [318, 0]
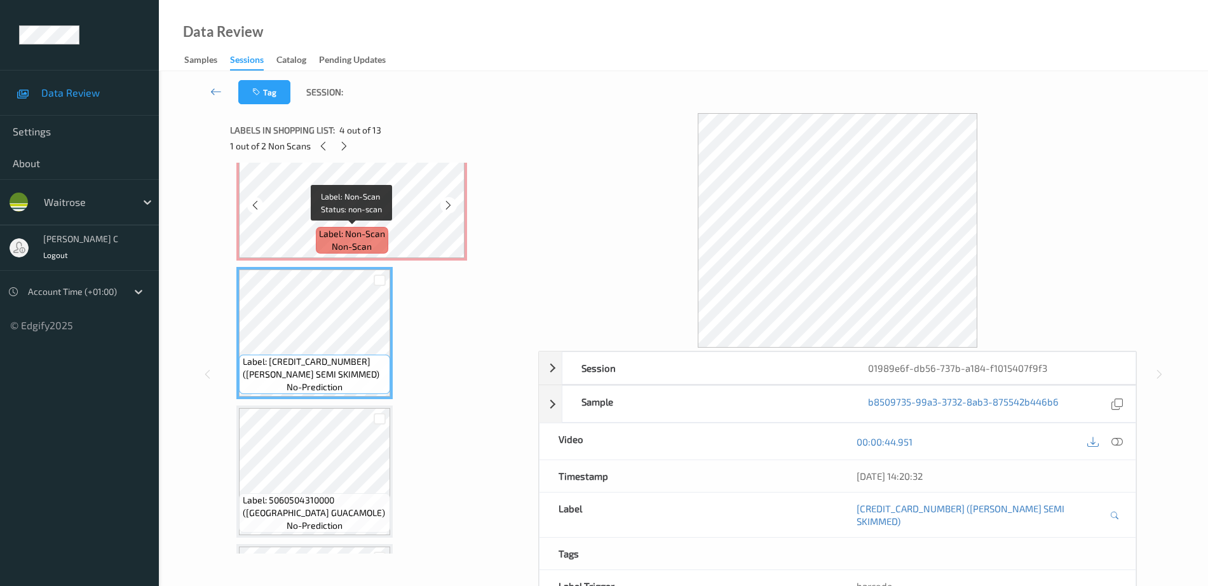
click at [323, 238] on span "Label: Non-Scan" at bounding box center [352, 233] width 66 height 13
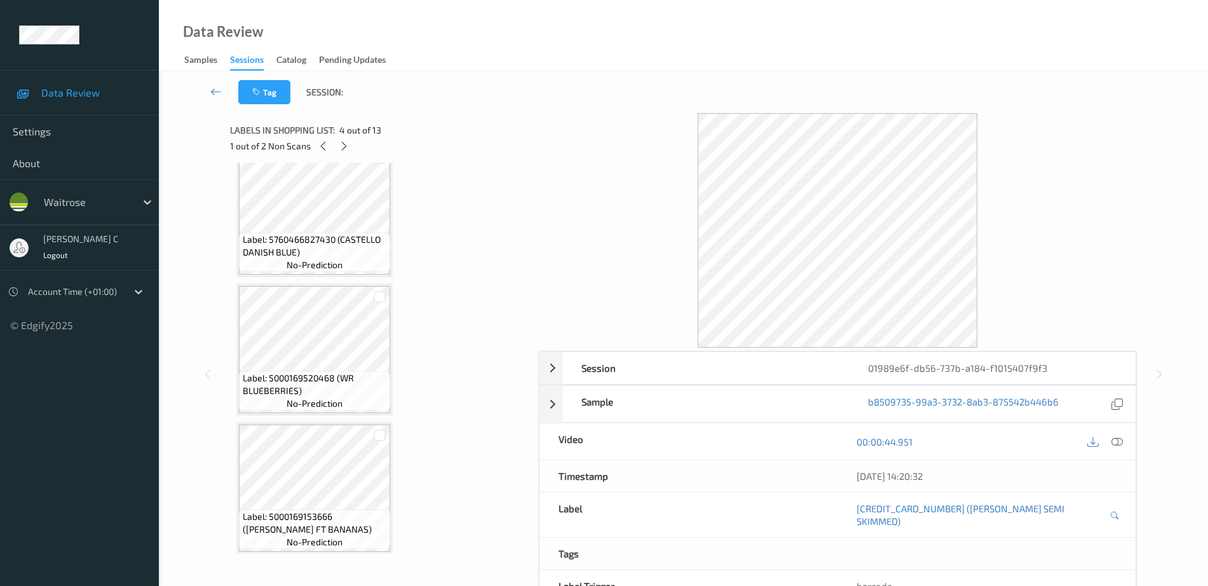
scroll to position [1416, 0]
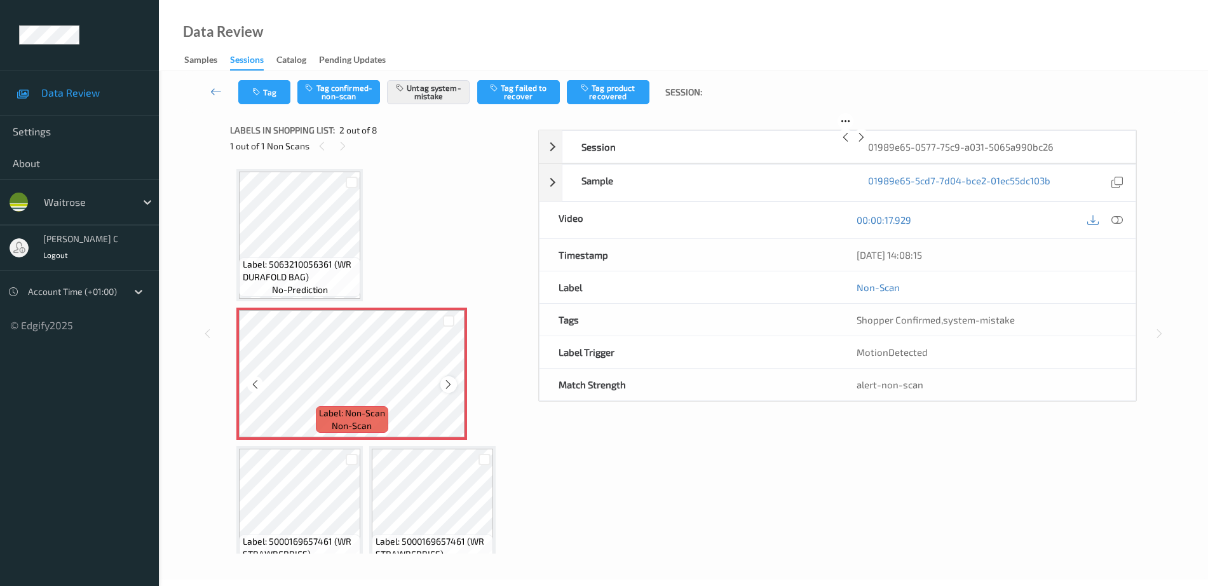
click at [448, 386] on icon at bounding box center [448, 384] width 11 height 11
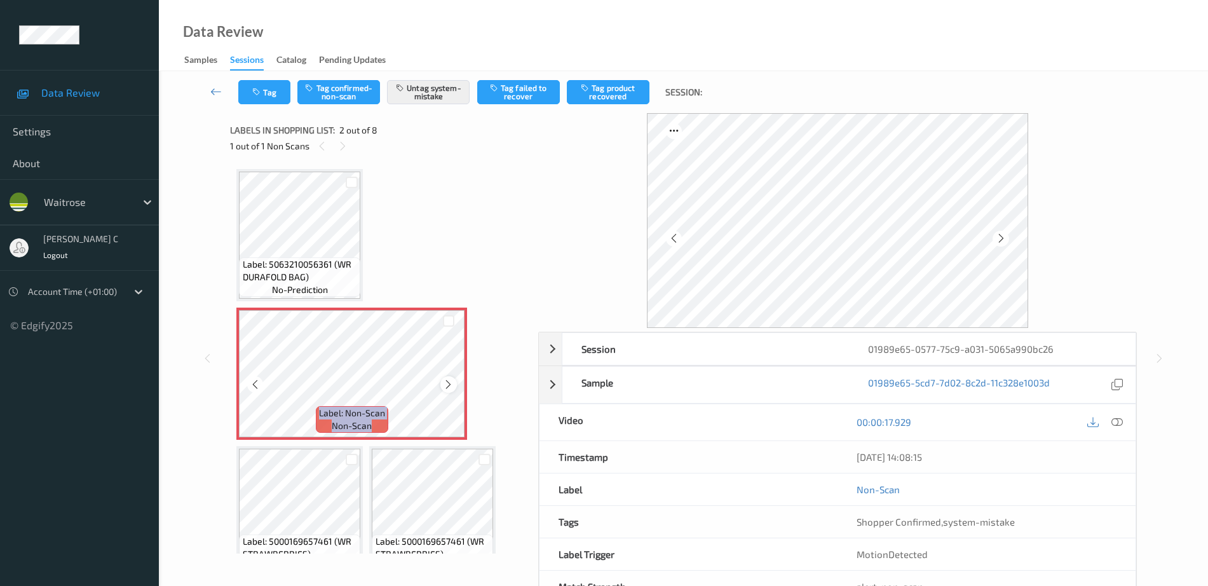
click at [448, 384] on icon at bounding box center [448, 384] width 11 height 11
click at [310, 263] on span "Label: 5063210056361 (WR DURAFOLD BAG)" at bounding box center [300, 270] width 115 height 25
click at [274, 91] on button "Tag" at bounding box center [264, 92] width 52 height 24
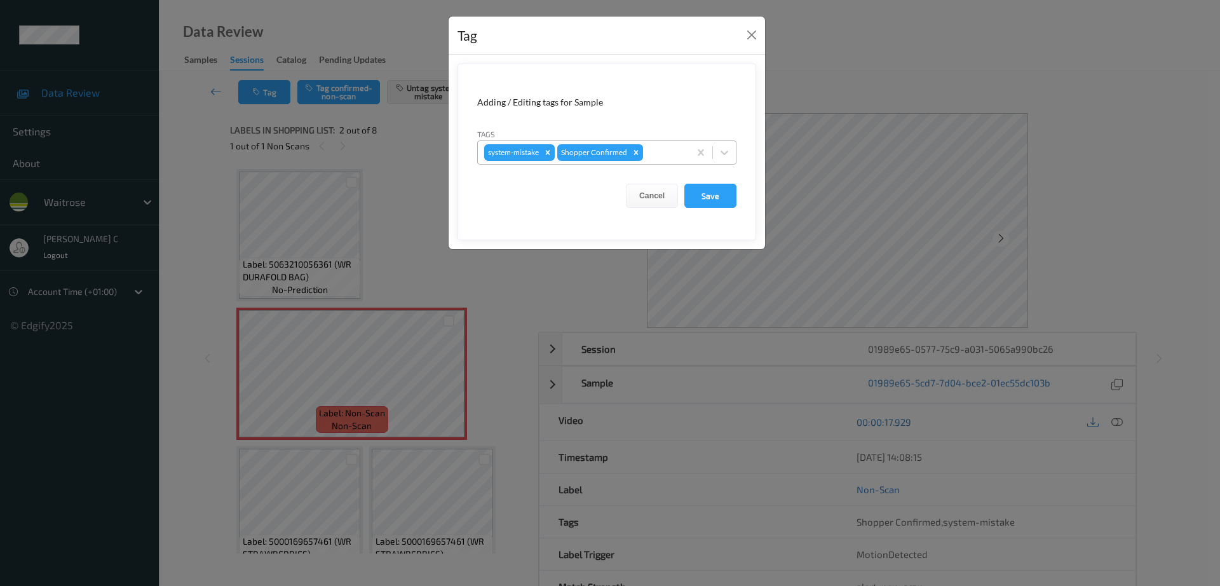
click at [659, 159] on div at bounding box center [664, 152] width 37 height 15
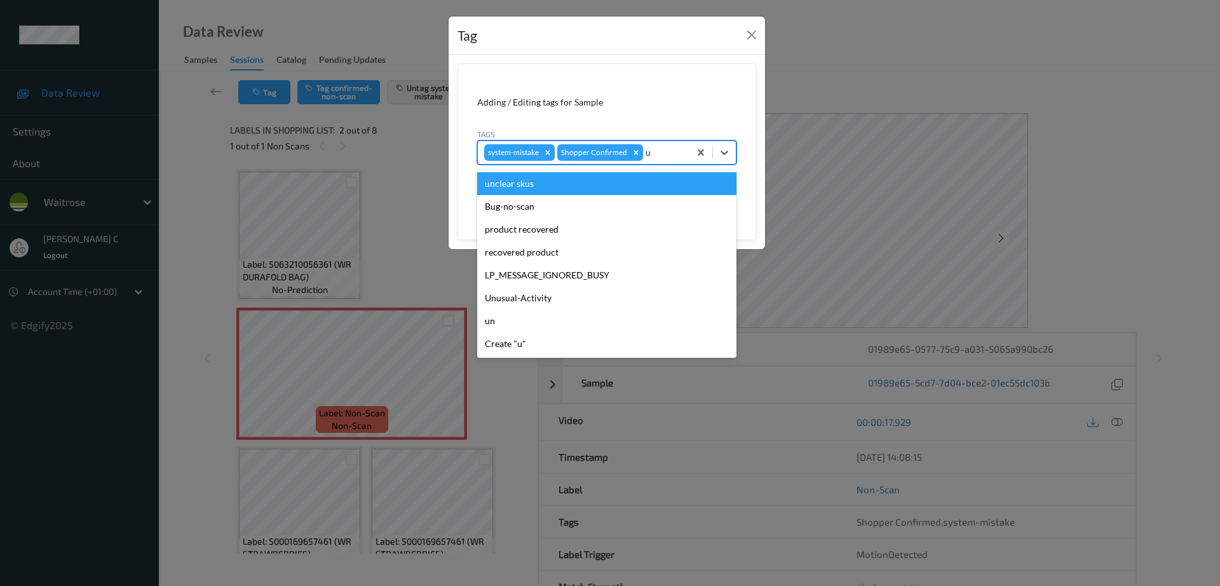
type input "un"
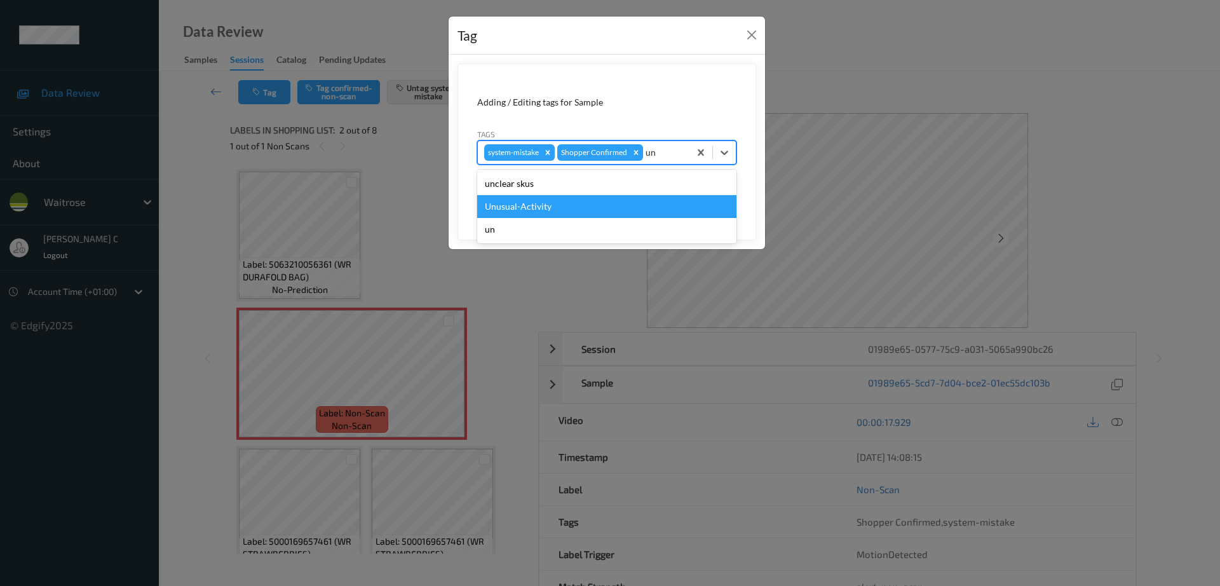
click at [599, 199] on div "Unusual-Activity" at bounding box center [606, 206] width 259 height 23
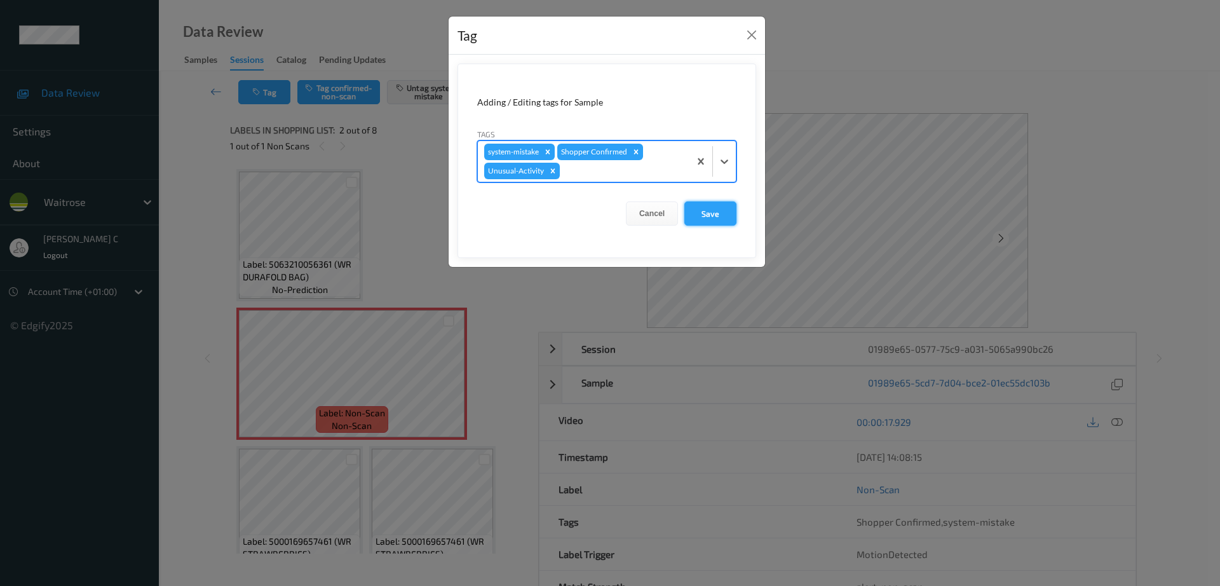
click at [712, 208] on button "Save" at bounding box center [710, 213] width 52 height 24
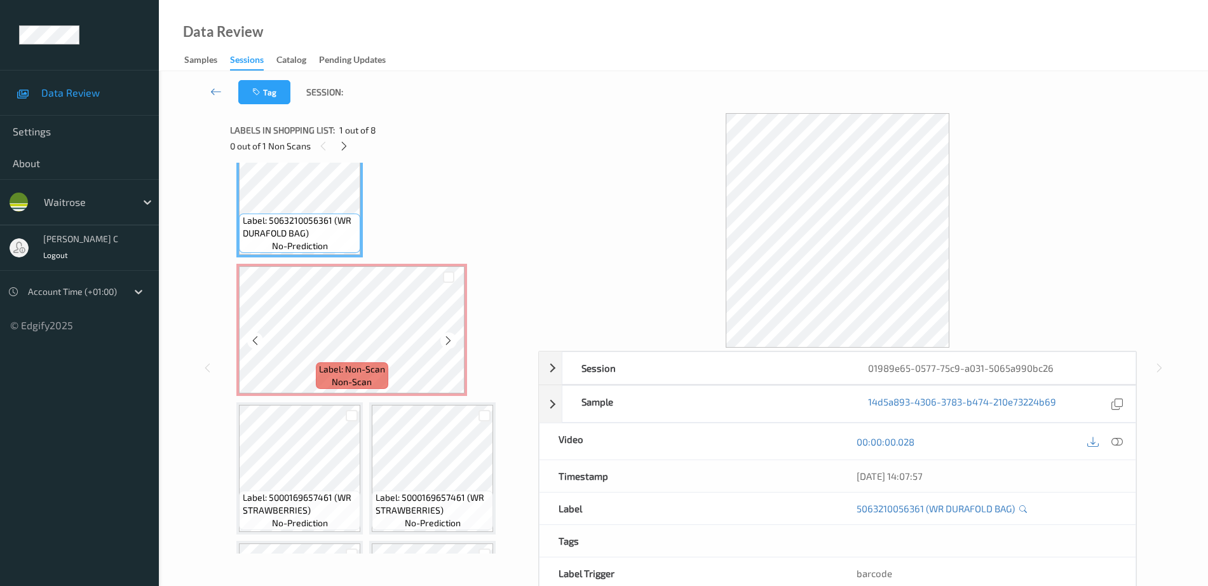
scroll to position [79, 0]
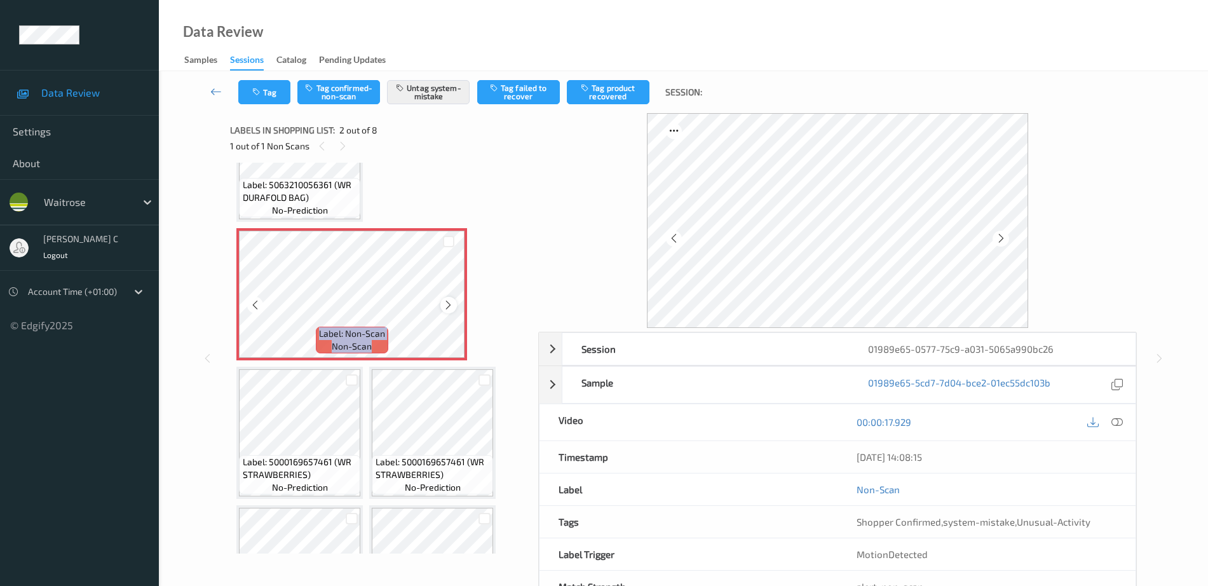
click at [440, 306] on div at bounding box center [448, 305] width 16 height 16
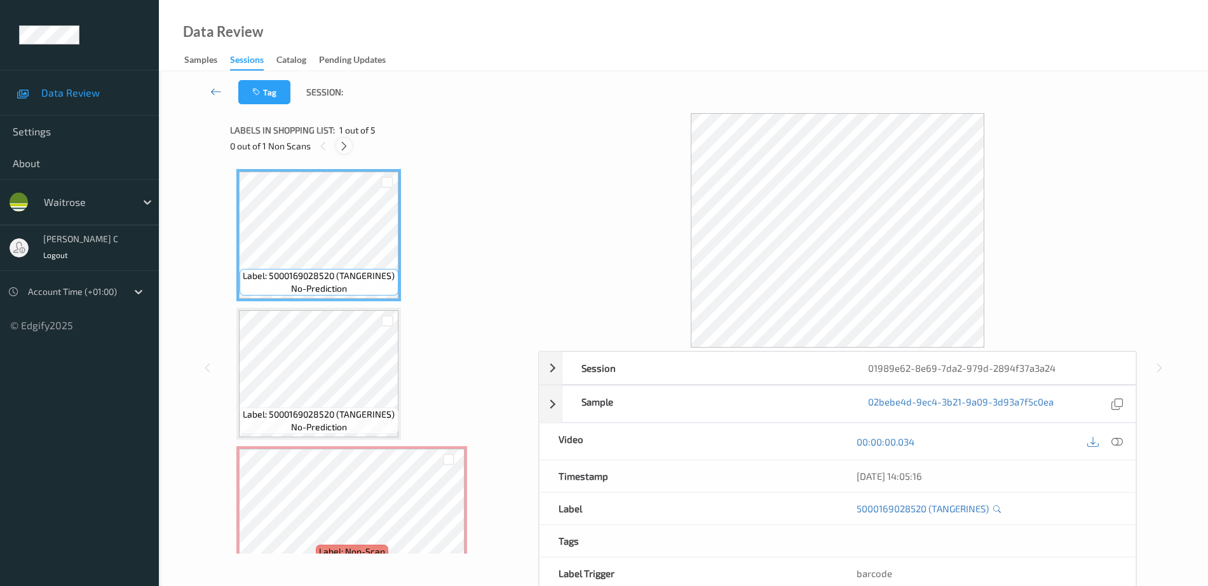
click at [346, 145] on icon at bounding box center [344, 145] width 11 height 11
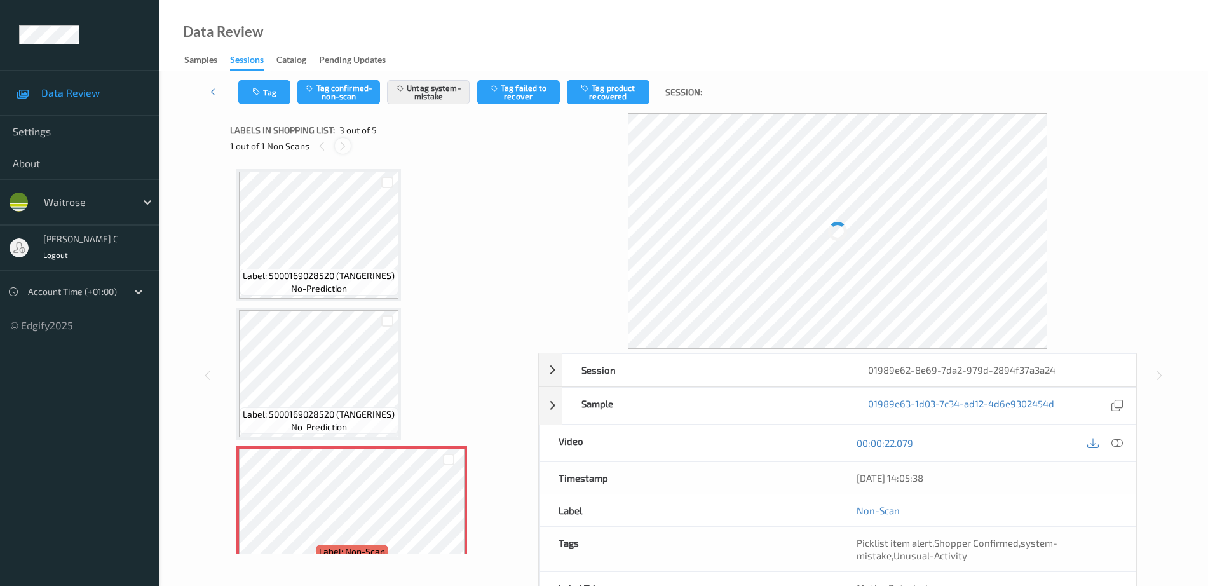
scroll to position [145, 0]
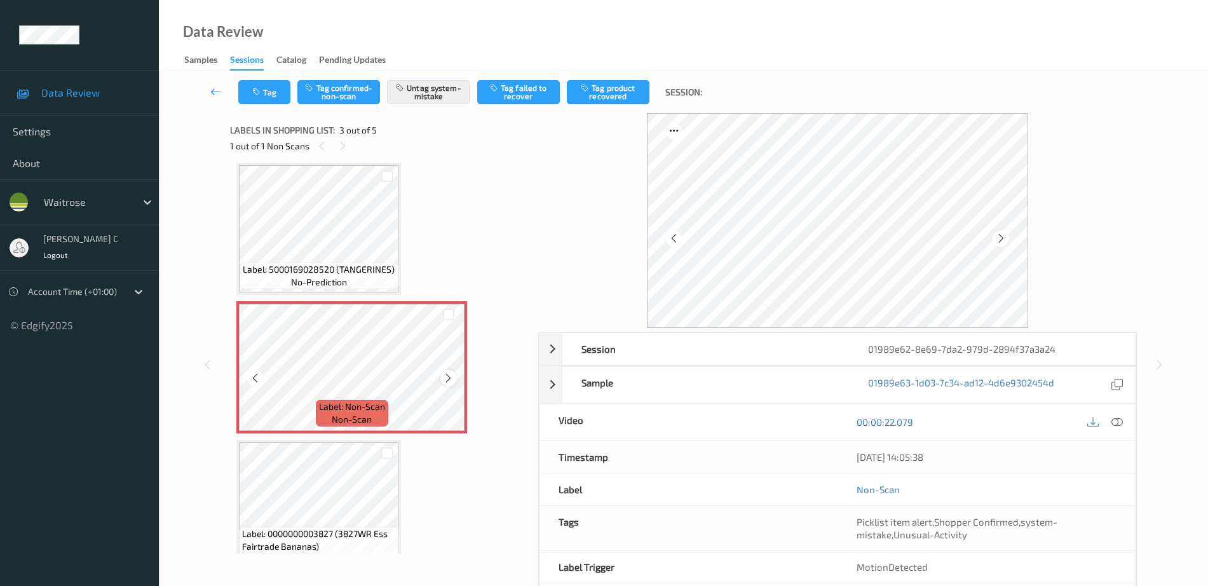
click at [447, 379] on icon at bounding box center [448, 377] width 11 height 11
click at [447, 378] on icon at bounding box center [448, 377] width 11 height 11
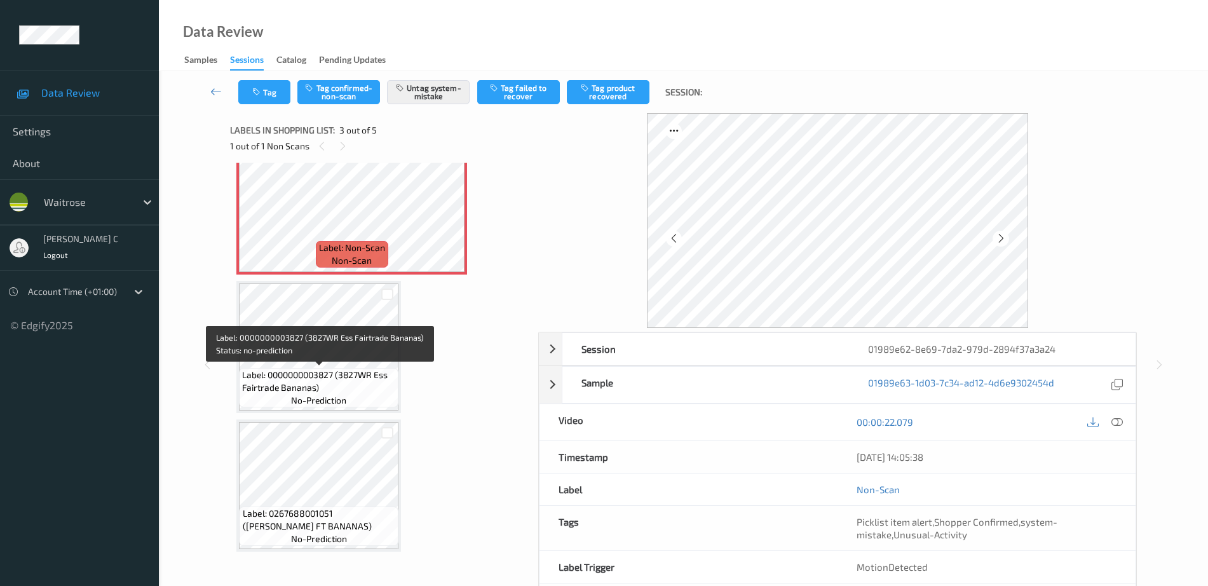
click at [351, 394] on span "Label: 0000000003827 (3827WR Ess Fairtrade Bananas)" at bounding box center [318, 380] width 153 height 25
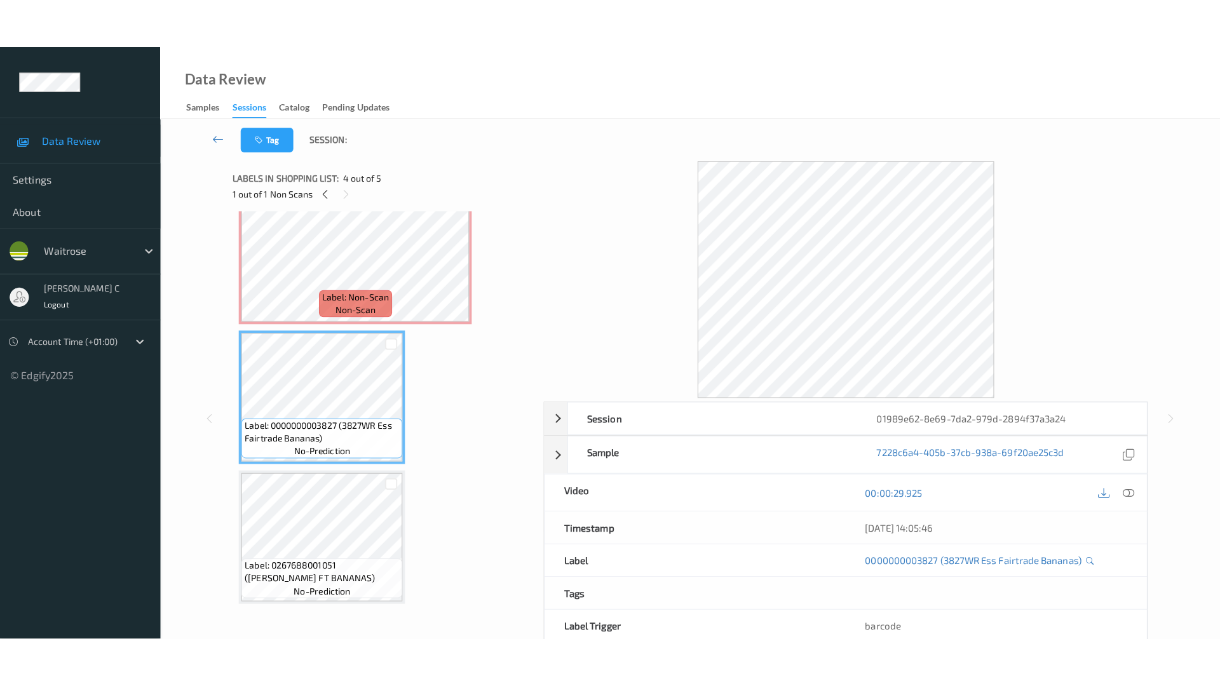
scroll to position [224, 0]
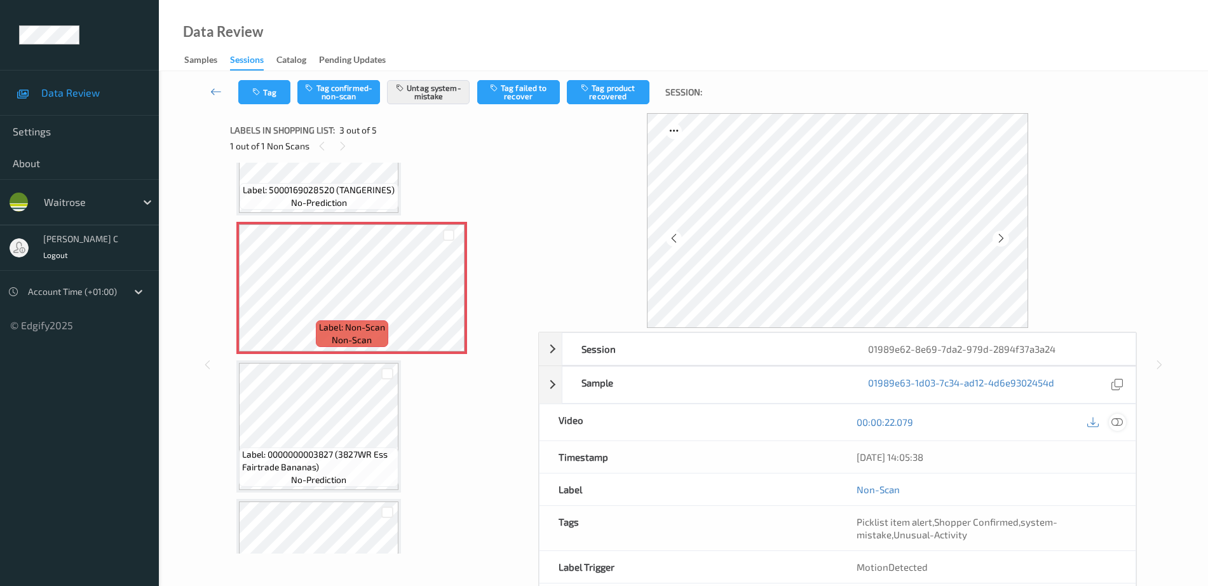
click at [1115, 419] on icon at bounding box center [1116, 421] width 11 height 11
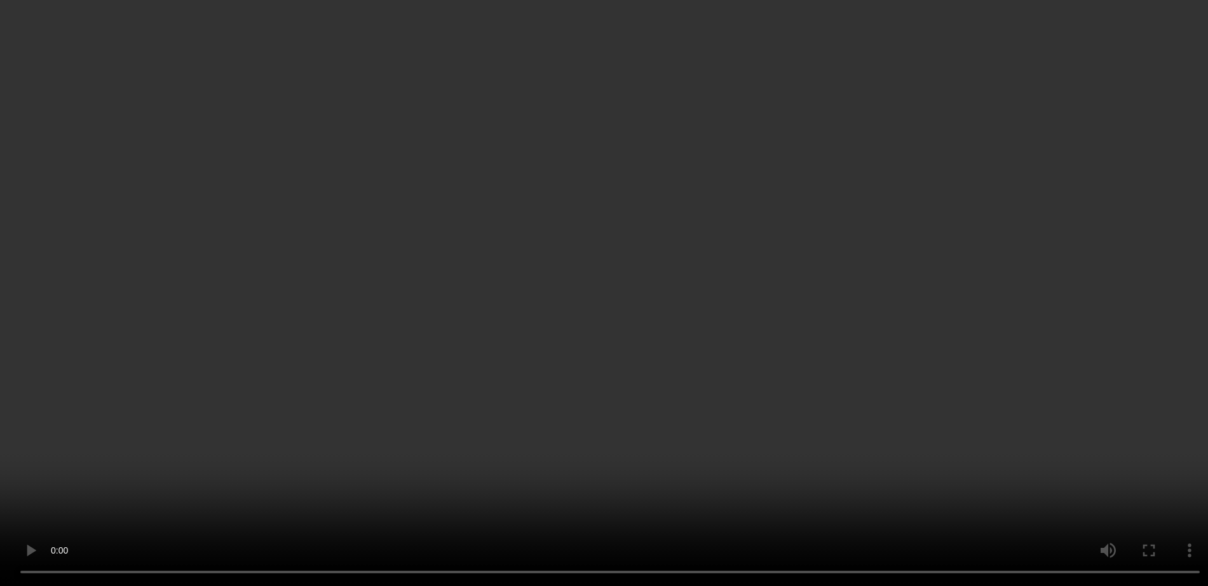
scroll to position [63, 0]
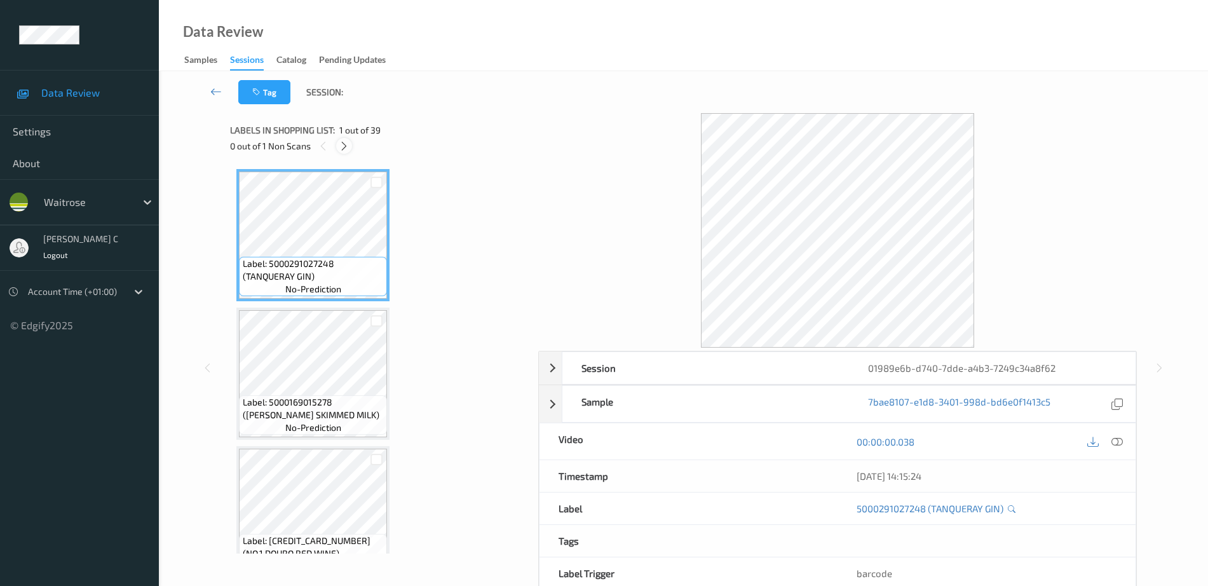
click at [347, 149] on icon at bounding box center [344, 145] width 11 height 11
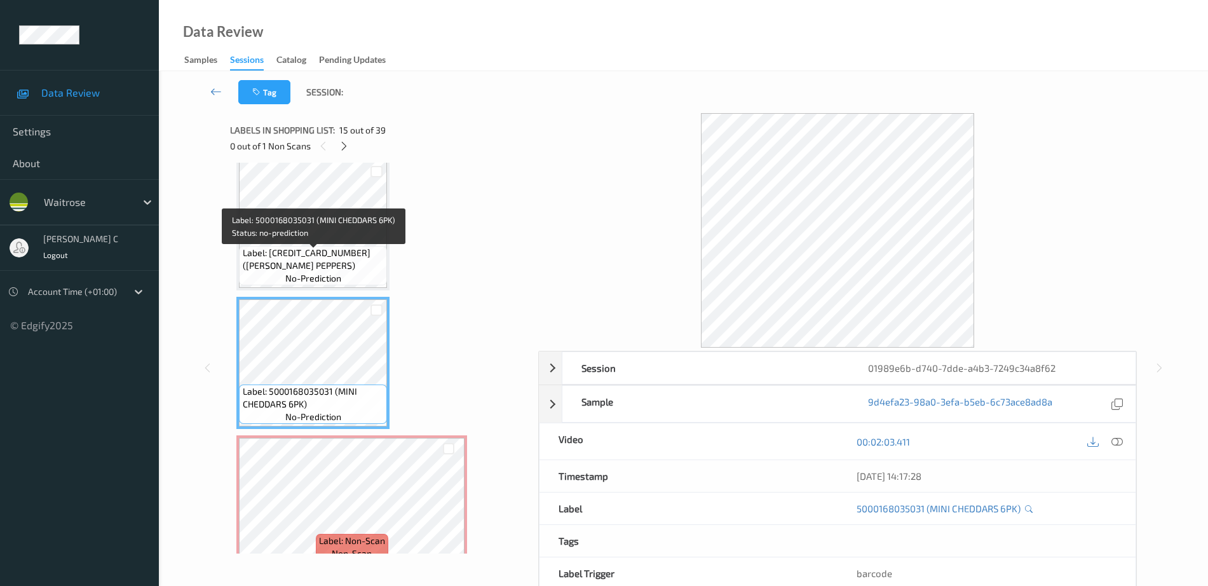
scroll to position [1787, 0]
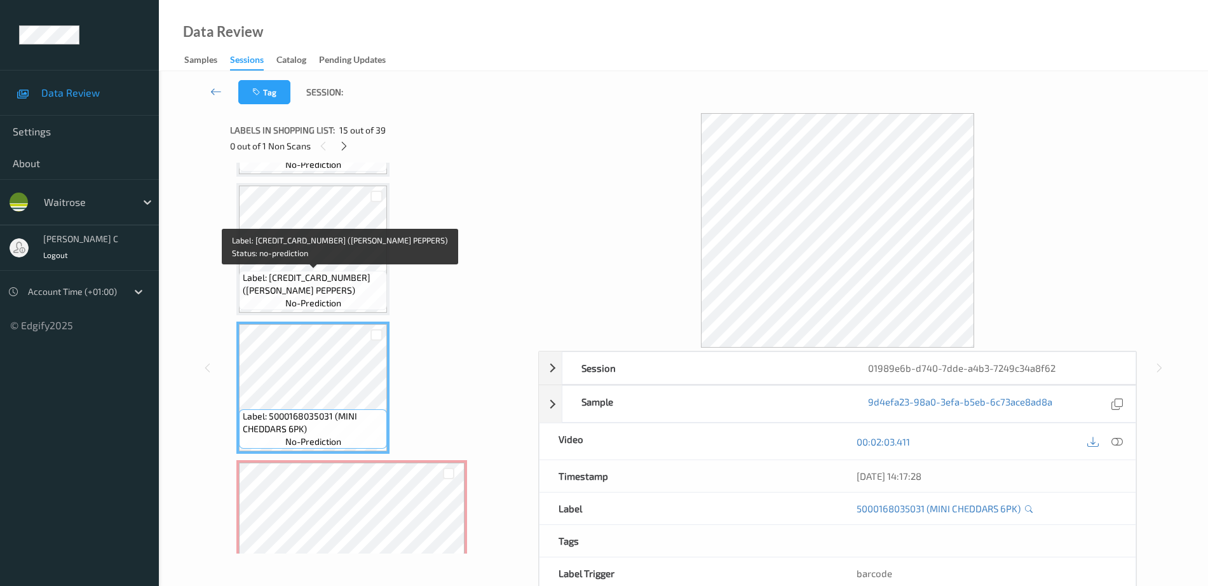
click at [330, 297] on span "no-prediction" at bounding box center [313, 303] width 56 height 13
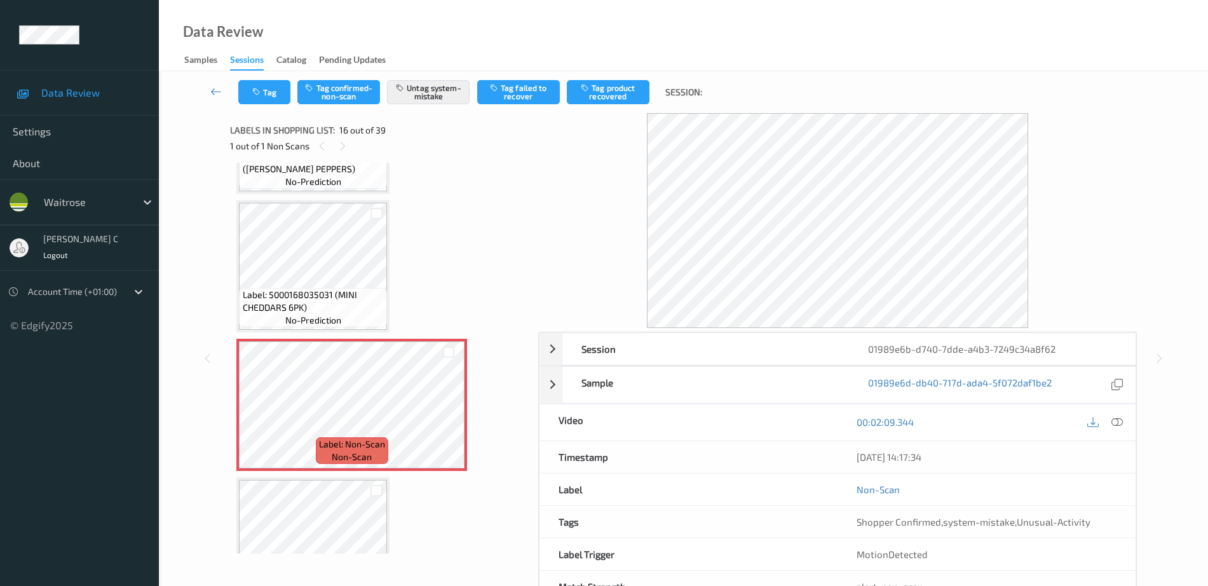
scroll to position [1945, 0]
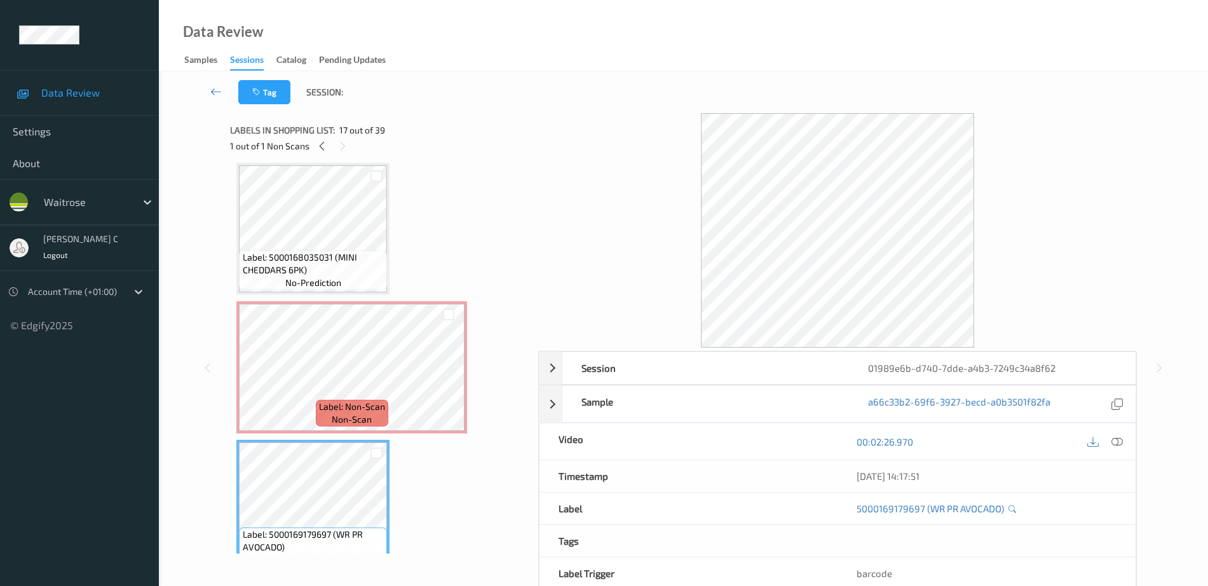
click at [326, 407] on span "Label: Non-Scan" at bounding box center [352, 406] width 66 height 13
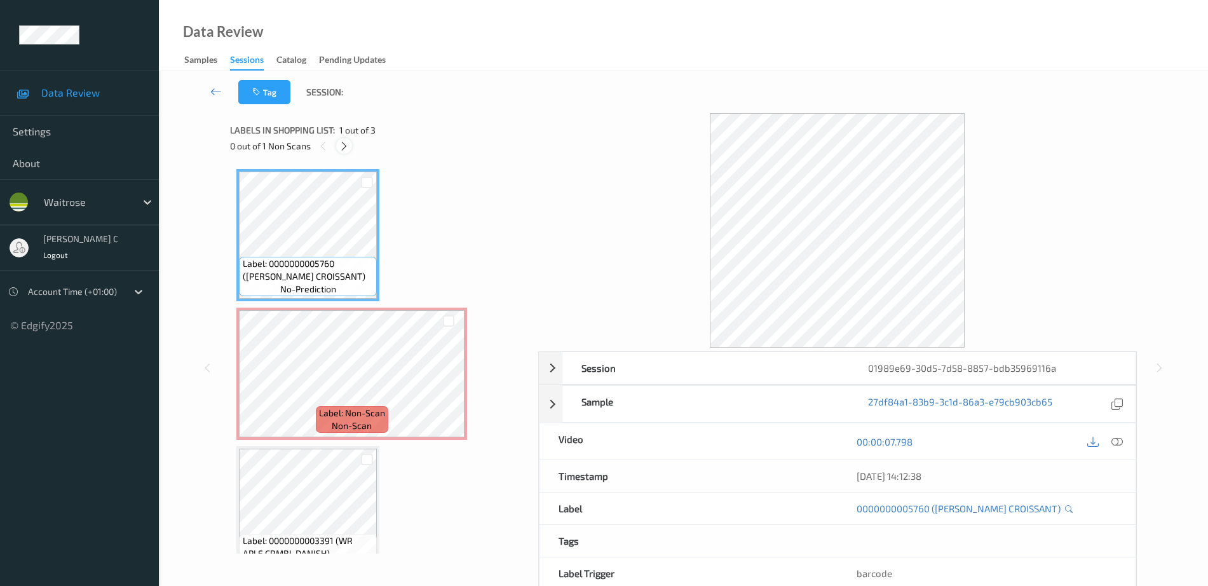
click at [341, 144] on icon at bounding box center [344, 145] width 11 height 11
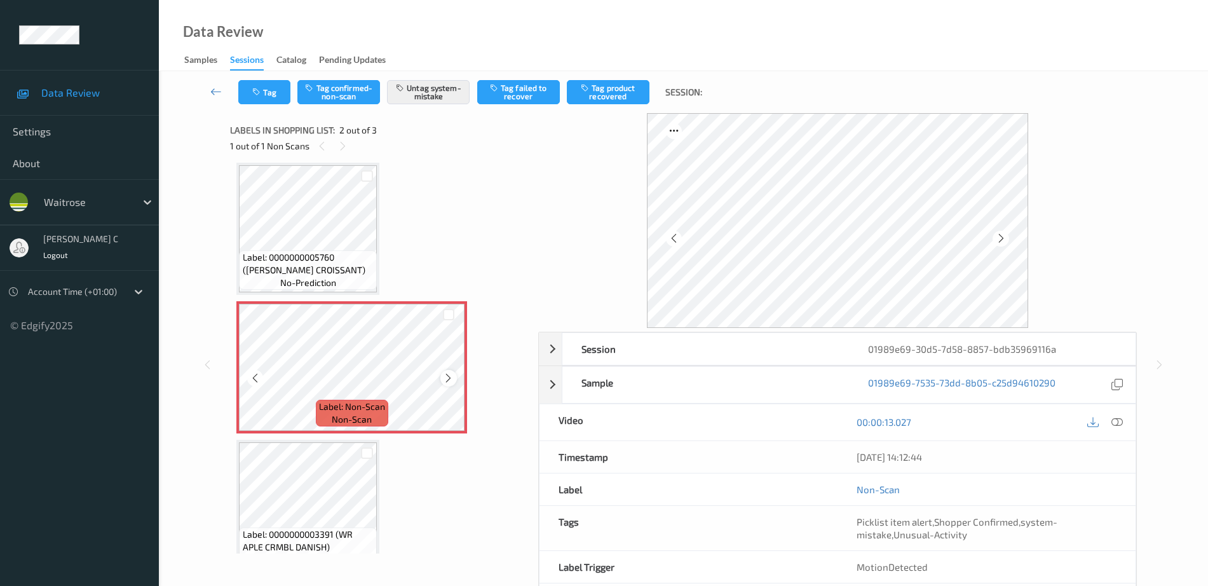
click at [445, 378] on icon at bounding box center [448, 377] width 11 height 11
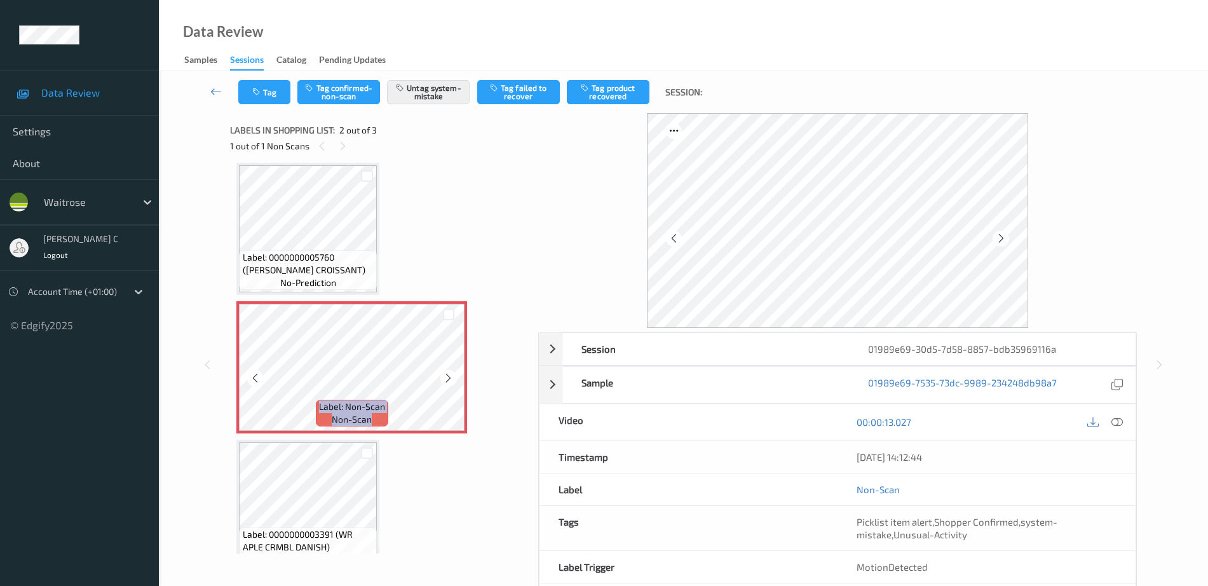
click at [445, 378] on icon at bounding box center [448, 377] width 11 height 11
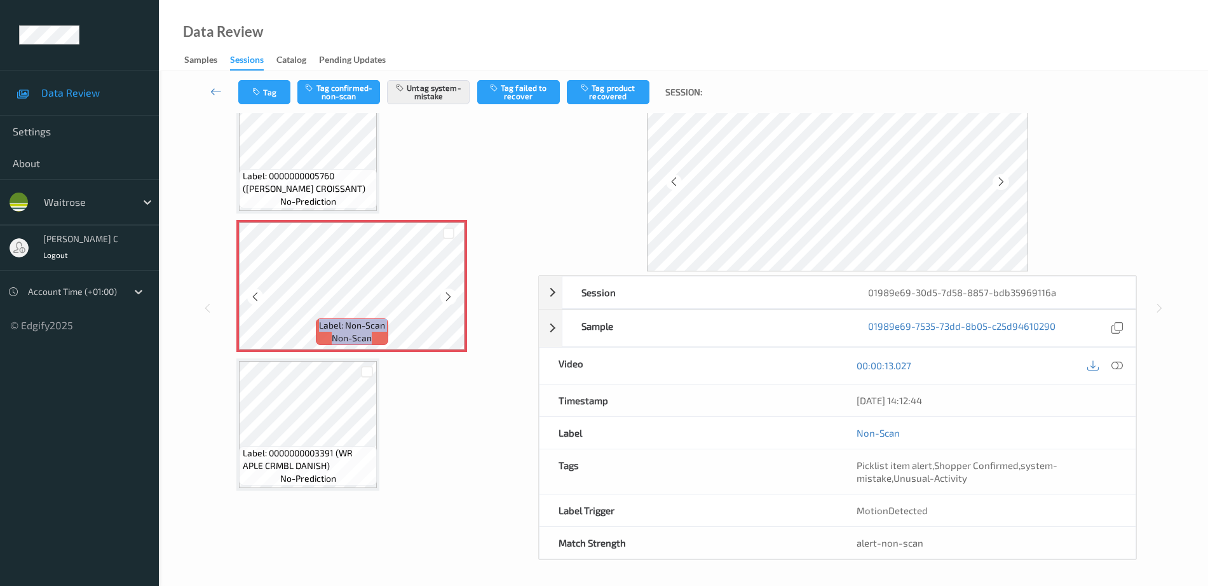
scroll to position [57, 0]
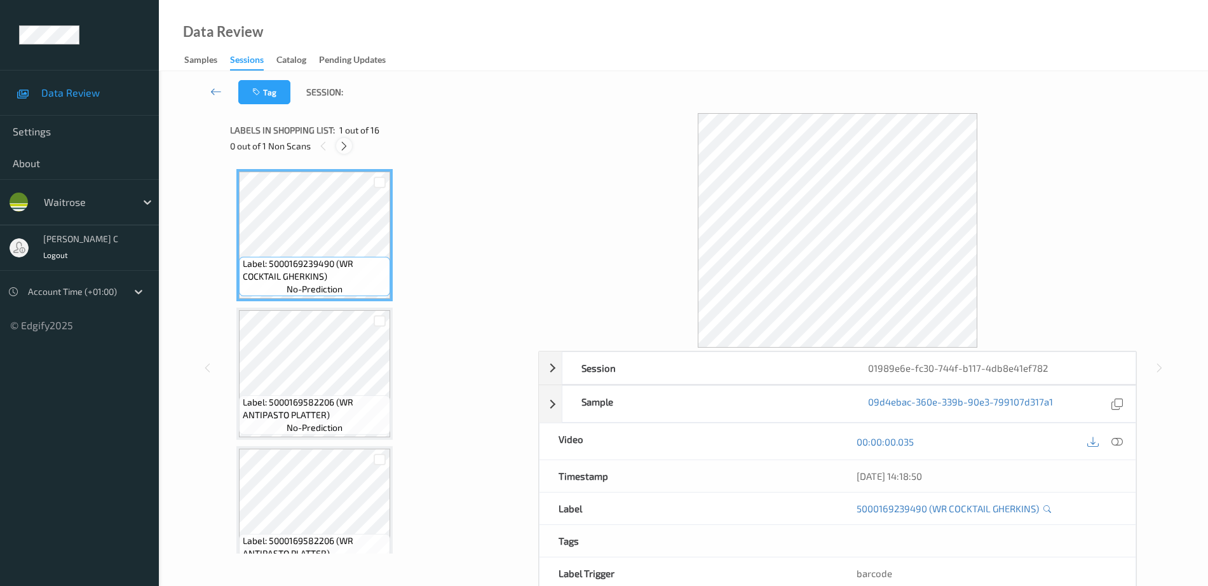
click at [346, 149] on icon at bounding box center [344, 145] width 11 height 11
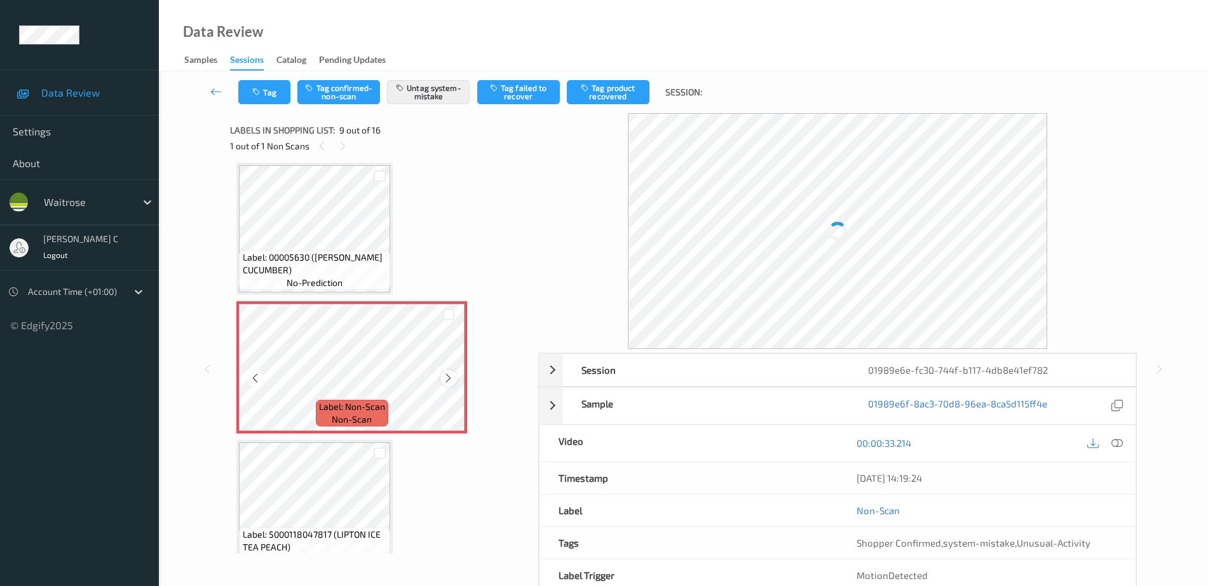
click at [449, 378] on icon at bounding box center [448, 377] width 11 height 11
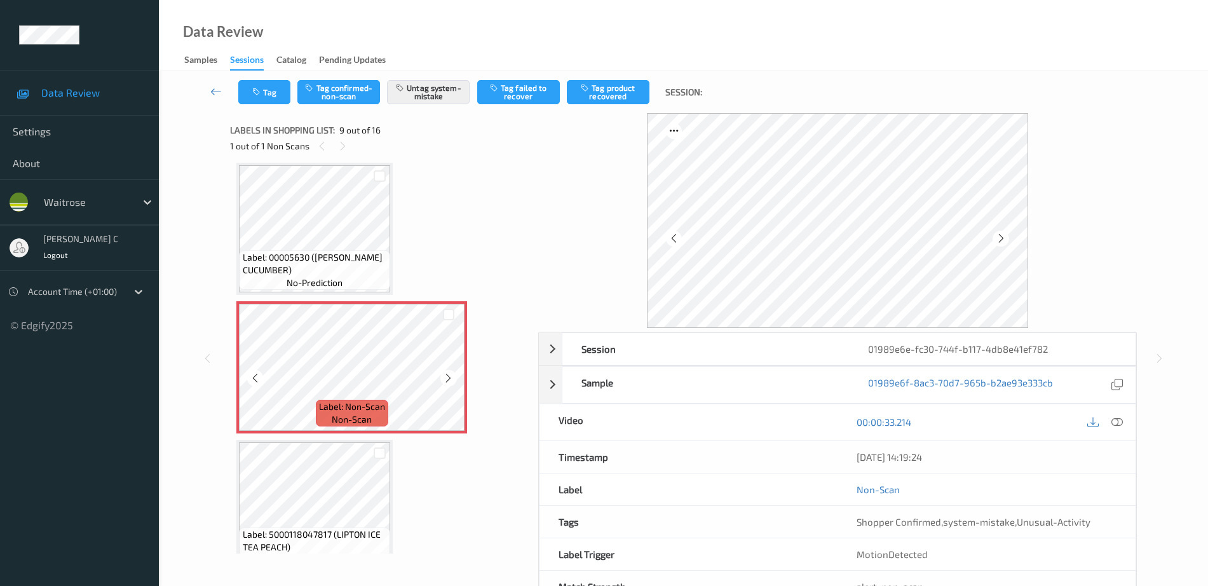
click at [449, 378] on icon at bounding box center [448, 377] width 11 height 11
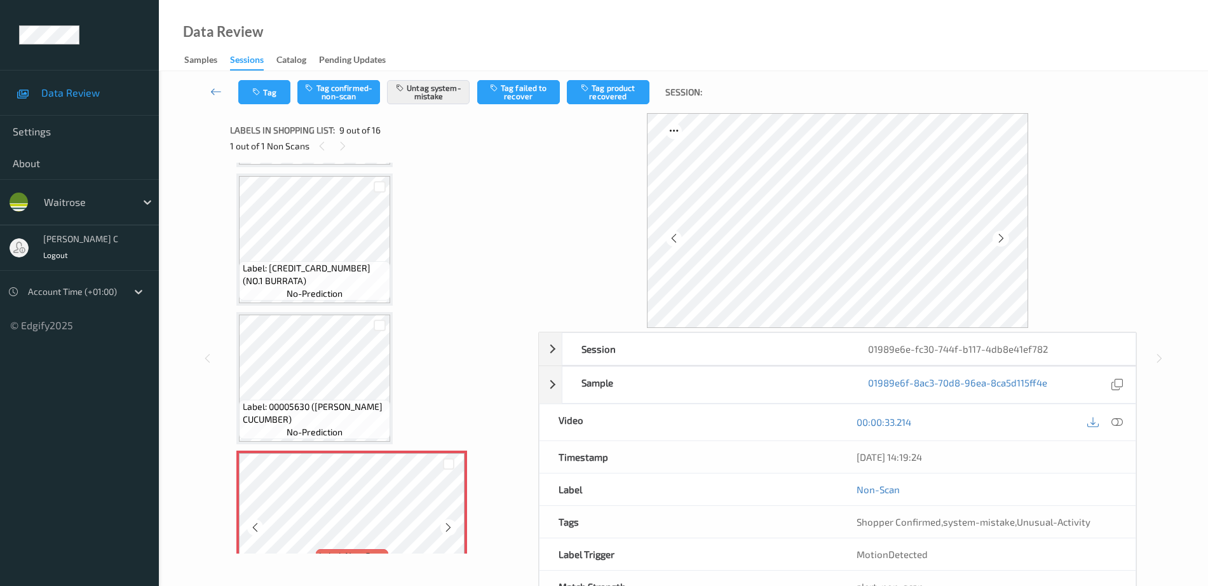
scroll to position [817, 0]
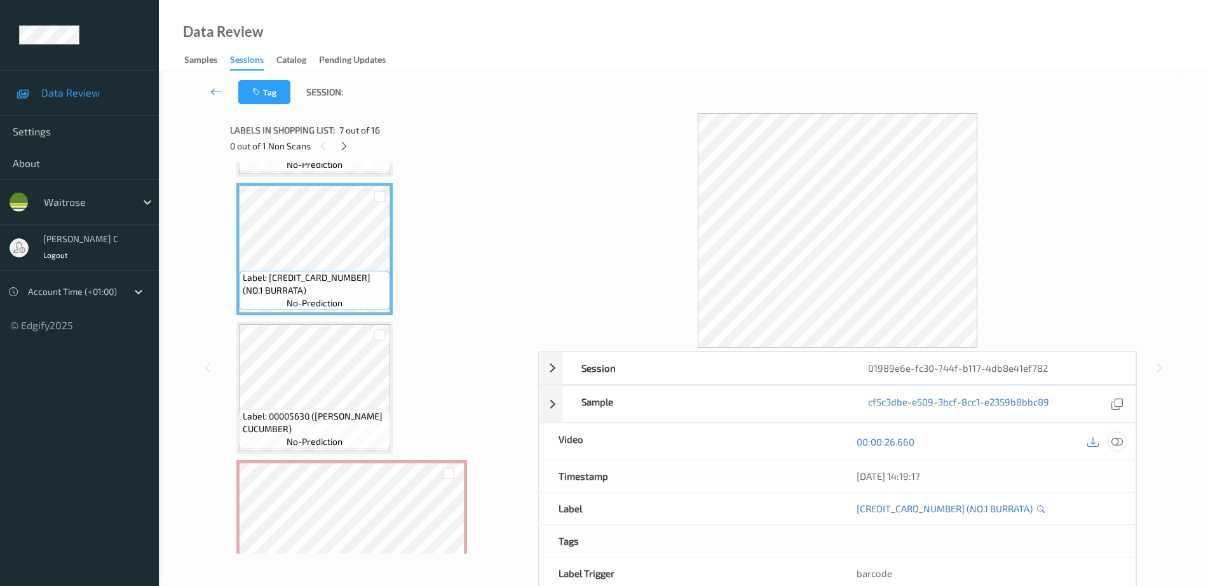
click at [1112, 444] on icon at bounding box center [1116, 441] width 11 height 11
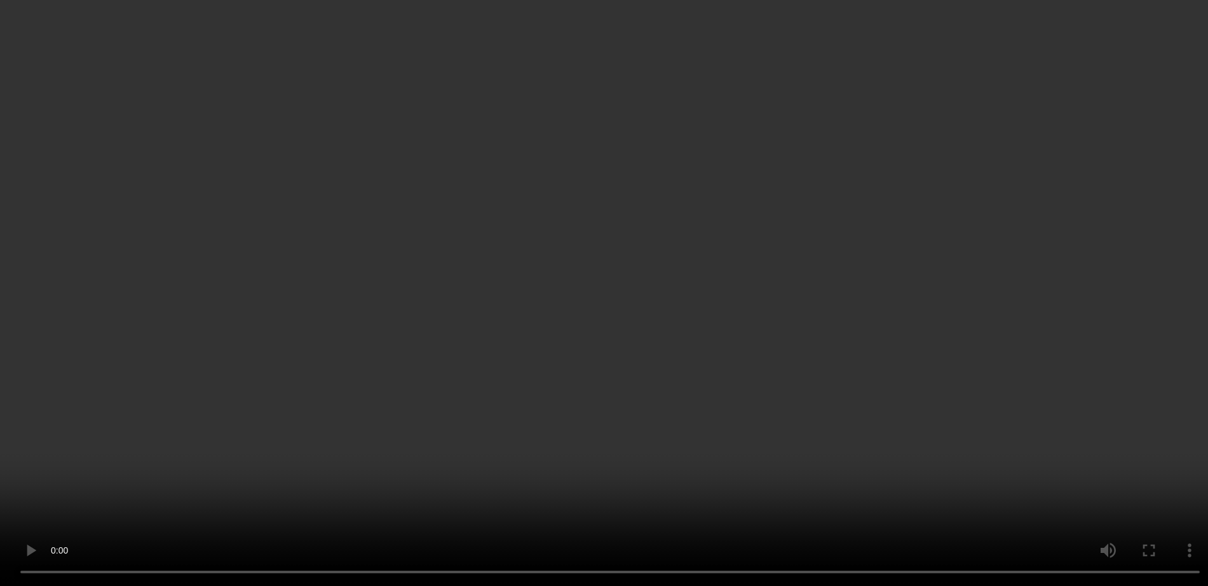
scroll to position [896, 0]
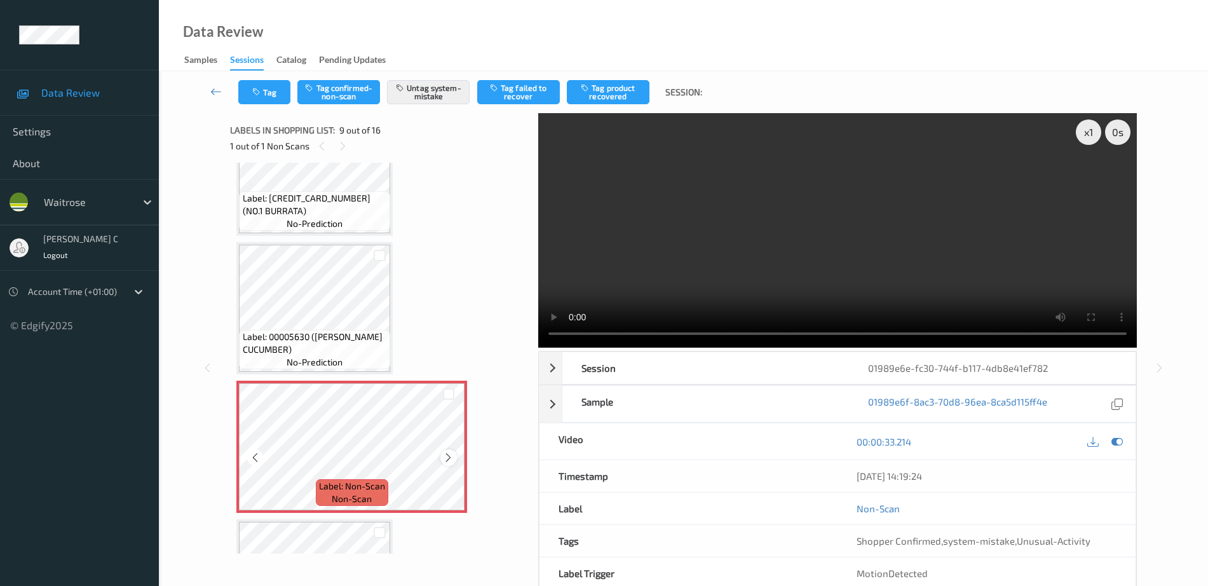
click at [456, 457] on div at bounding box center [448, 457] width 16 height 16
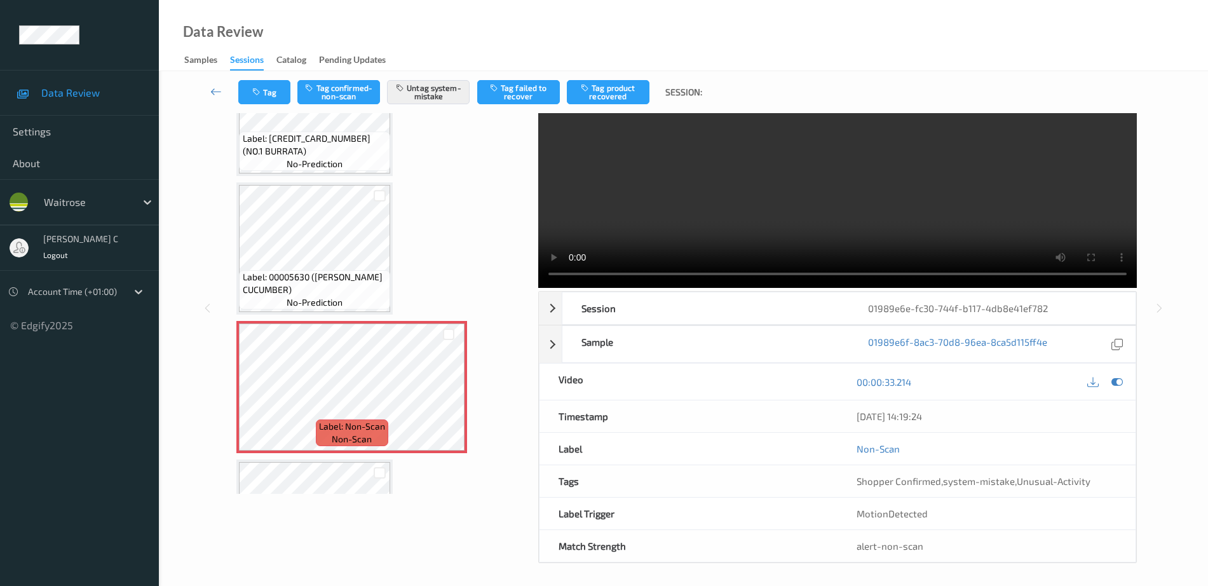
scroll to position [63, 0]
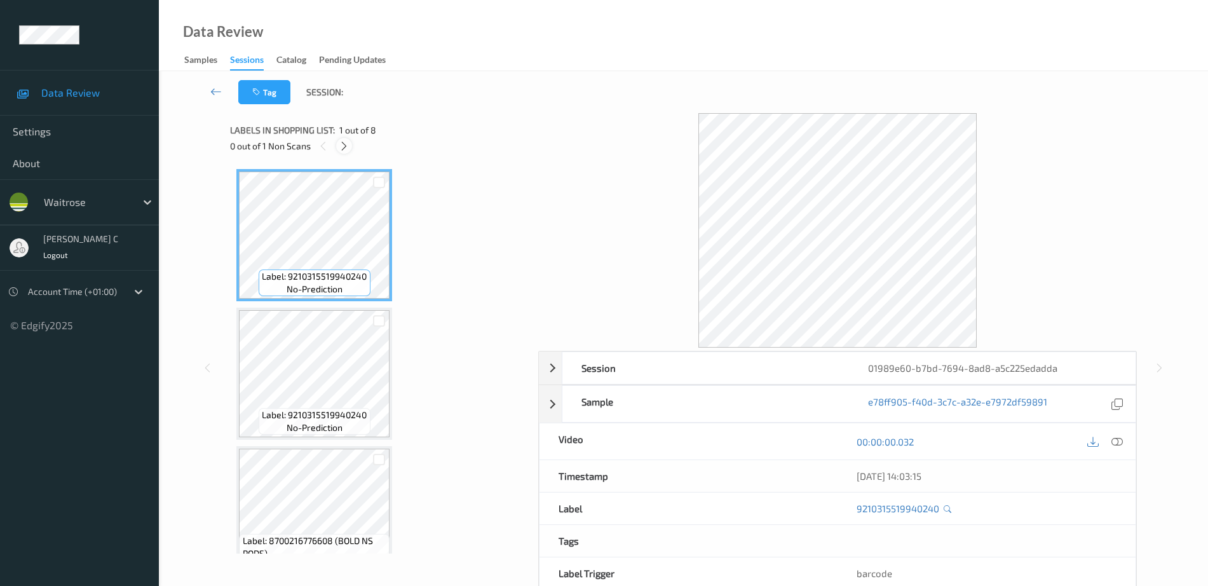
click at [348, 140] on icon at bounding box center [344, 145] width 11 height 11
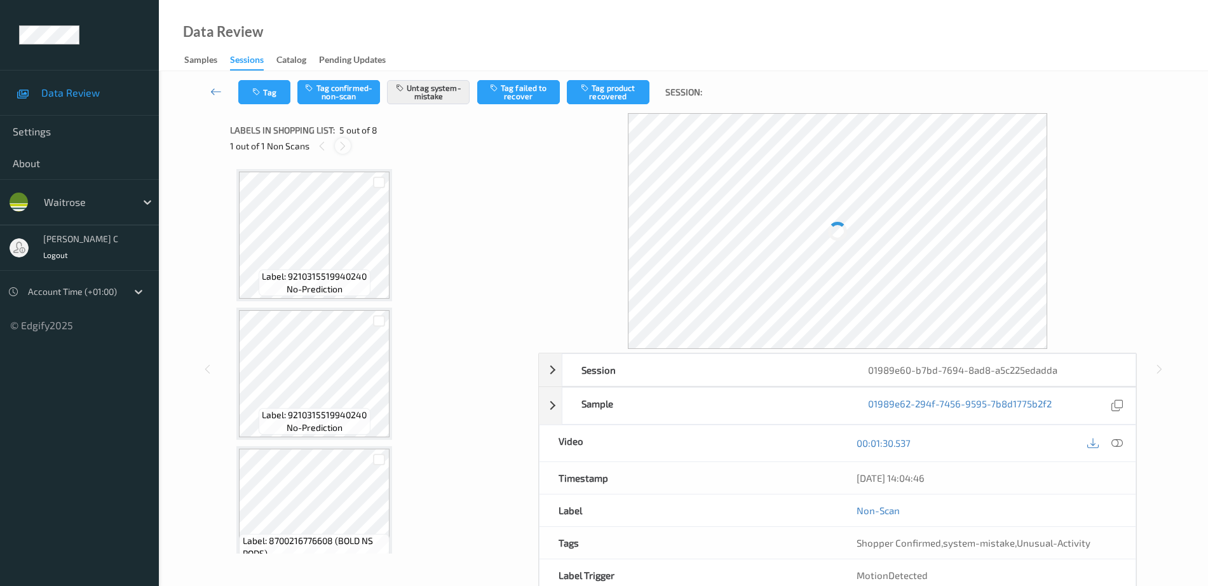
scroll to position [422, 0]
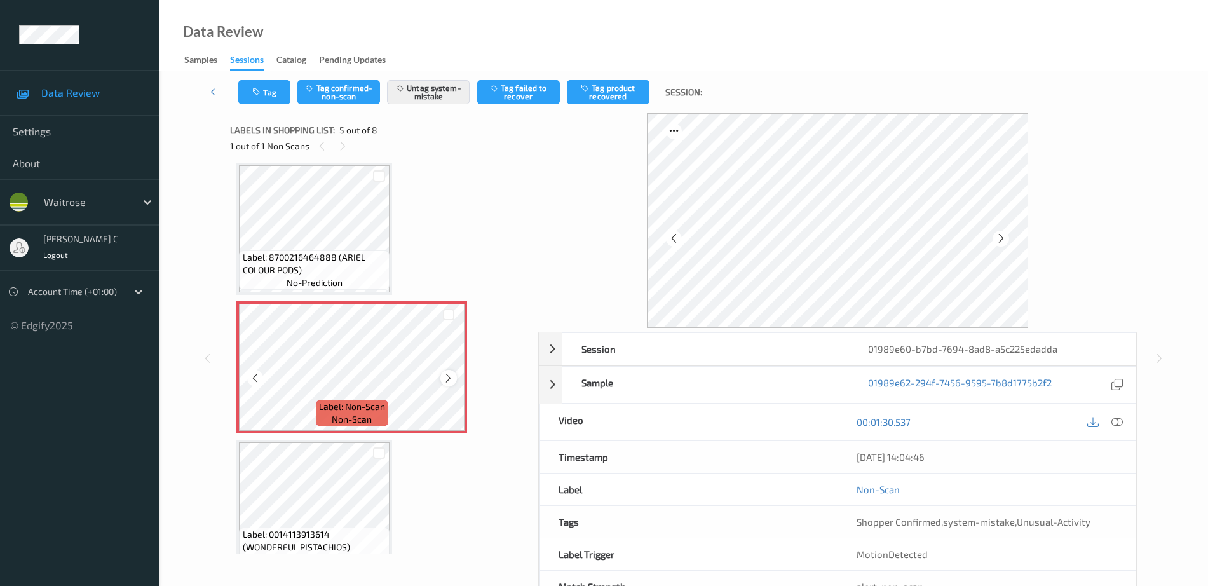
click at [445, 380] on icon at bounding box center [448, 377] width 11 height 11
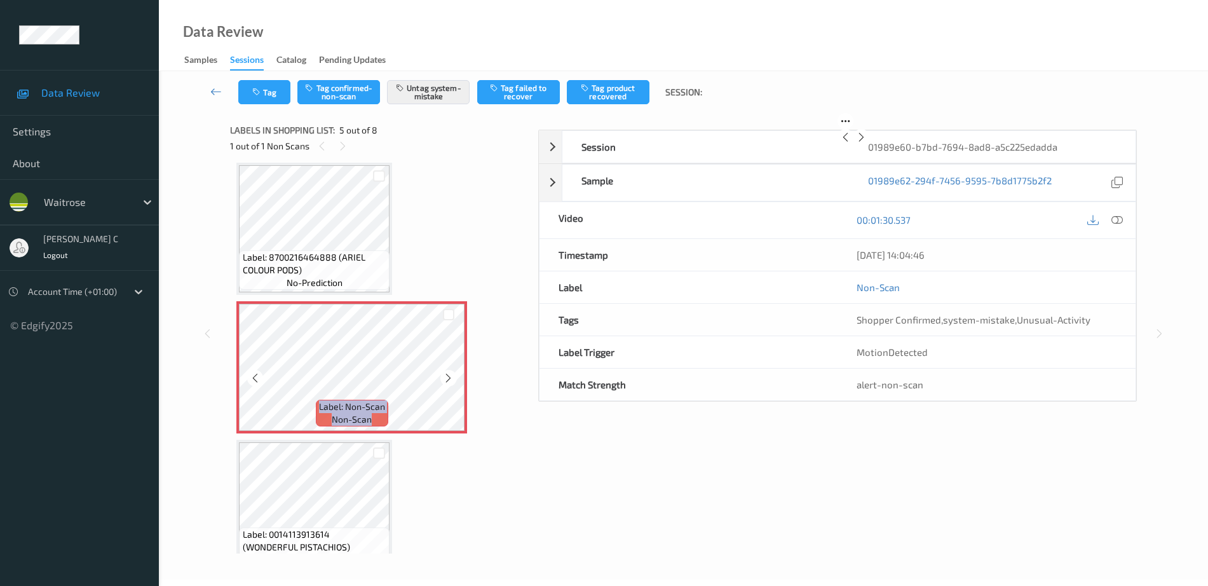
click at [445, 380] on icon at bounding box center [448, 377] width 11 height 11
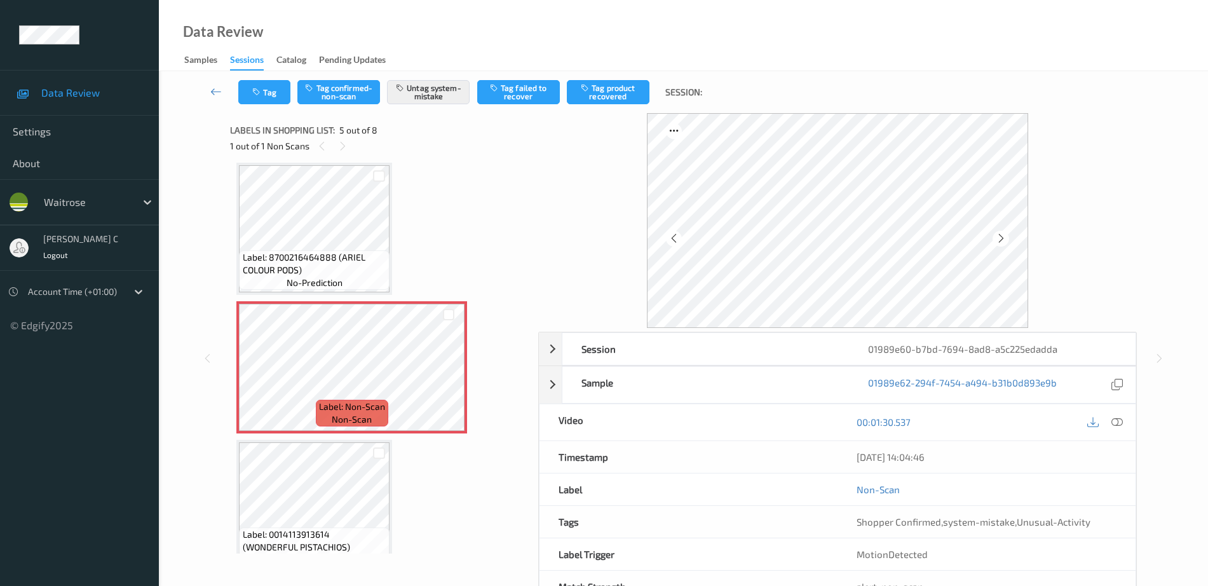
click at [324, 251] on span "Label: 8700216464888 (ARIEL COLOUR PODS)" at bounding box center [315, 263] width 144 height 25
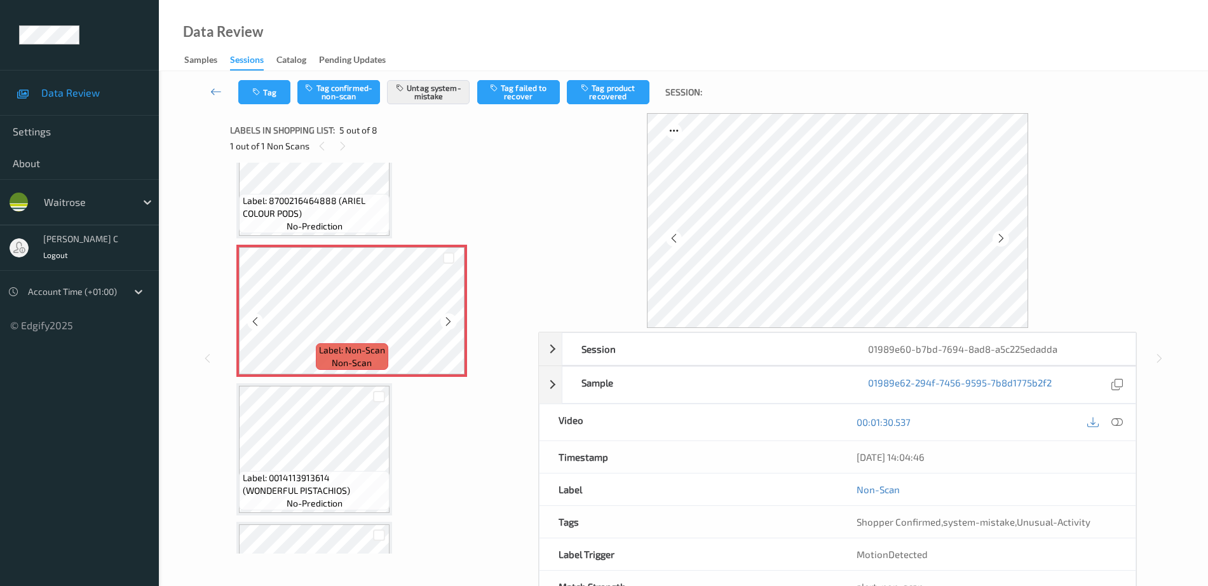
scroll to position [501, 0]
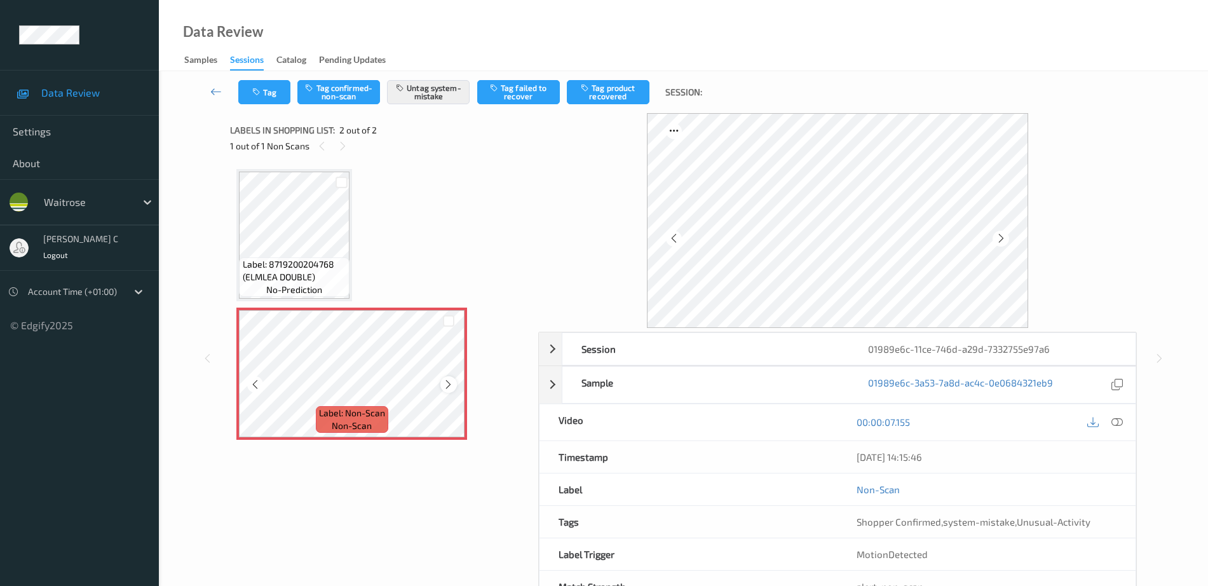
click at [447, 379] on icon at bounding box center [448, 384] width 11 height 11
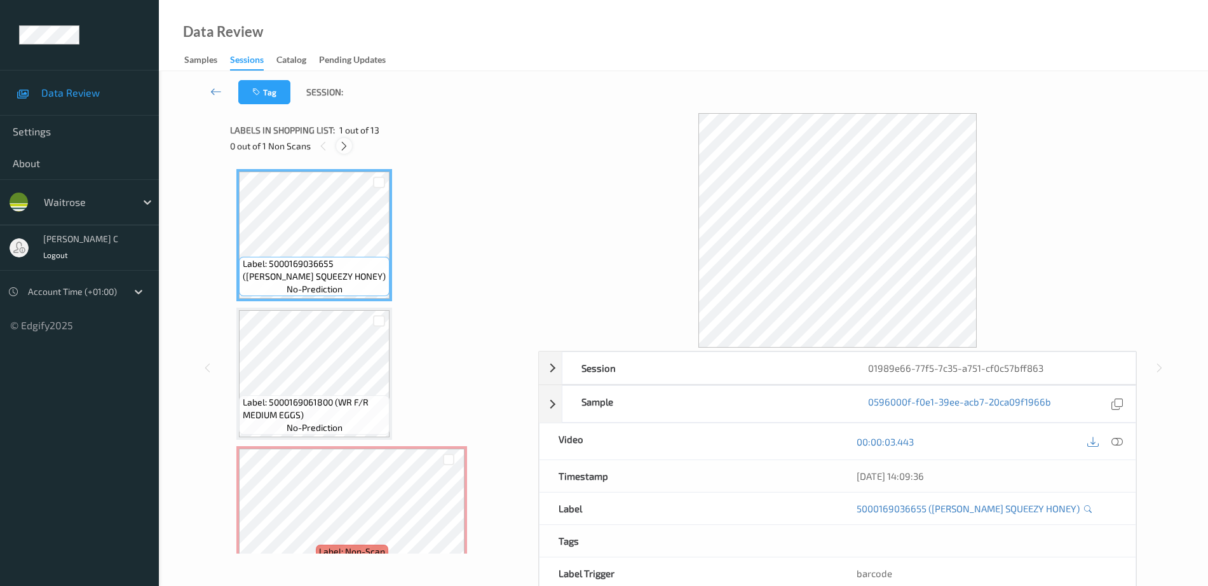
click at [346, 145] on icon at bounding box center [344, 145] width 11 height 11
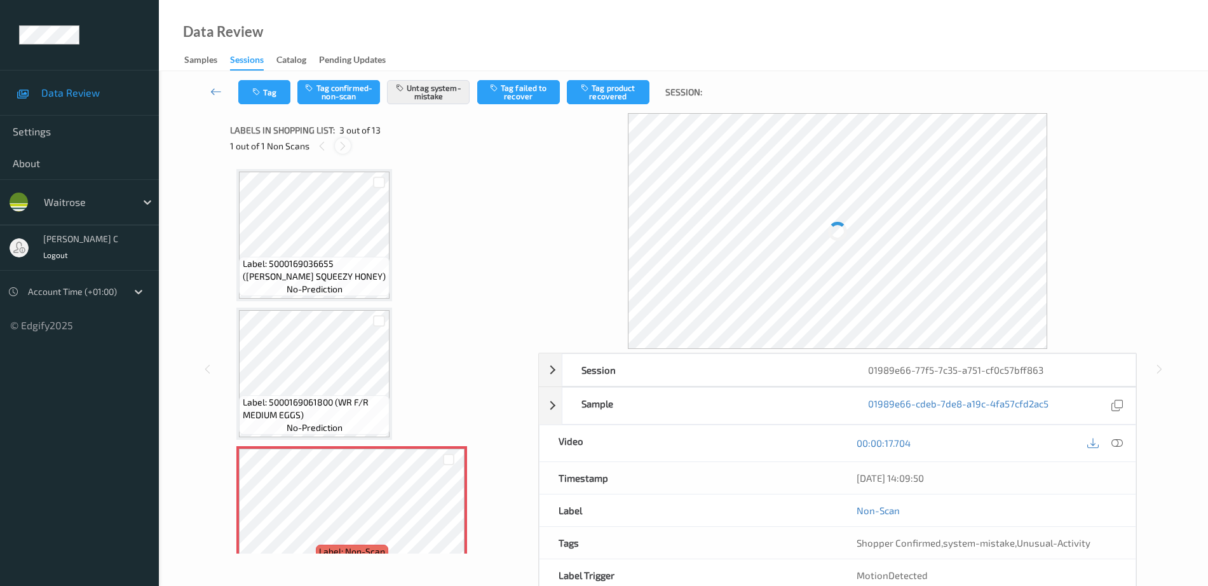
scroll to position [145, 0]
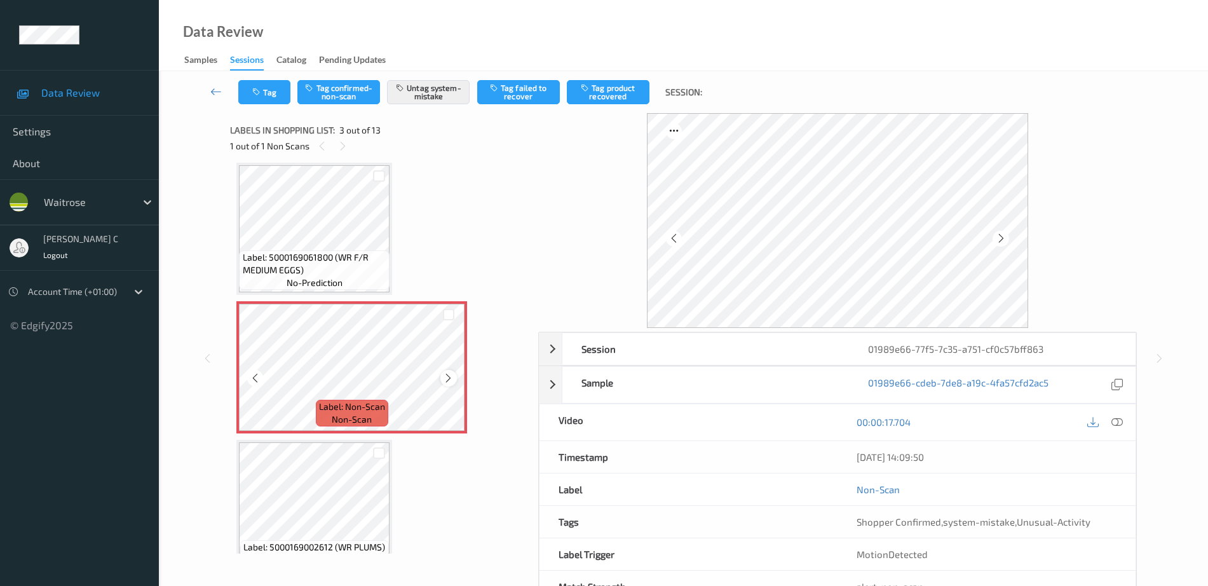
click at [452, 374] on icon at bounding box center [448, 377] width 11 height 11
click at [448, 371] on div at bounding box center [448, 378] width 16 height 16
click at [448, 370] on div at bounding box center [448, 378] width 16 height 16
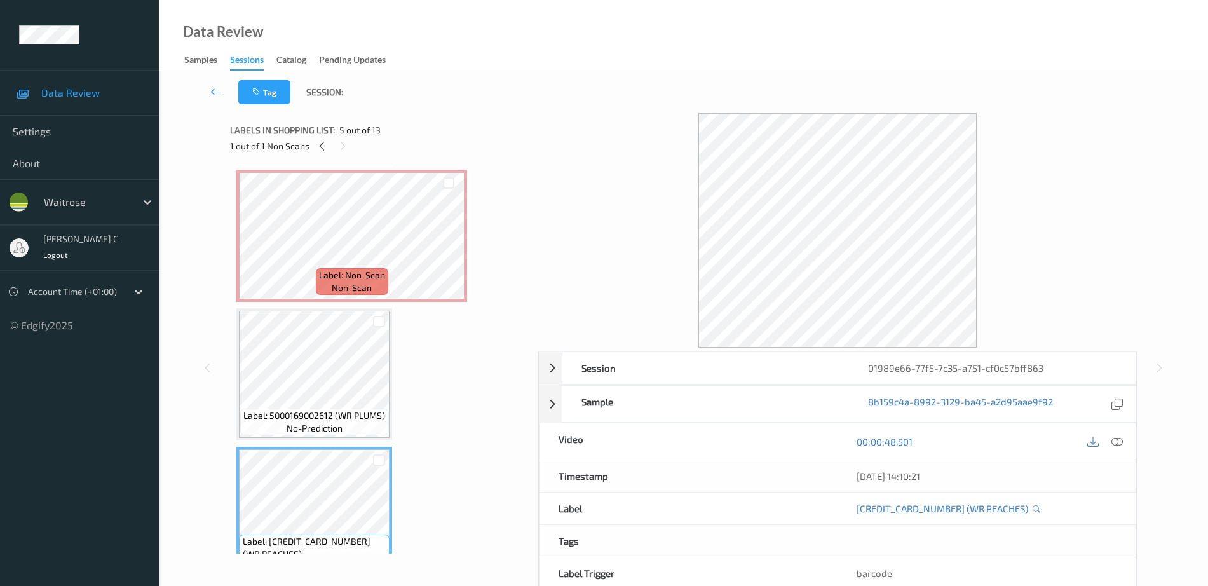
scroll to position [238, 0]
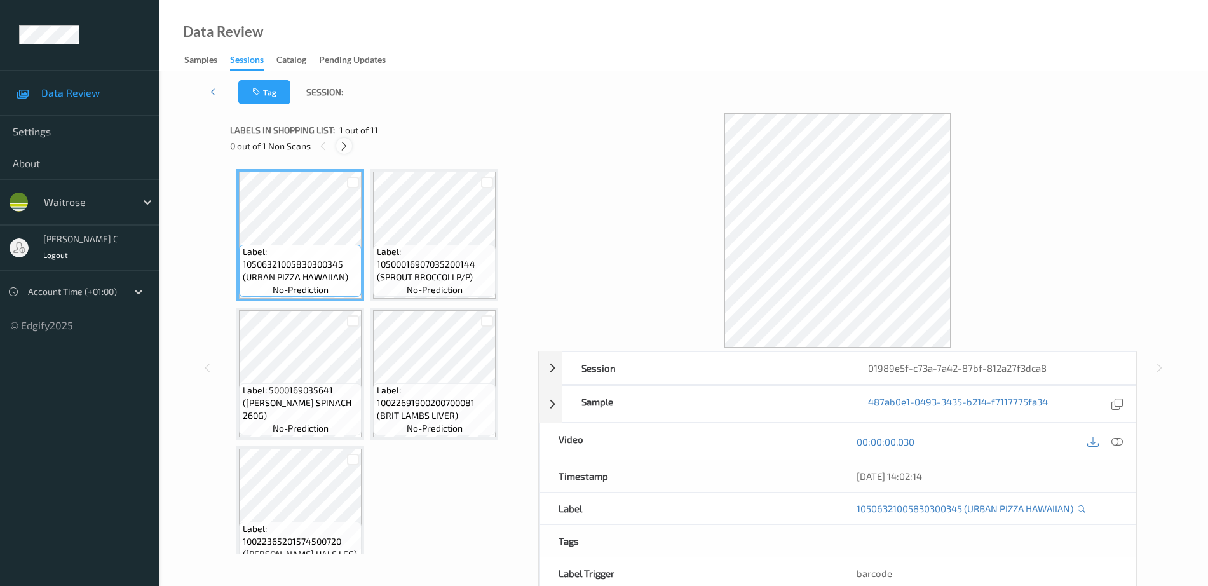
click at [343, 150] on icon at bounding box center [344, 145] width 11 height 11
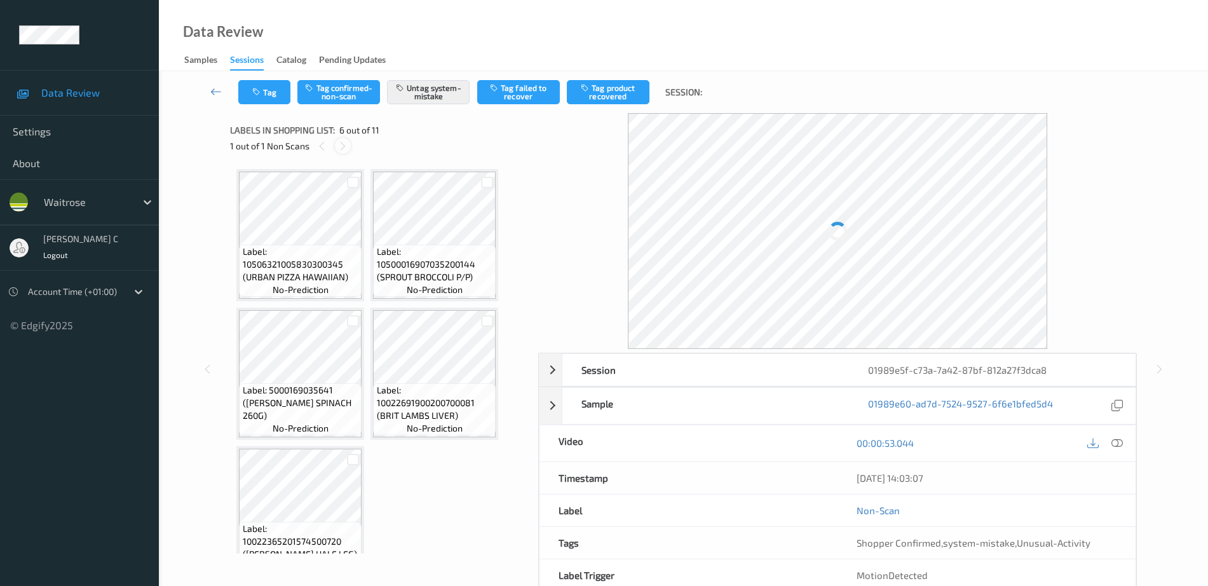
scroll to position [283, 0]
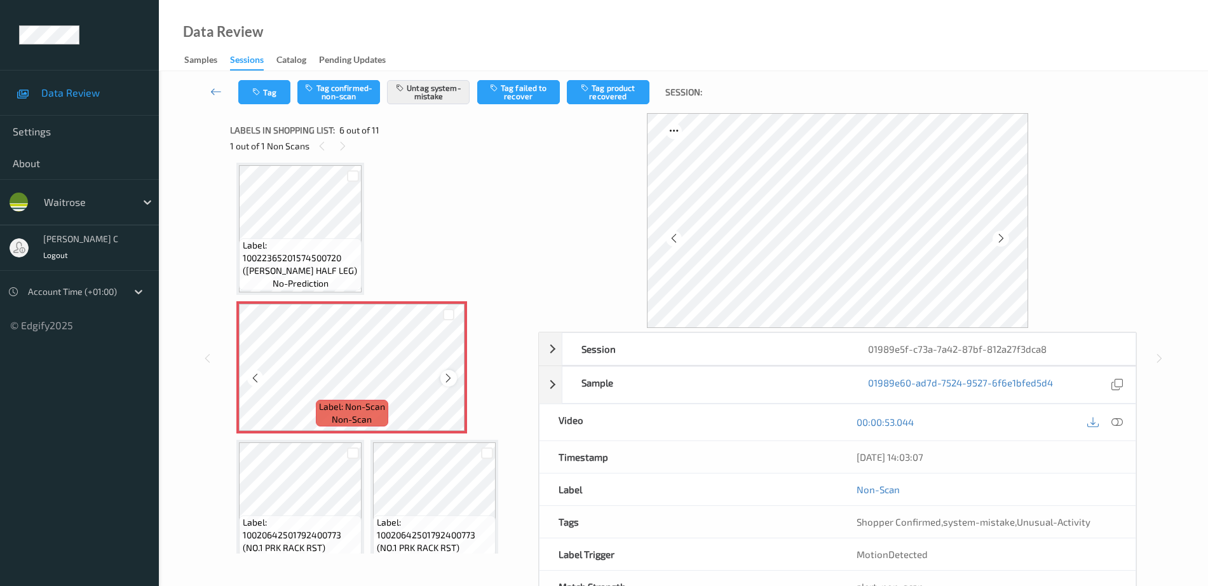
click at [450, 376] on icon at bounding box center [448, 377] width 11 height 11
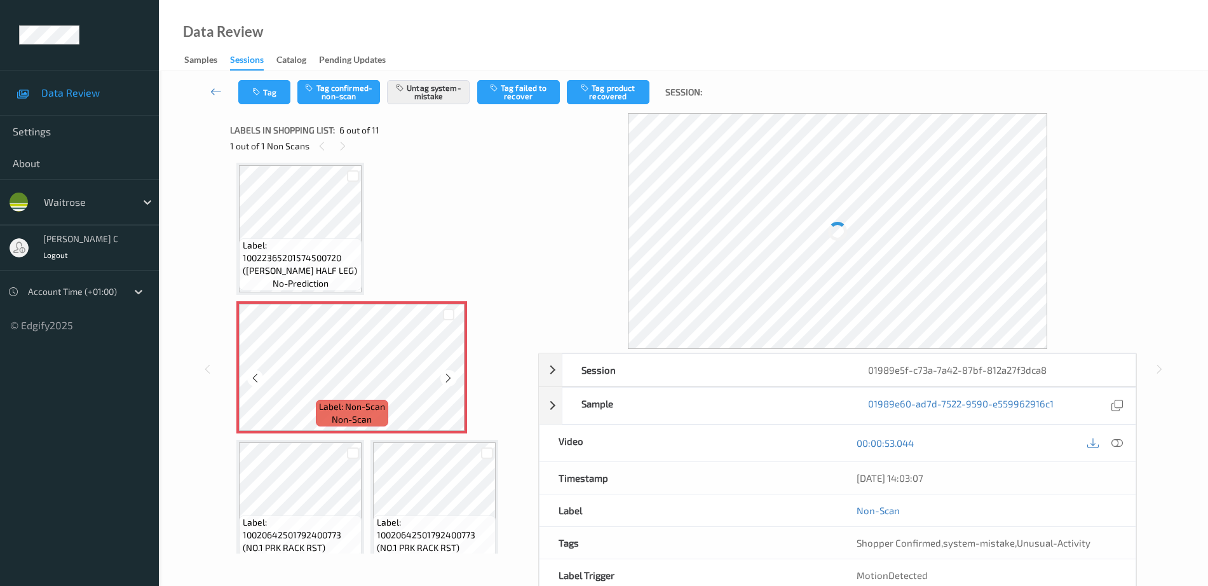
click at [450, 376] on icon at bounding box center [448, 377] width 11 height 11
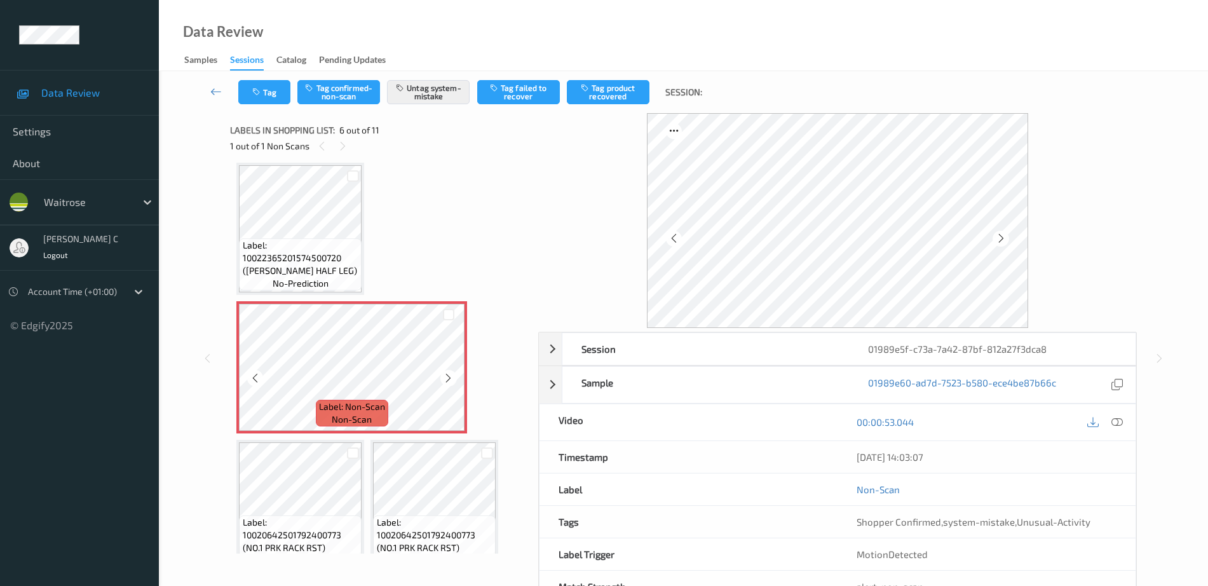
click at [450, 376] on icon at bounding box center [448, 377] width 11 height 11
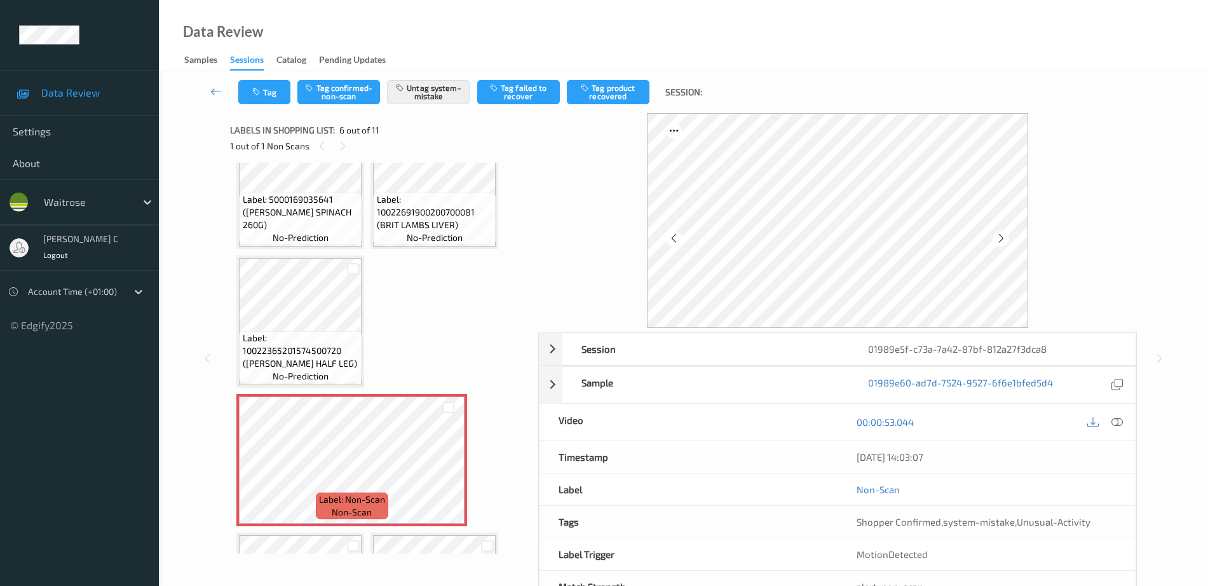
scroll to position [125, 0]
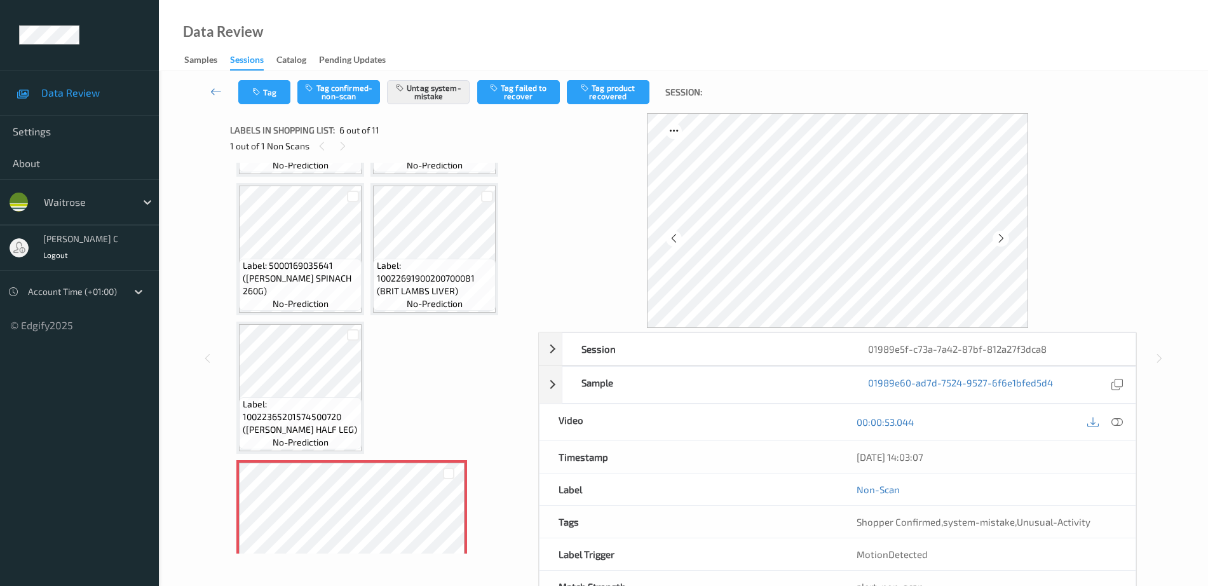
click at [322, 297] on span "no-prediction" at bounding box center [301, 303] width 56 height 13
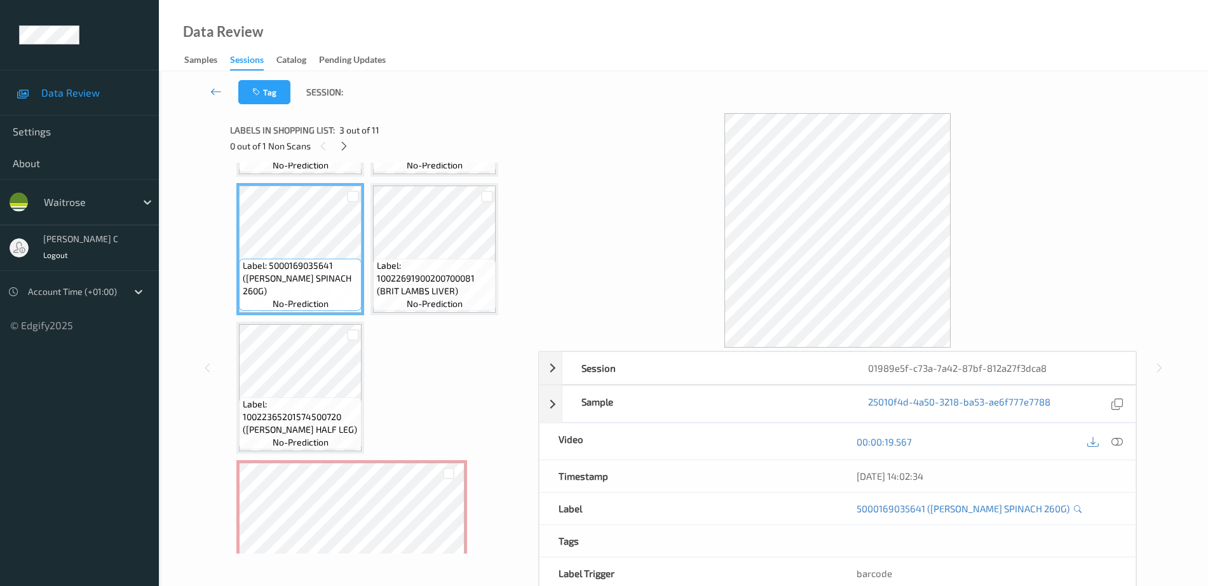
click at [1121, 442] on icon at bounding box center [1116, 441] width 11 height 11
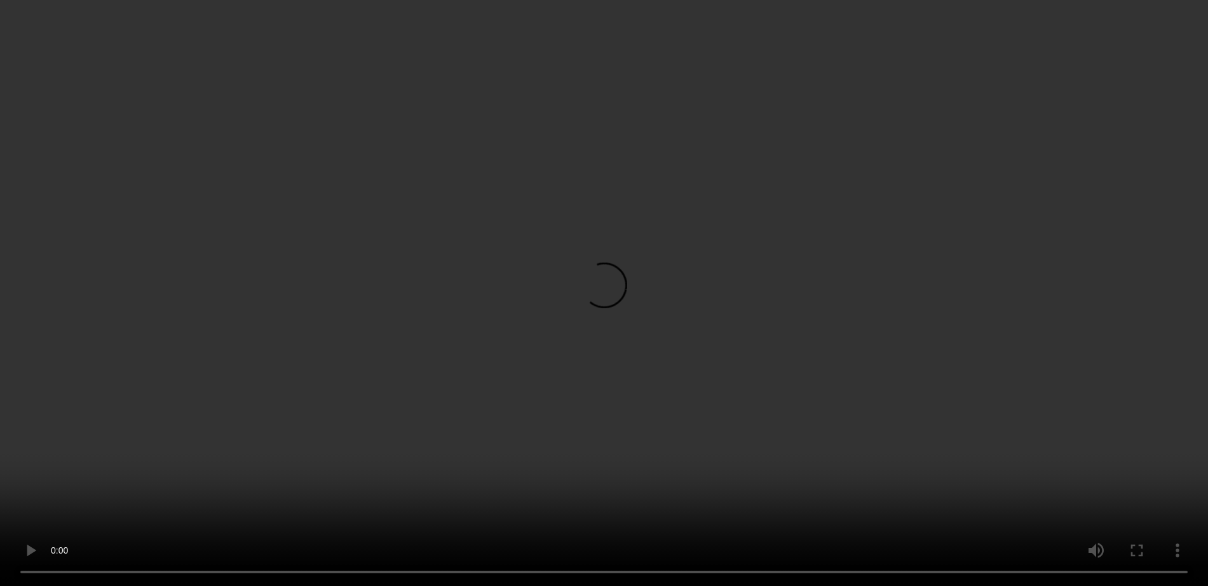
scroll to position [204, 0]
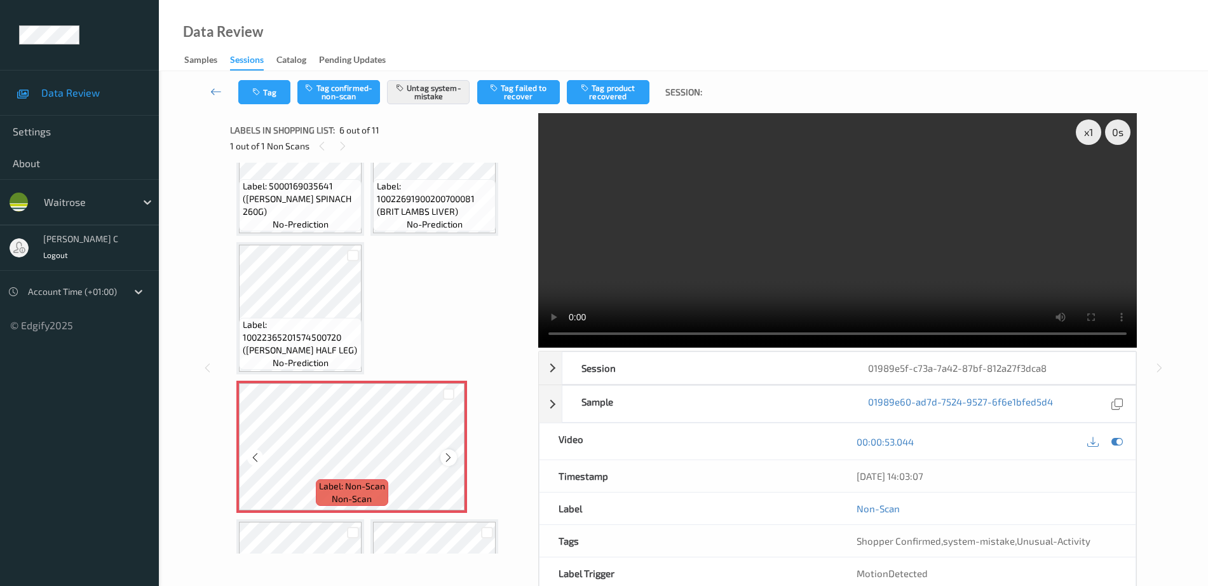
click at [445, 459] on icon at bounding box center [448, 457] width 11 height 11
click at [445, 457] on icon at bounding box center [448, 457] width 11 height 11
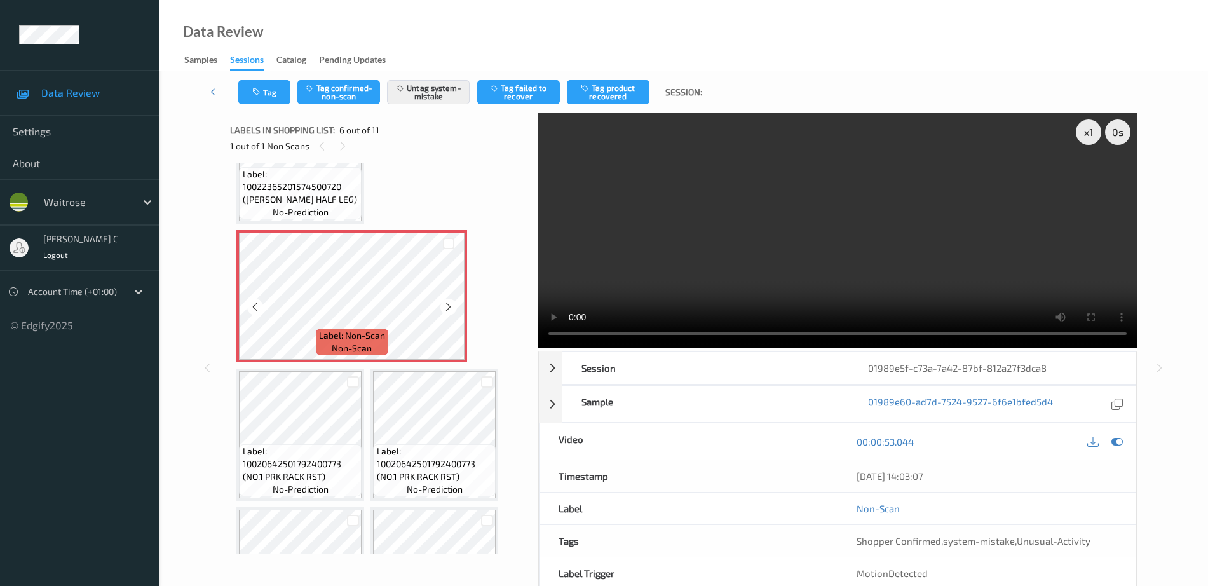
scroll to position [363, 0]
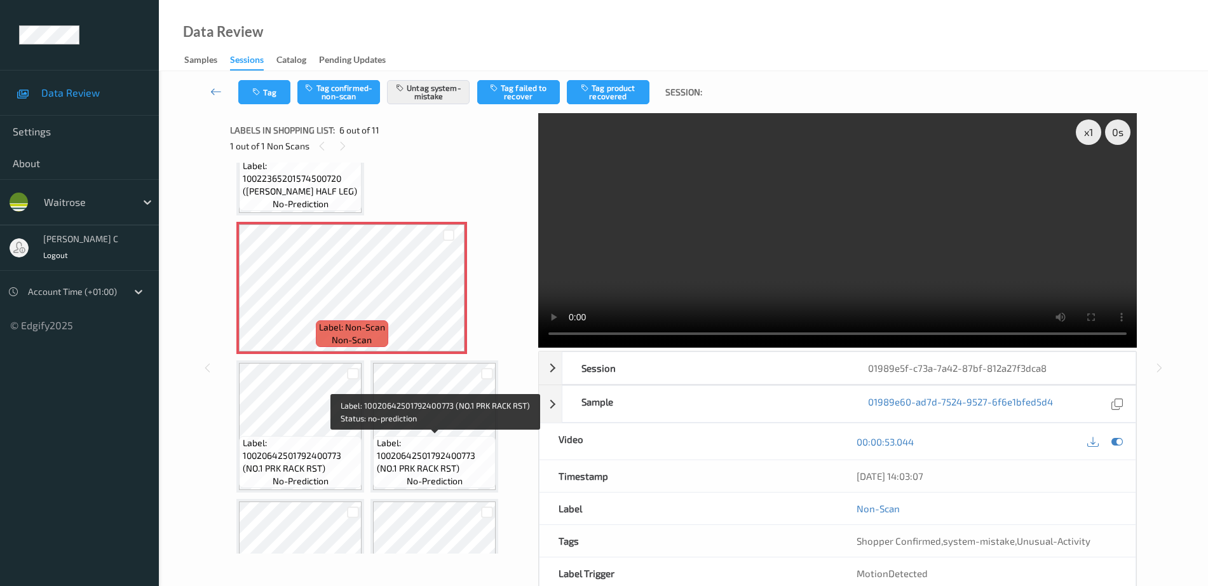
click at [368, 454] on div "Label: 10506321005830300345 (URBAN PIZZA HAWAIIAN) no-prediction Label: 1050001…" at bounding box center [379, 287] width 287 height 963
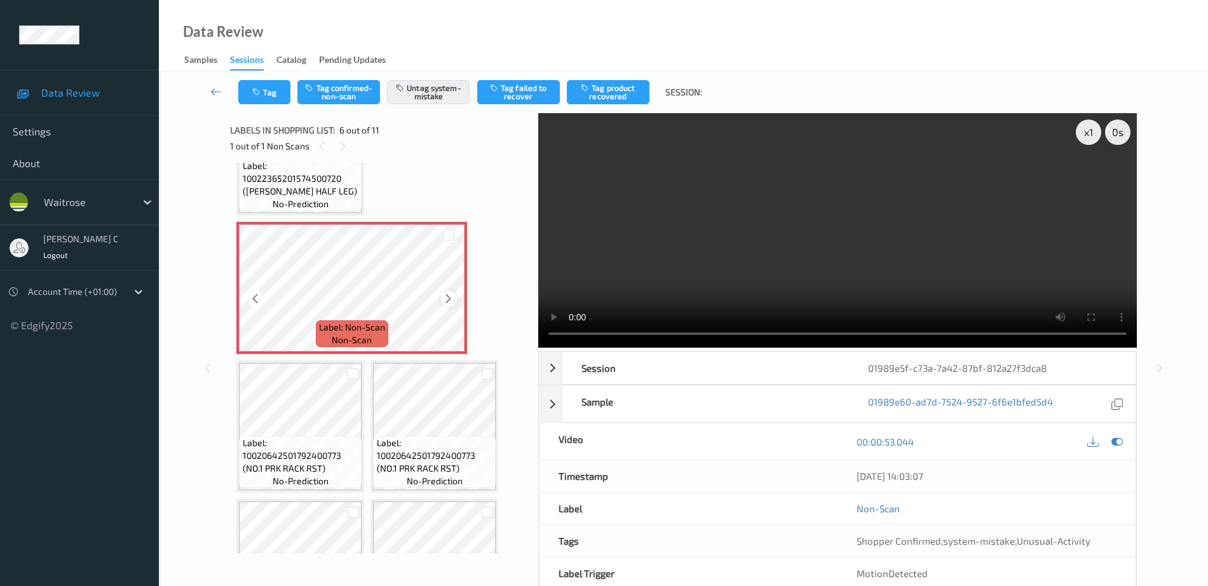
click at [443, 301] on icon at bounding box center [448, 298] width 11 height 11
click at [446, 297] on icon at bounding box center [448, 298] width 11 height 11
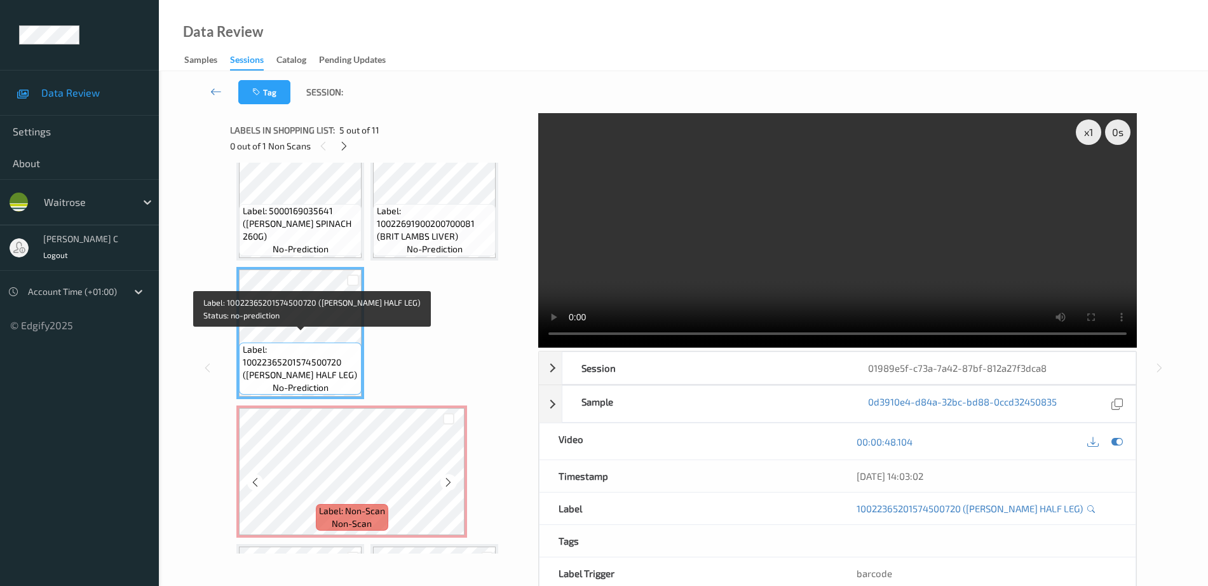
scroll to position [204, 0]
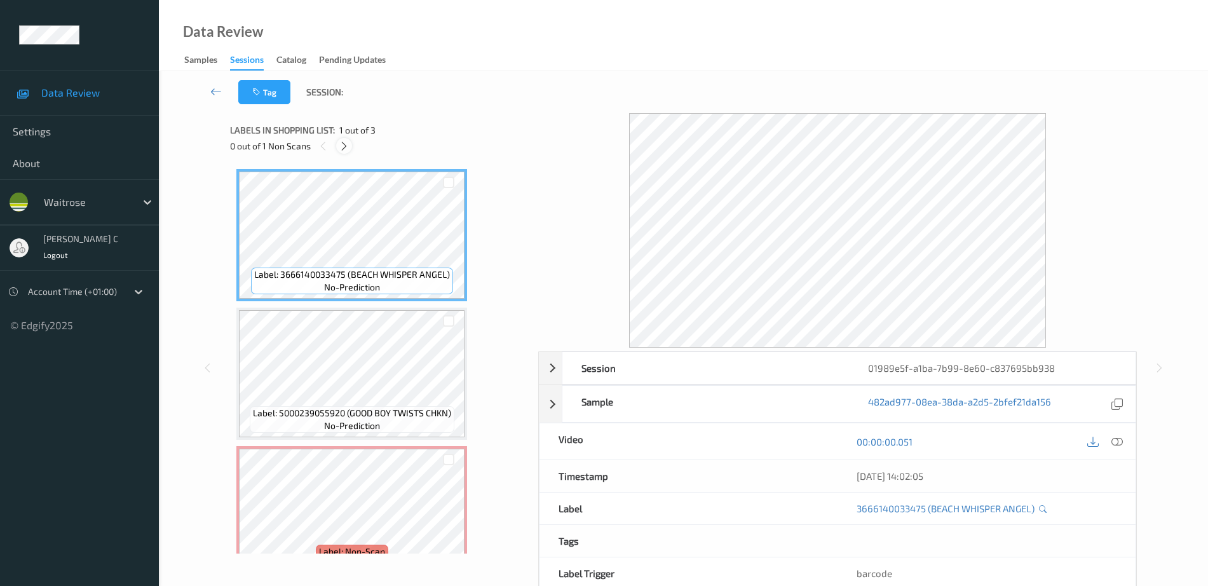
click at [350, 147] on div at bounding box center [344, 146] width 16 height 16
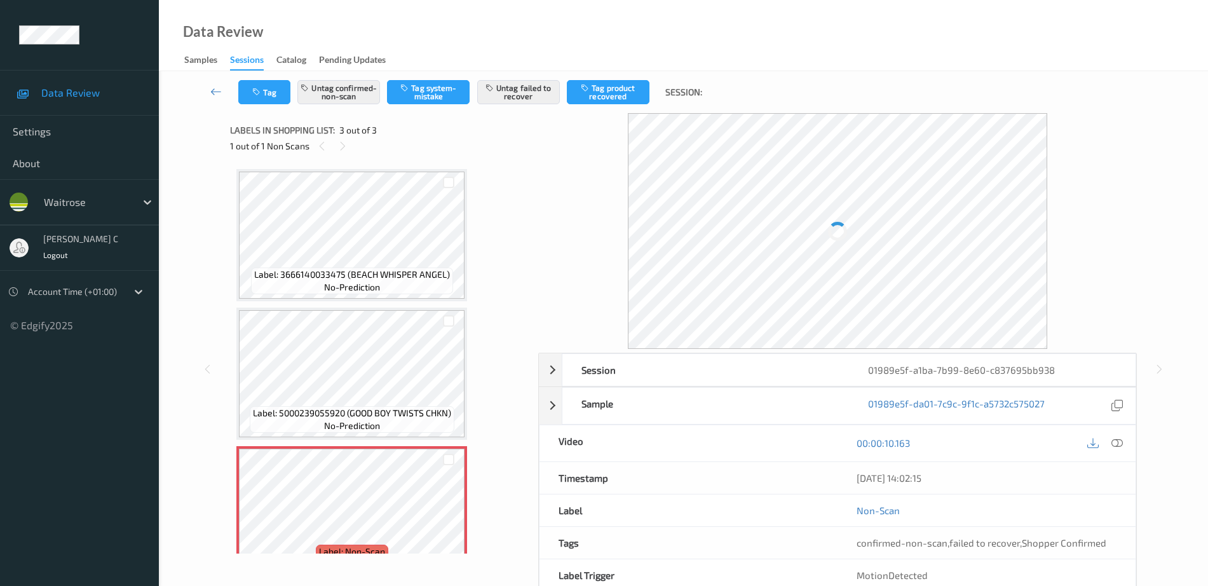
scroll to position [31, 0]
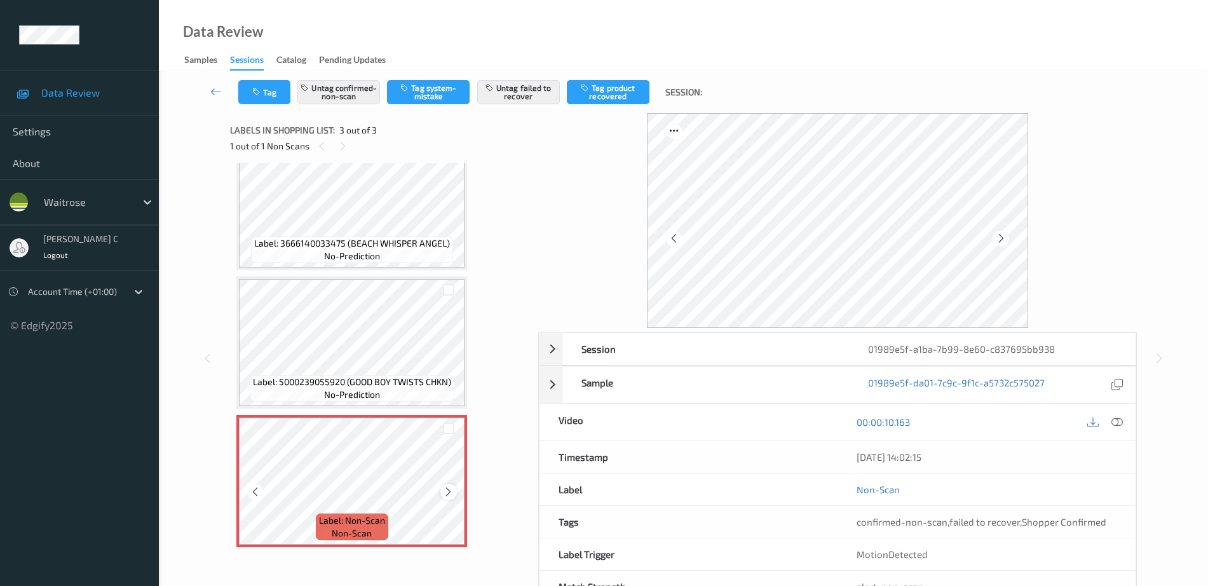
click at [453, 495] on icon at bounding box center [448, 491] width 11 height 11
click at [452, 494] on icon at bounding box center [448, 491] width 11 height 11
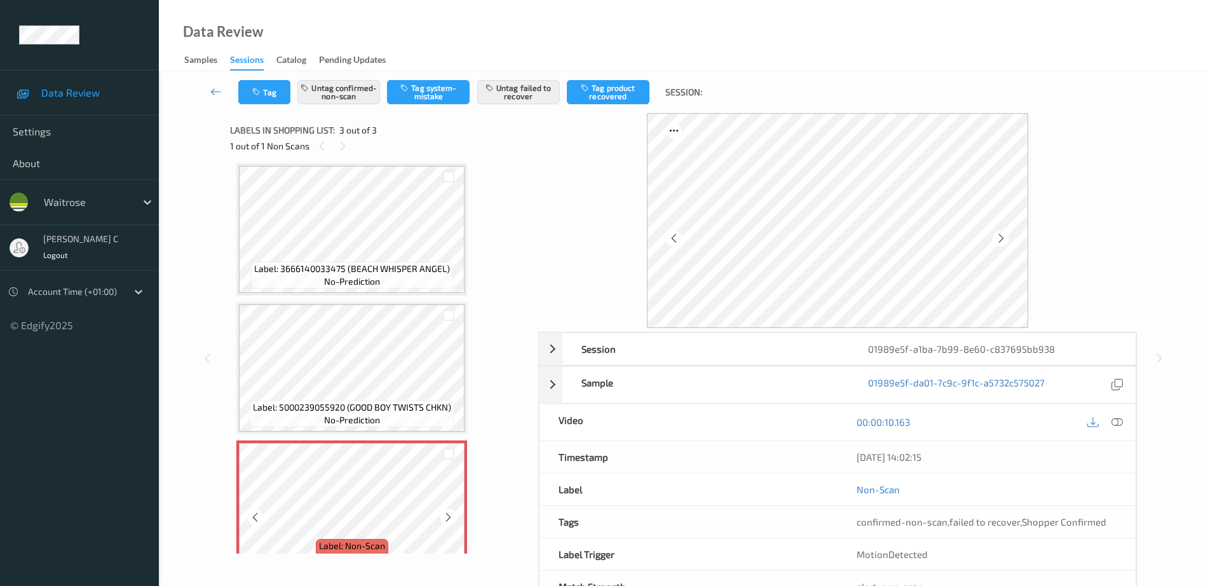
scroll to position [0, 0]
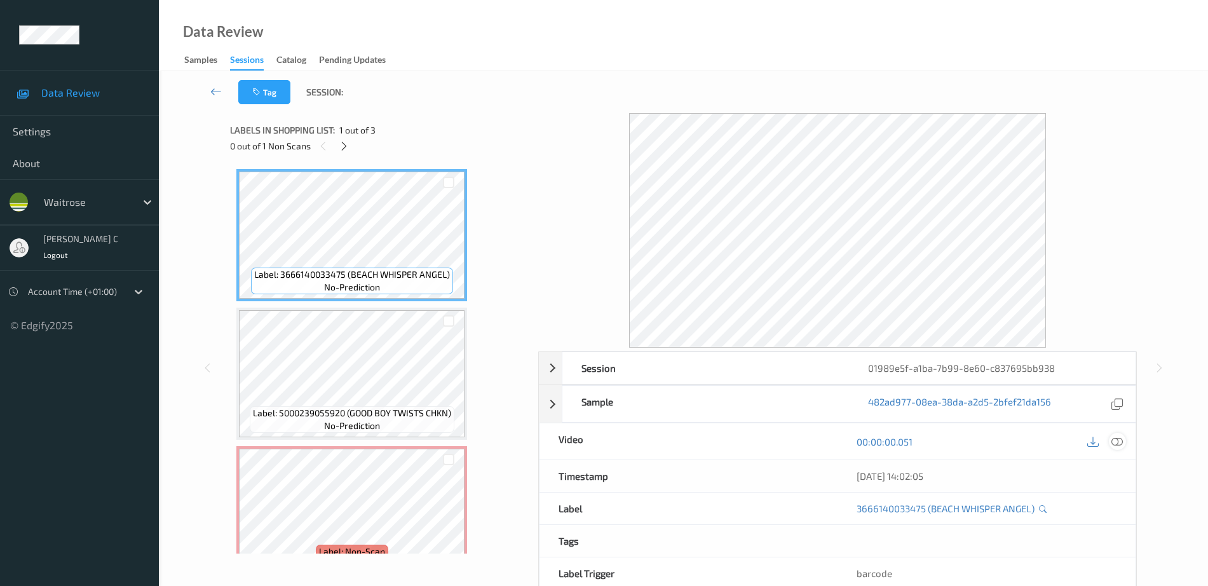
click at [1117, 443] on icon at bounding box center [1116, 441] width 11 height 11
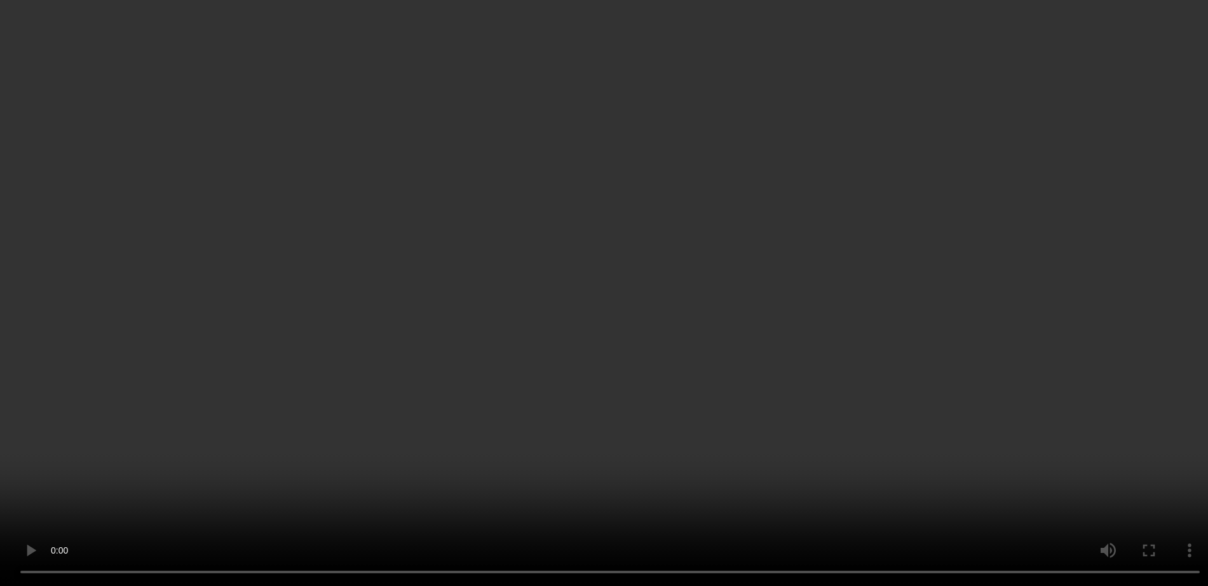
scroll to position [31, 0]
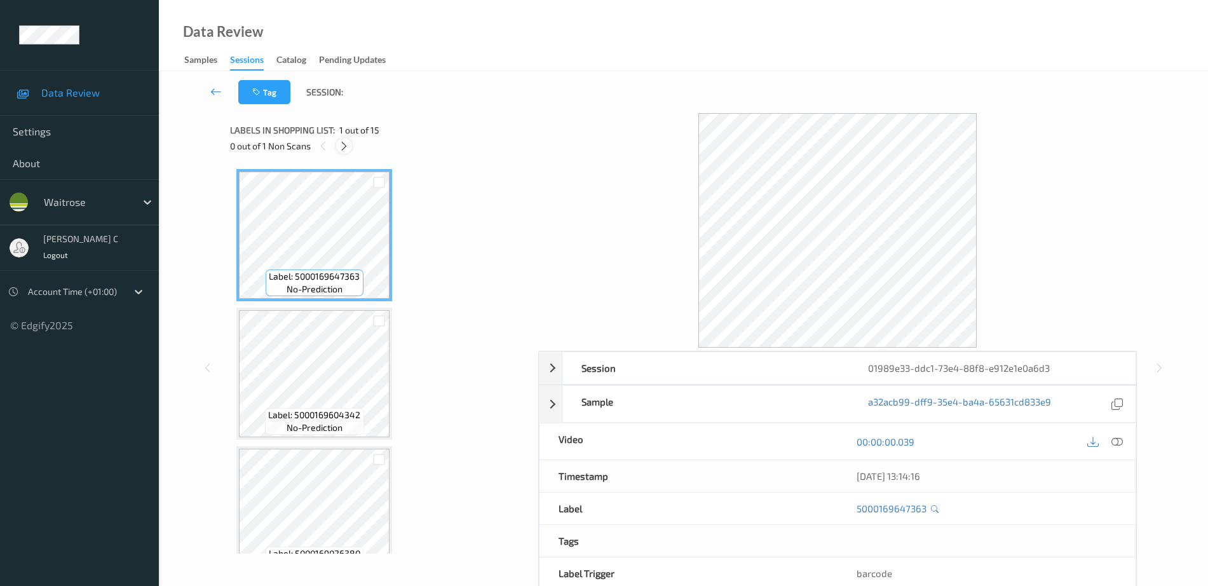
click at [344, 147] on icon at bounding box center [344, 145] width 11 height 11
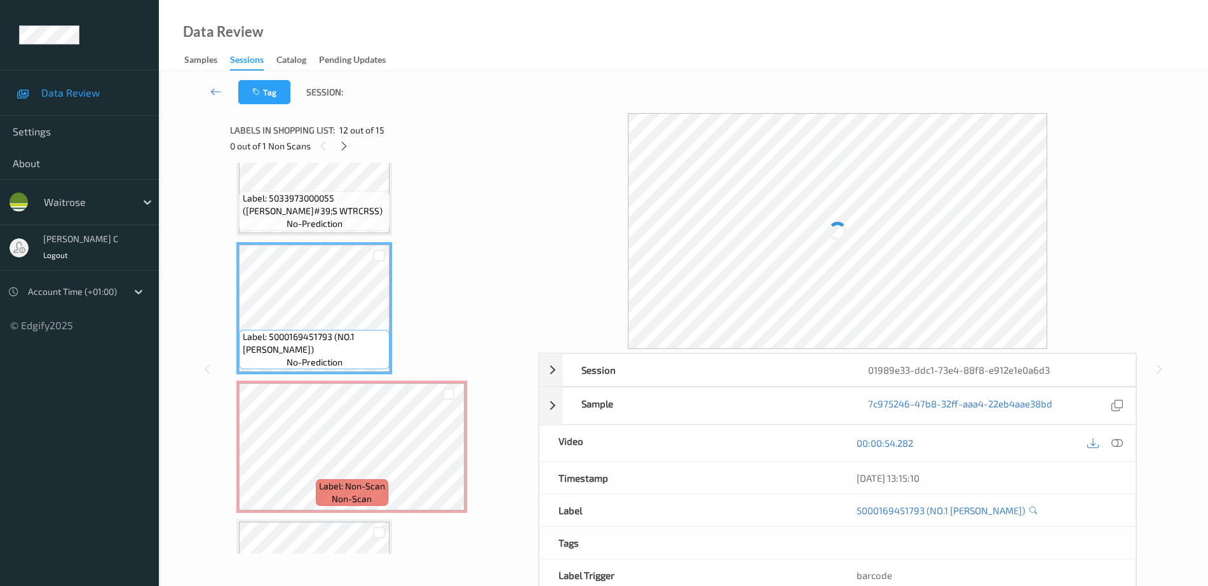
scroll to position [1371, 0]
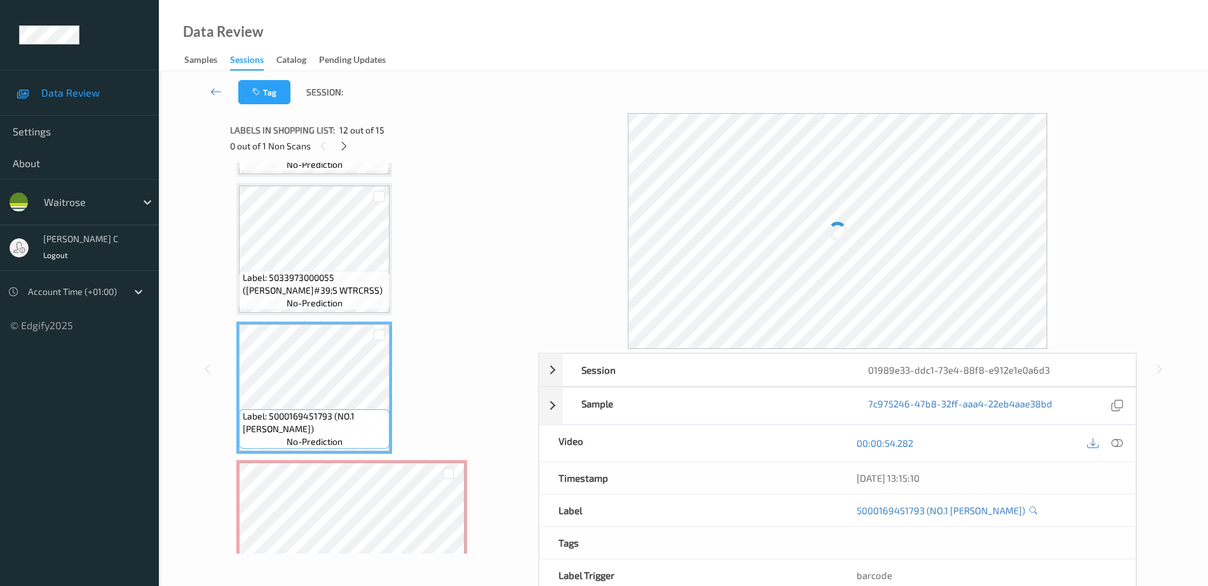
click at [316, 287] on span "Label: 5033973000055 ([PERSON_NAME]#39;S WTRCRSS)" at bounding box center [315, 283] width 144 height 25
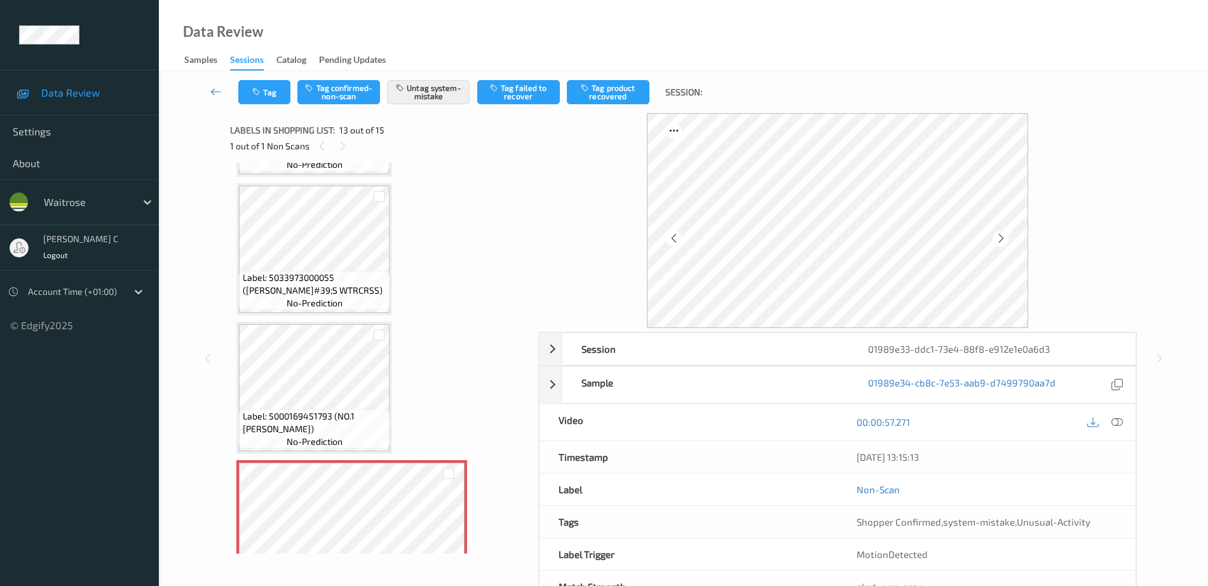
click at [305, 322] on div "Label: 5000169451793 (NO.1 MATICE MELON) no-prediction" at bounding box center [314, 387] width 156 height 132
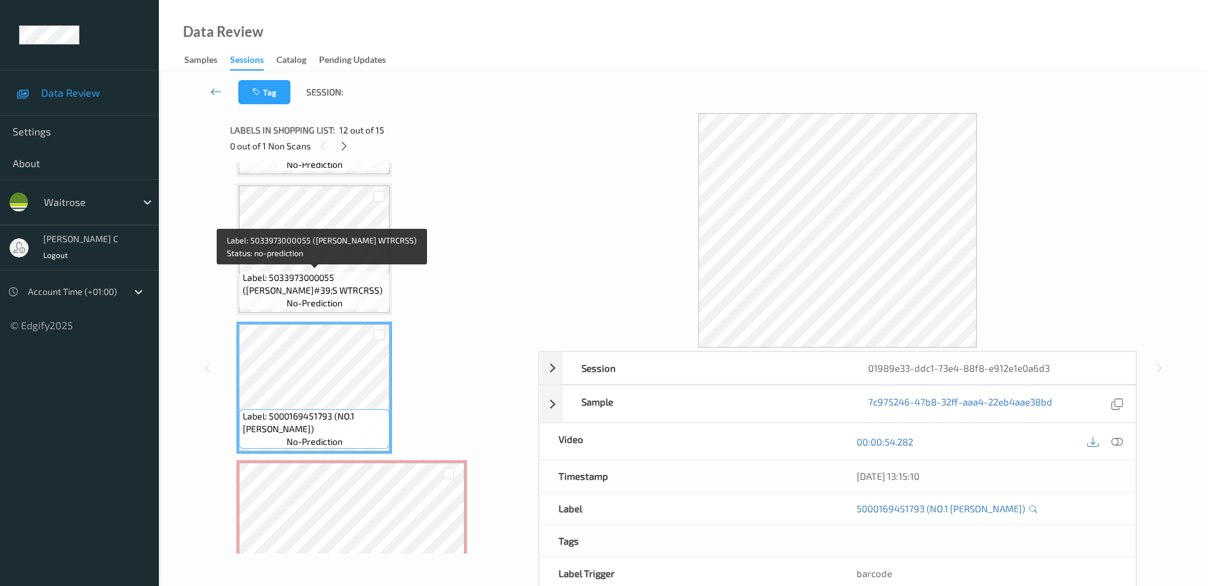
click at [302, 274] on span "Label: 5033973000055 (JOHN HURD&#39;S WTRCRSS)" at bounding box center [315, 283] width 144 height 25
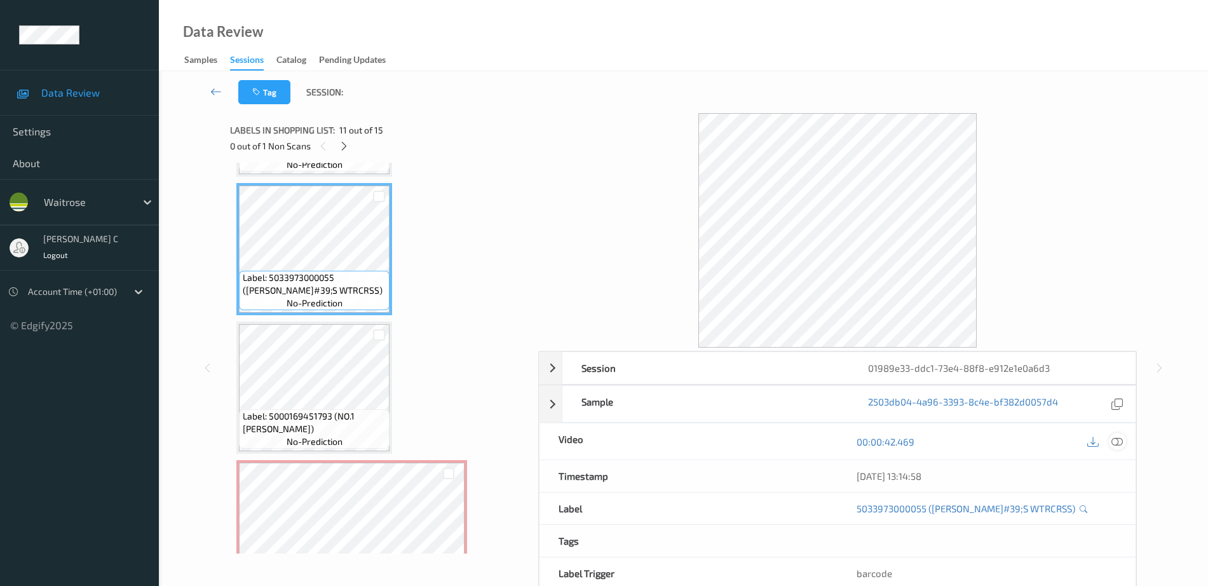
click at [1116, 440] on icon at bounding box center [1116, 441] width 11 height 11
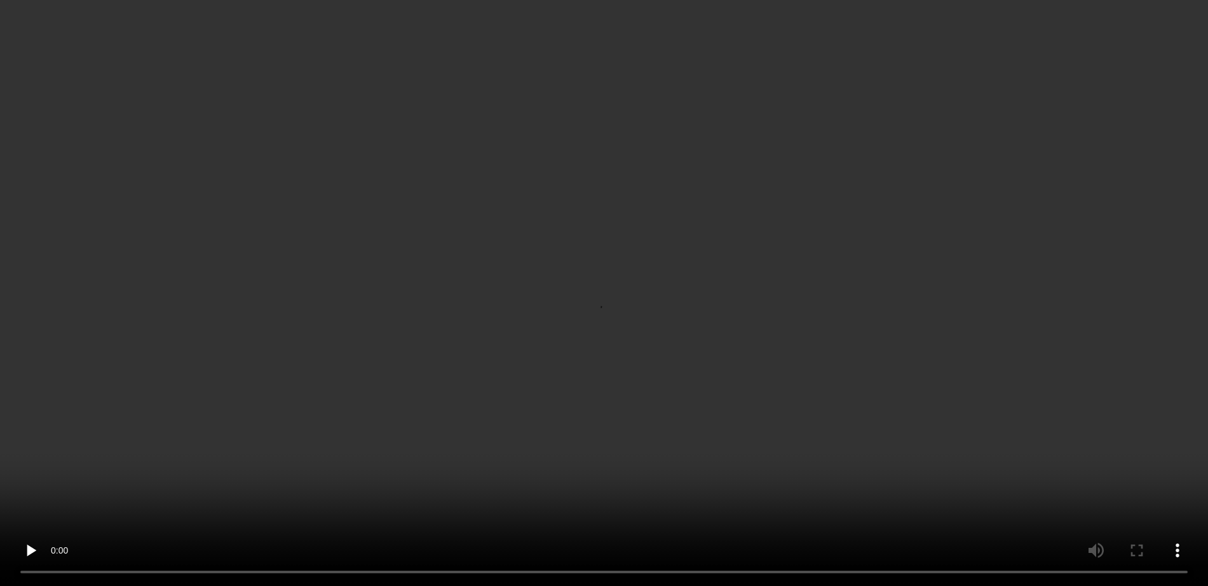
scroll to position [1450, 0]
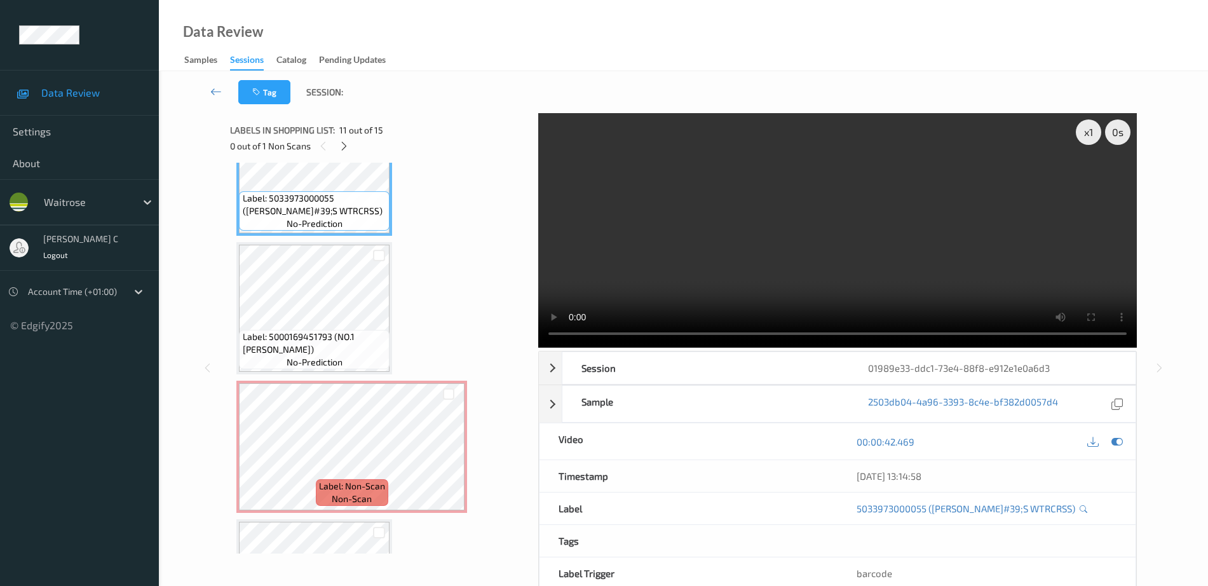
click at [346, 334] on span "Label: 5000169451793 (NO.1 MATICE MELON)" at bounding box center [315, 342] width 144 height 25
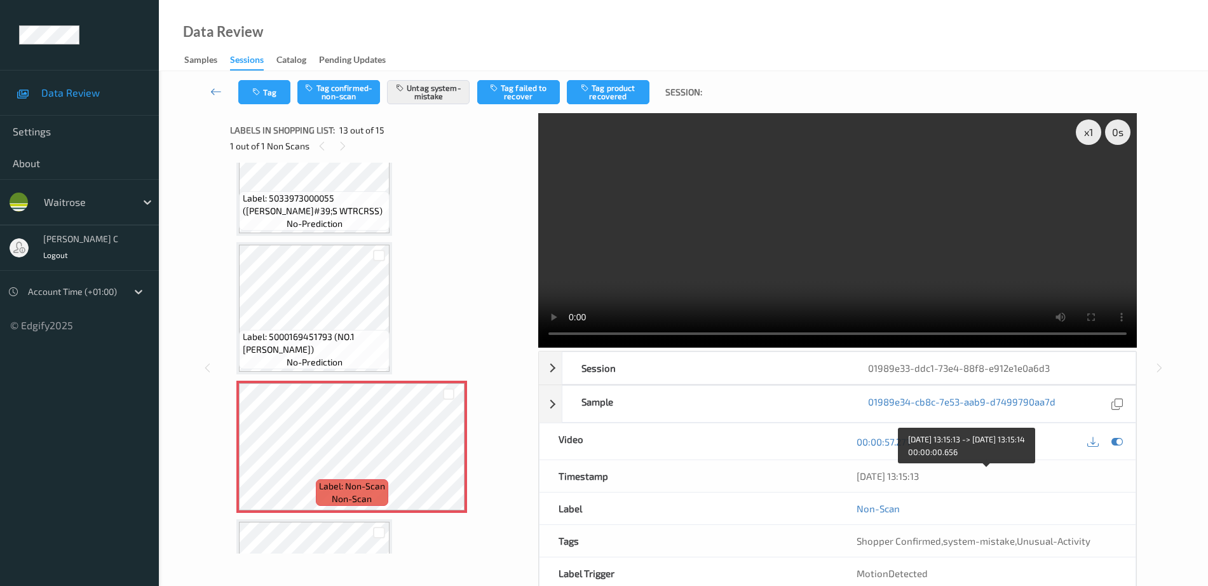
scroll to position [63, 0]
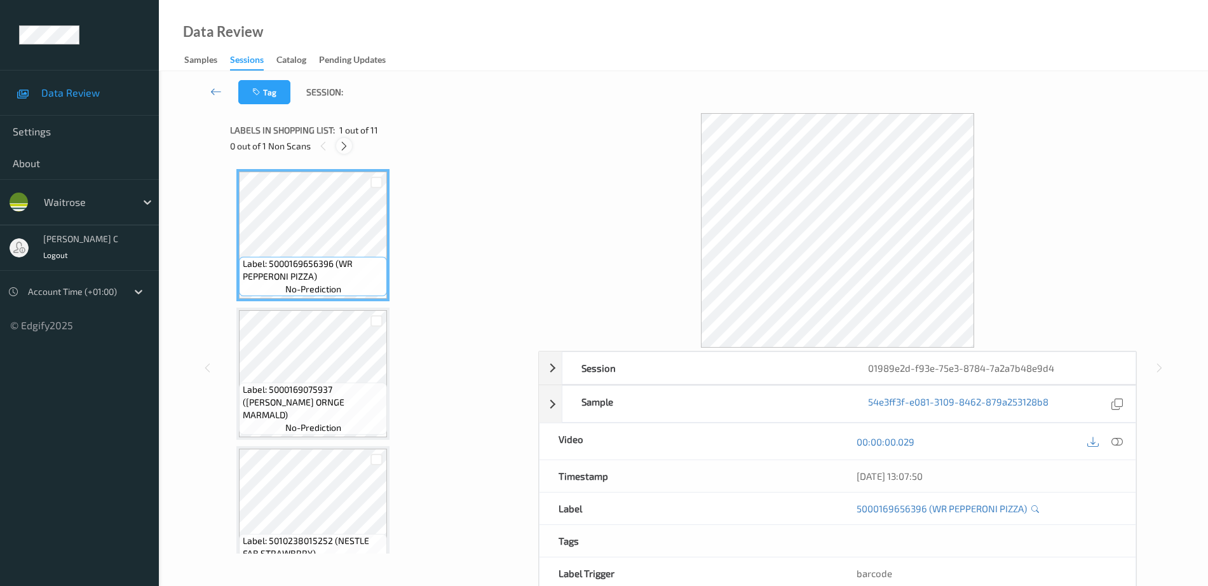
click at [342, 141] on icon at bounding box center [344, 145] width 11 height 11
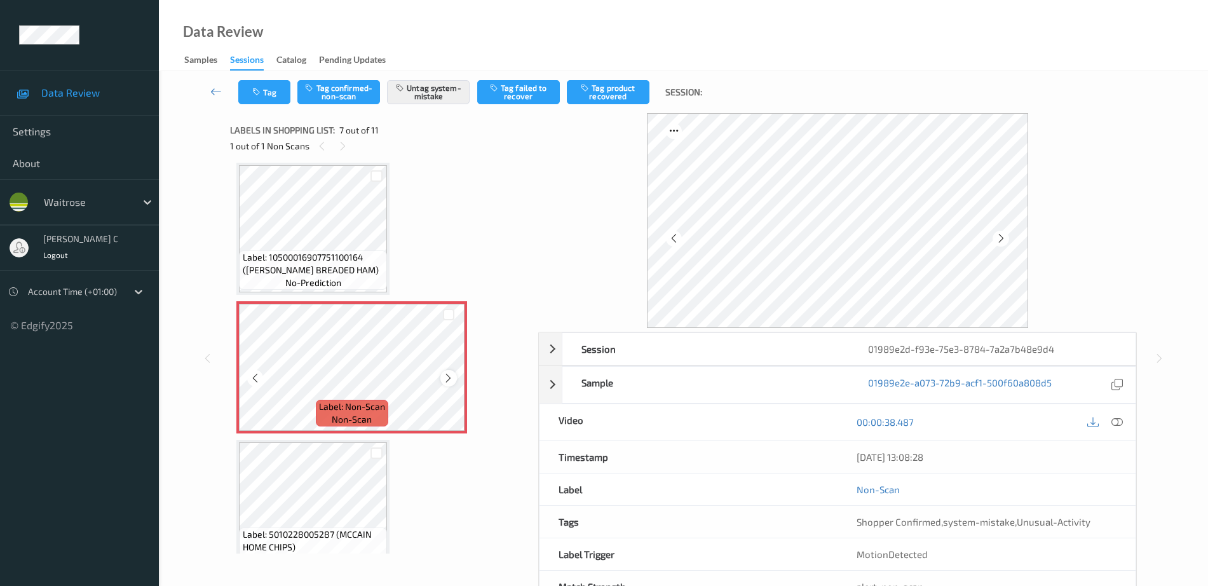
click at [448, 378] on icon at bounding box center [448, 377] width 11 height 11
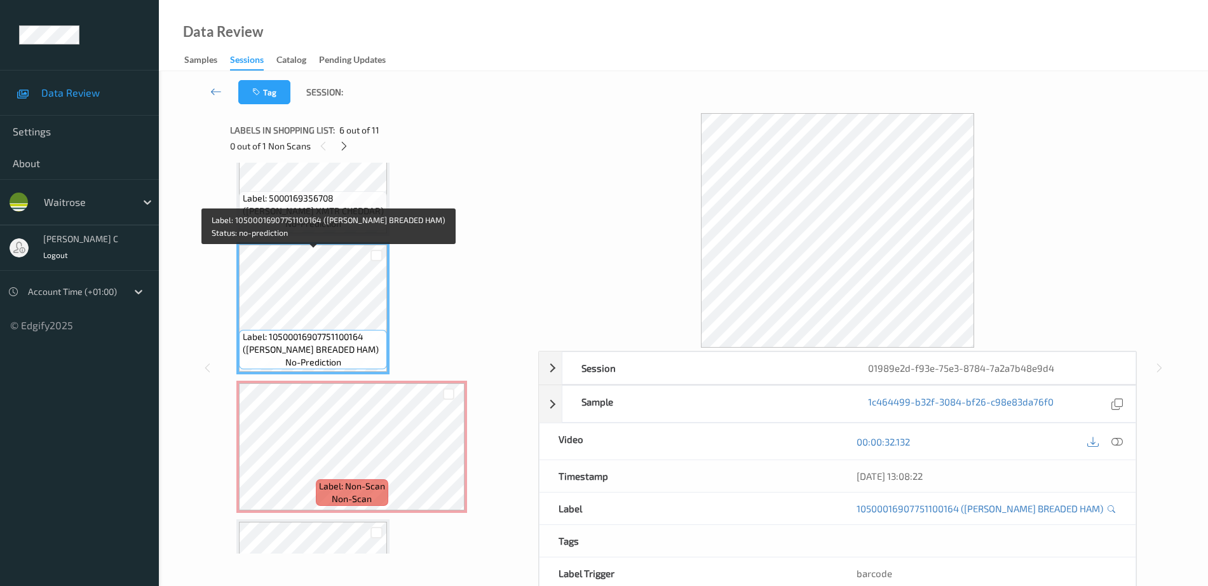
scroll to position [540, 0]
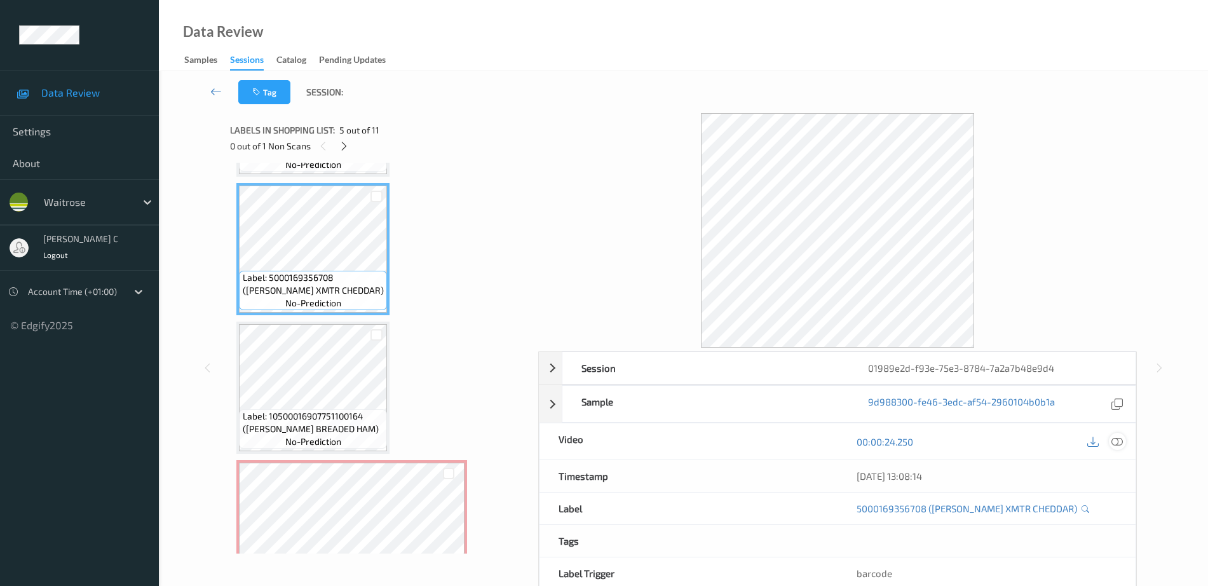
click at [1120, 439] on icon at bounding box center [1116, 441] width 11 height 11
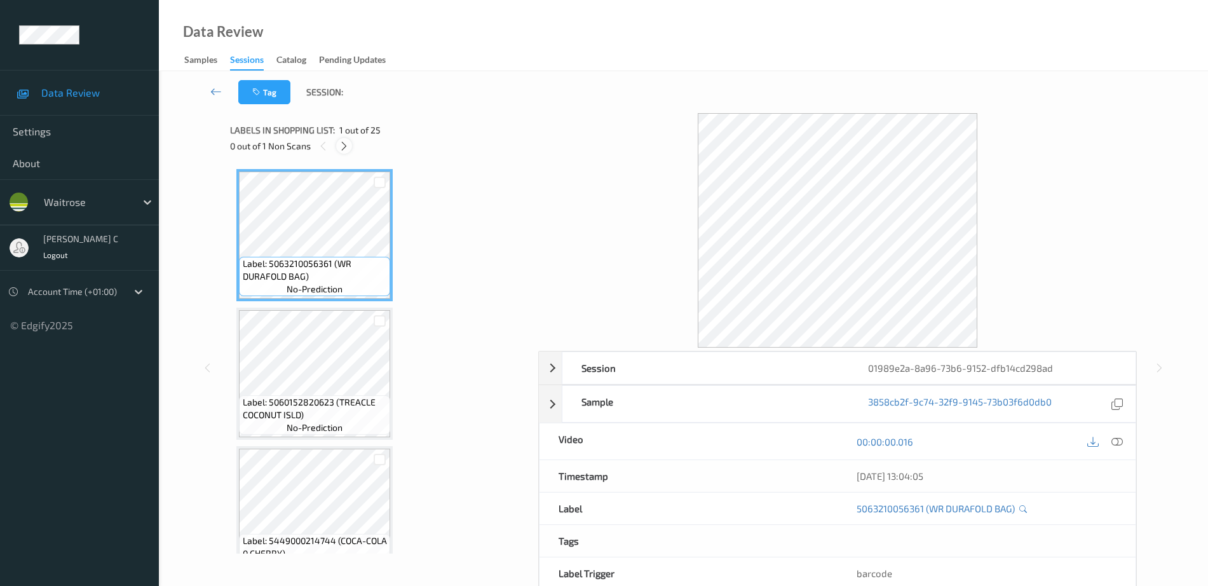
click at [345, 142] on icon at bounding box center [344, 145] width 11 height 11
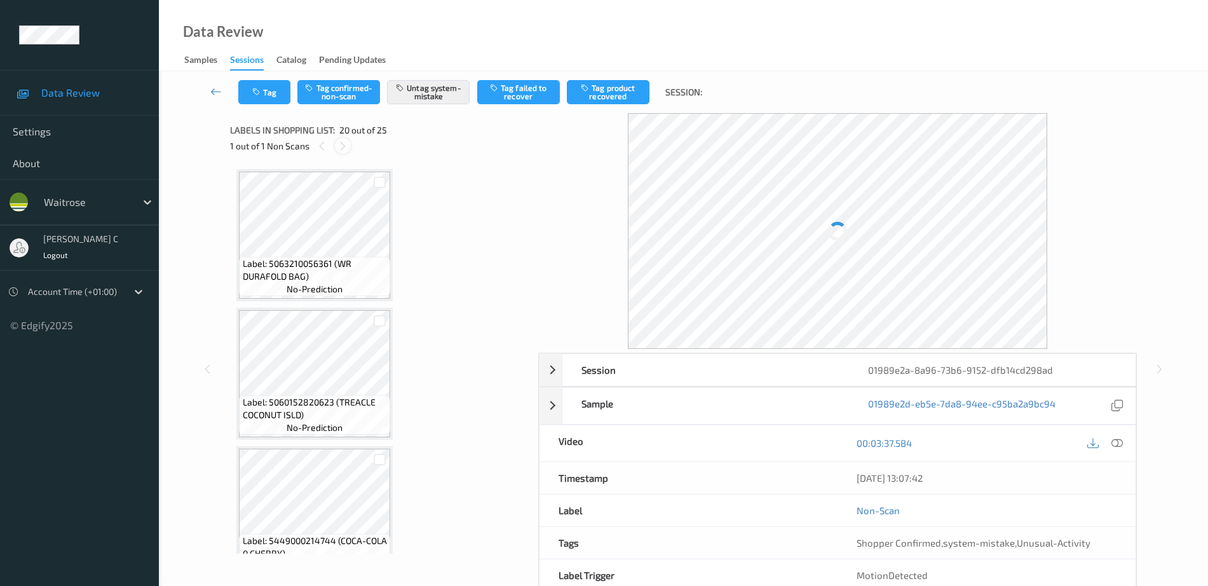
scroll to position [2499, 0]
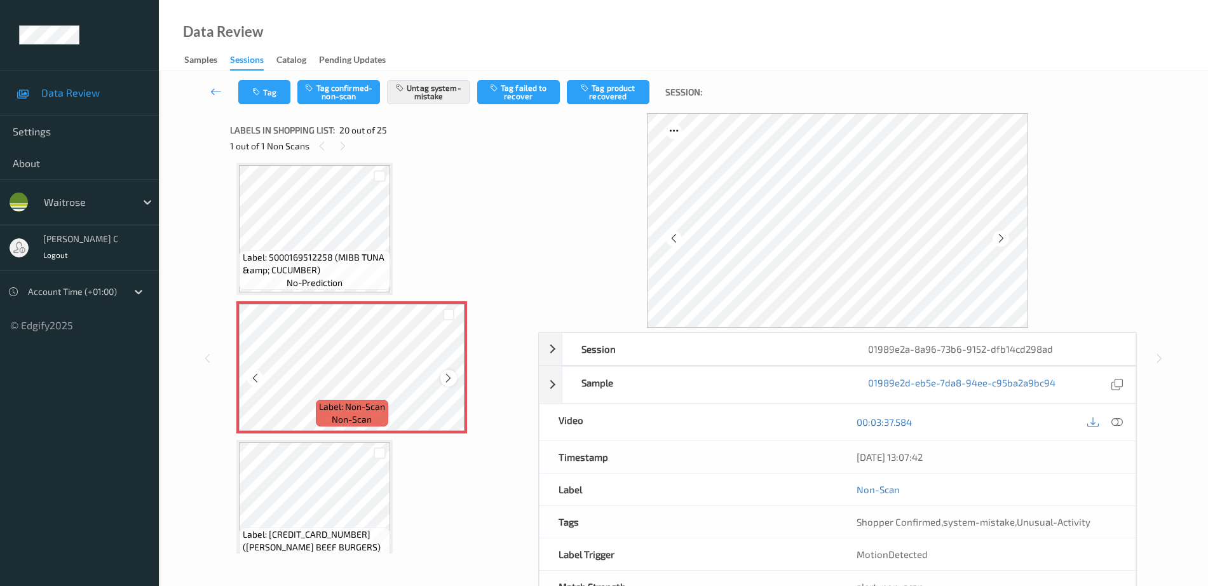
click at [442, 379] on div at bounding box center [448, 378] width 16 height 16
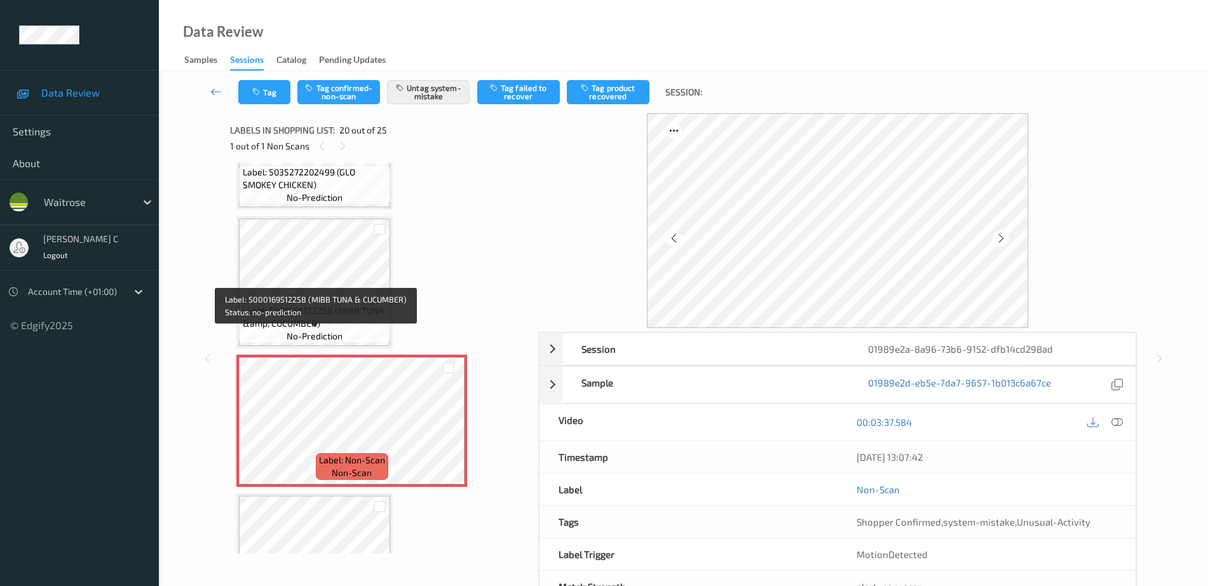
scroll to position [2420, 0]
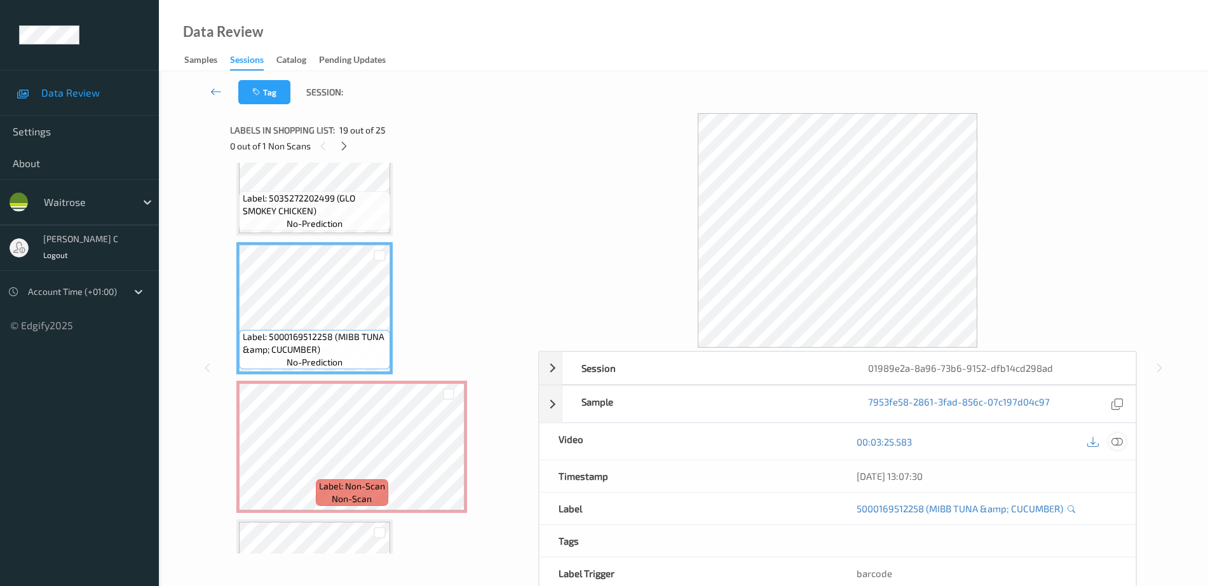
click at [1116, 441] on icon at bounding box center [1116, 441] width 11 height 11
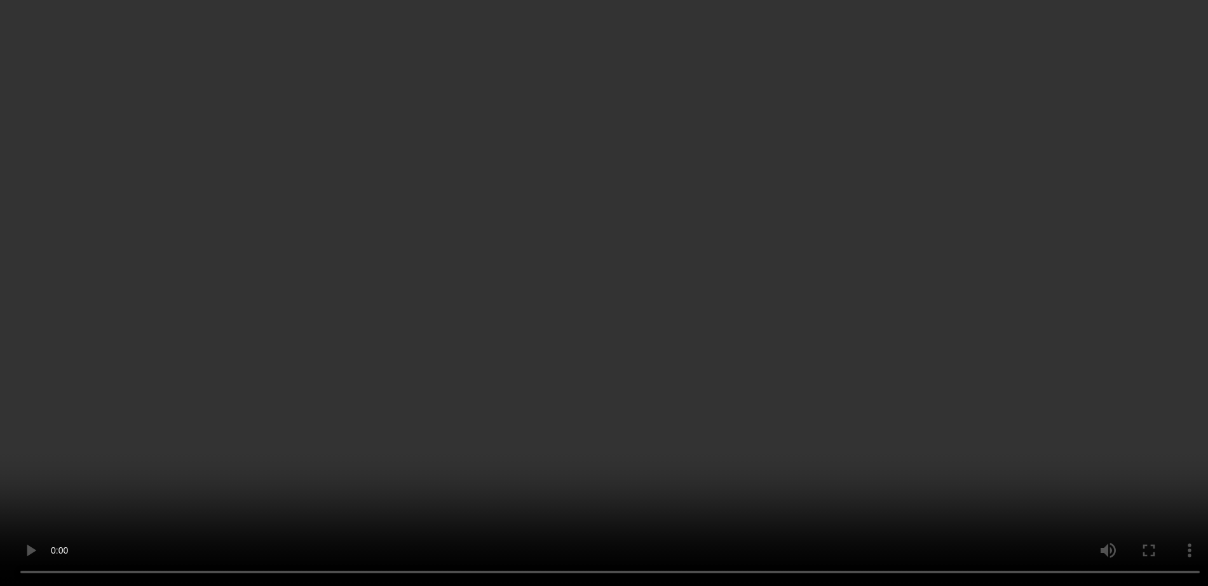
scroll to position [2658, 0]
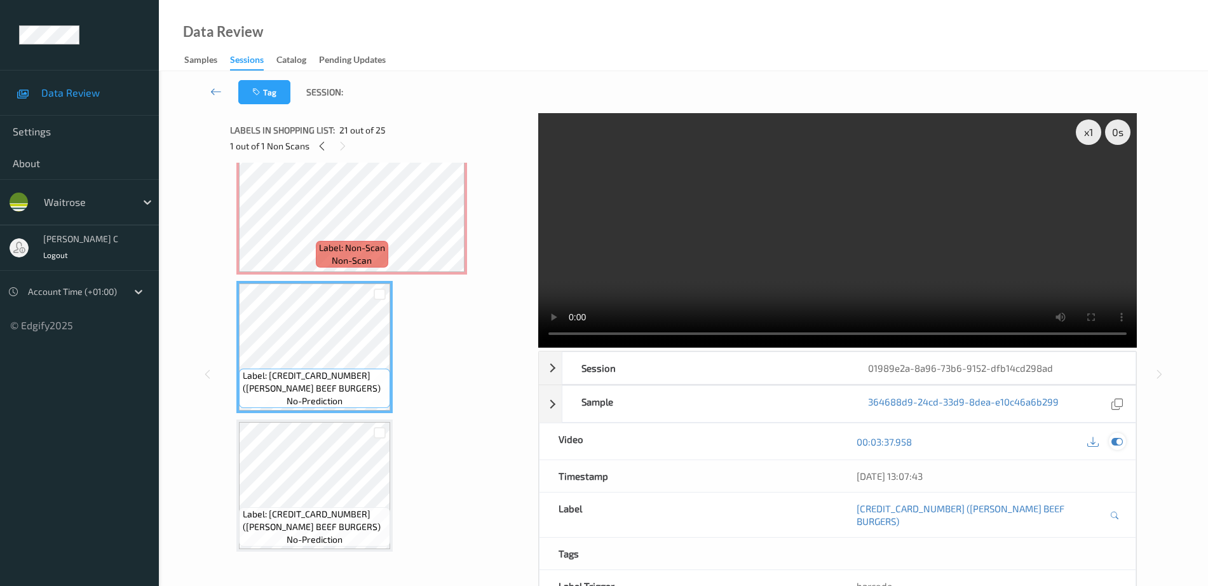
click at [1115, 436] on icon at bounding box center [1116, 441] width 11 height 11
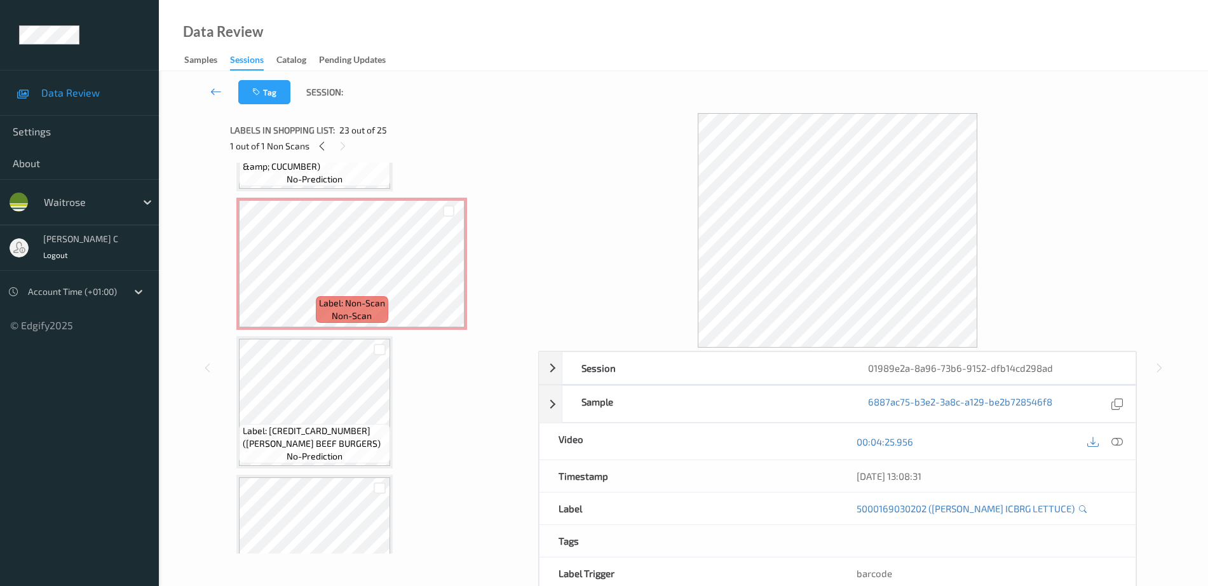
scroll to position [2579, 0]
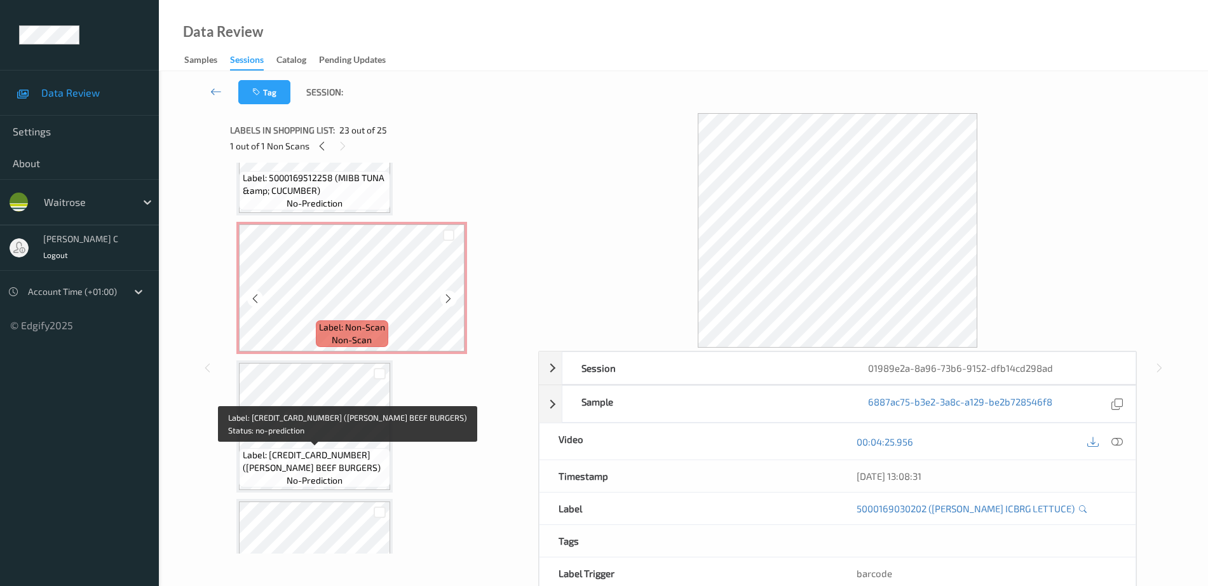
click at [325, 327] on span "Label: Non-Scan" at bounding box center [352, 327] width 66 height 13
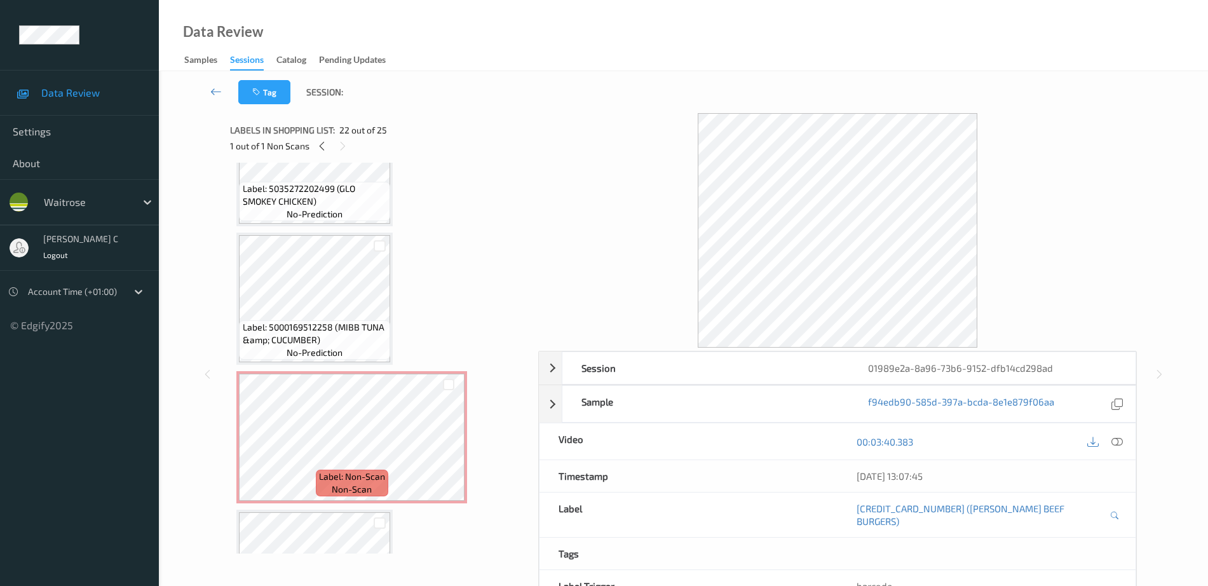
scroll to position [2420, 0]
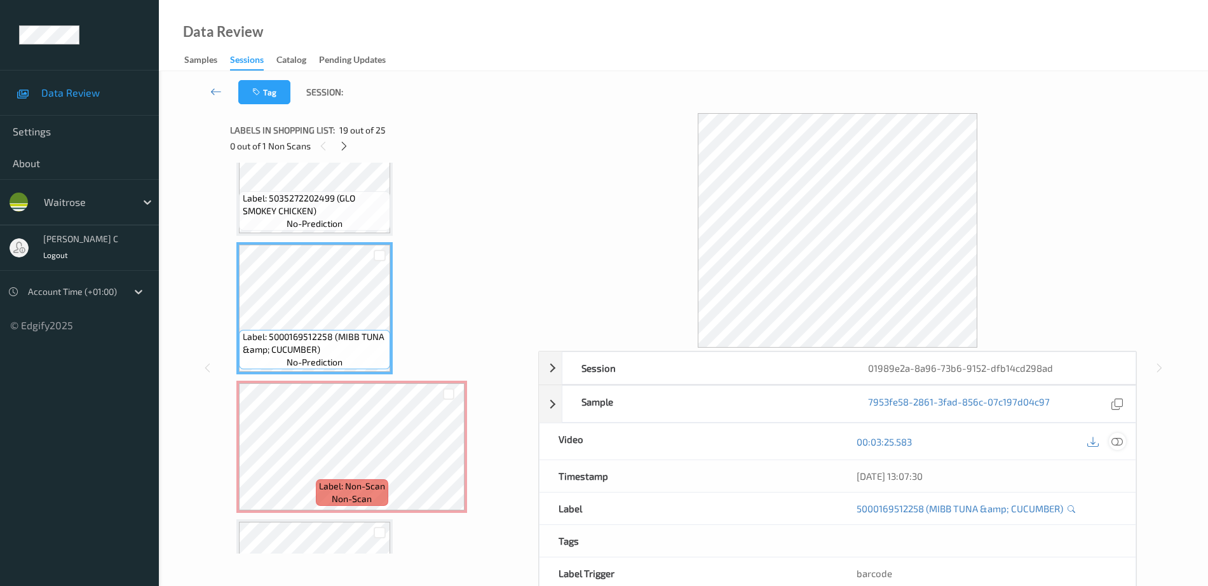
click at [1123, 443] on div at bounding box center [1117, 441] width 17 height 17
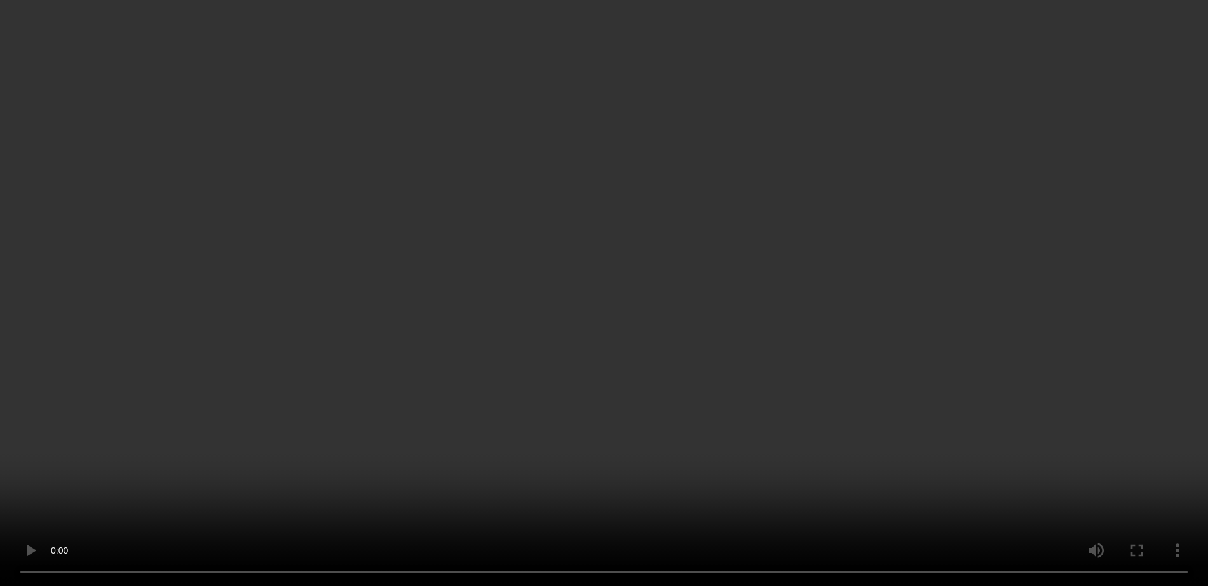
click at [1088, 386] on video at bounding box center [604, 293] width 1208 height 586
